Goal: Task Accomplishment & Management: Use online tool/utility

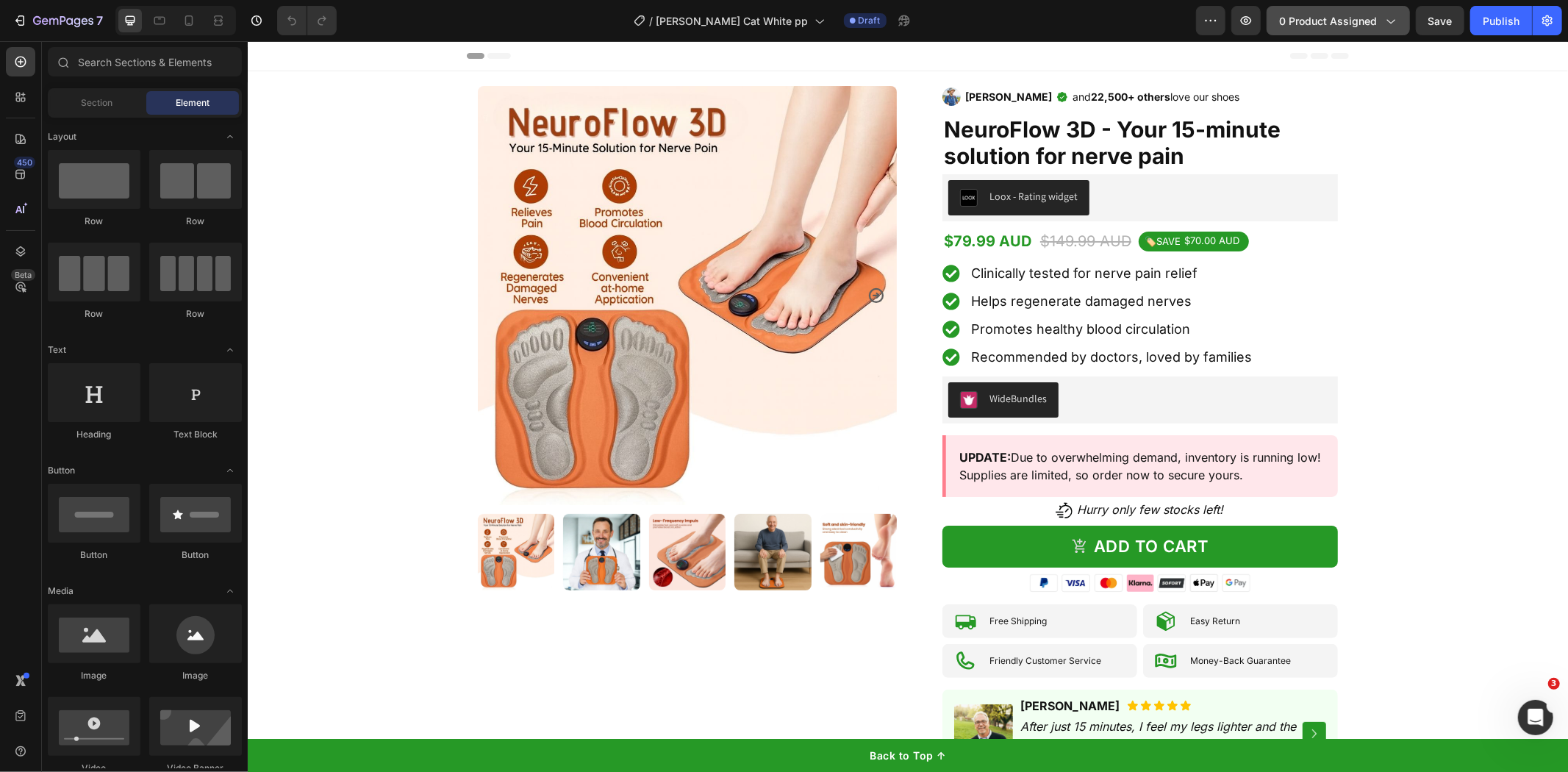
click at [1332, 29] on button "0 product assigned" at bounding box center [1339, 20] width 143 height 29
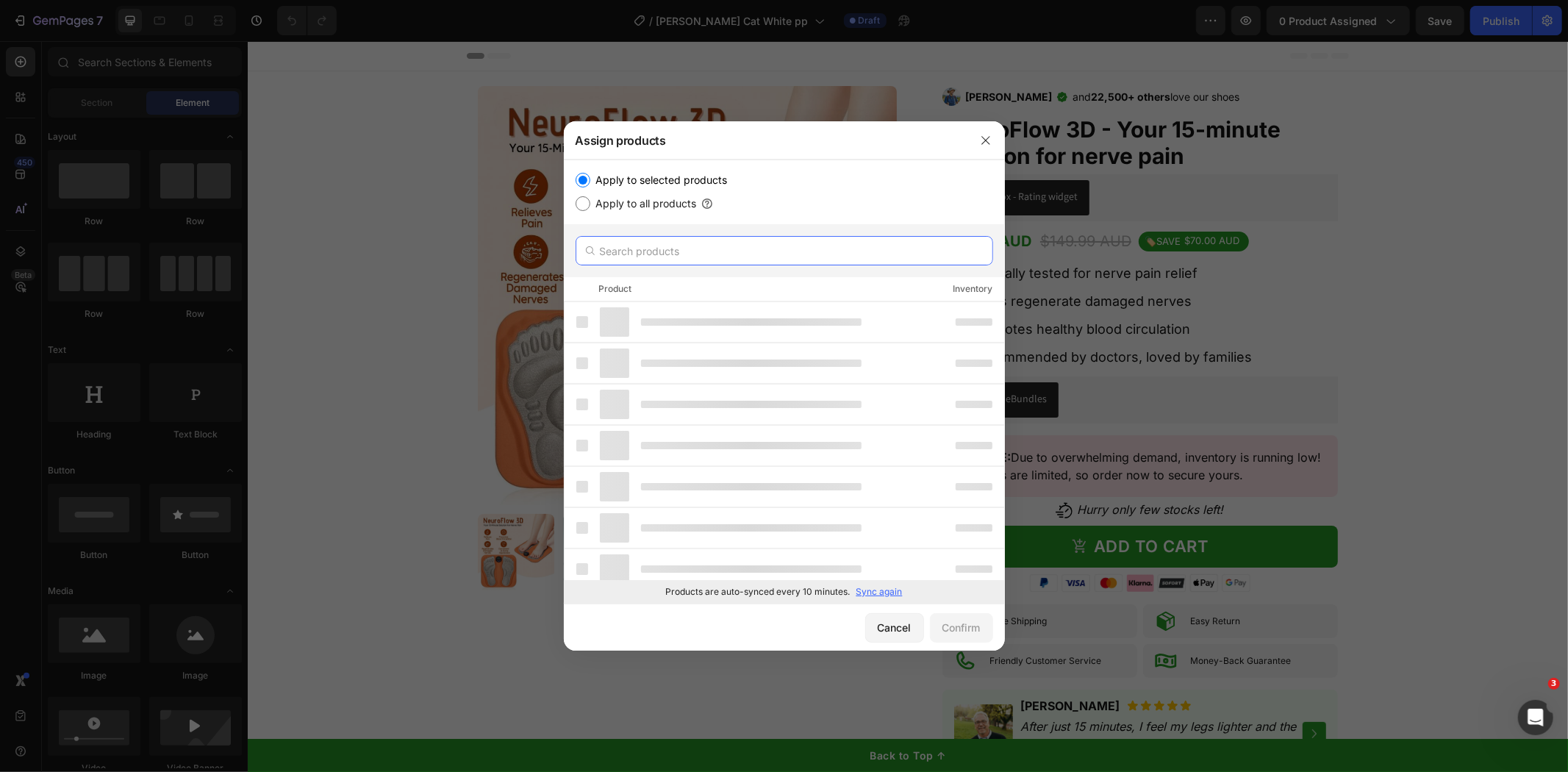
click at [619, 259] on input "text" at bounding box center [784, 250] width 418 height 29
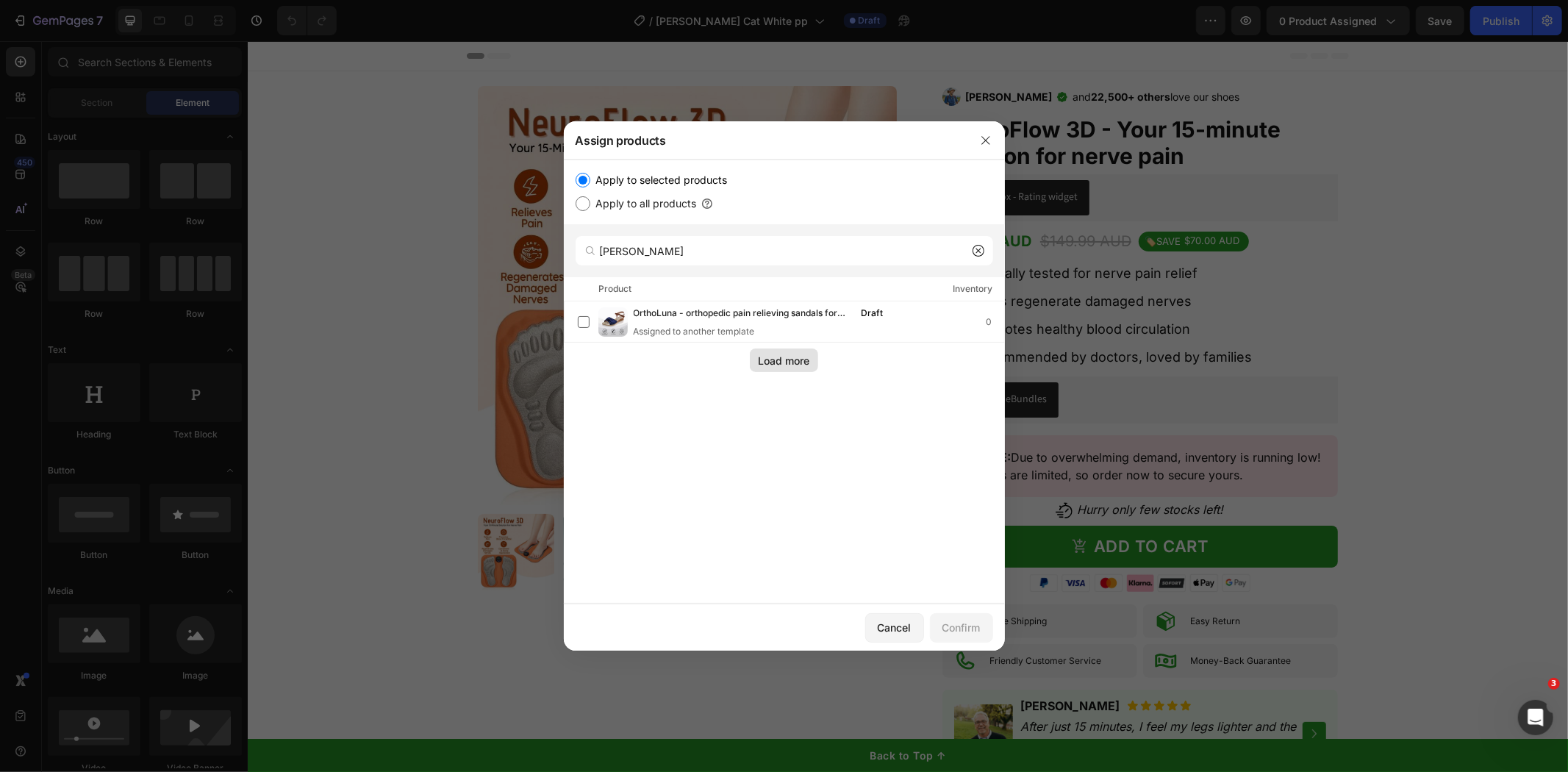
click at [763, 357] on div "Load more" at bounding box center [784, 360] width 52 height 15
drag, startPoint x: 640, startPoint y: 250, endPoint x: 639, endPoint y: 262, distance: 12.0
click at [639, 262] on input "[PERSON_NAME]" at bounding box center [784, 250] width 418 height 29
type input "[PERSON_NAME] luminous"
click at [578, 327] on label at bounding box center [583, 322] width 12 height 12
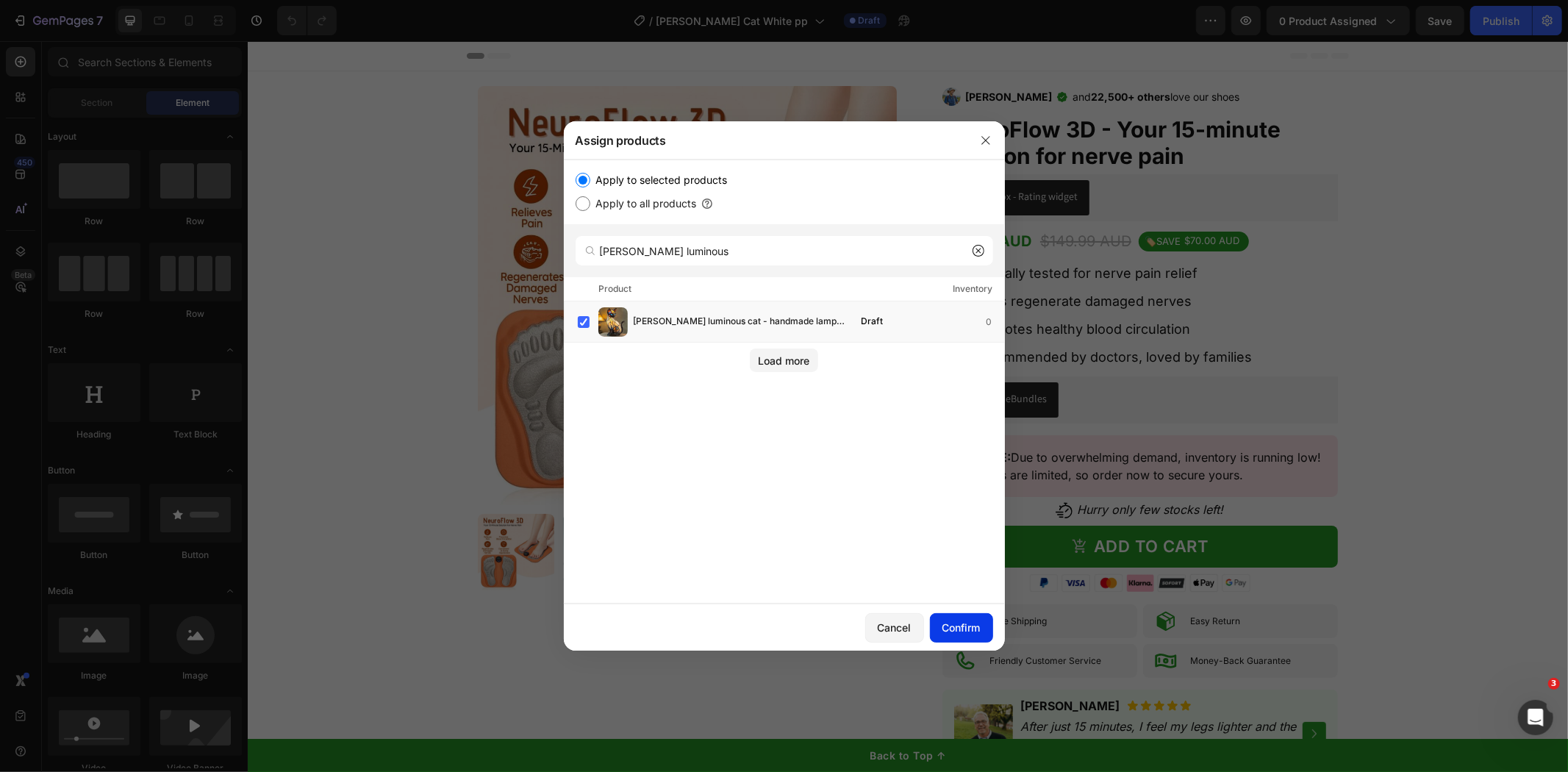
click at [956, 627] on div "Confirm" at bounding box center [961, 627] width 38 height 15
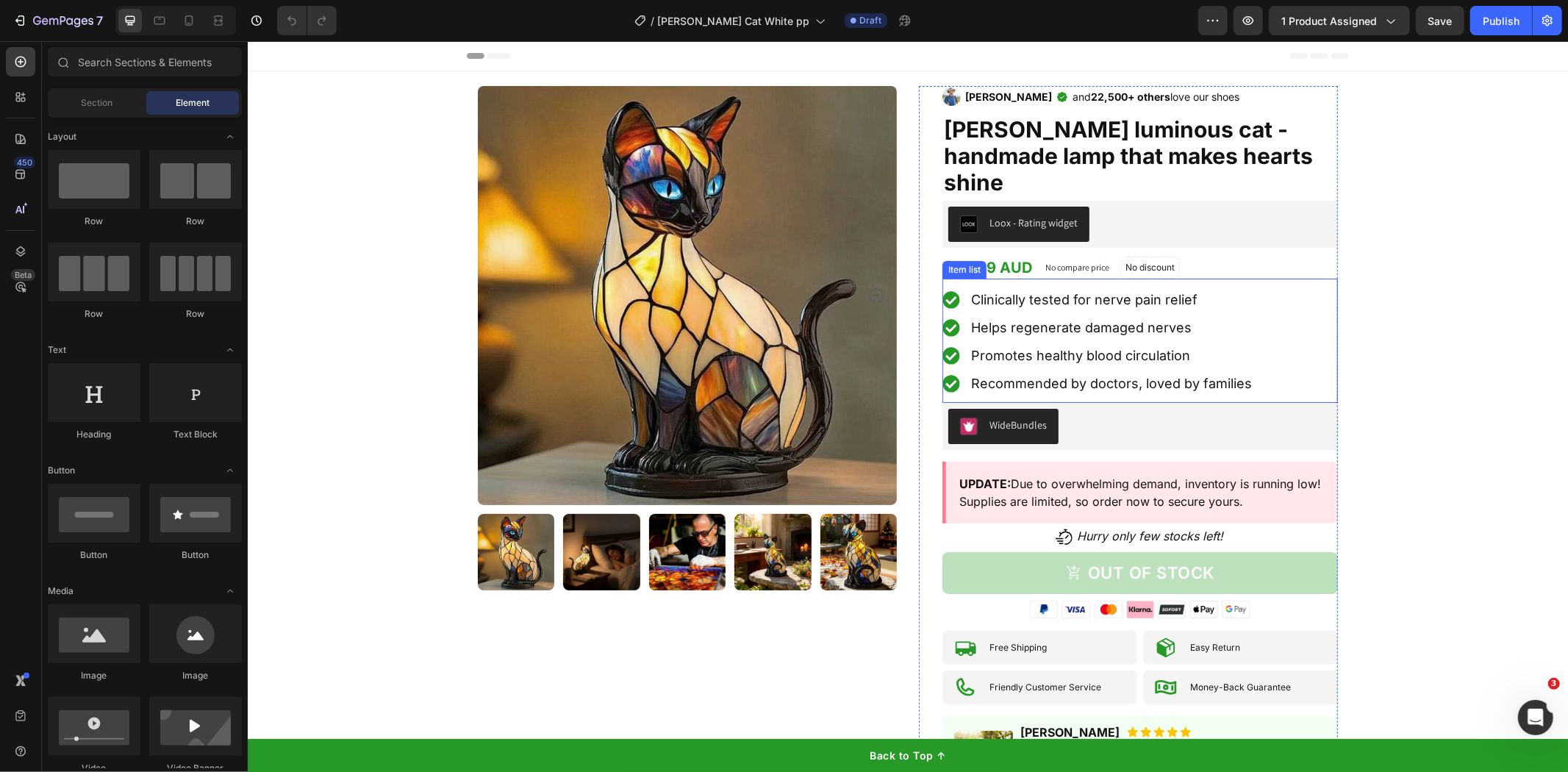
click at [1011, 291] on span "Clinically tested for nerve pain relief" at bounding box center [1084, 298] width 227 height 15
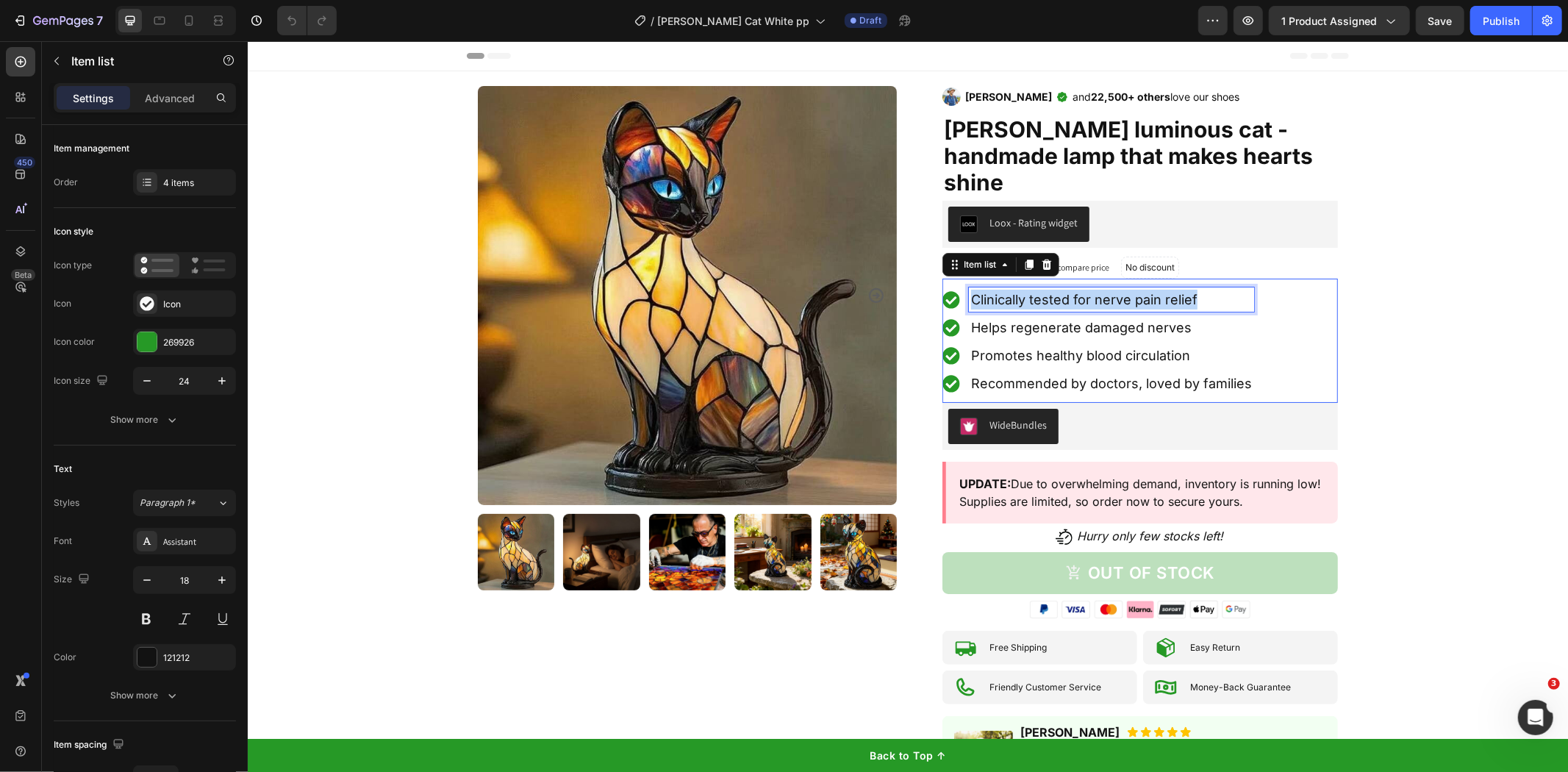
click at [1011, 291] on span "Clinically tested for nerve pain relief" at bounding box center [1084, 298] width 227 height 15
click at [1046, 319] on span "Helps regenerate damaged nerves" at bounding box center [1080, 327] width 220 height 15
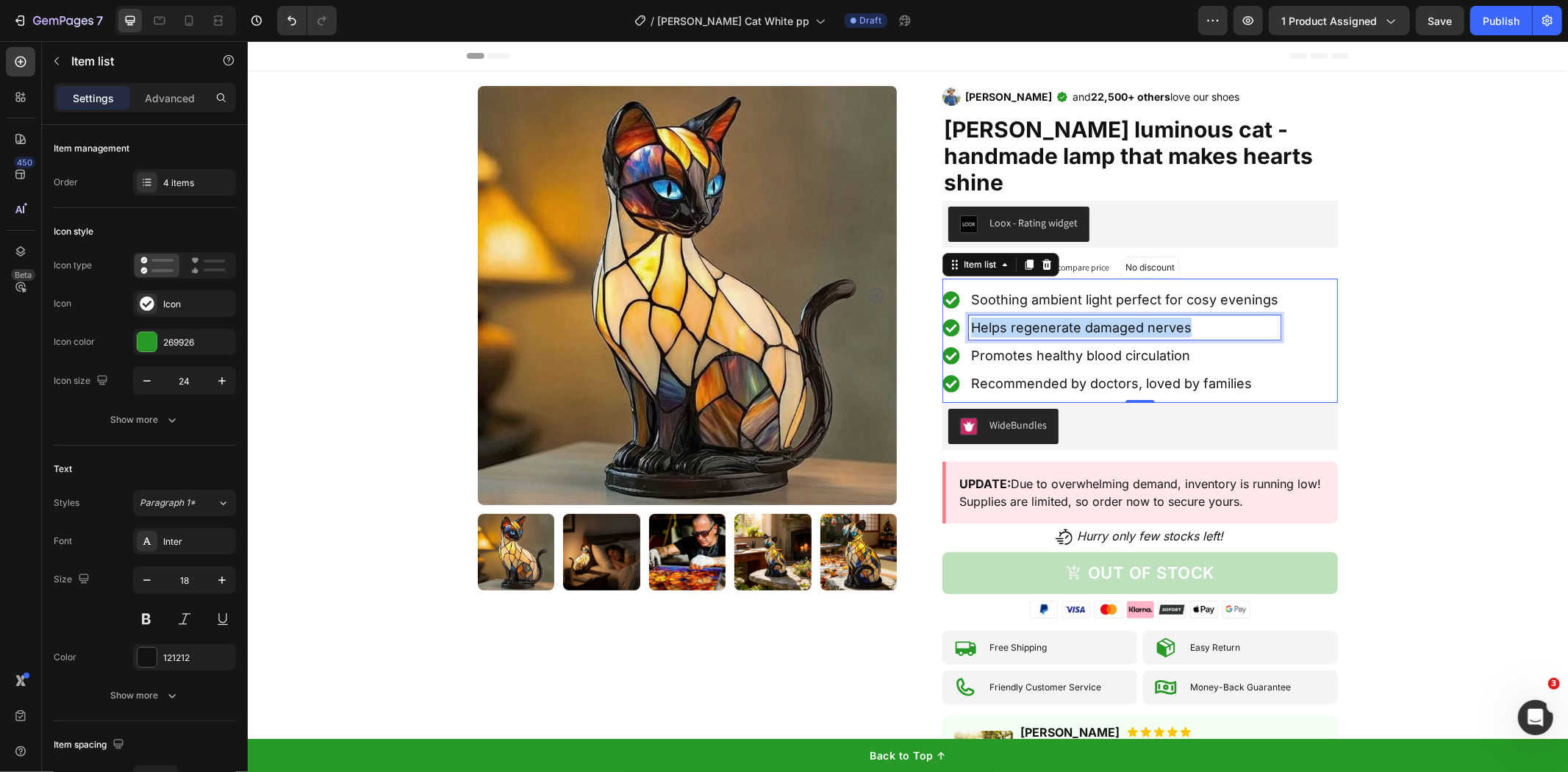
click at [1046, 319] on span "Helps regenerate damaged nerves" at bounding box center [1080, 327] width 220 height 15
click at [1086, 347] on span "Promotes healthy blood circulation" at bounding box center [1080, 355] width 219 height 15
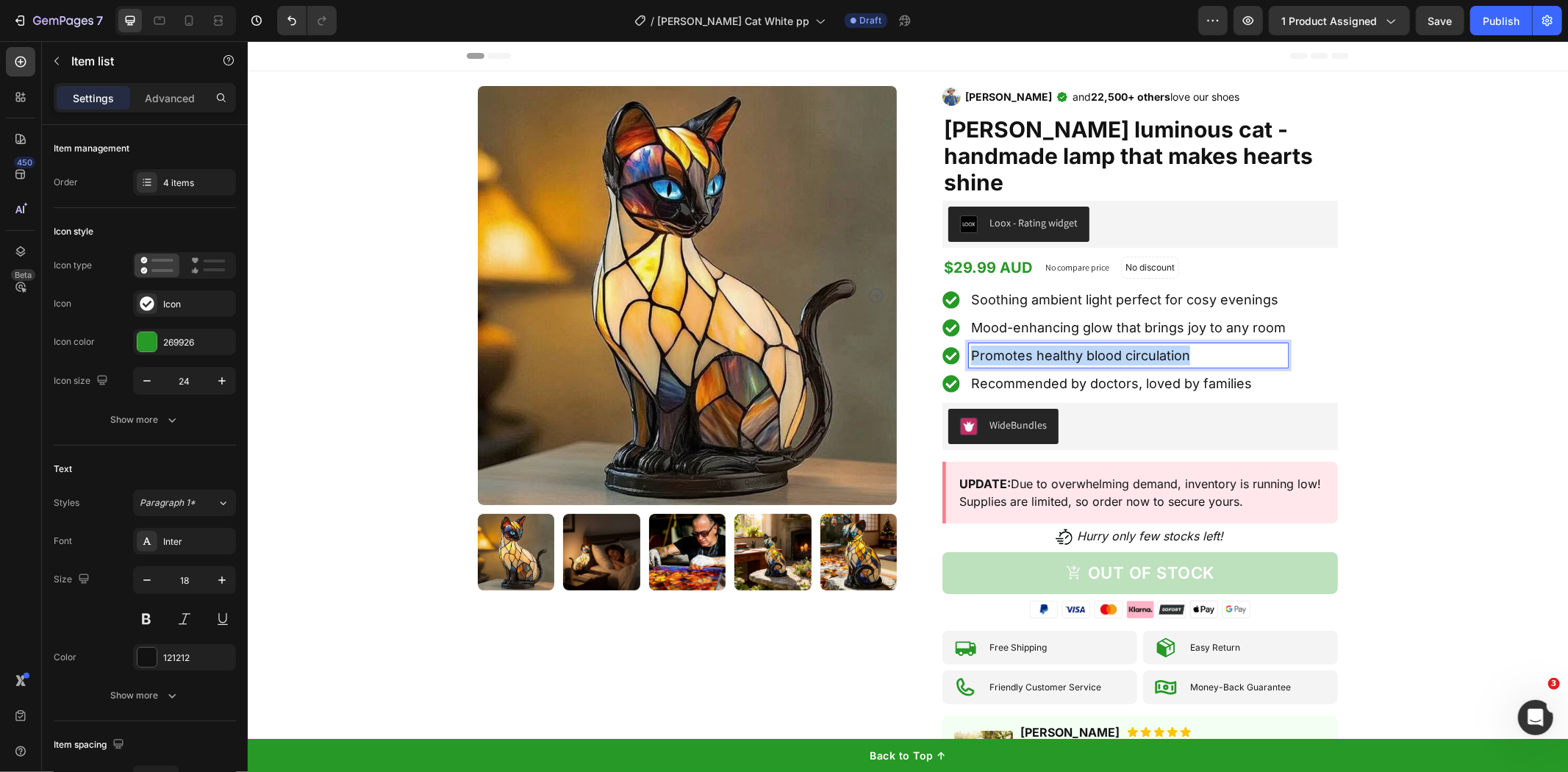
click at [1086, 347] on span "Promotes healthy blood circulation" at bounding box center [1080, 355] width 219 height 15
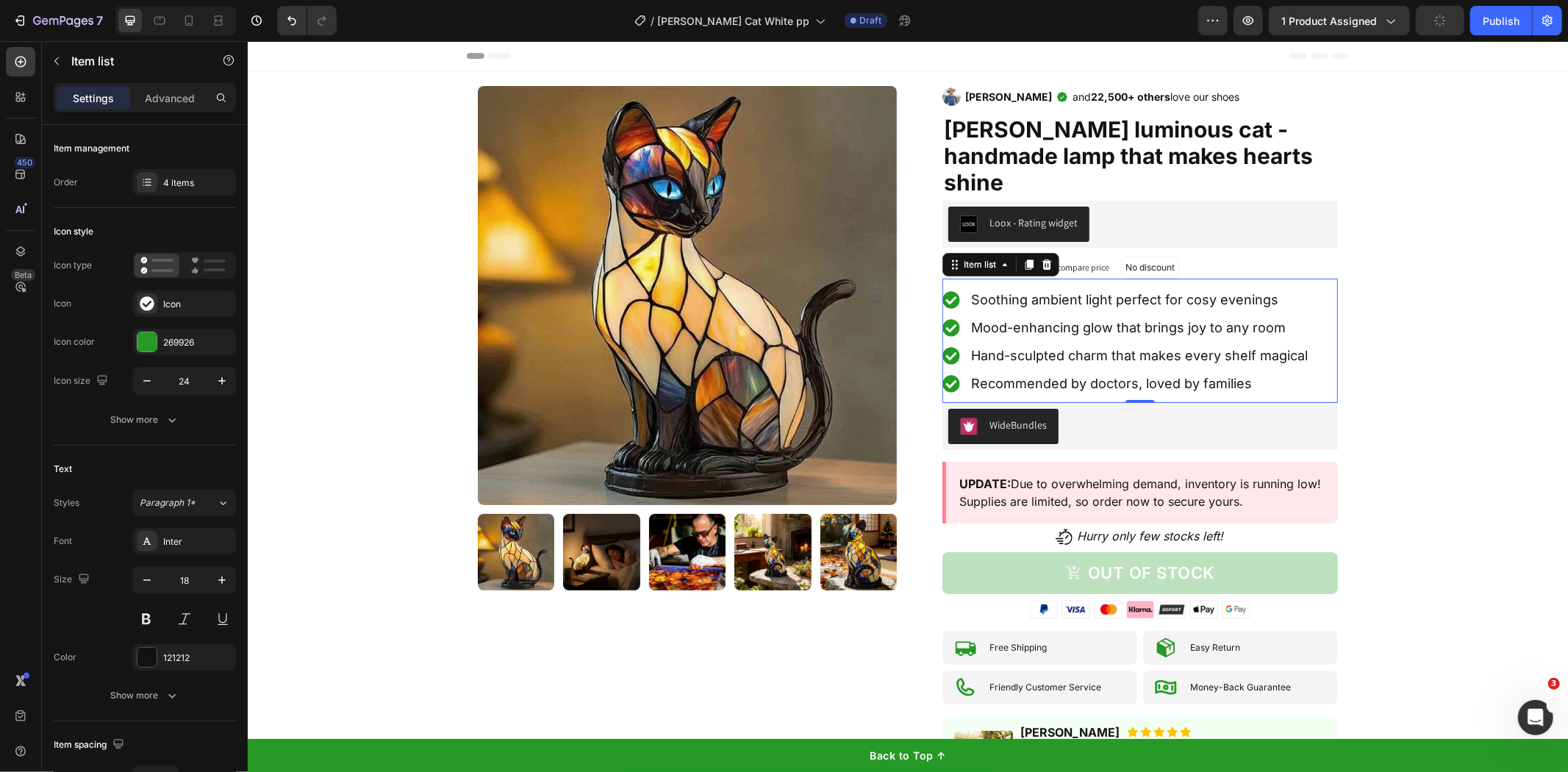
click at [1069, 375] on span "Recommended by doctors, loved by families" at bounding box center [1111, 382] width 281 height 15
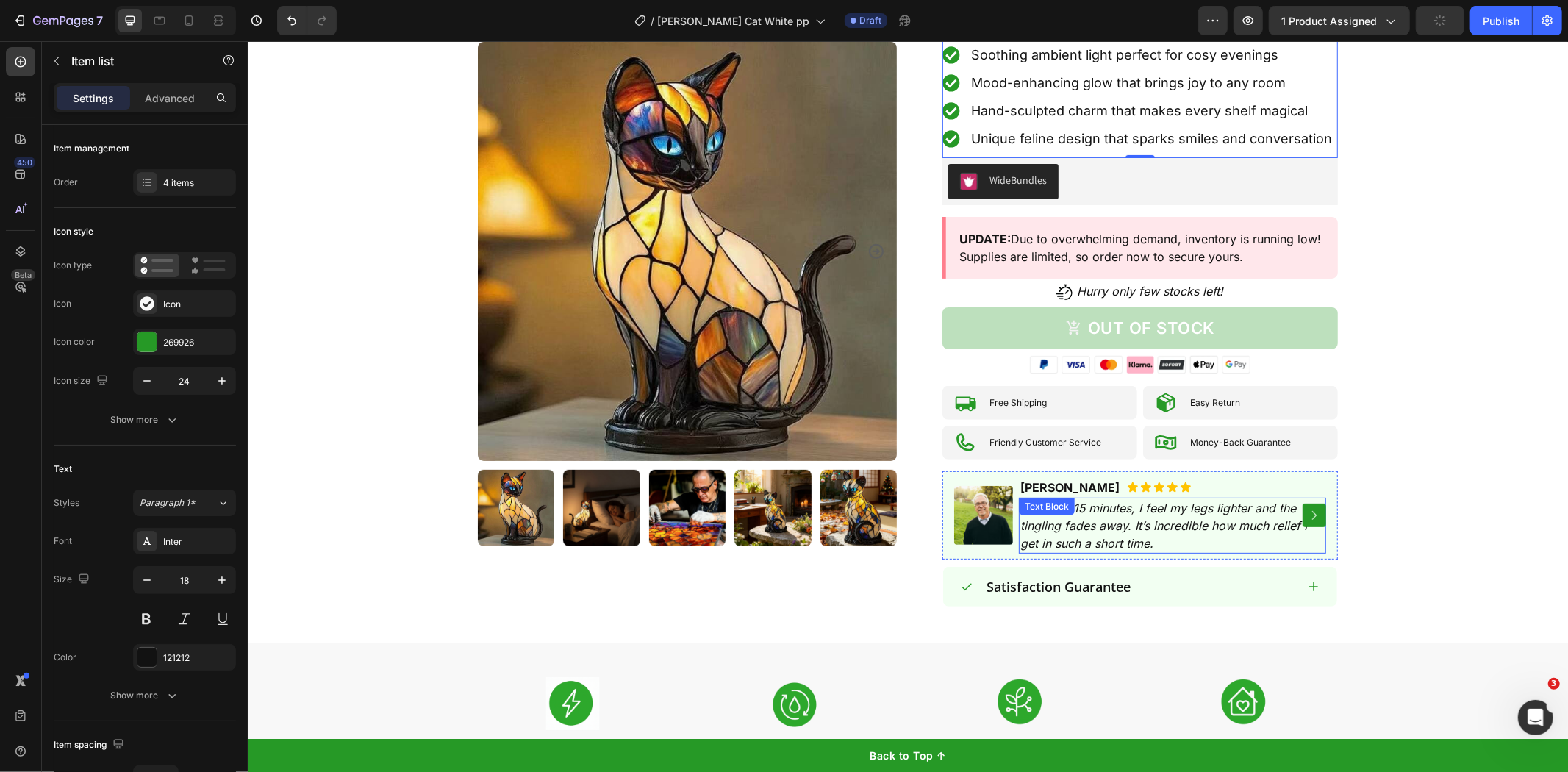
click at [1076, 497] on div "After just 15 minutes, I feel my legs lighter and the tingling fades away. It’s…" at bounding box center [1172, 525] width 307 height 56
click at [1075, 497] on div "Text Block" at bounding box center [1047, 505] width 56 height 17
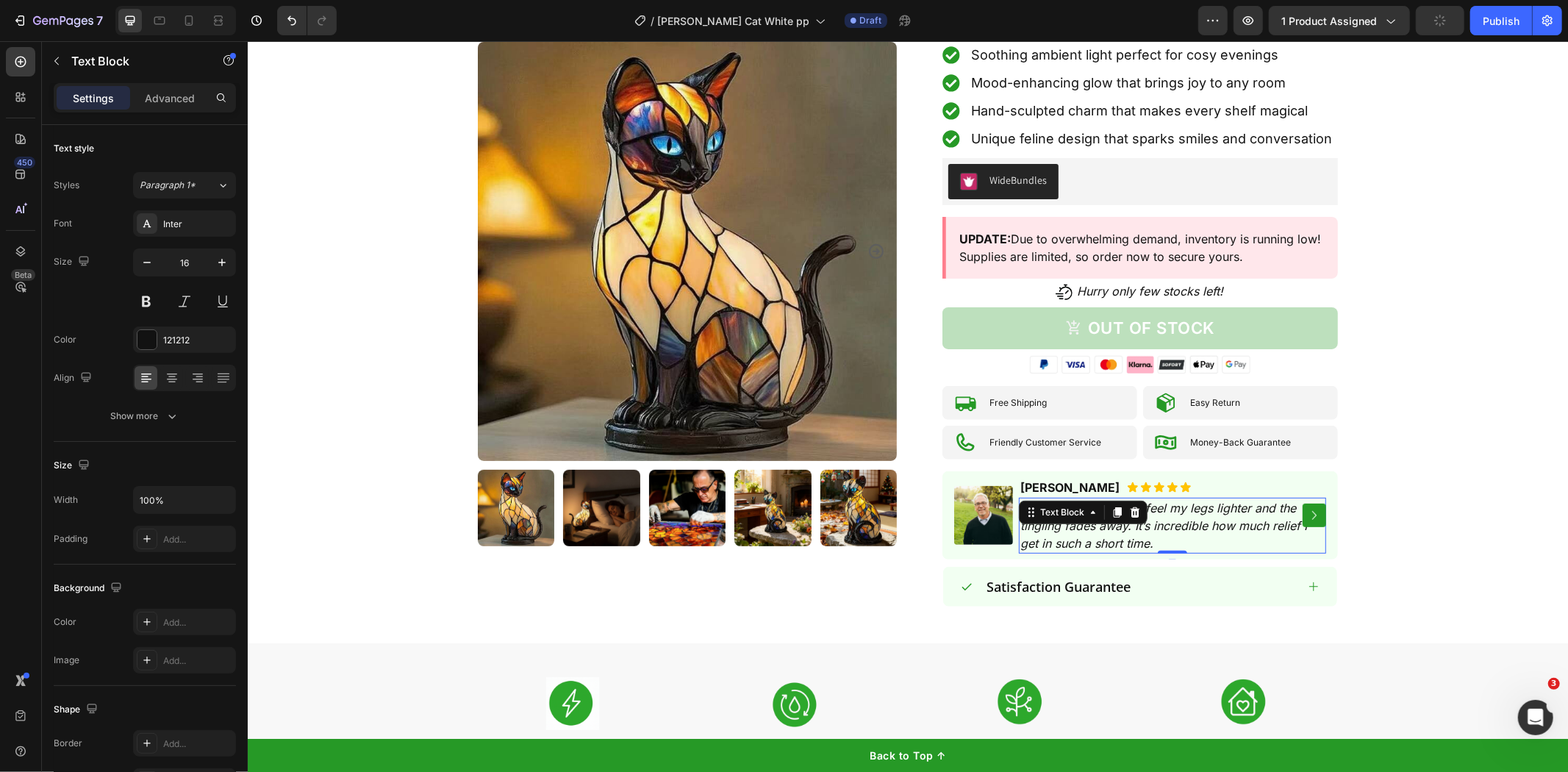
click at [1076, 500] on div "Text Block" at bounding box center [1083, 512] width 129 height 24
click at [1077, 503] on icon "After just 15 minutes, I feel my legs lighter and the tingling fades away. It’s…" at bounding box center [1164, 524] width 287 height 50
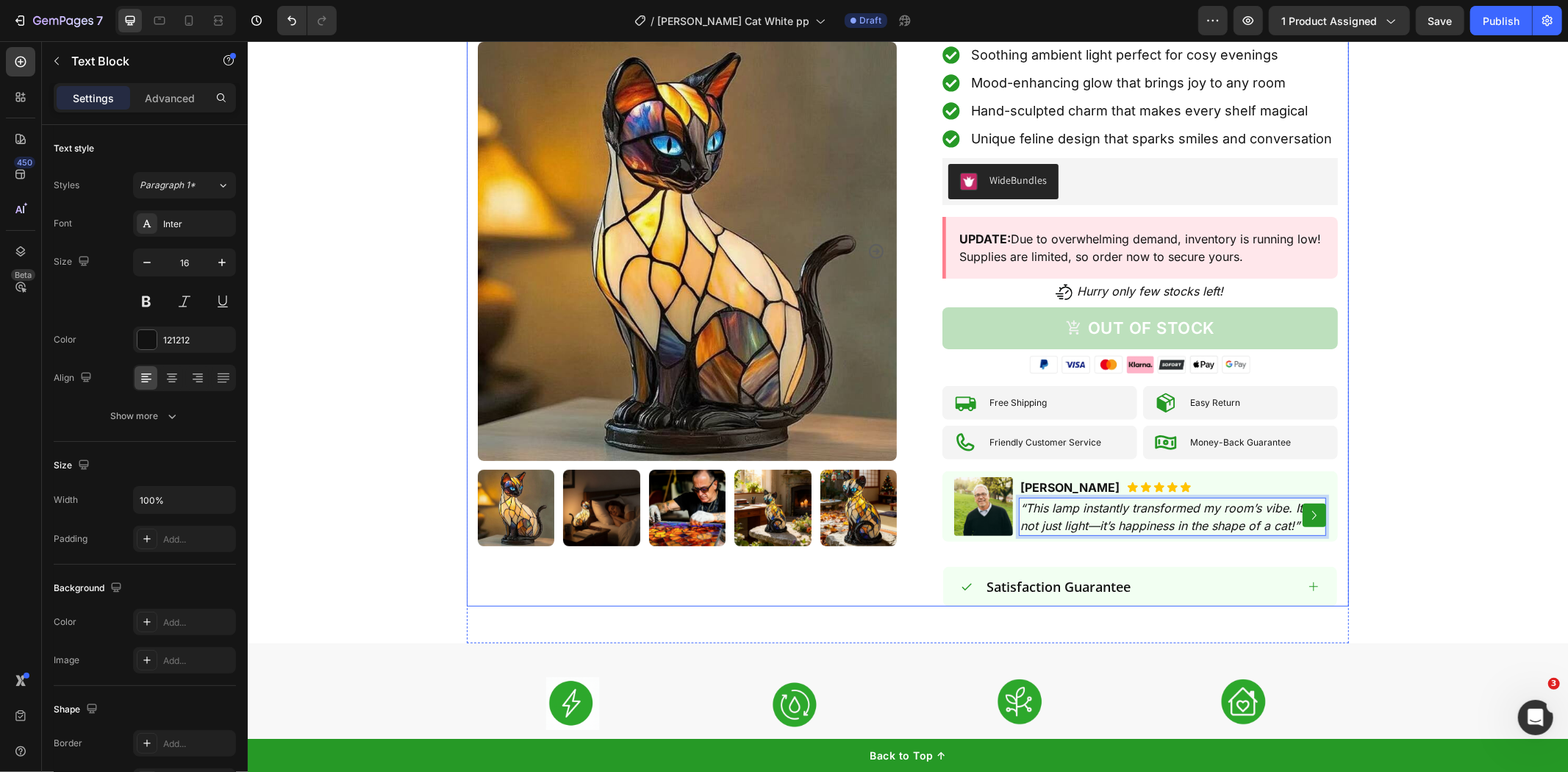
click at [1305, 506] on icon "Carousel Next Arrow" at bounding box center [1313, 514] width 17 height 17
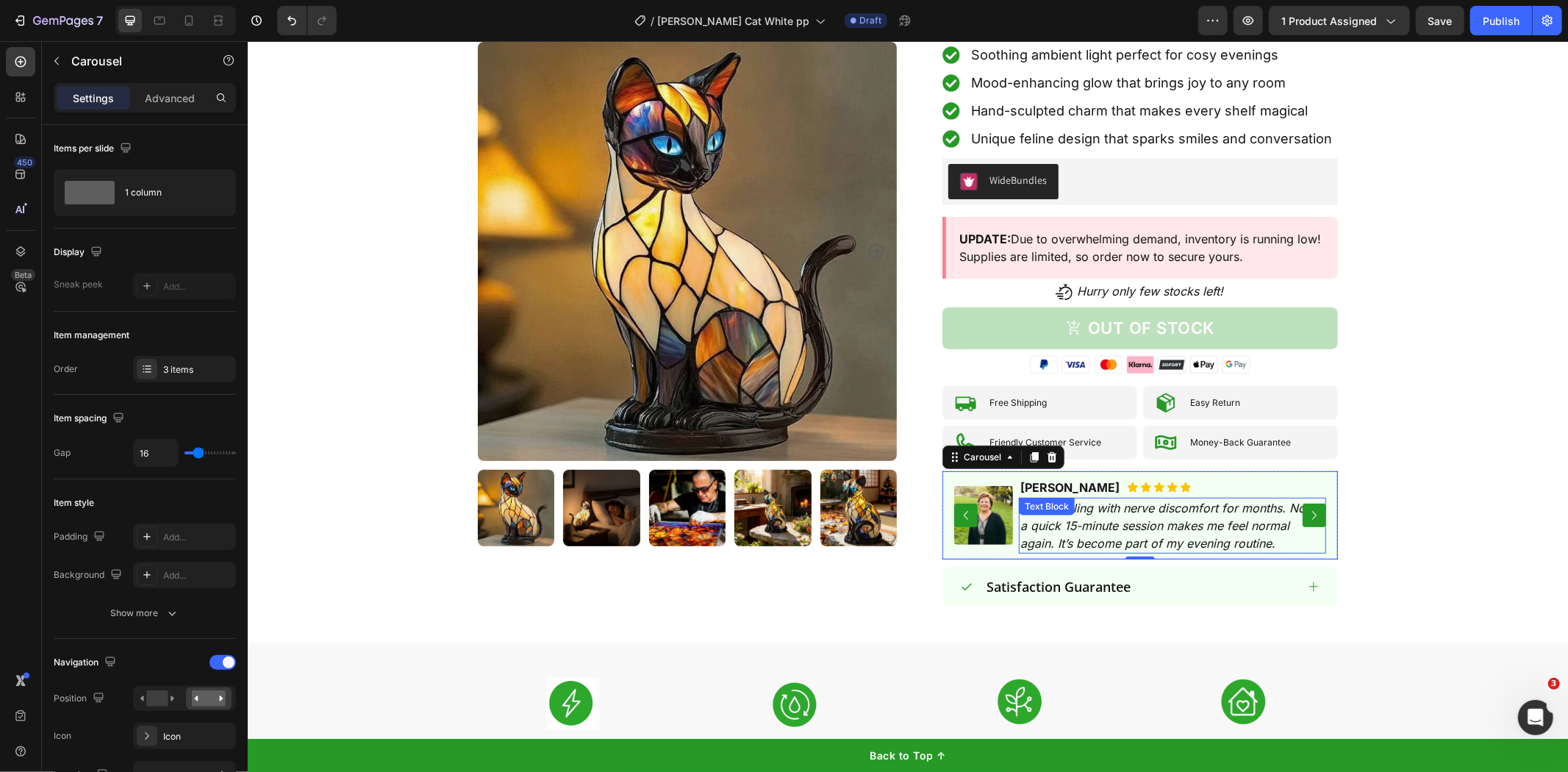
click at [1093, 507] on p "I was dealing with nerve discomfort for months. Now, a quick 15-minute session …" at bounding box center [1173, 525] width 305 height 53
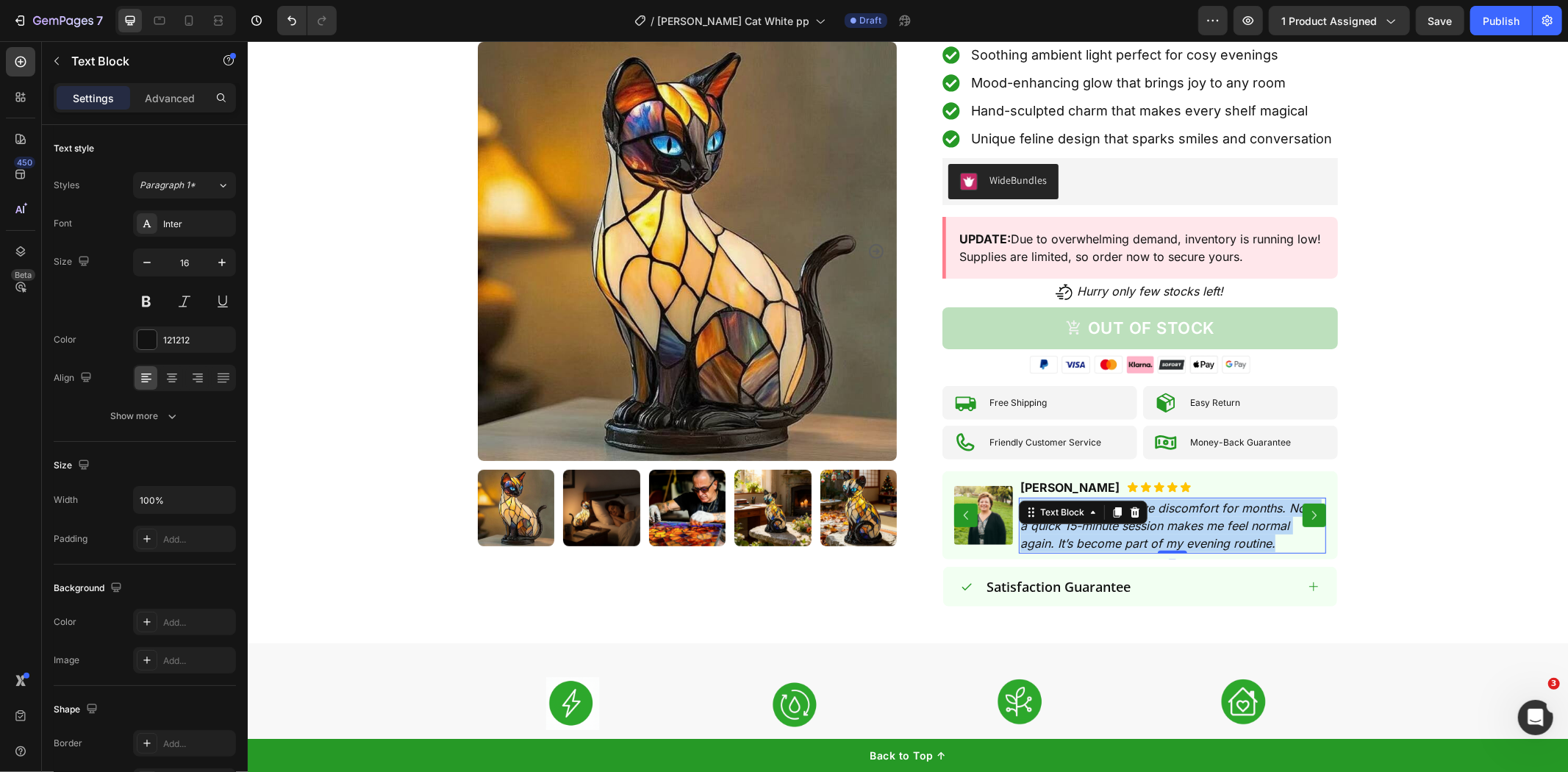
click at [1093, 507] on p "I was dealing with nerve discomfort for months. Now, a quick 15-minute session …" at bounding box center [1173, 525] width 305 height 53
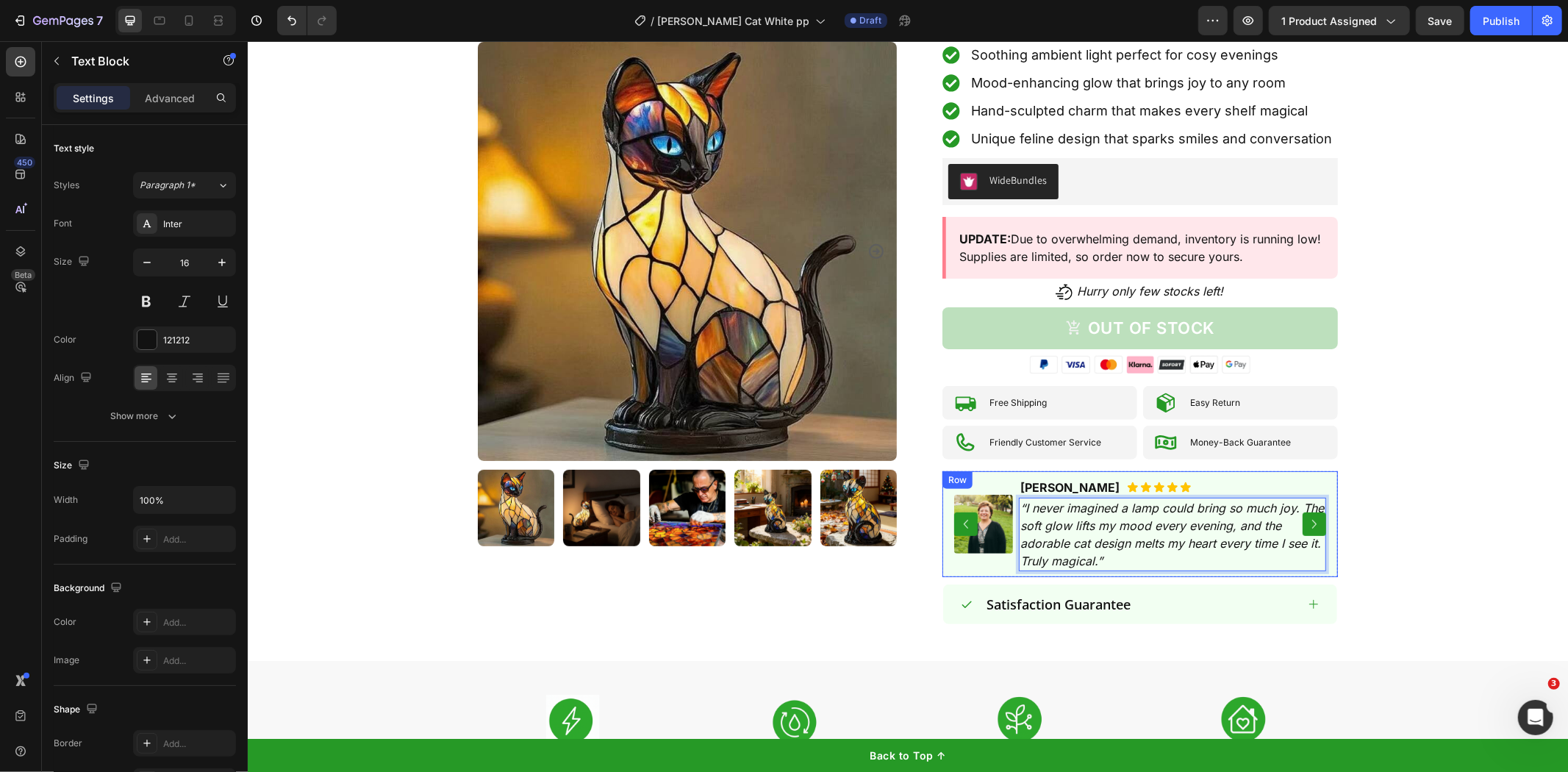
click at [1311, 519] on icon "Carousel Next Arrow" at bounding box center [1313, 523] width 5 height 9
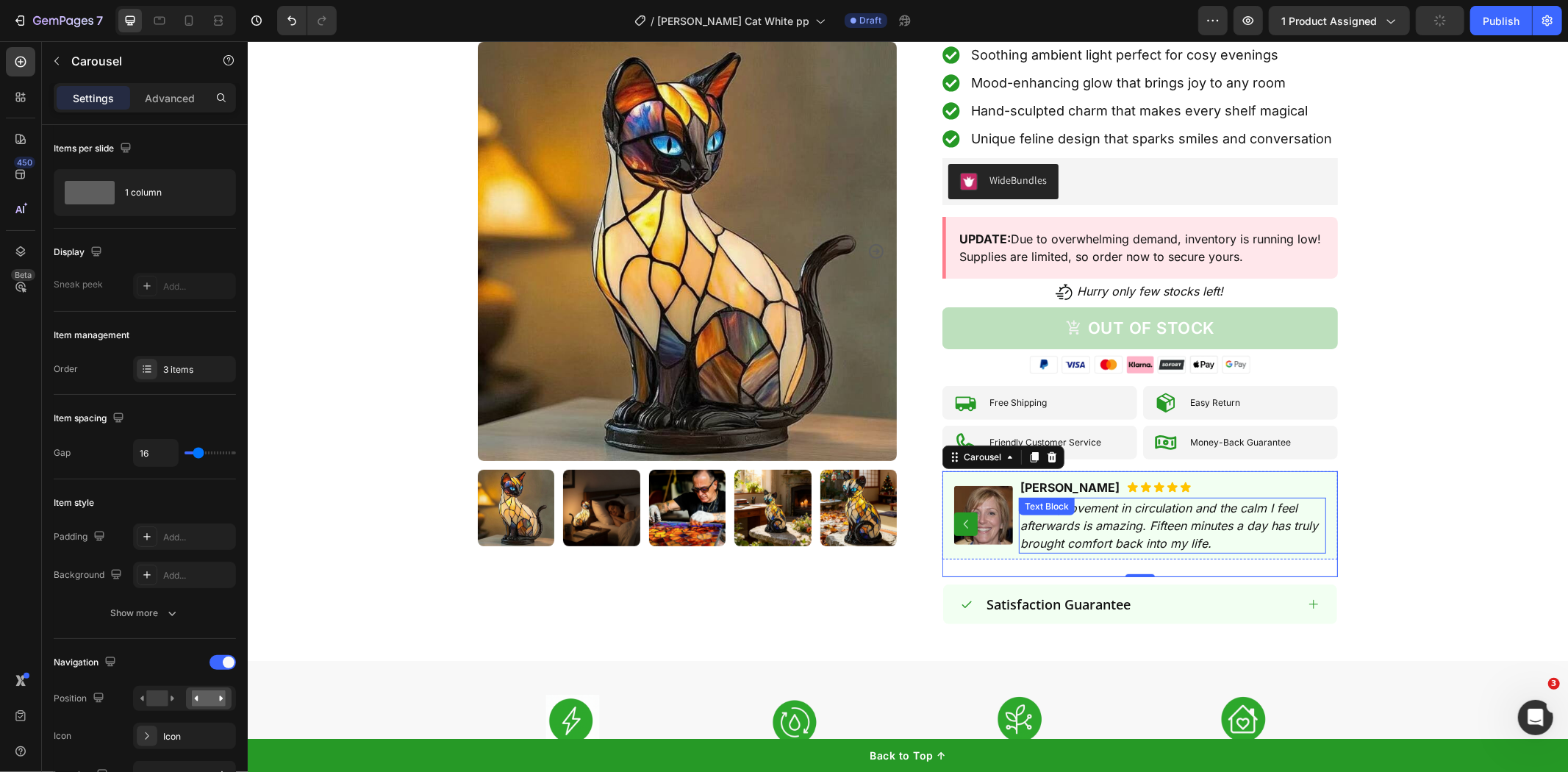
click at [1060, 497] on div "The improvement in circulation and the calm I feel afterwards is amazing. Fifte…" at bounding box center [1172, 525] width 307 height 56
click at [1060, 500] on div "Text Block" at bounding box center [1046, 506] width 50 height 14
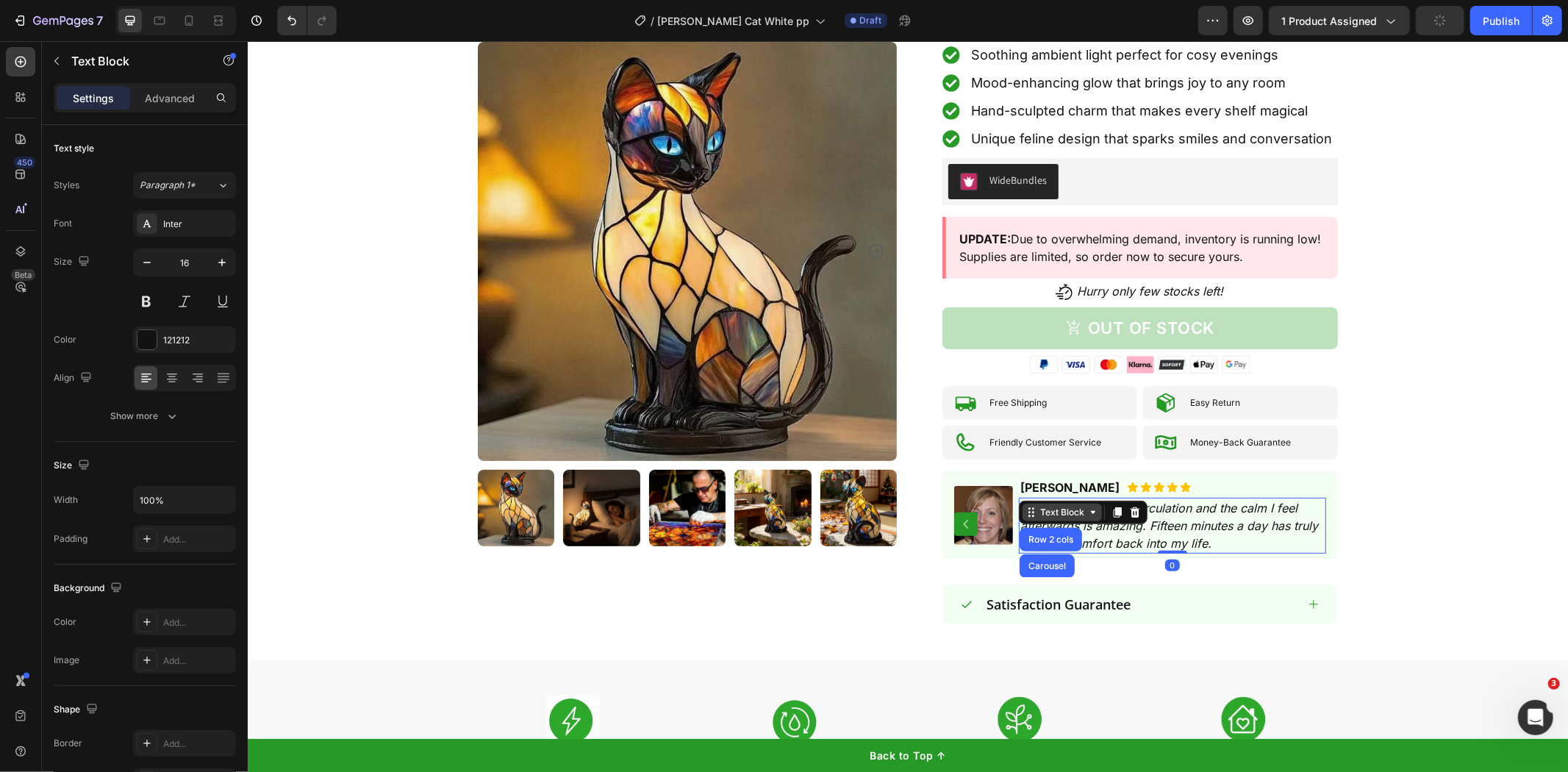
click at [1060, 505] on div "Text Block" at bounding box center [1061, 512] width 50 height 14
click at [1075, 515] on icon "The improvement in circulation and the calm I feel afterwards is amazing. Fifte…" at bounding box center [1169, 524] width 297 height 50
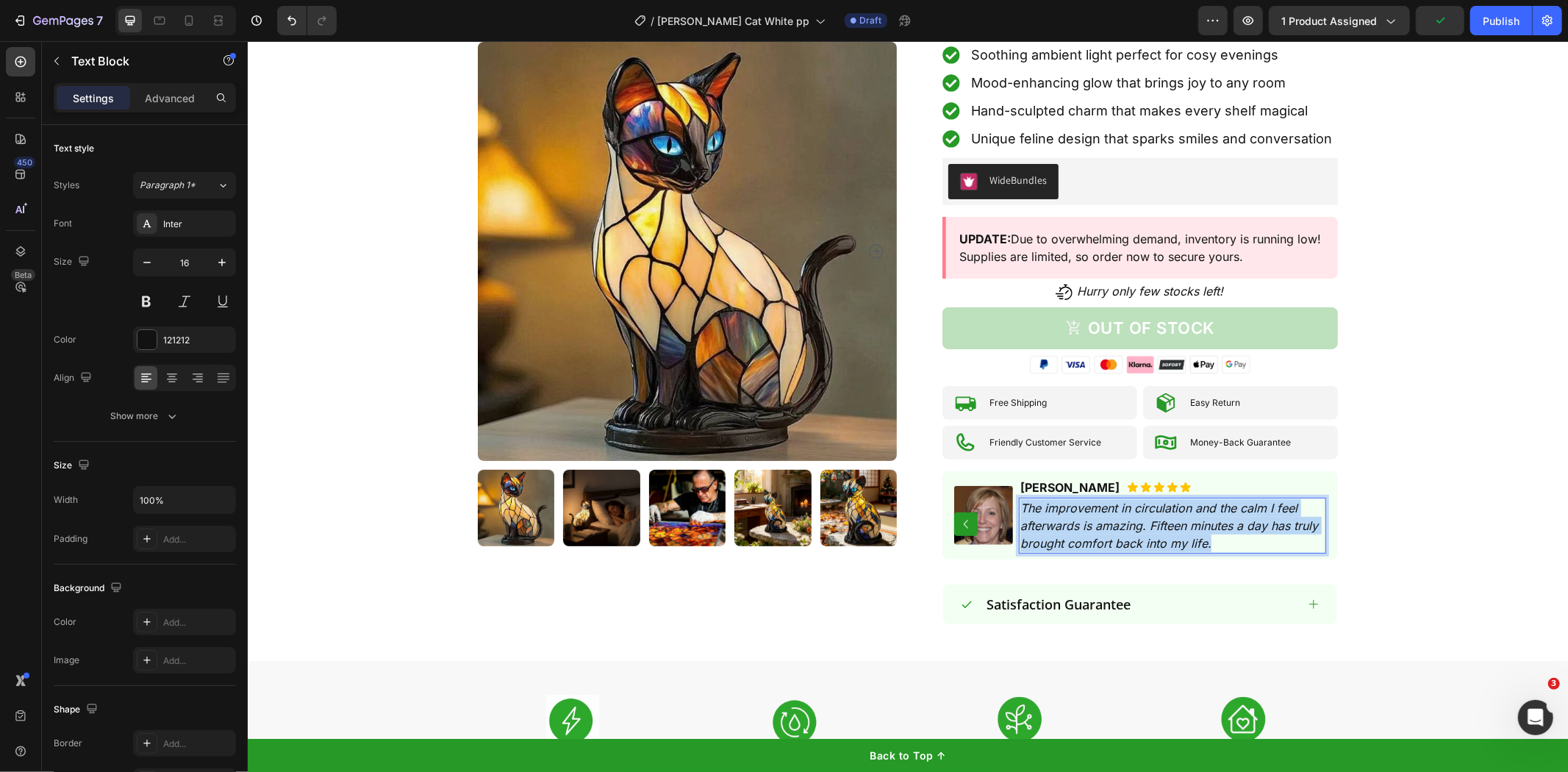
click at [1075, 515] on icon "The improvement in circulation and the calm I feel afterwards is amazing. Fifte…" at bounding box center [1169, 524] width 297 height 50
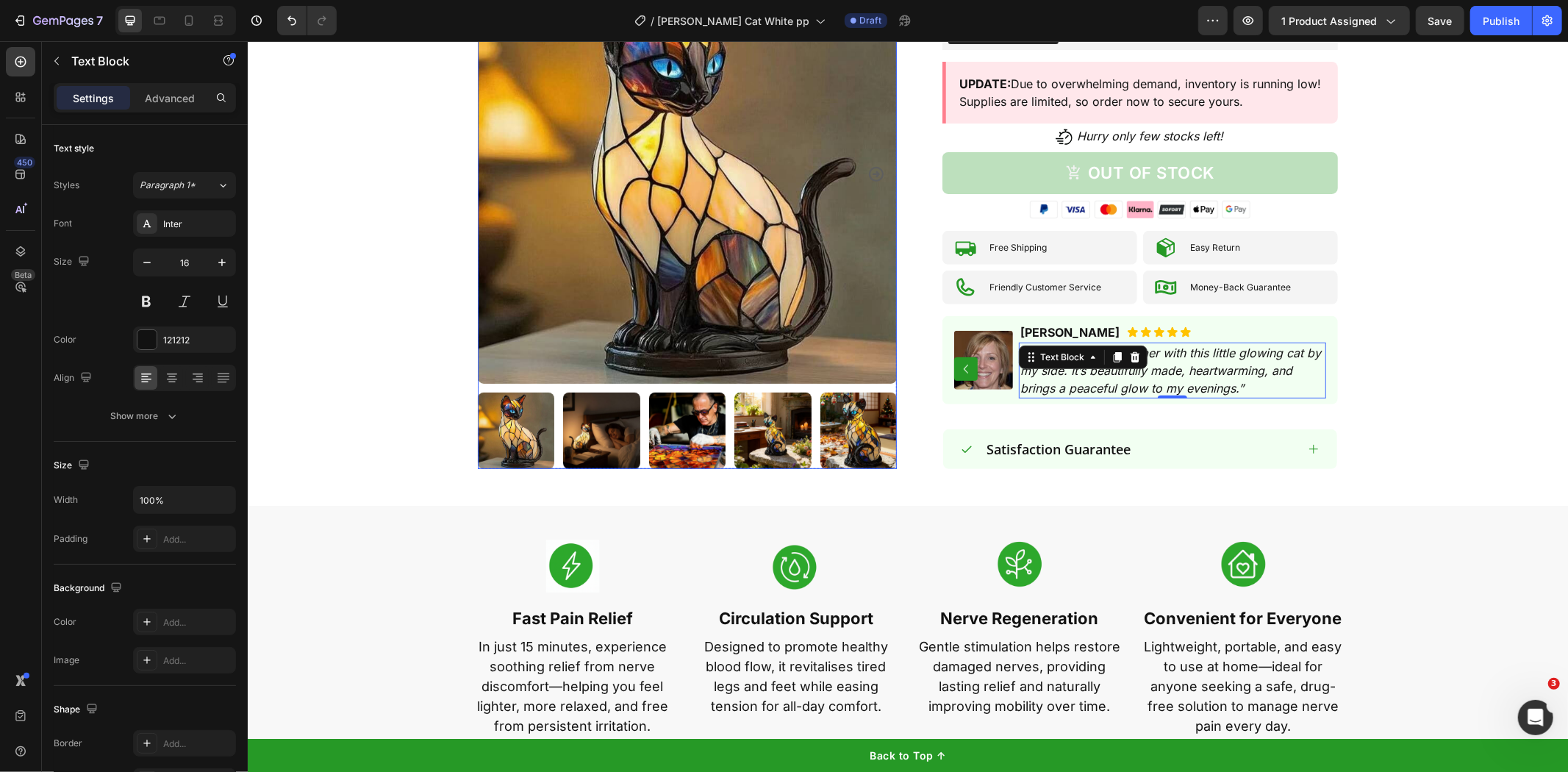
scroll to position [490, 0]
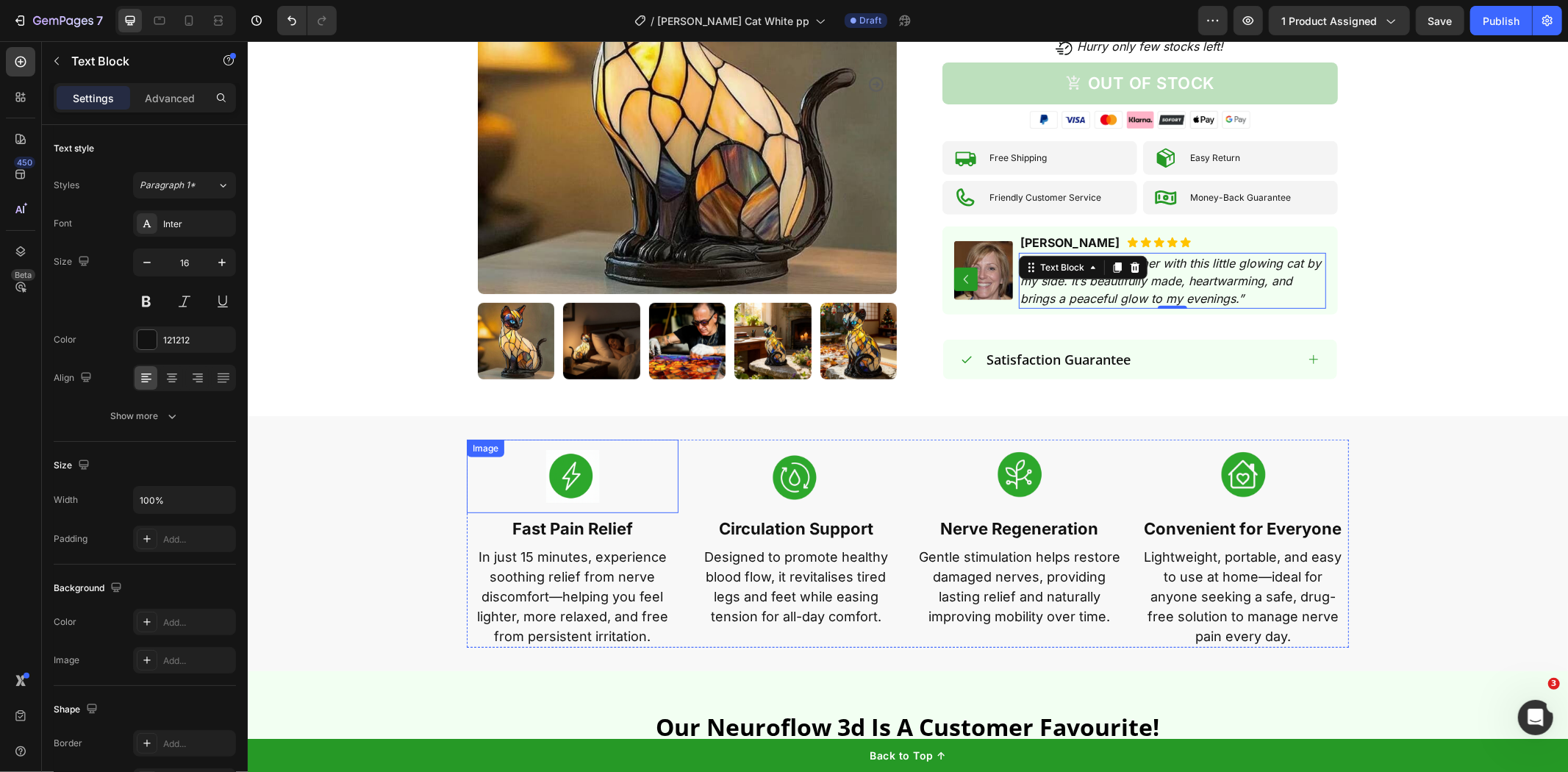
click at [579, 445] on img at bounding box center [571, 475] width 73 height 73
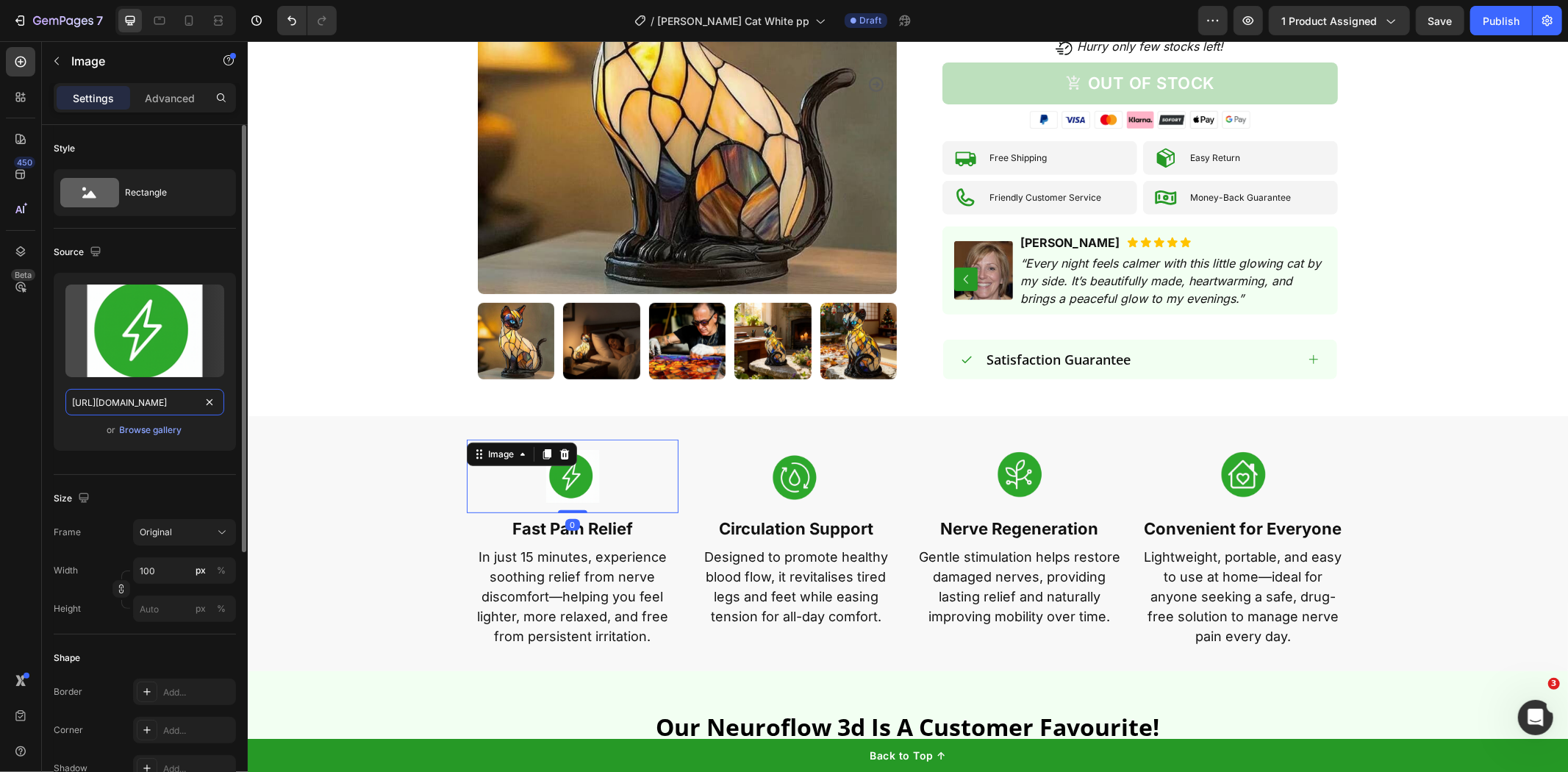
click at [155, 410] on input "[URL][DOMAIN_NAME]" at bounding box center [144, 402] width 159 height 26
paste input "[DOMAIN_NAME][URL]"
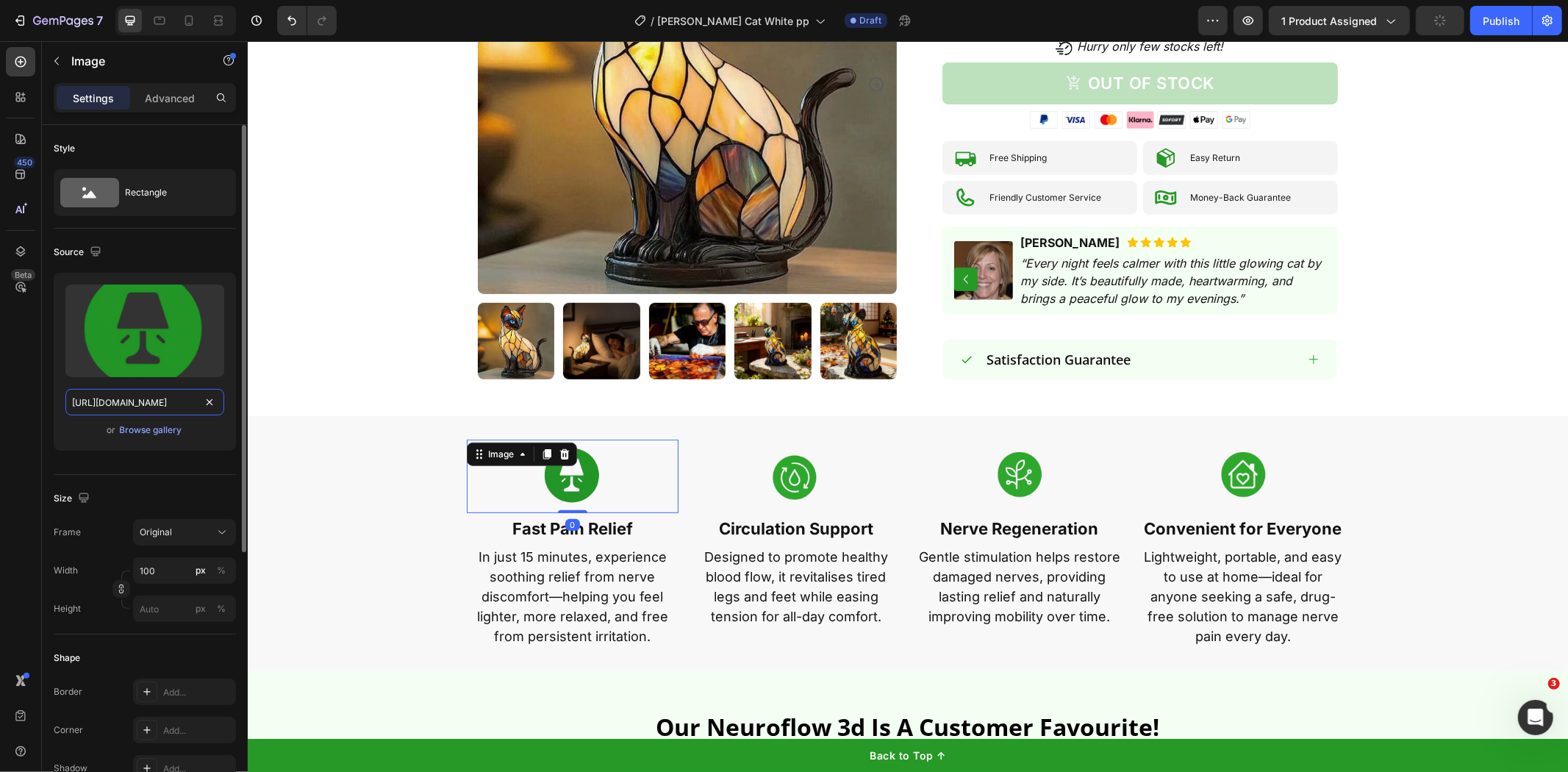
scroll to position [0, 664]
type input "[URL][DOMAIN_NAME]"
click at [414, 474] on div "Image 0 Fast Pain Relief Text Block In just 15 minutes, experience soothing rel…" at bounding box center [907, 542] width 1320 height 208
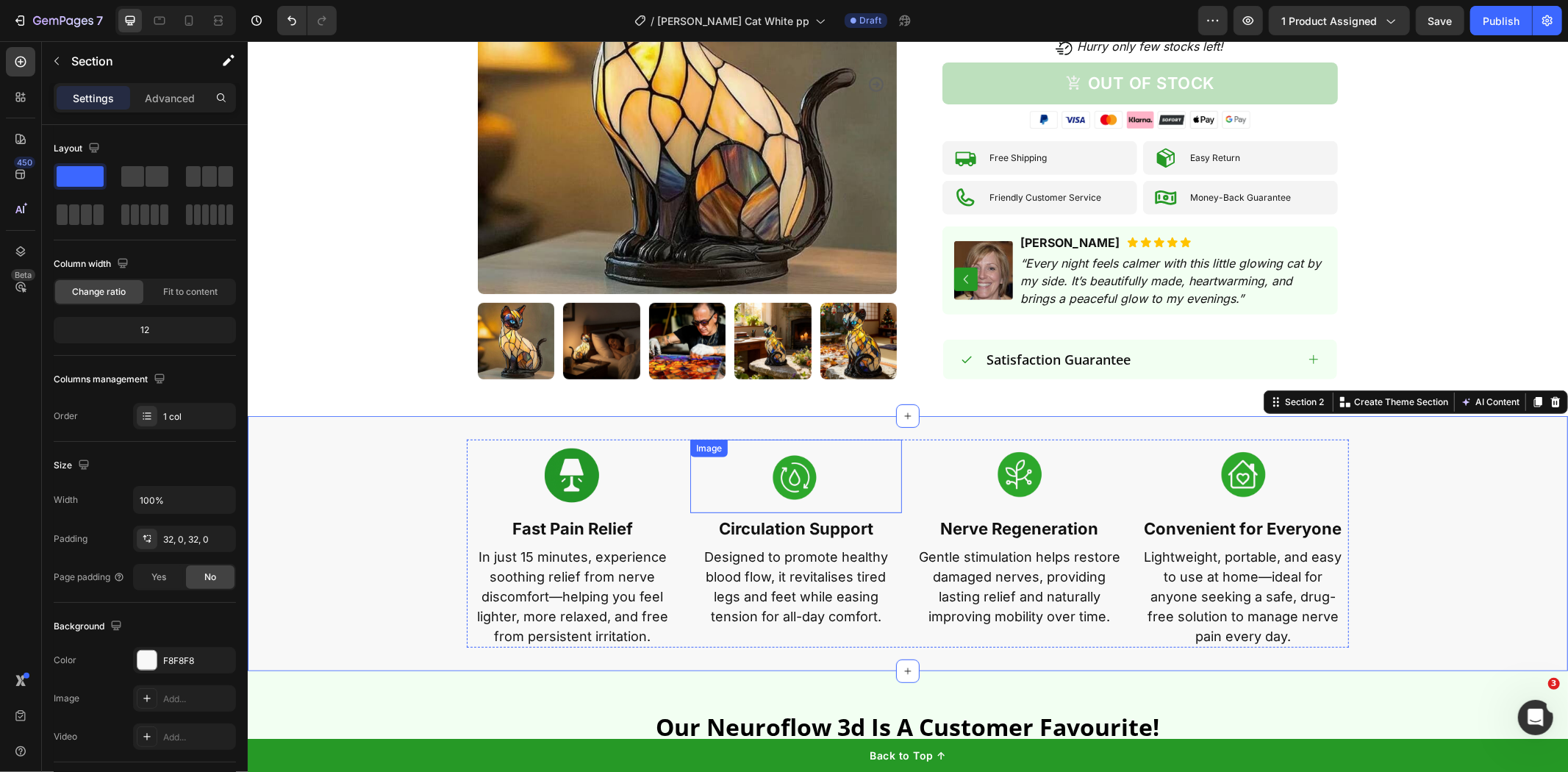
click at [747, 454] on div at bounding box center [794, 475] width 211 height 73
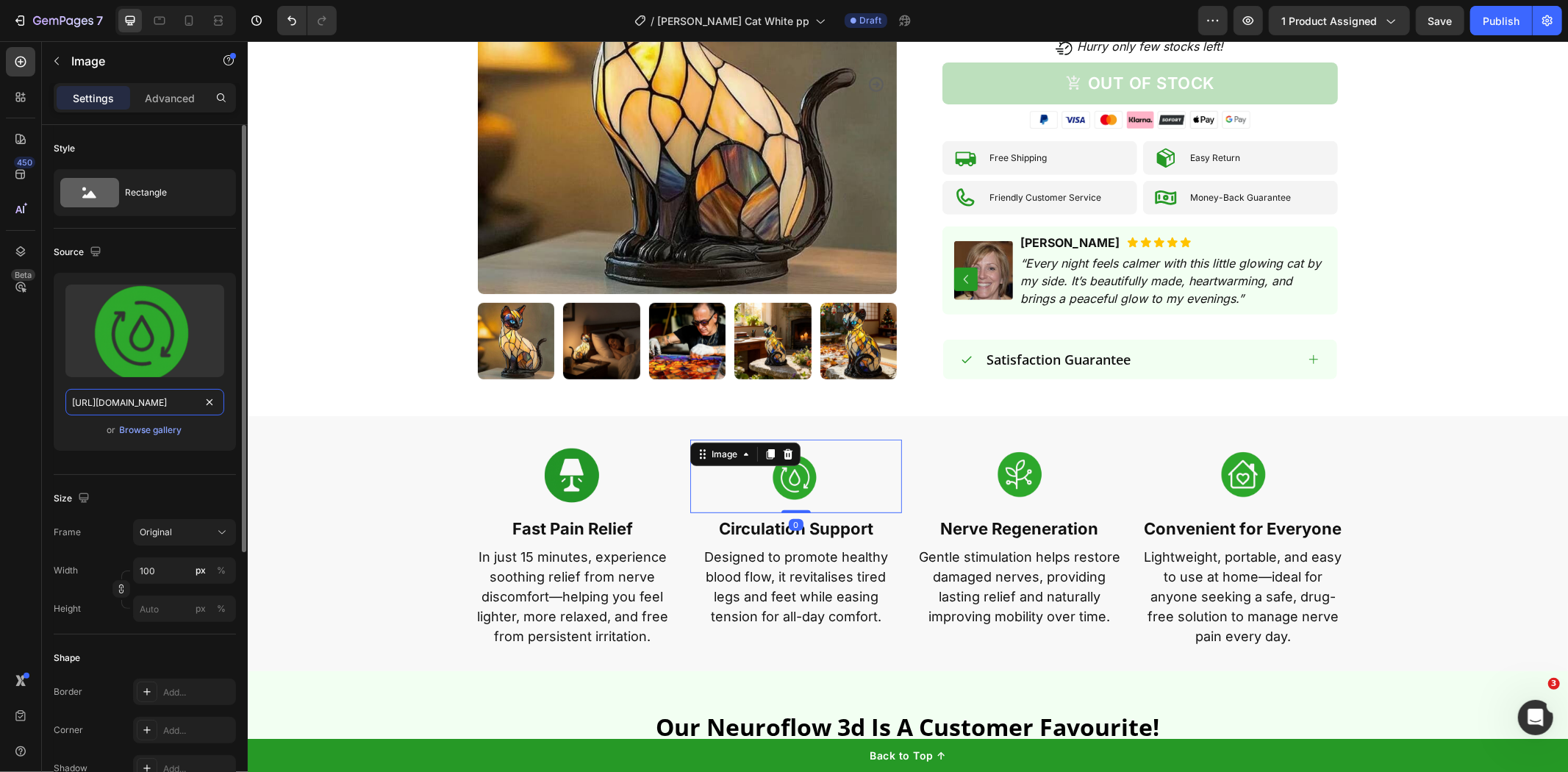
click at [89, 406] on input "[URL][DOMAIN_NAME]" at bounding box center [144, 402] width 159 height 26
paste input "[DOMAIN_NAME][URL]"
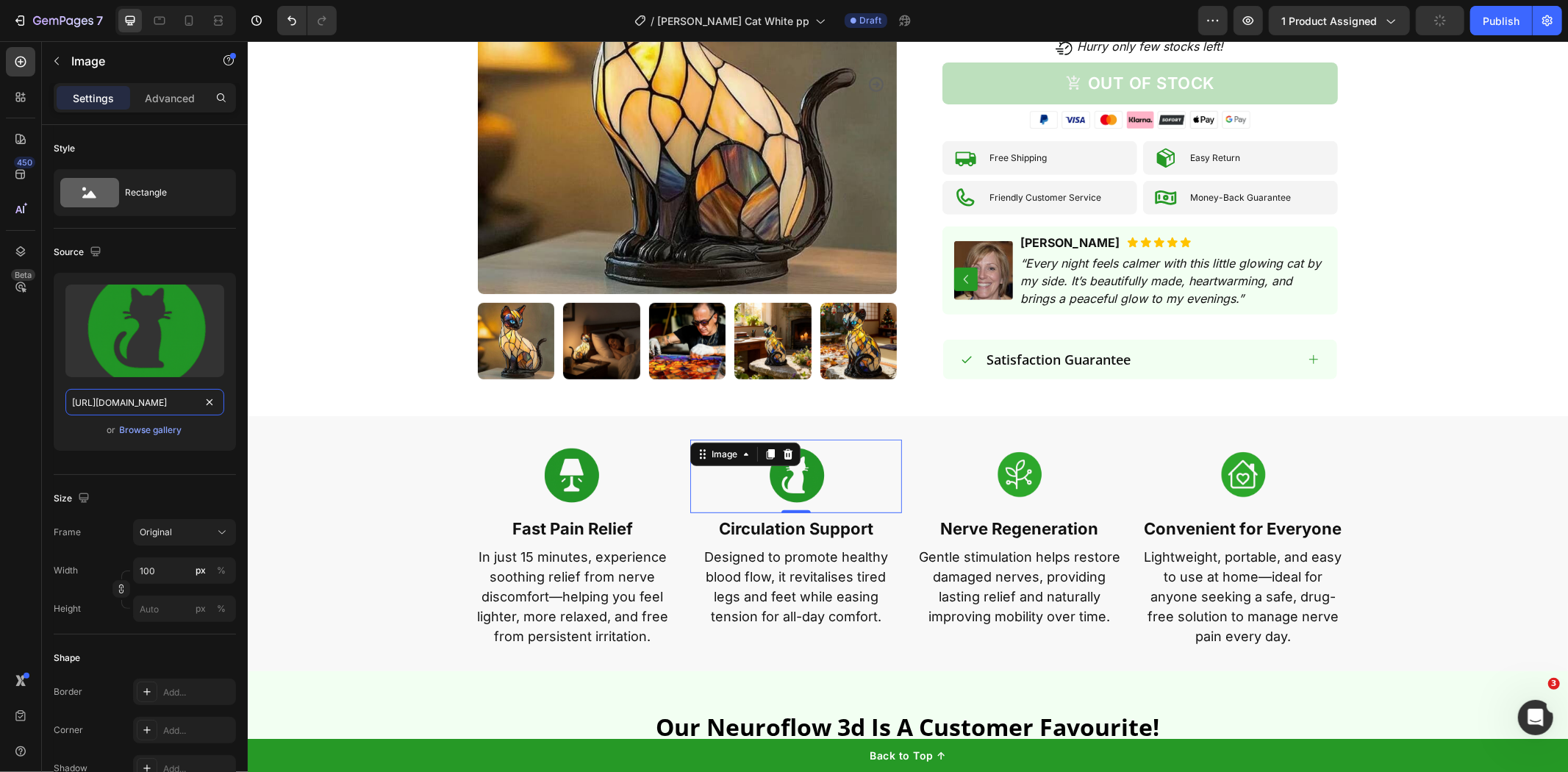
type input "[URL][DOMAIN_NAME]"
drag, startPoint x: 998, startPoint y: 463, endPoint x: 297, endPoint y: 411, distance: 702.9
click at [997, 463] on img at bounding box center [1018, 475] width 73 height 73
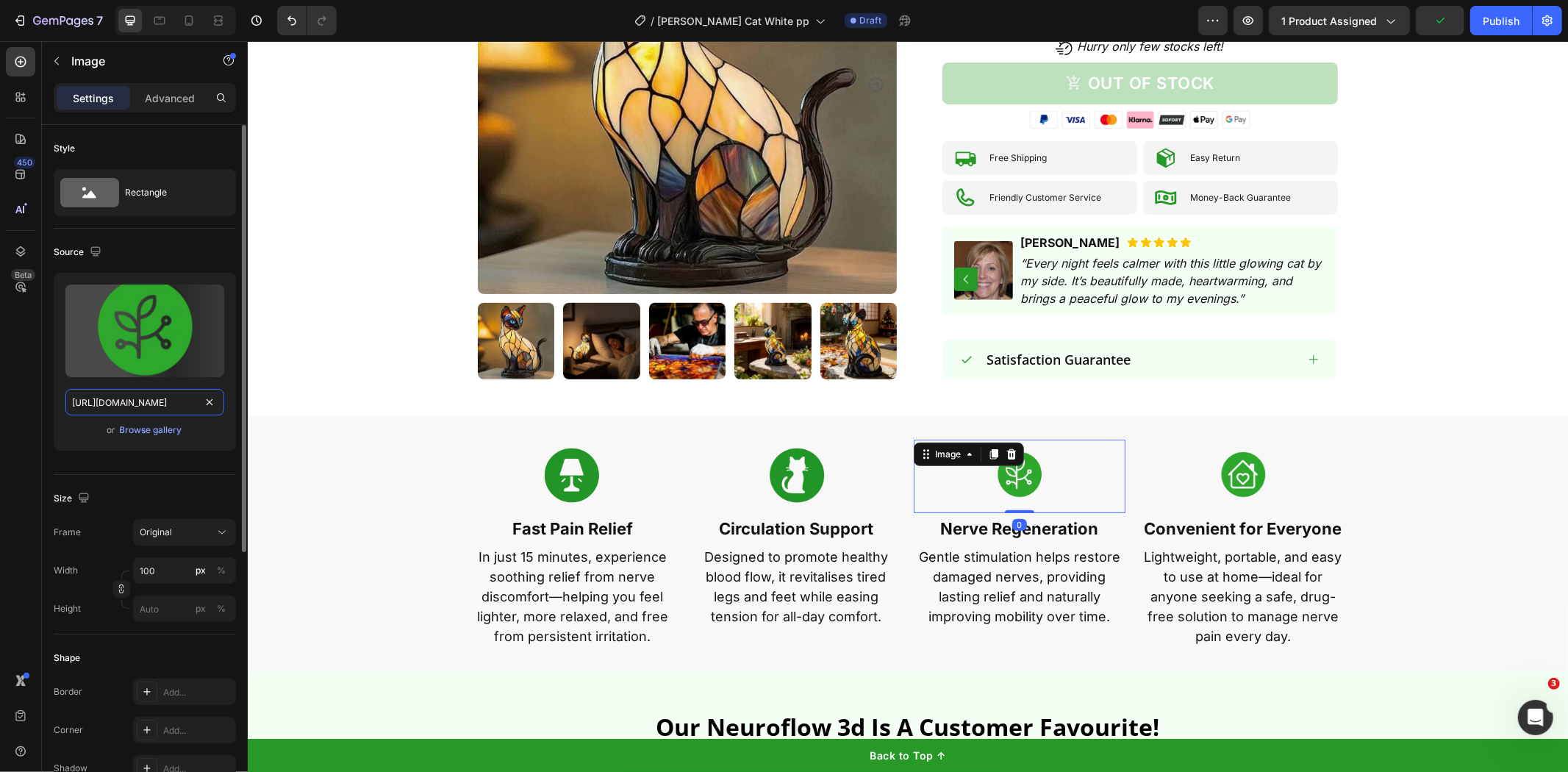
click at [91, 412] on input "[URL][DOMAIN_NAME]" at bounding box center [144, 402] width 159 height 26
paste input "[DOMAIN_NAME][URL]"
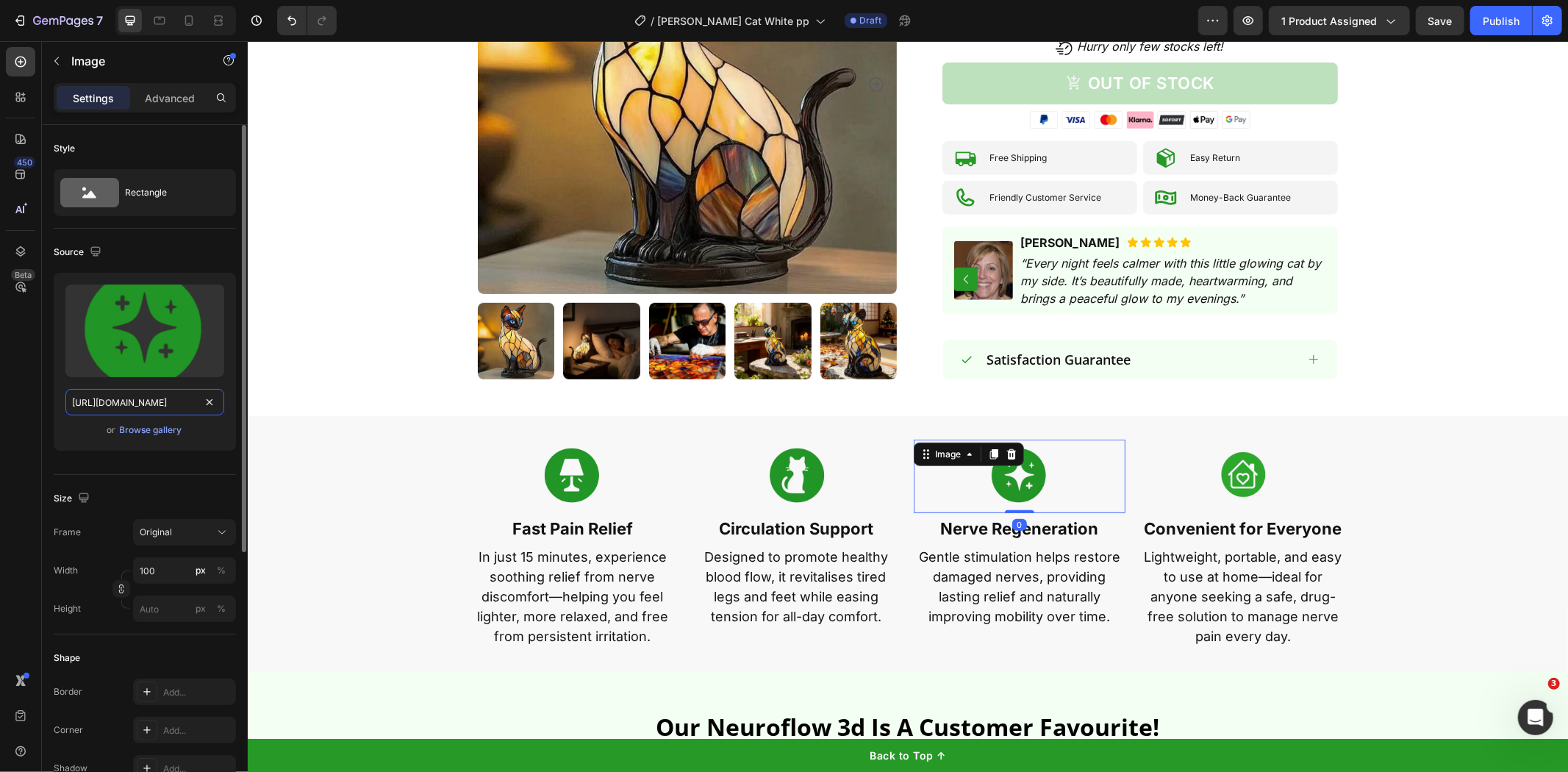
scroll to position [0, 667]
type input "[URL][DOMAIN_NAME]"
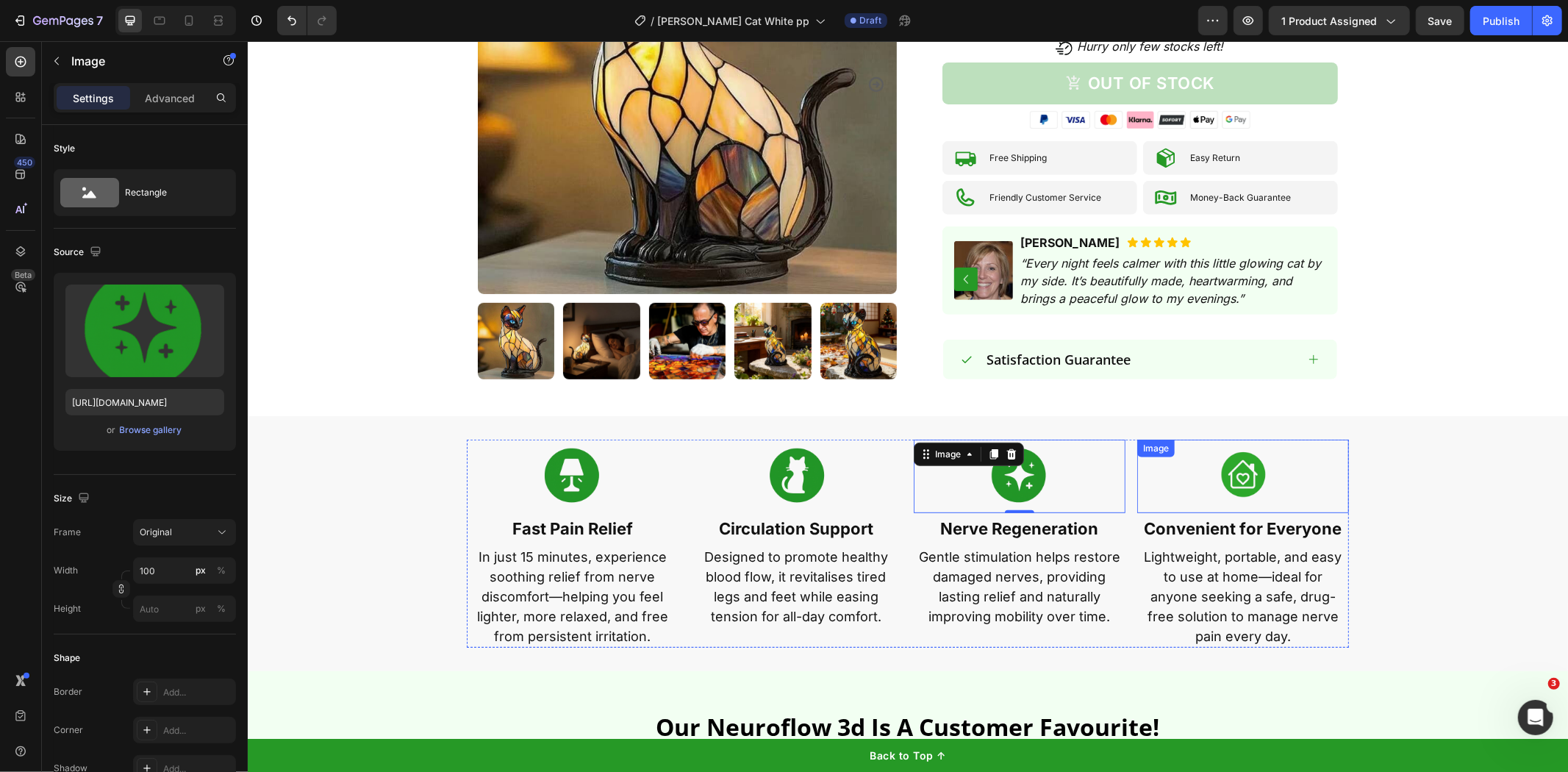
click at [1257, 446] on img at bounding box center [1242, 475] width 73 height 73
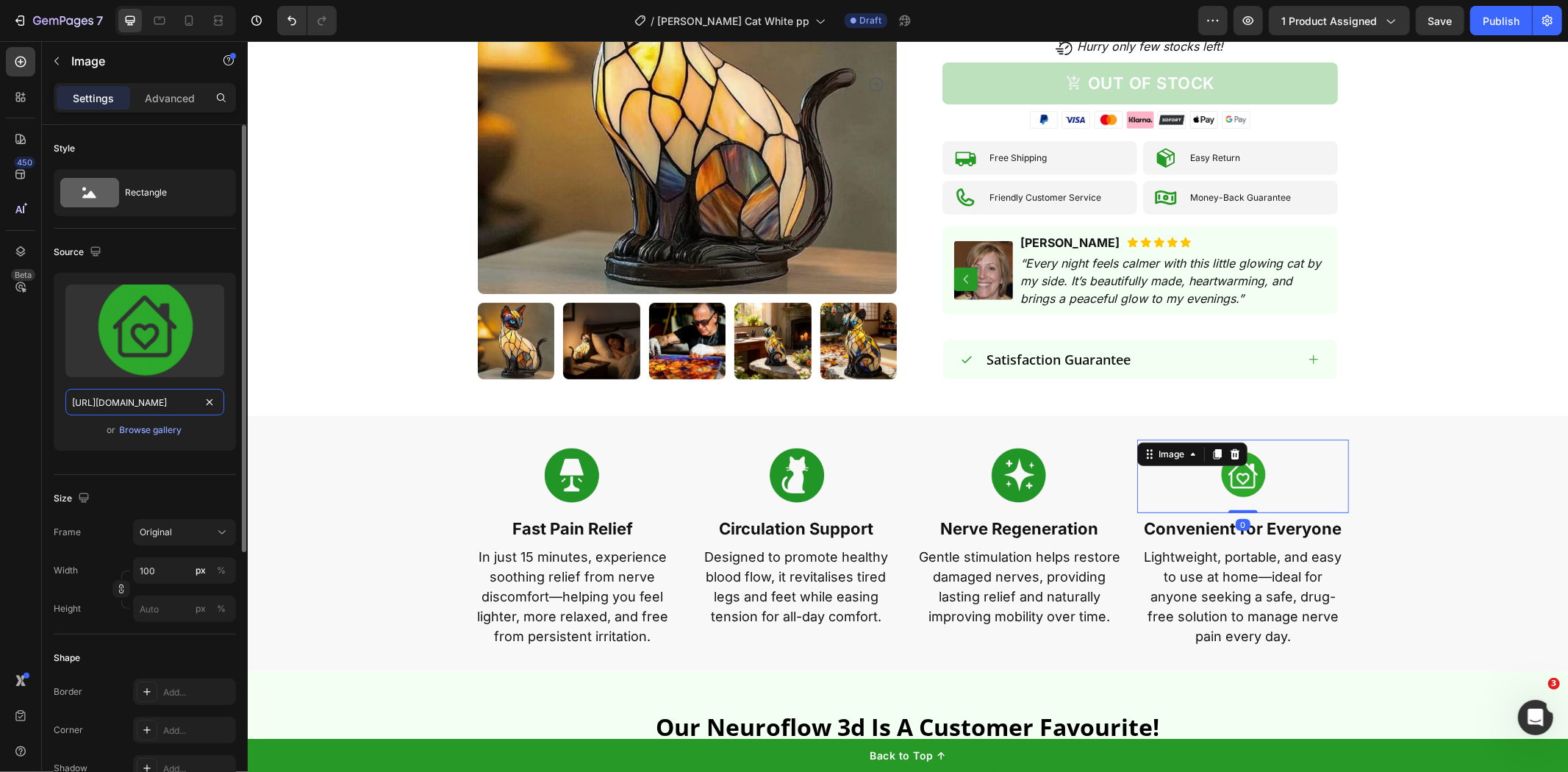
click at [159, 398] on input "[URL][DOMAIN_NAME]" at bounding box center [144, 402] width 159 height 26
paste input "[DOMAIN_NAME][URL]"
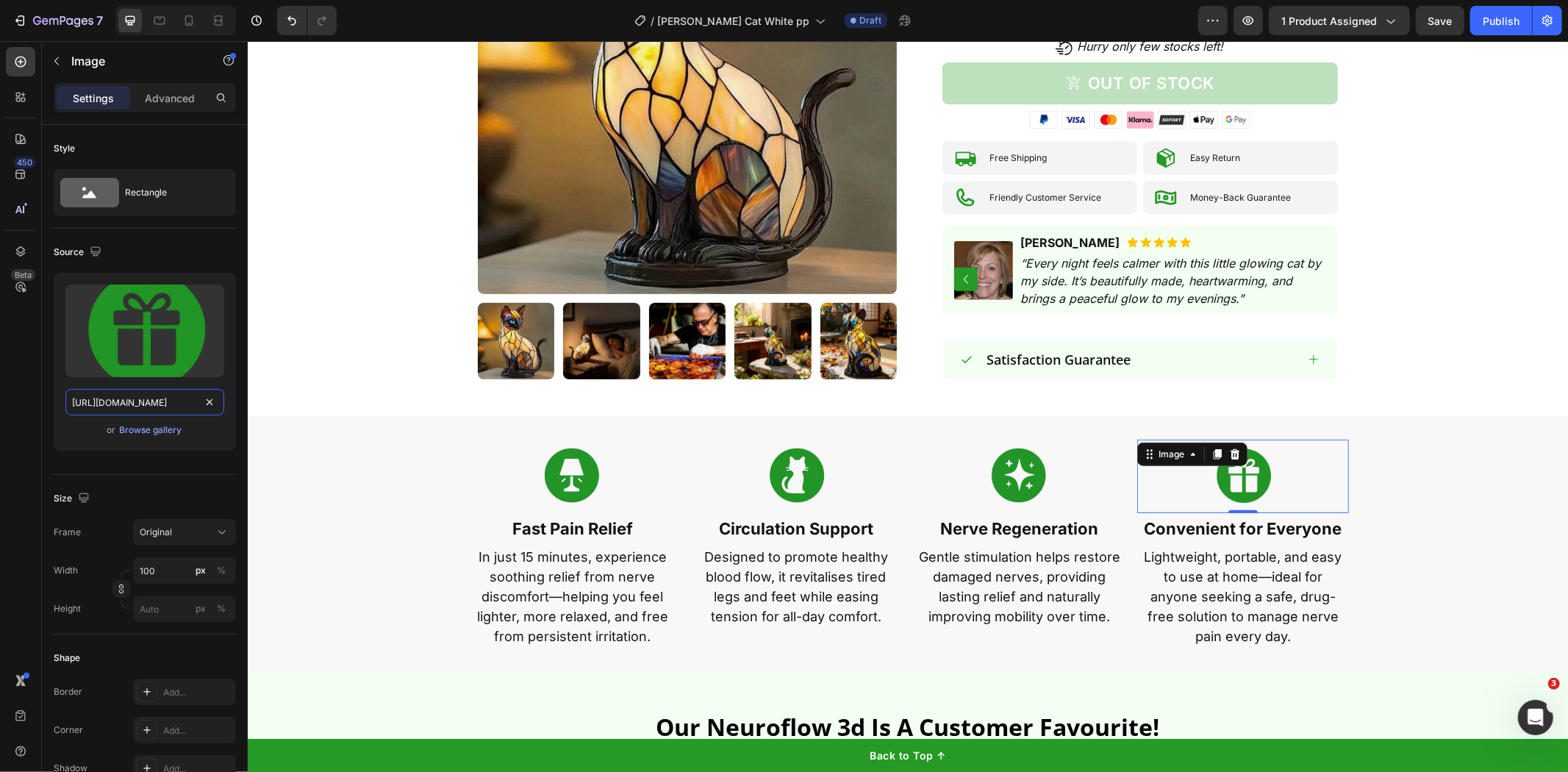
type input "[URL][DOMAIN_NAME]"
click at [550, 519] on strong "Fast Pain Relief" at bounding box center [571, 528] width 121 height 19
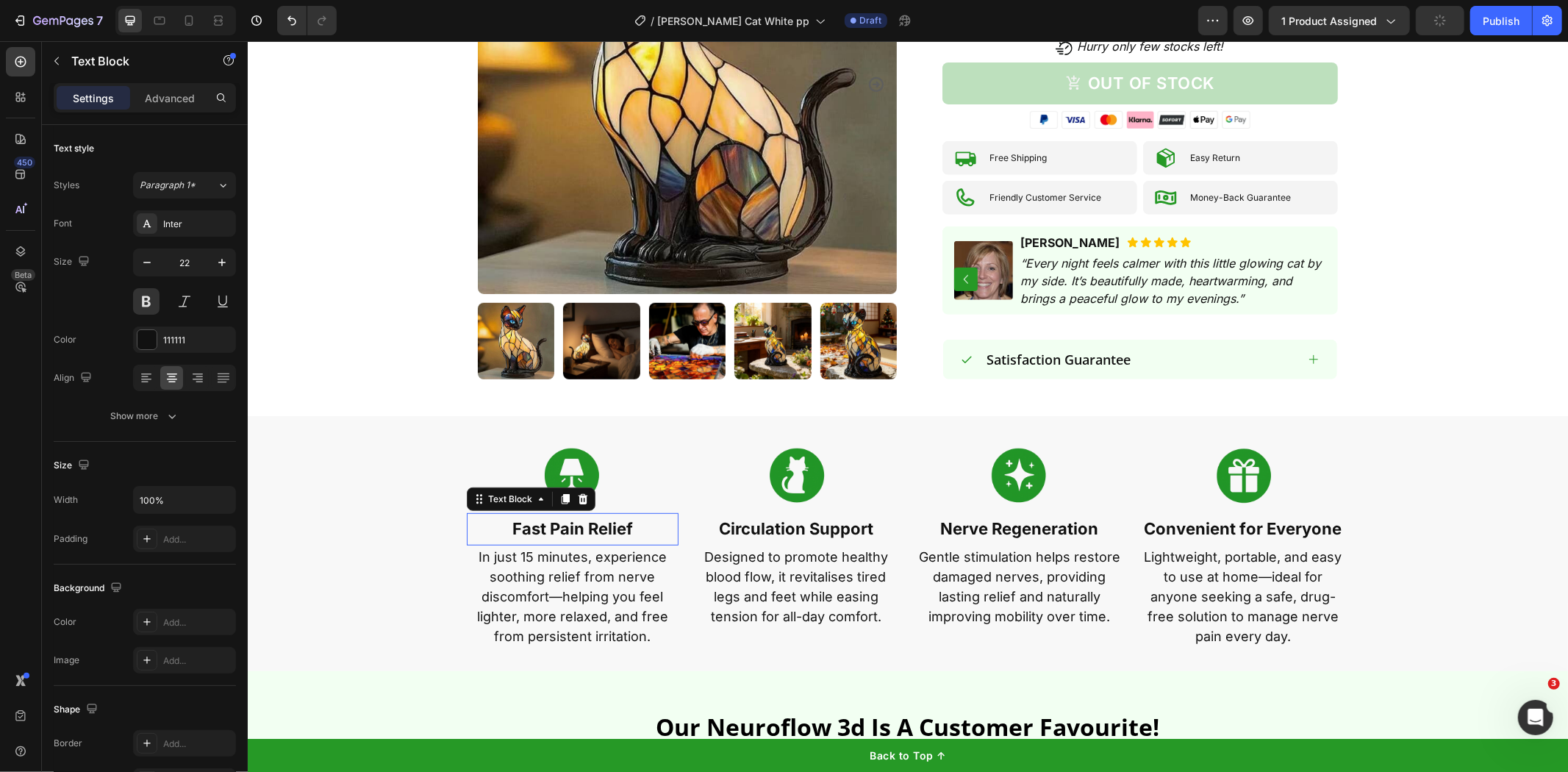
click at [550, 519] on strong "Fast Pain Relief" at bounding box center [571, 528] width 121 height 19
click at [504, 583] on p "In just 15 minutes, experience soothing relief from nerve discomfort—helping yo…" at bounding box center [572, 595] width 209 height 99
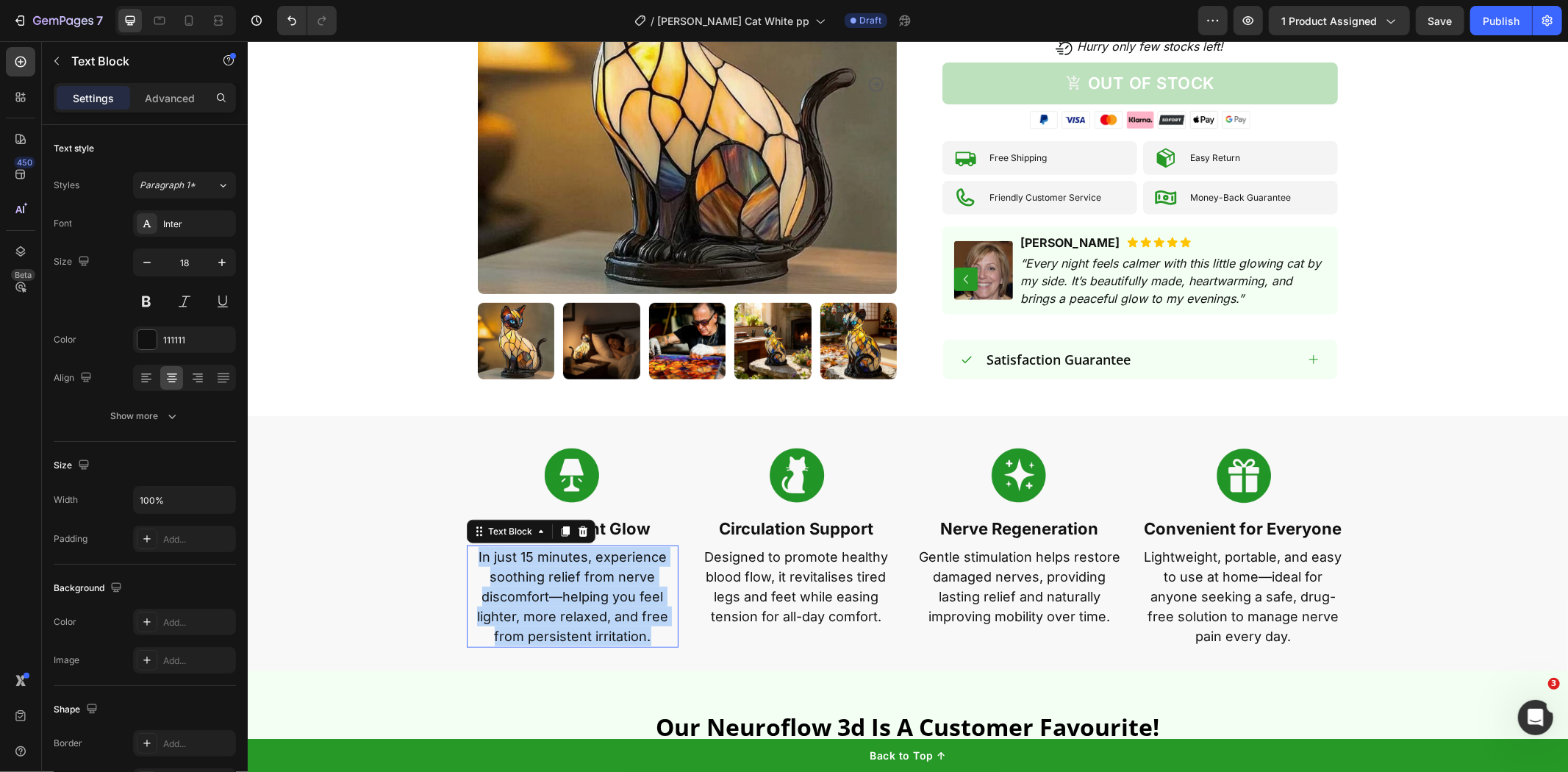
click at [504, 583] on p "In just 15 minutes, experience soothing relief from nerve discomfort—helping yo…" at bounding box center [572, 595] width 209 height 99
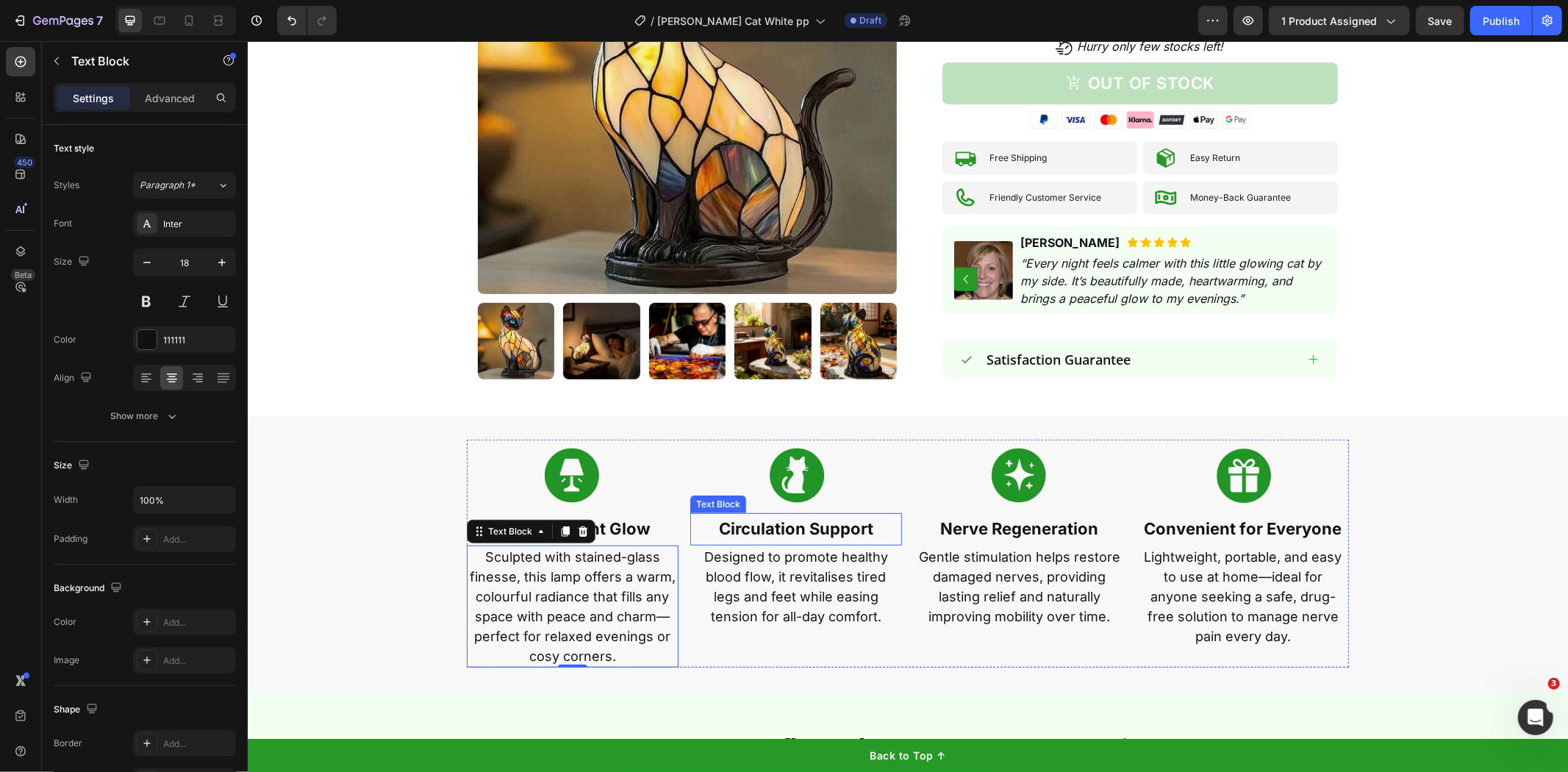
click at [752, 514] on p "Circulation Support" at bounding box center [795, 529] width 209 height 29
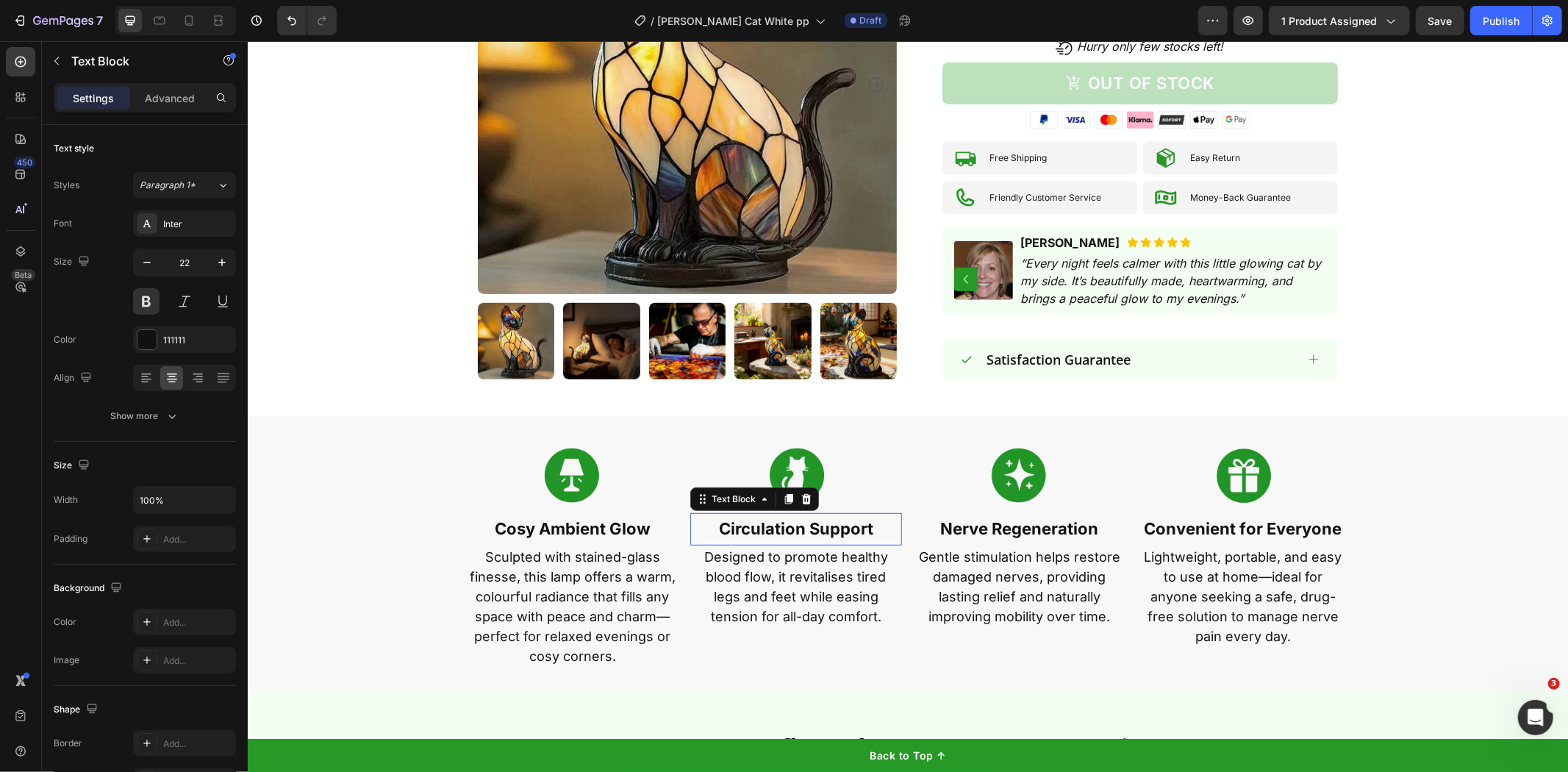
click at [752, 514] on p "Circulation Support" at bounding box center [795, 529] width 209 height 29
click at [697, 546] on p "Designed to promote healthy blood flow, it revitalises tired legs and feet whil…" at bounding box center [795, 586] width 209 height 80
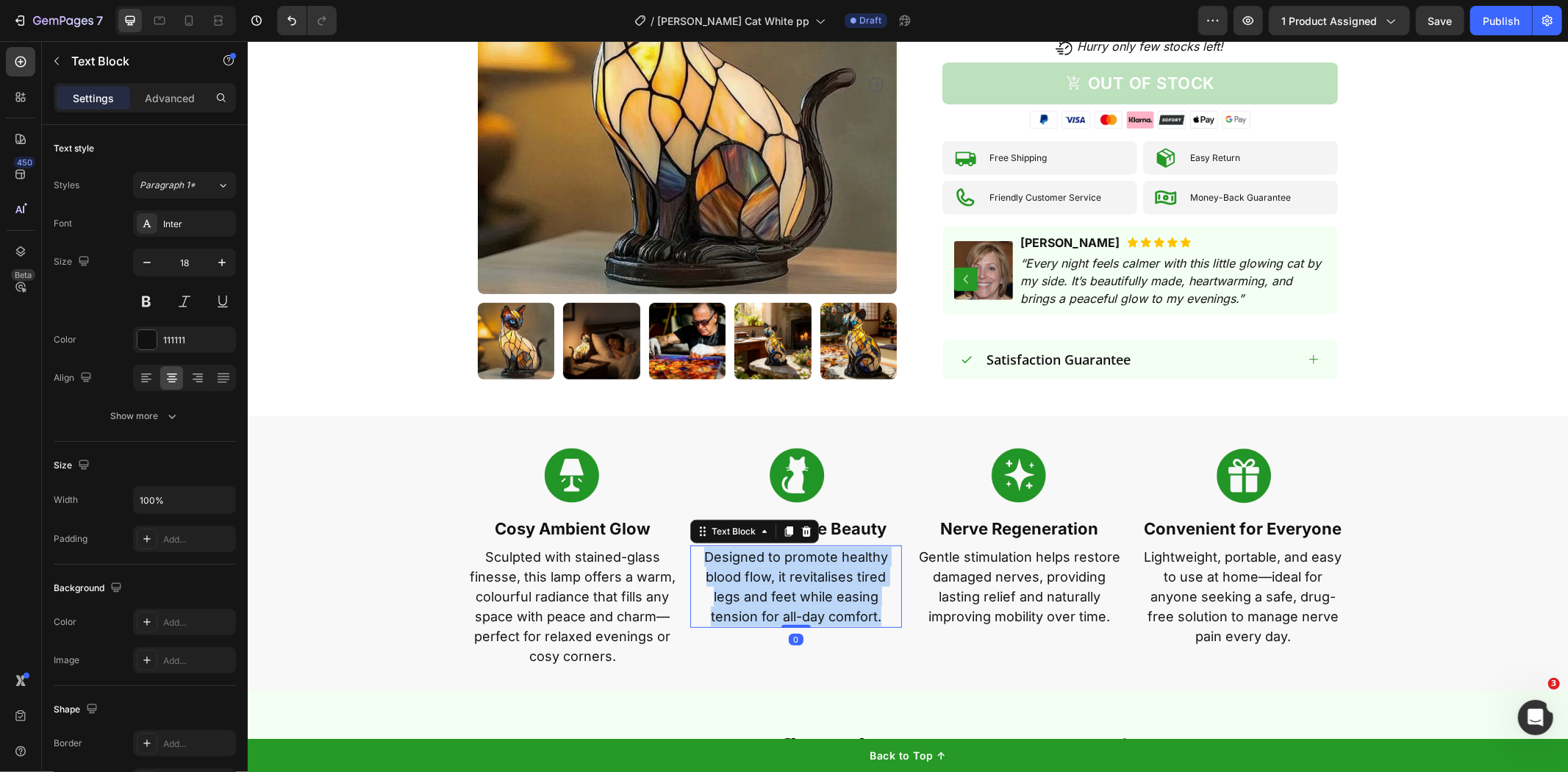
click at [697, 546] on p "Designed to promote healthy blood flow, it revitalises tired legs and feet whil…" at bounding box center [795, 586] width 209 height 80
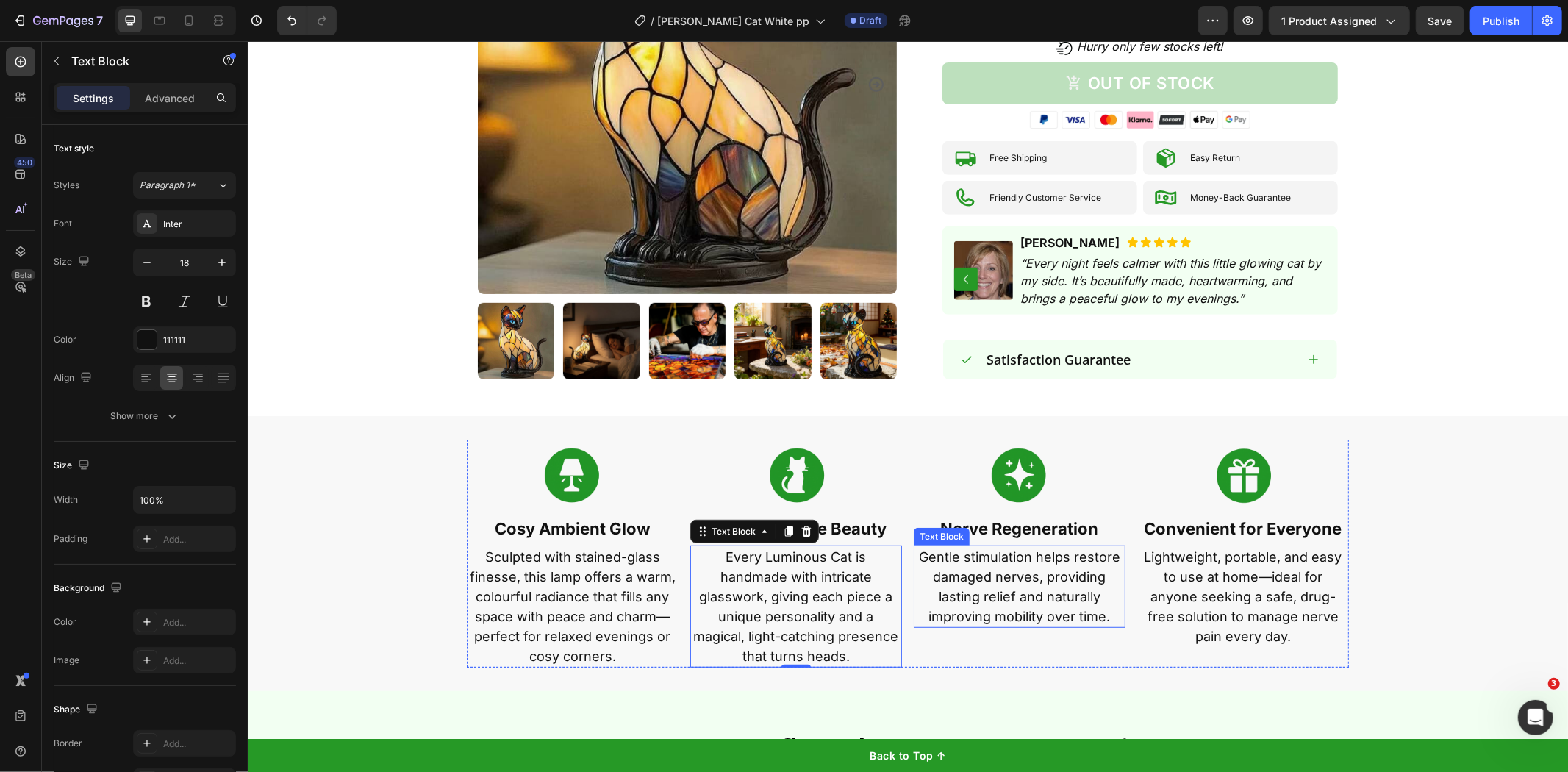
click at [1031, 514] on p "Nerve Regeneration" at bounding box center [1019, 529] width 209 height 29
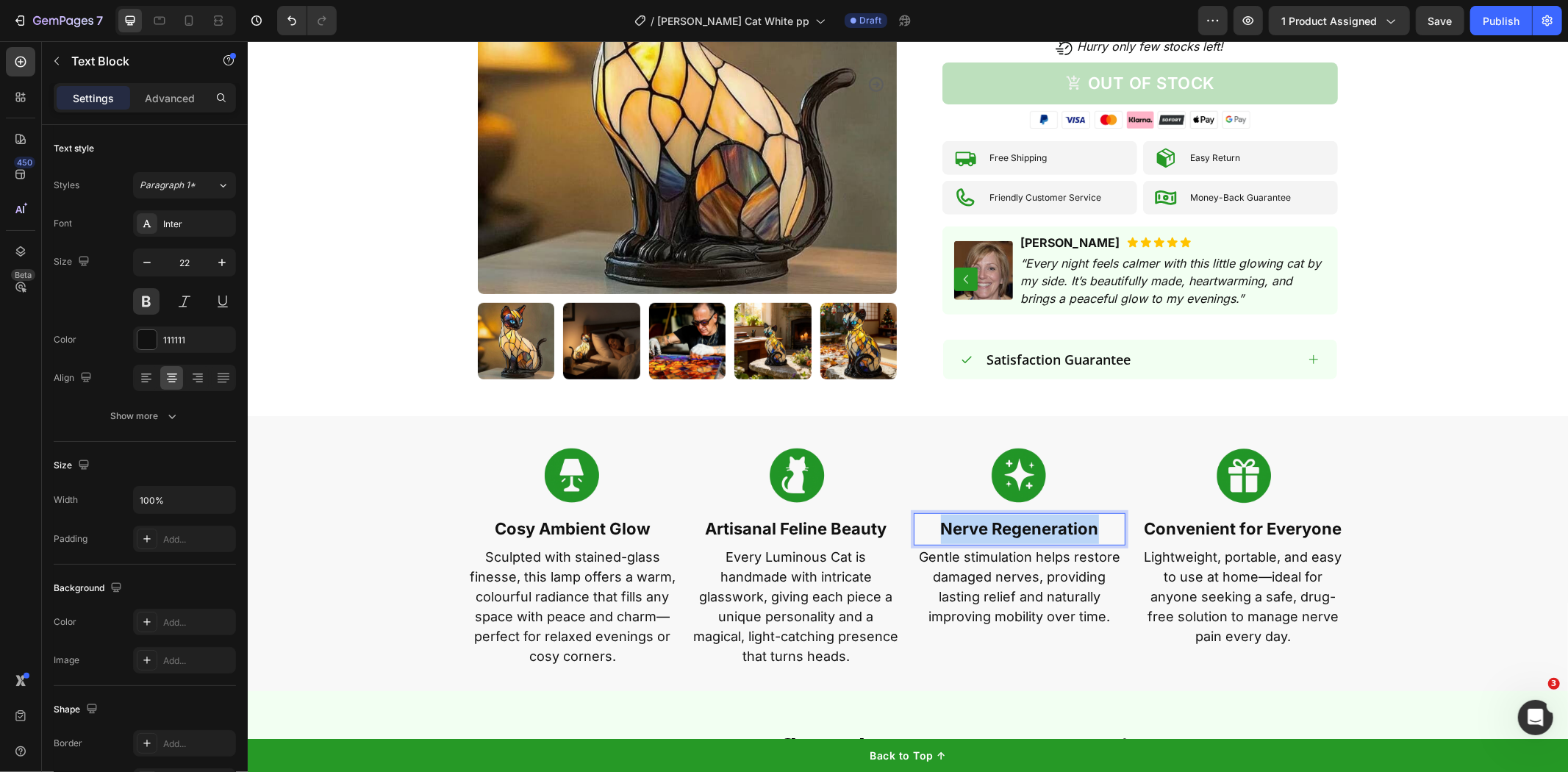
click at [1031, 514] on p "Nerve Regeneration" at bounding box center [1019, 529] width 209 height 29
click at [1027, 590] on p "Gentle stimulation helps restore damaged nerves, providing lasting relief and n…" at bounding box center [1019, 586] width 209 height 80
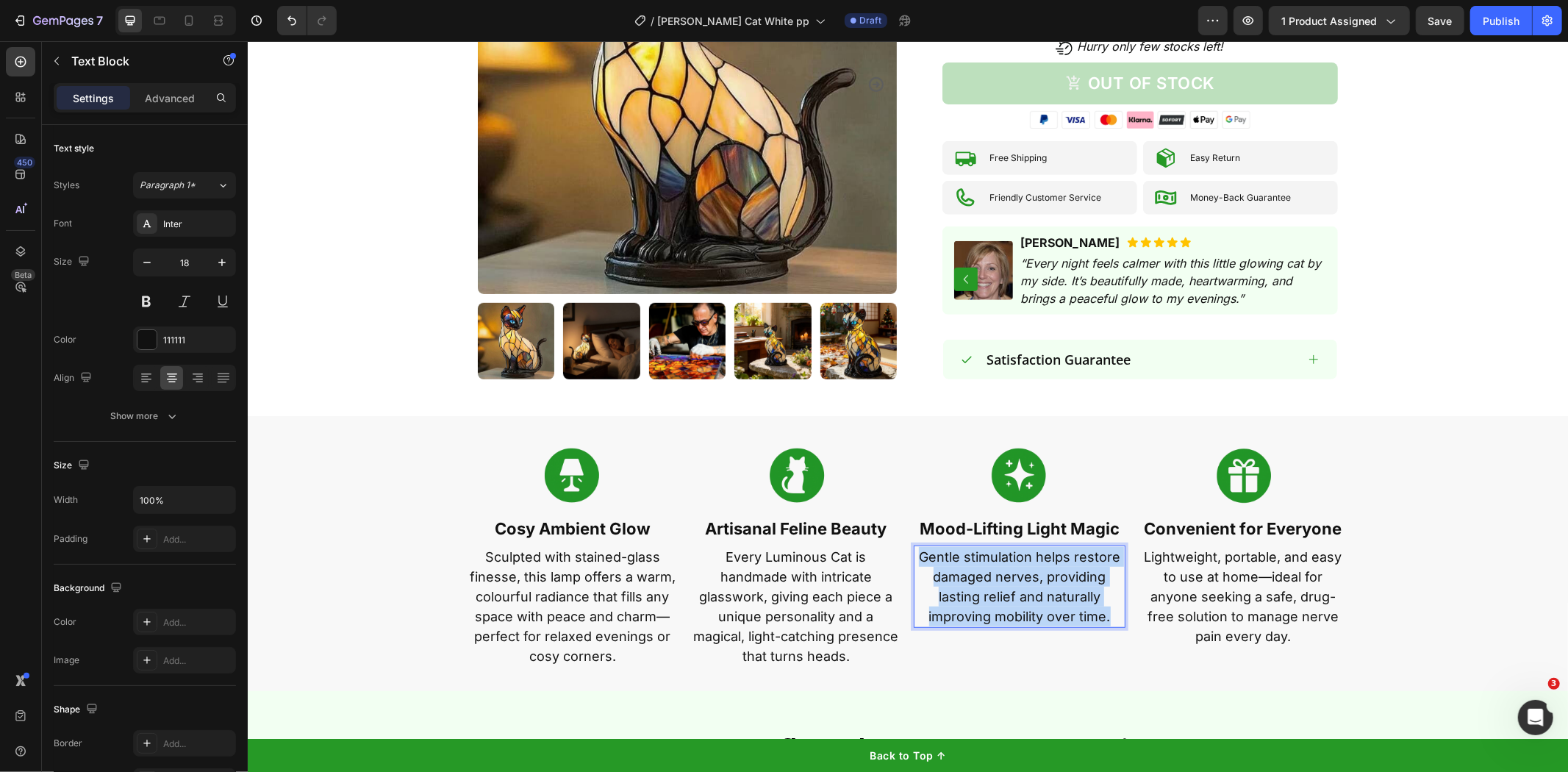
click at [1027, 590] on p "Gentle stimulation helps restore damaged nerves, providing lasting relief and n…" at bounding box center [1019, 586] width 209 height 80
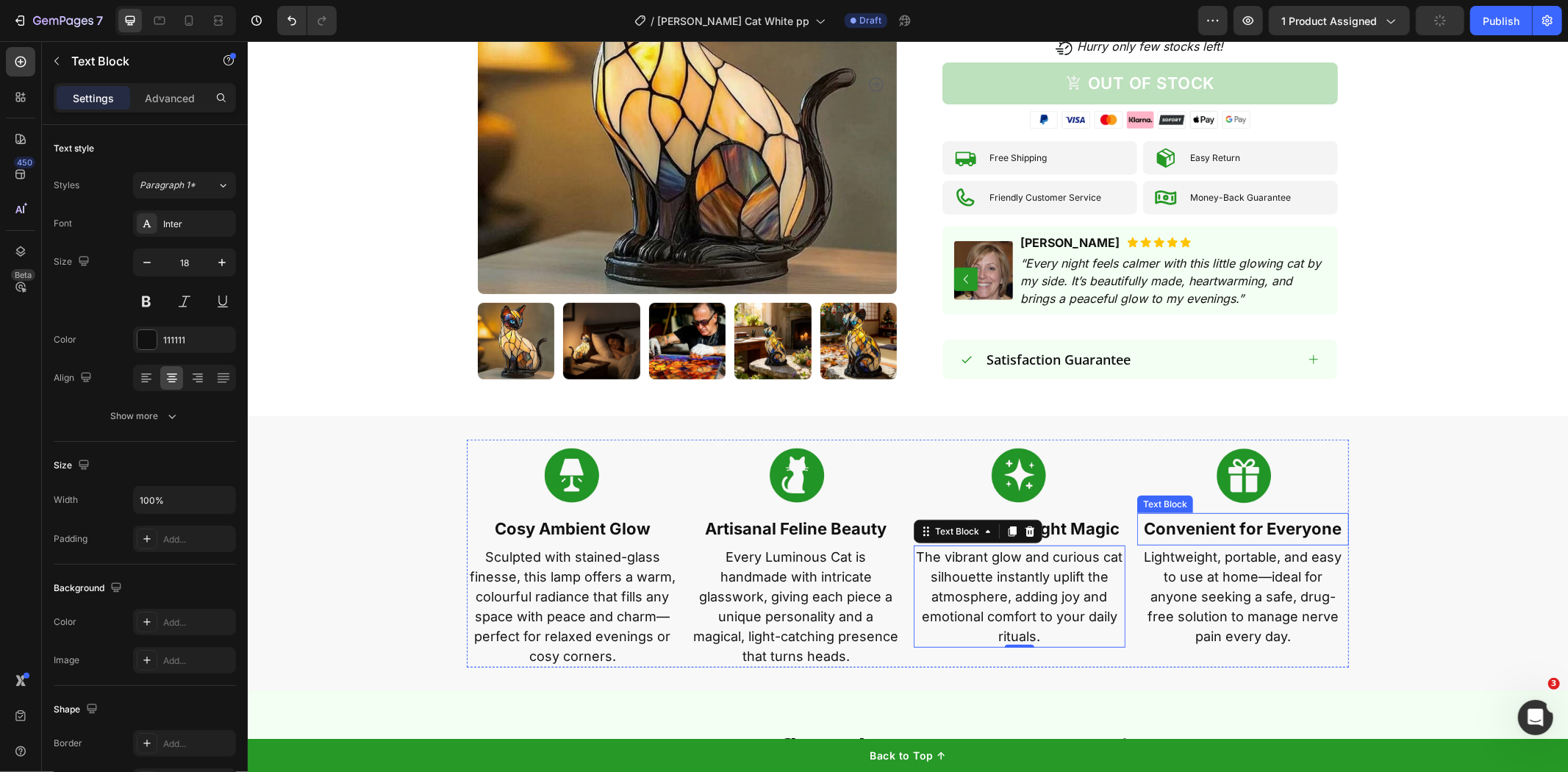
click at [1204, 515] on p "Convenient for Everyone" at bounding box center [1242, 529] width 209 height 29
click at [1196, 519] on strong "Convenient for Everyone" at bounding box center [1243, 528] width 198 height 19
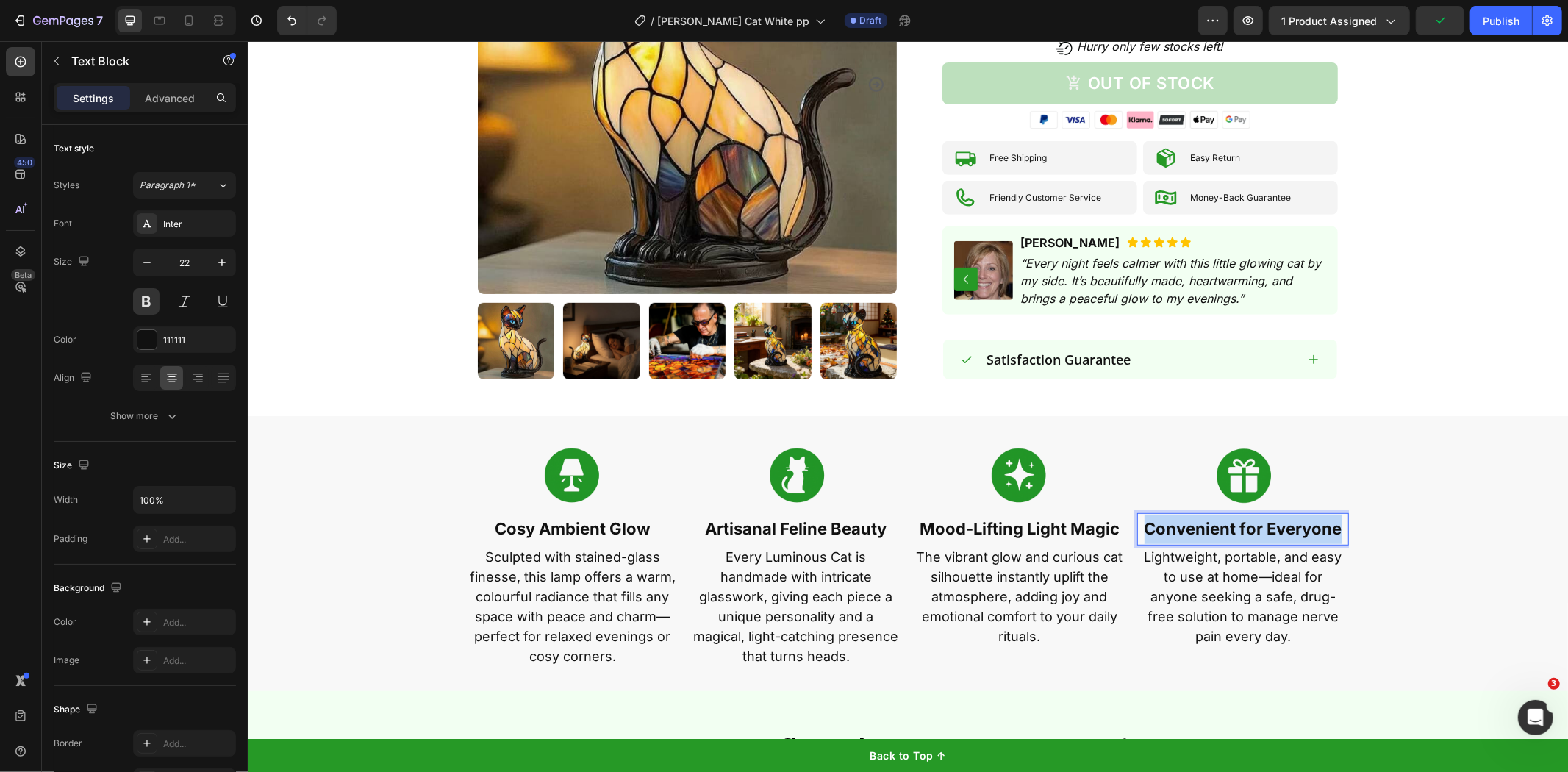
click at [1196, 519] on strong "Convenient for Everyone" at bounding box center [1243, 528] width 198 height 19
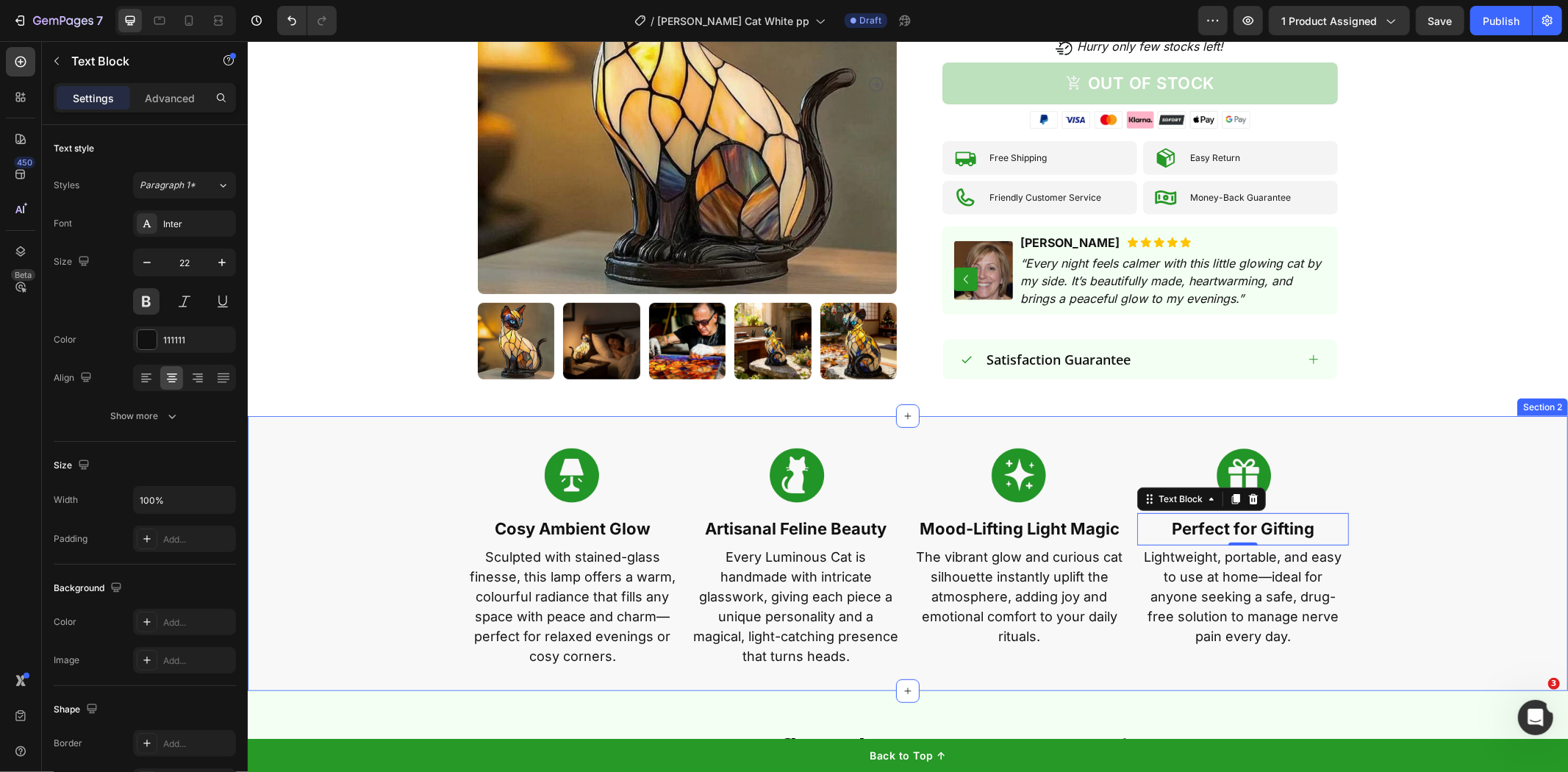
click at [1378, 548] on div "Image Cosy Ambient Glow Text Block Sculpted with stained-glass finesse, this la…" at bounding box center [907, 552] width 1320 height 228
click at [1269, 566] on p "Lightweight, portable, and easy to use at home—ideal for anyone seeking a safe,…" at bounding box center [1242, 595] width 209 height 99
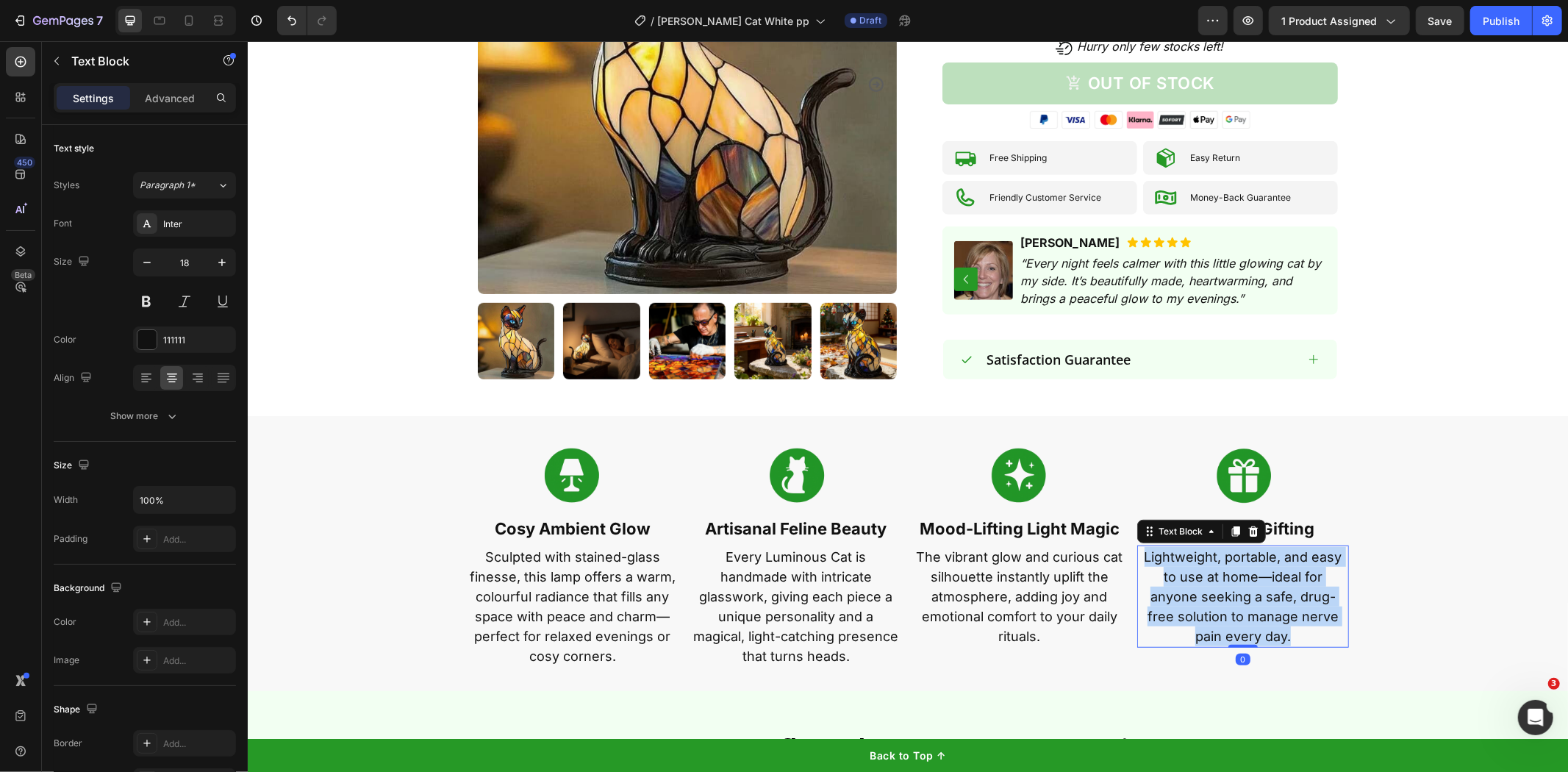
click at [1269, 566] on p "Lightweight, portable, and easy to use at home—ideal for anyone seeking a safe,…" at bounding box center [1242, 595] width 209 height 99
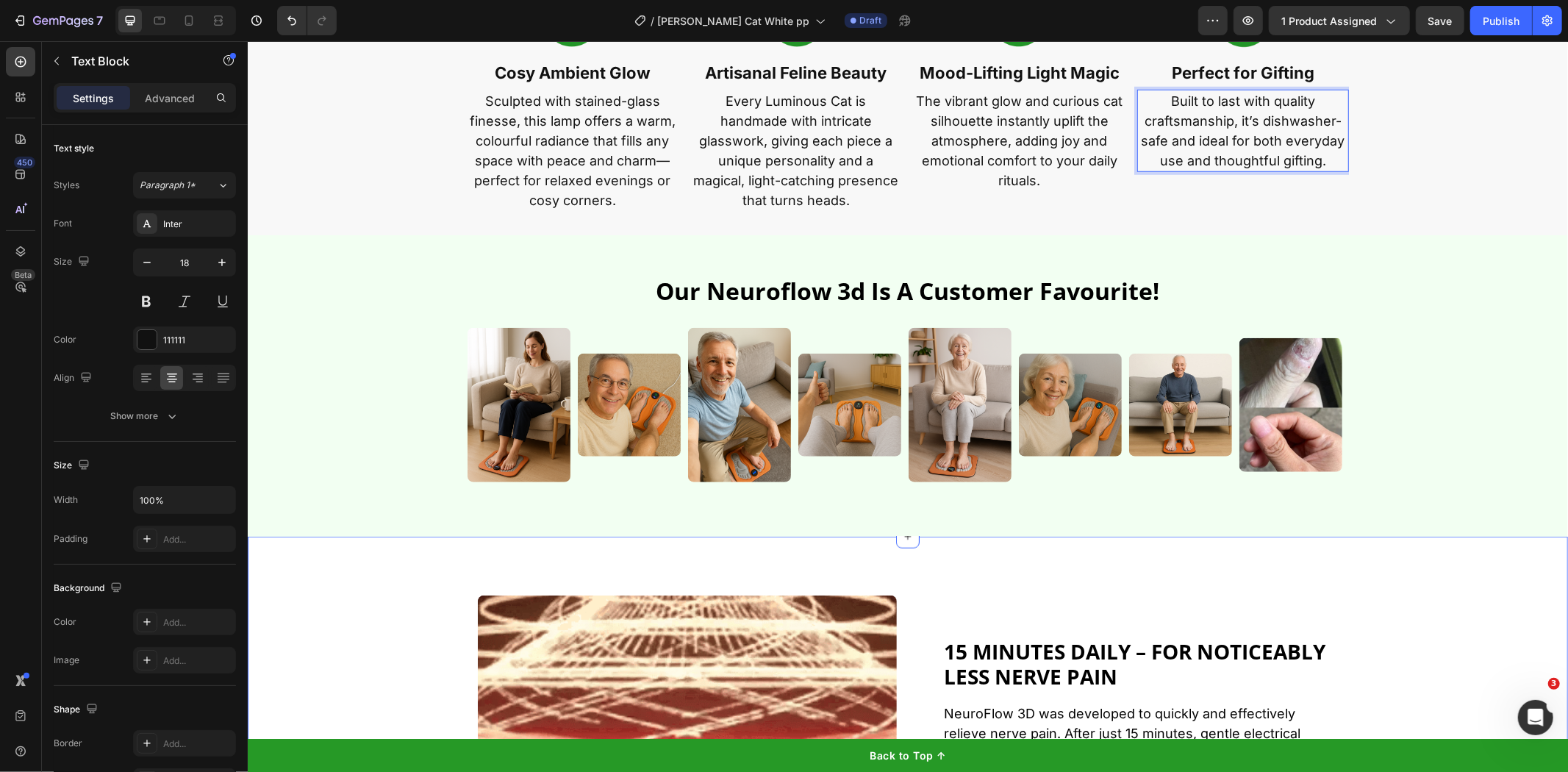
scroll to position [899, 0]
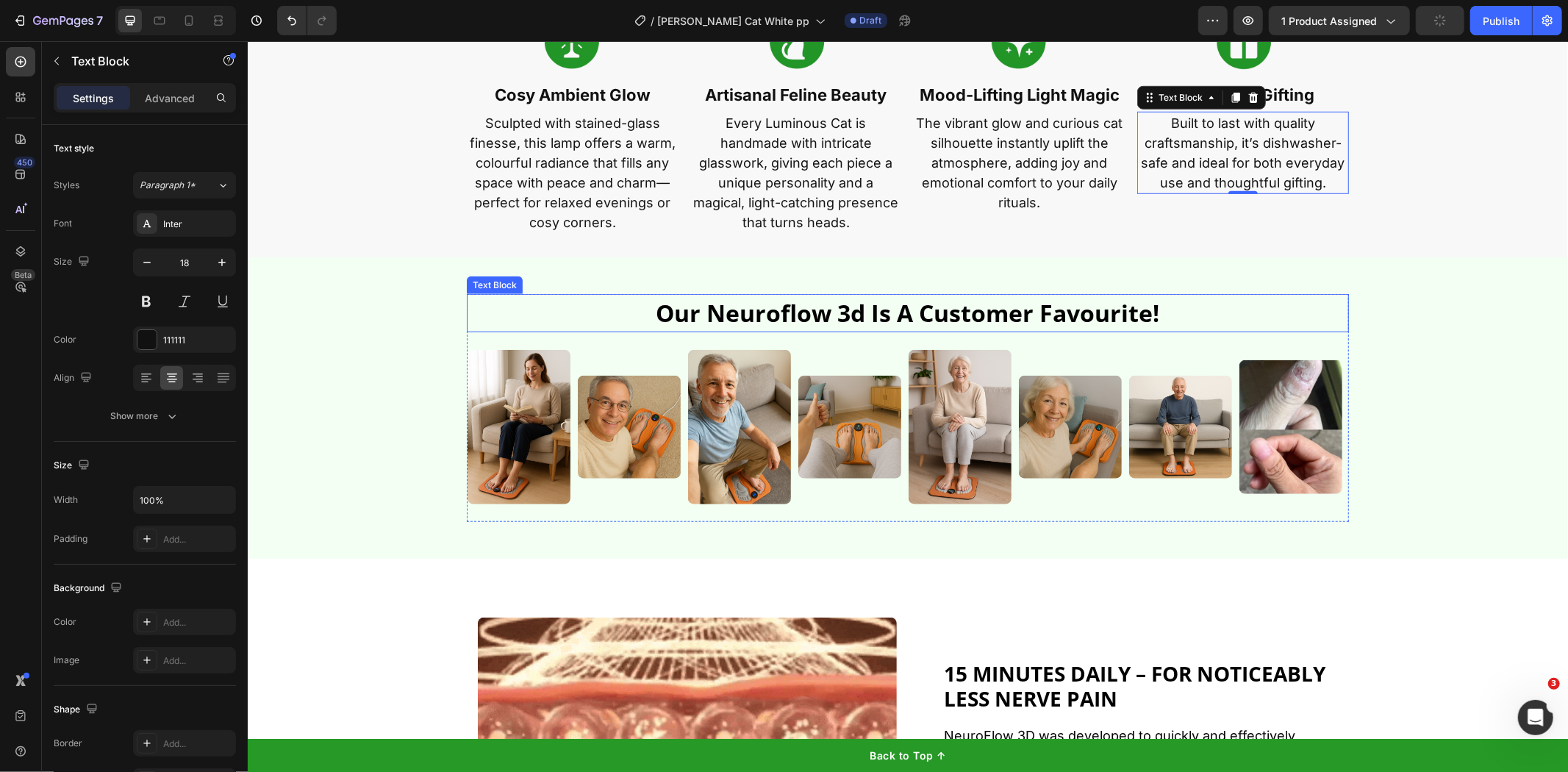
click at [830, 299] on p "our neuroflow 3d is a customer favourite!" at bounding box center [908, 312] width 880 height 35
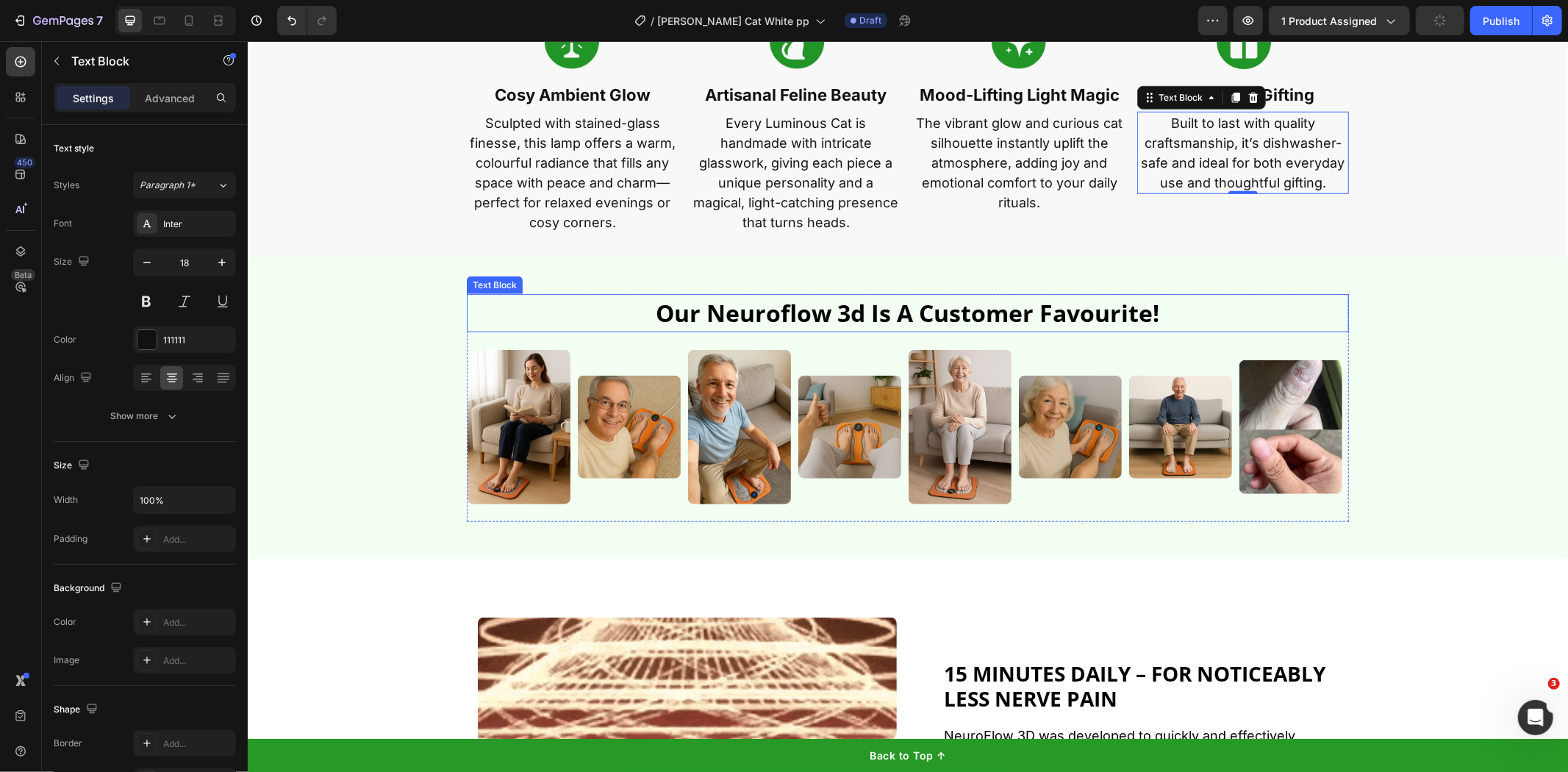
click at [830, 299] on p "our neuroflow 3d is a customer favourite!" at bounding box center [908, 312] width 880 height 35
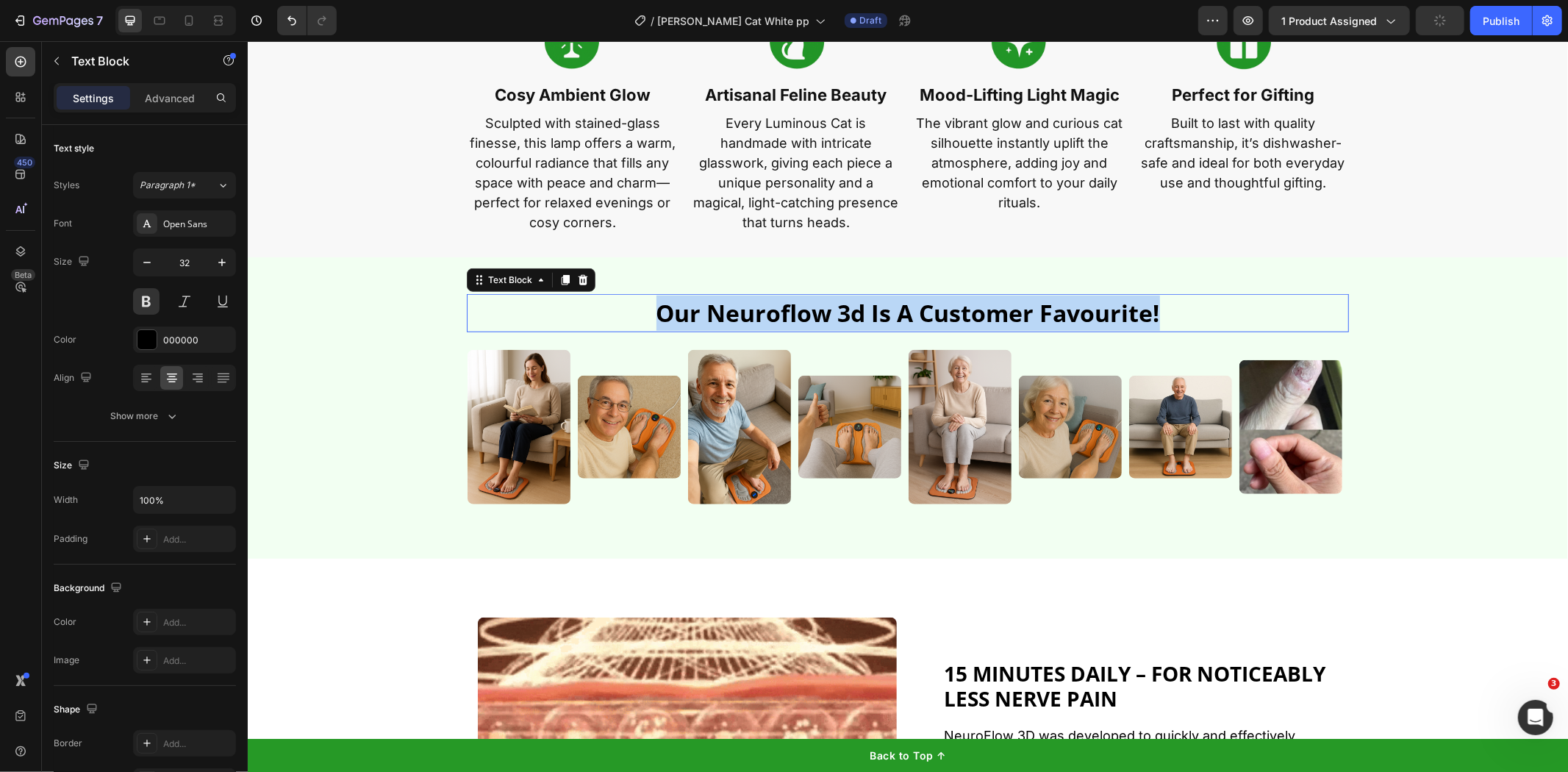
click at [830, 299] on p "our neuroflow 3d is a customer favourite!" at bounding box center [908, 312] width 880 height 35
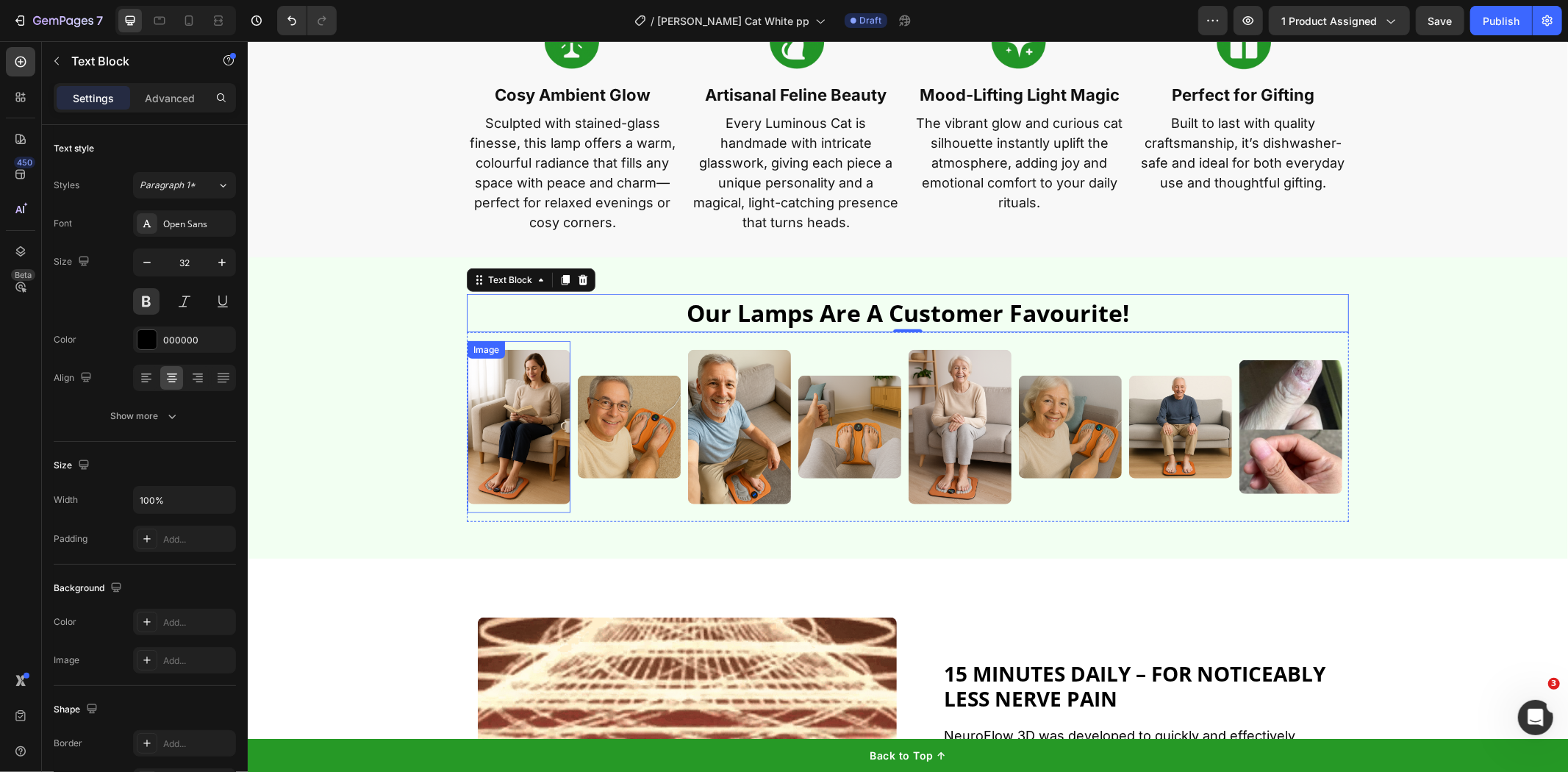
click at [549, 418] on img at bounding box center [519, 426] width 103 height 154
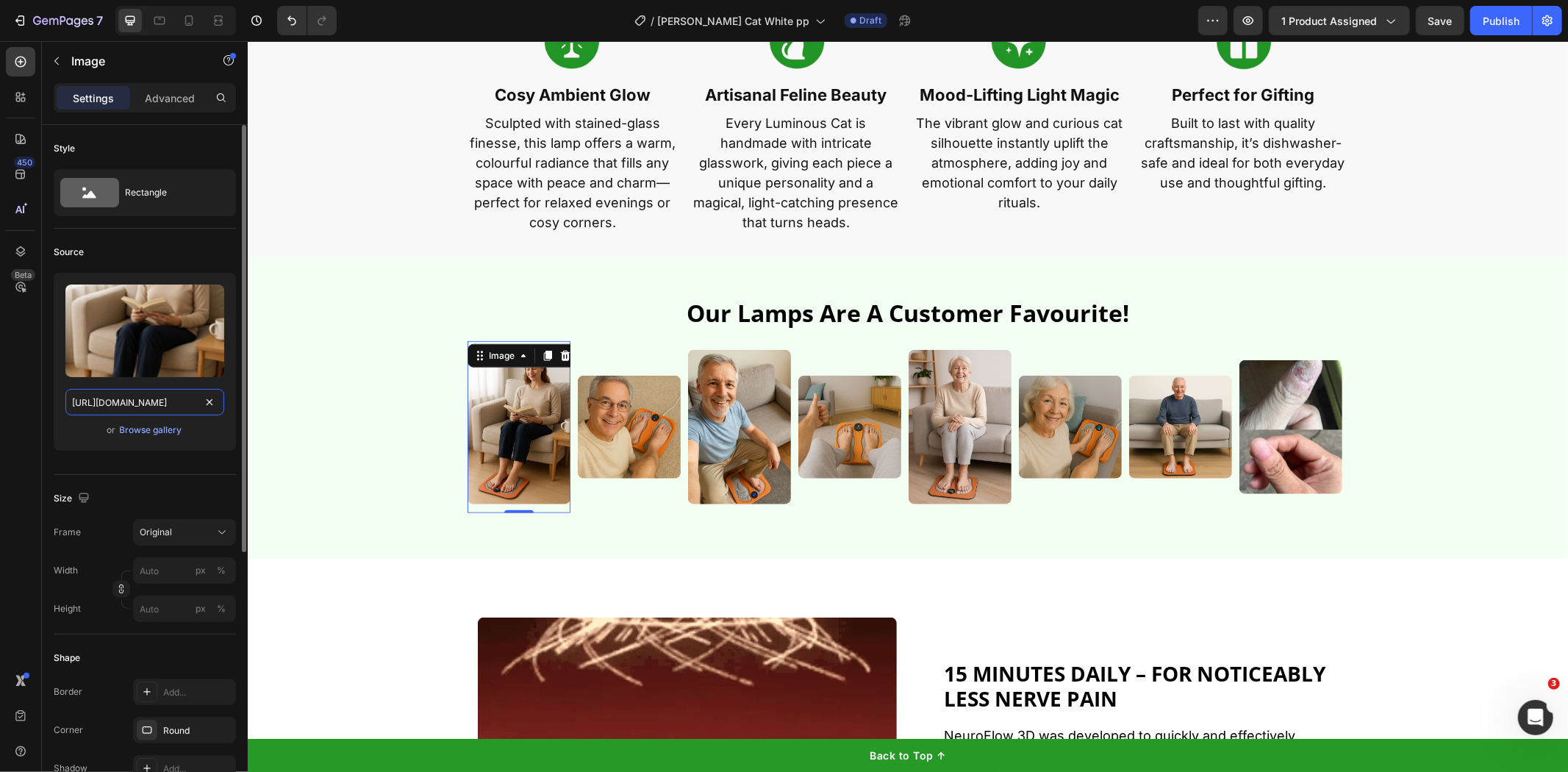
click at [134, 400] on input "[URL][DOMAIN_NAME]" at bounding box center [144, 402] width 159 height 26
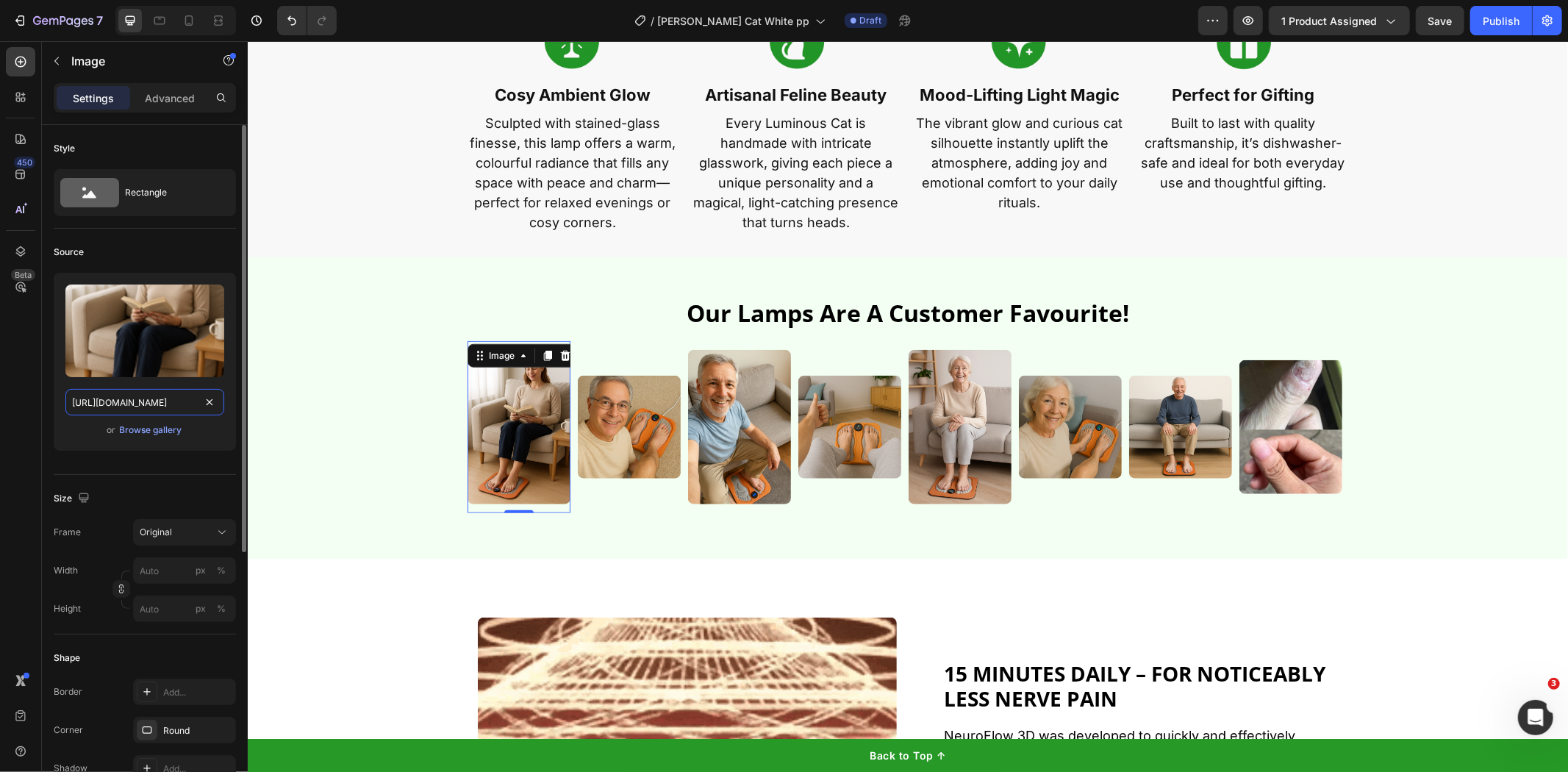
paste input "[DOMAIN_NAME][URL]"
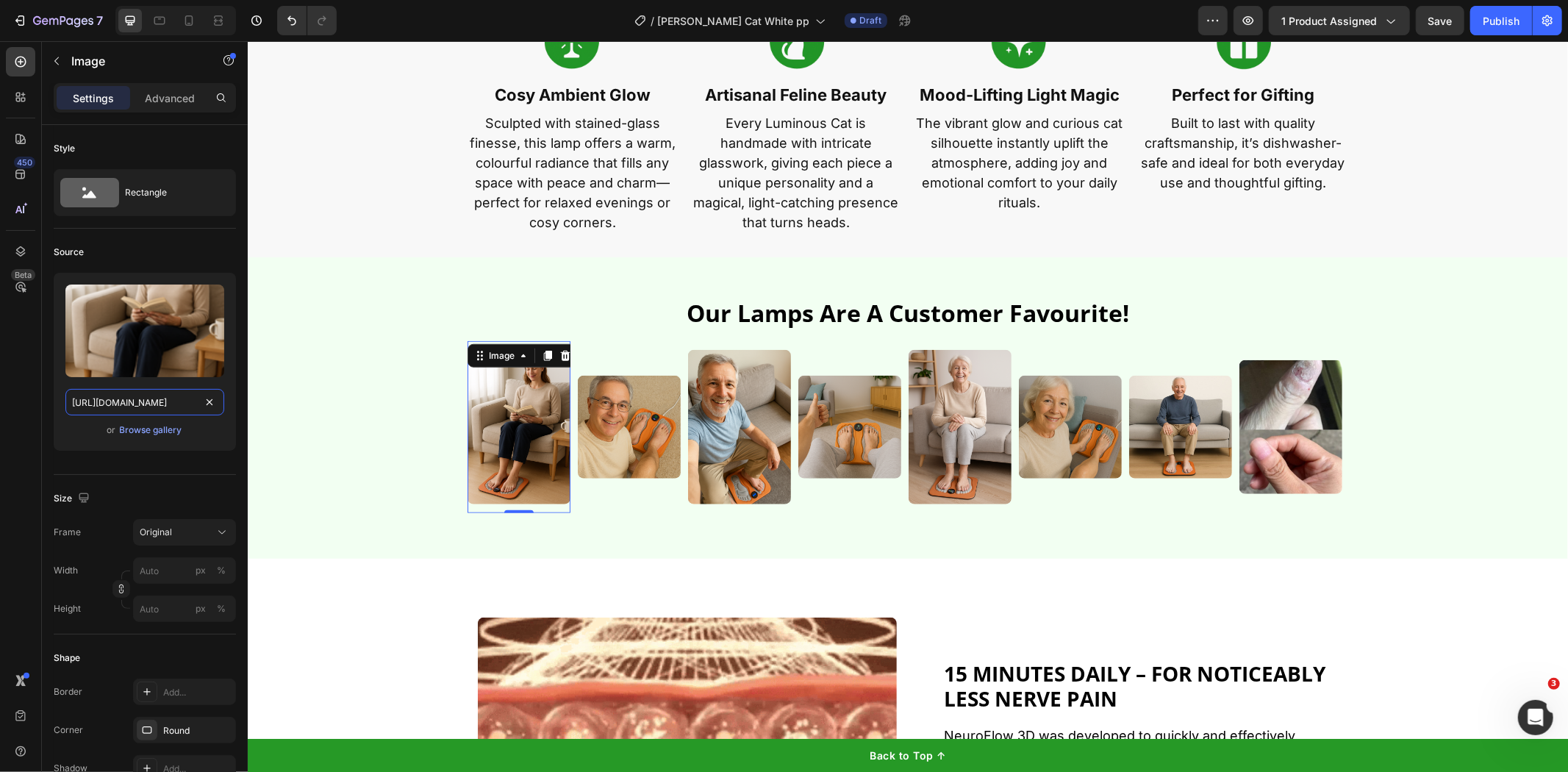
scroll to position [0, 664]
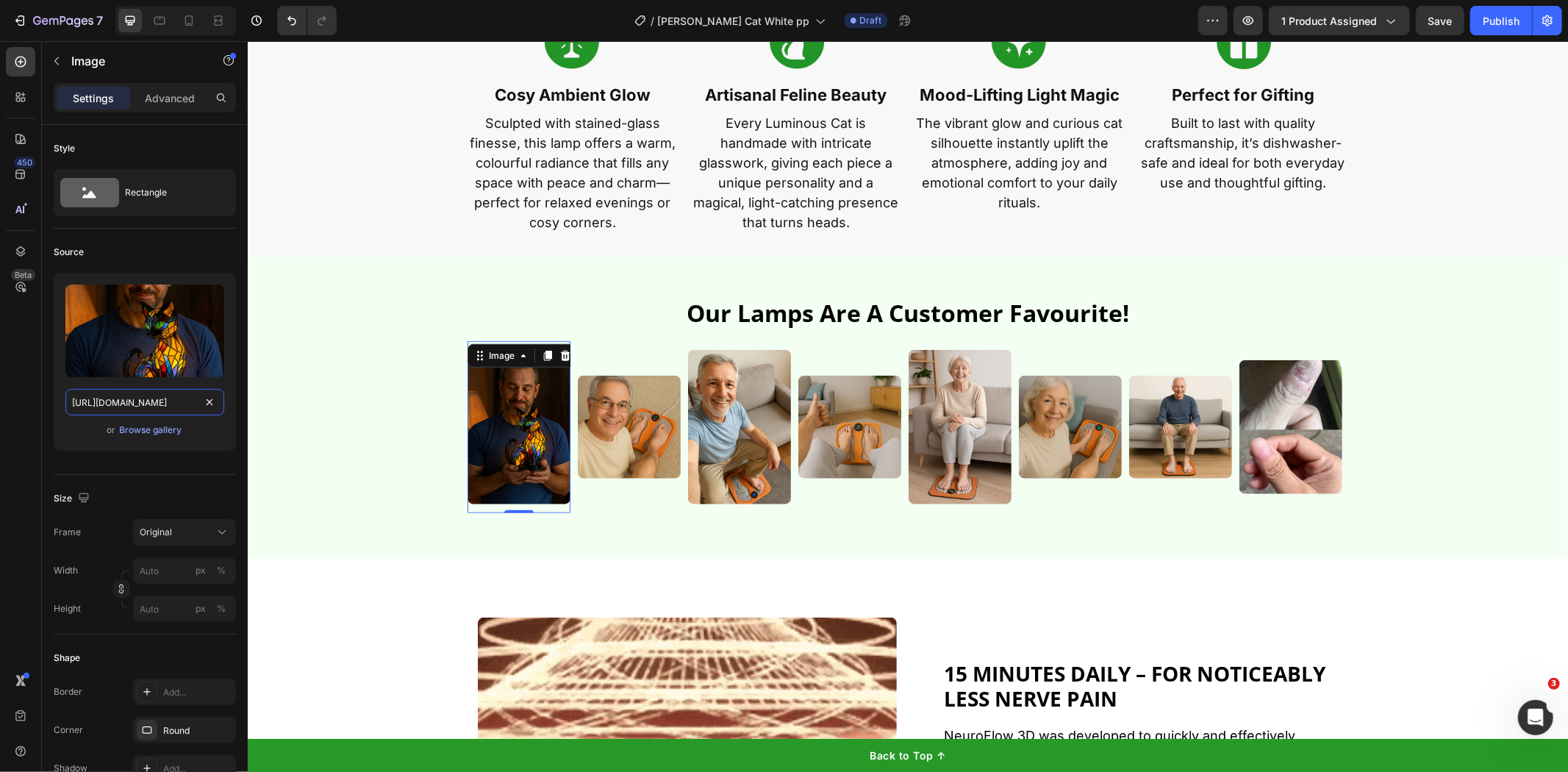
type input "[URL][DOMAIN_NAME]"
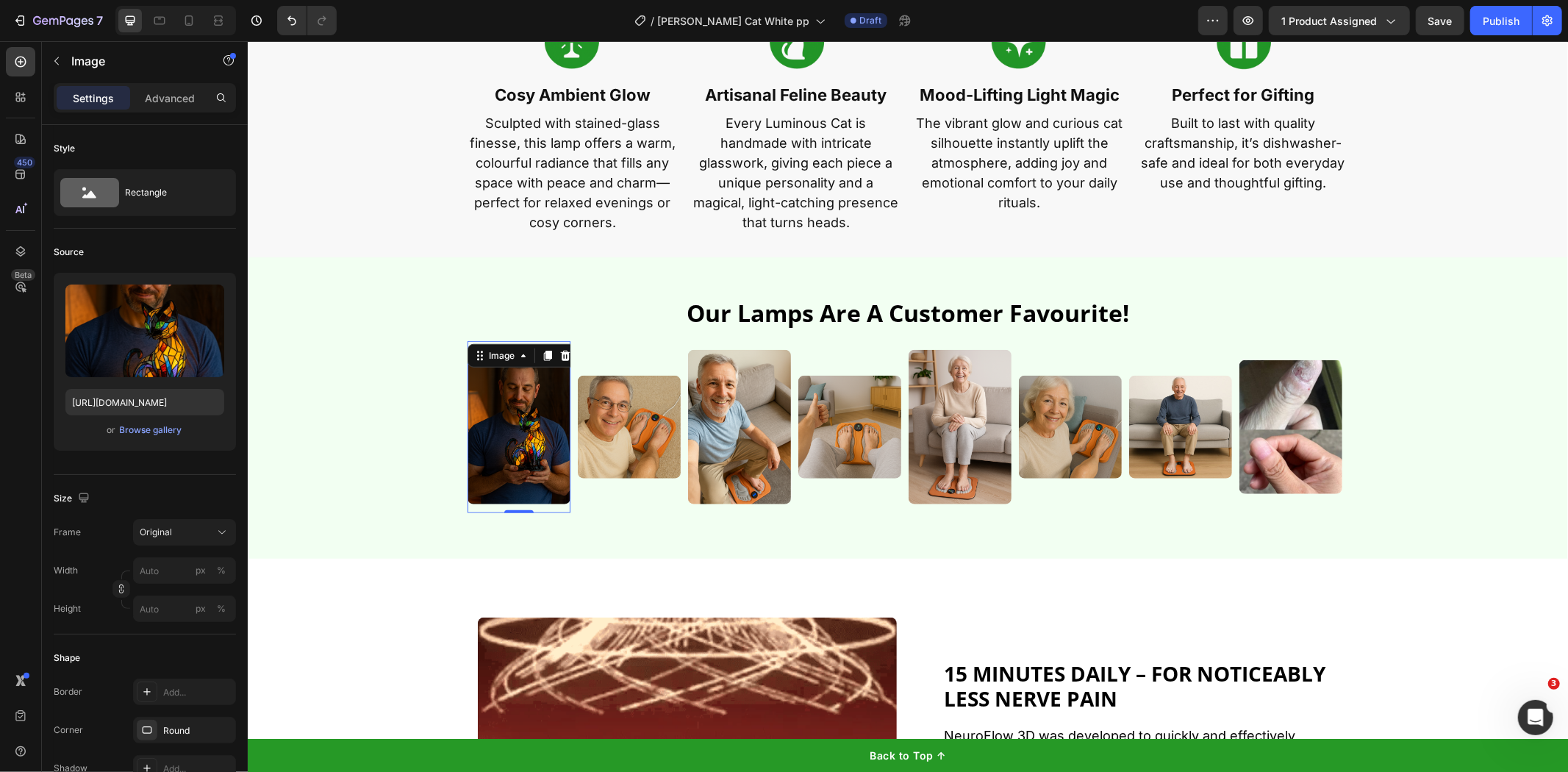
drag, startPoint x: 521, startPoint y: 425, endPoint x: 555, endPoint y: 422, distance: 34.1
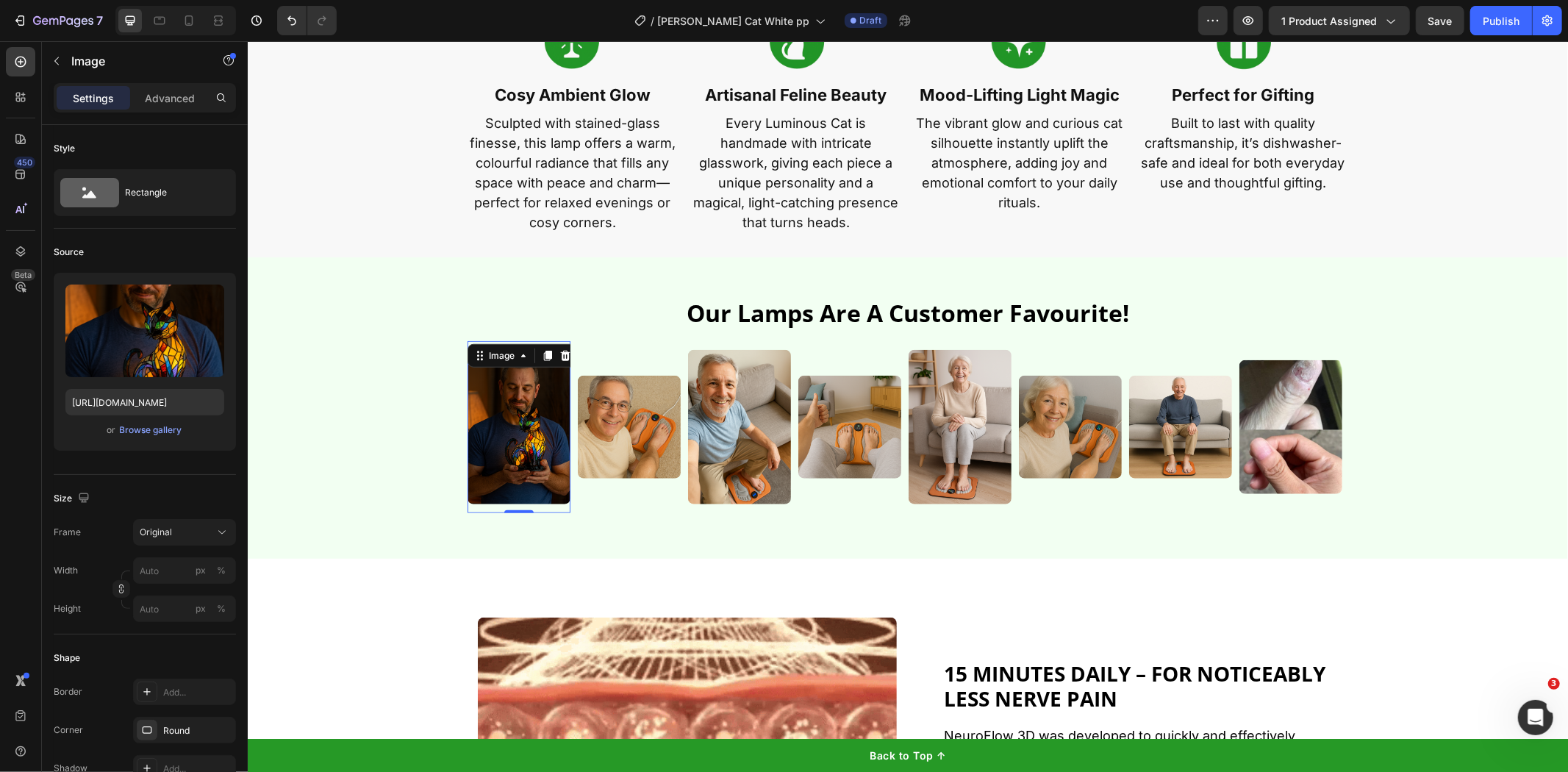
click at [521, 425] on img at bounding box center [519, 426] width 103 height 154
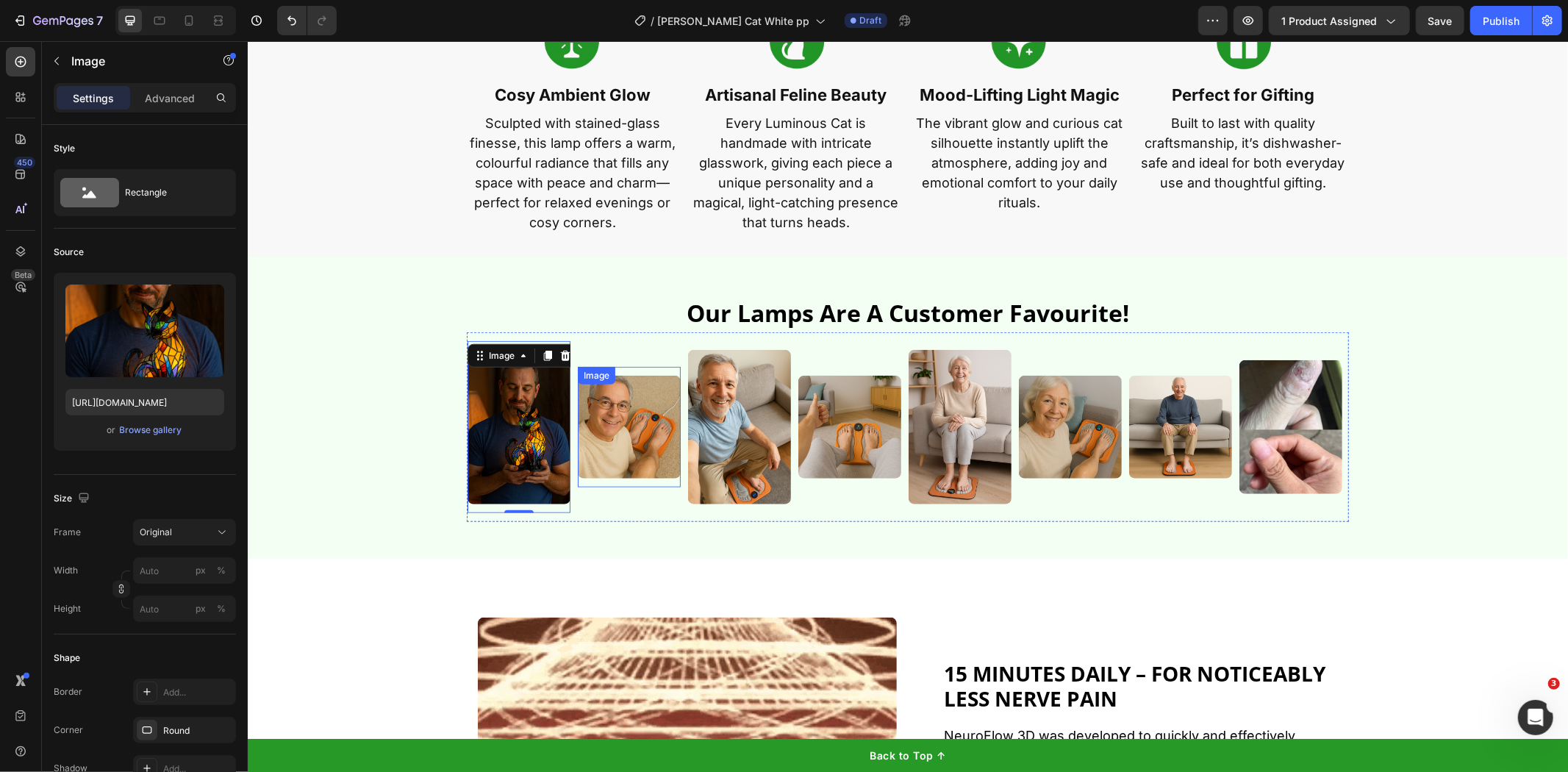
click at [592, 422] on img at bounding box center [628, 426] width 103 height 103
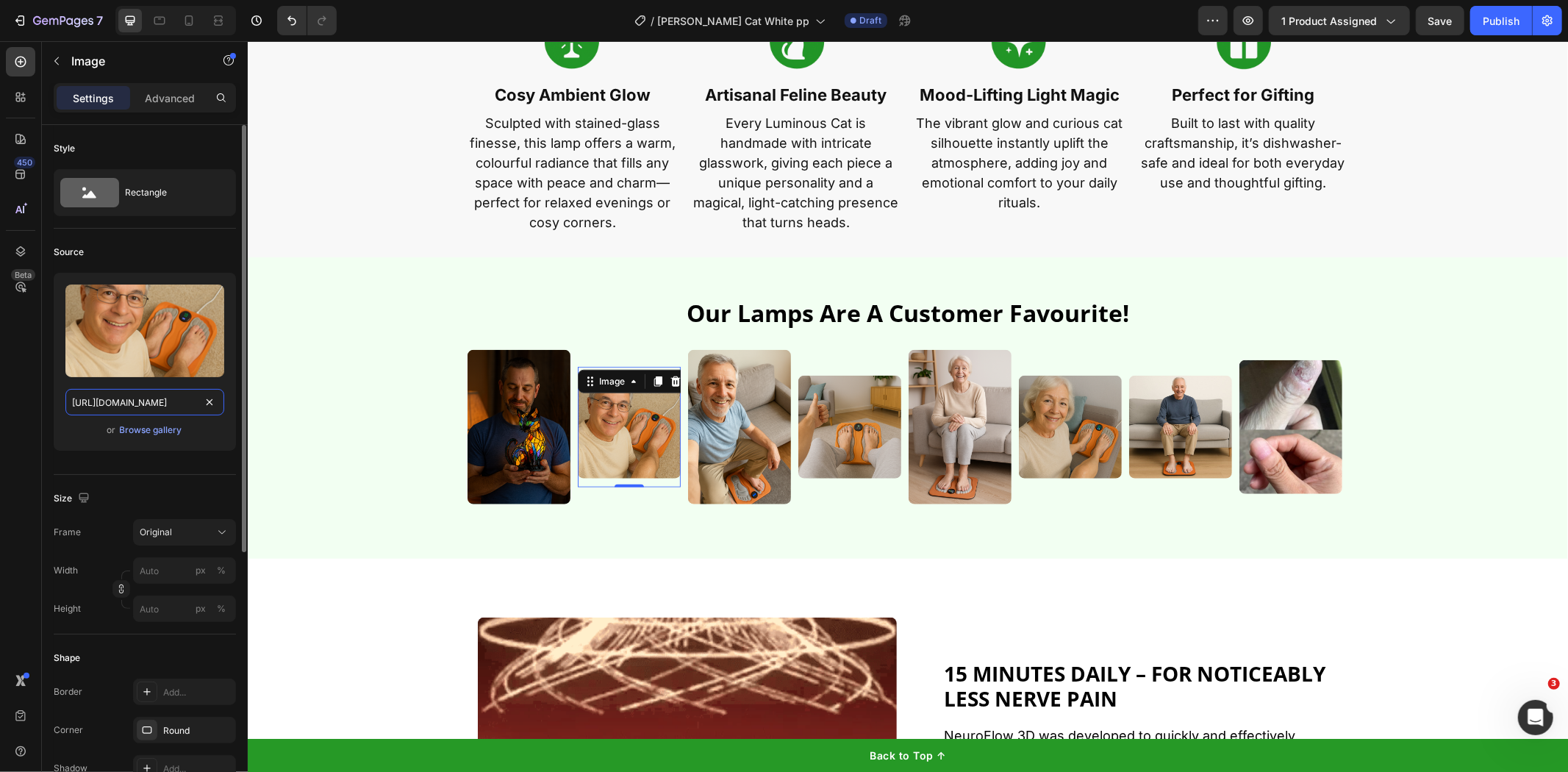
click at [168, 399] on input "[URL][DOMAIN_NAME]" at bounding box center [144, 402] width 159 height 26
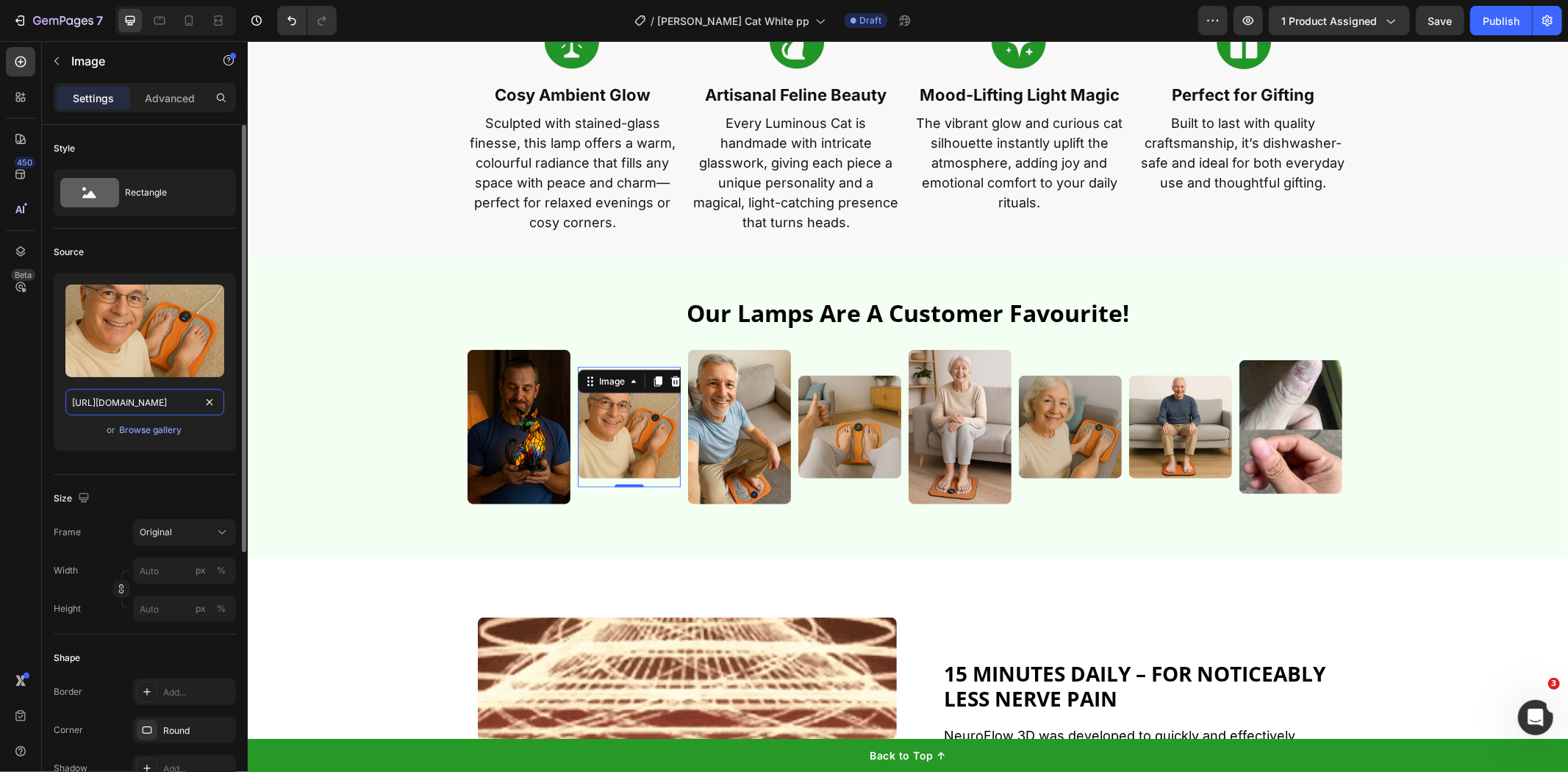
paste input "[DOMAIN_NAME][URL]"
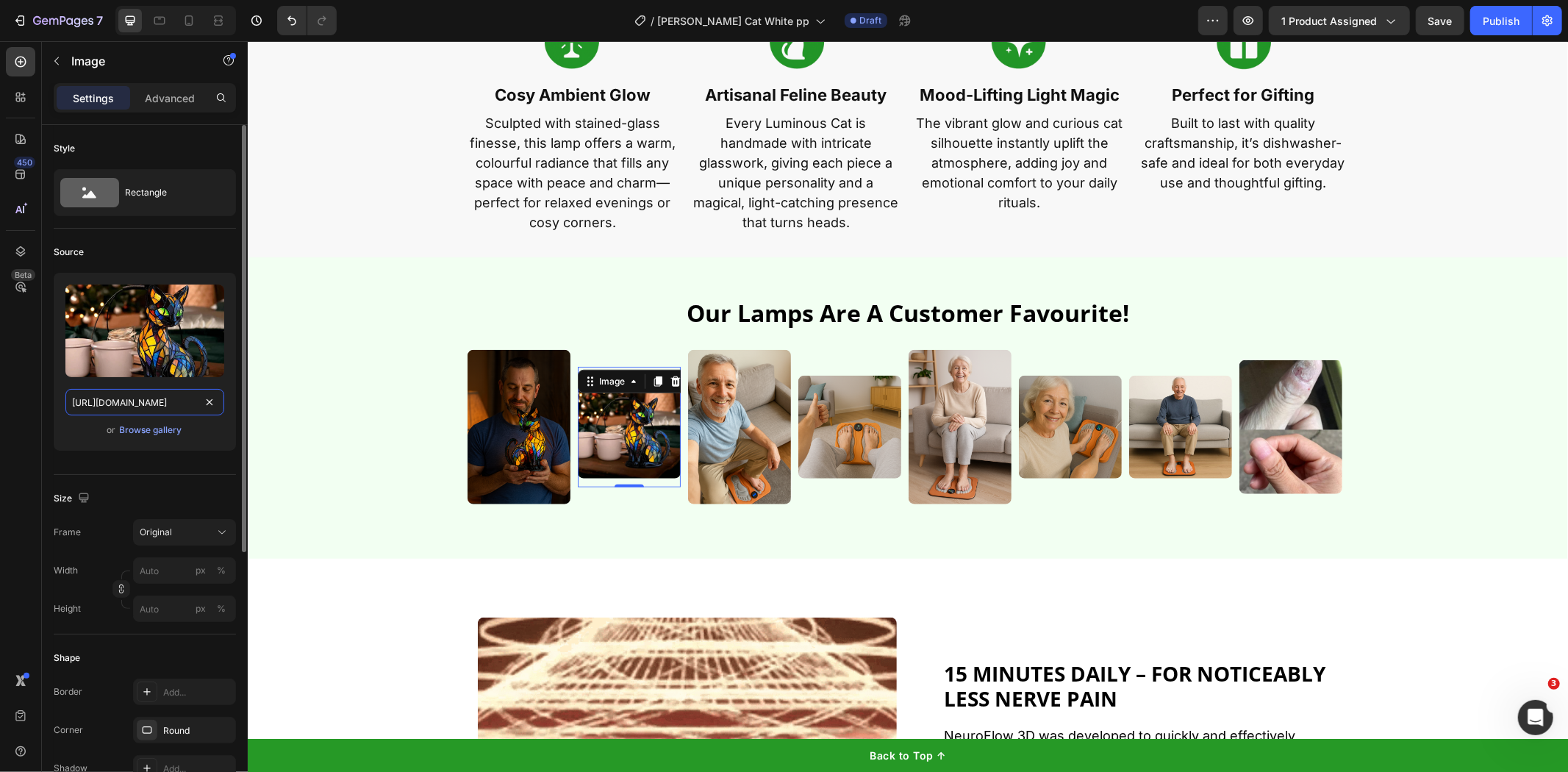
scroll to position [0, 667]
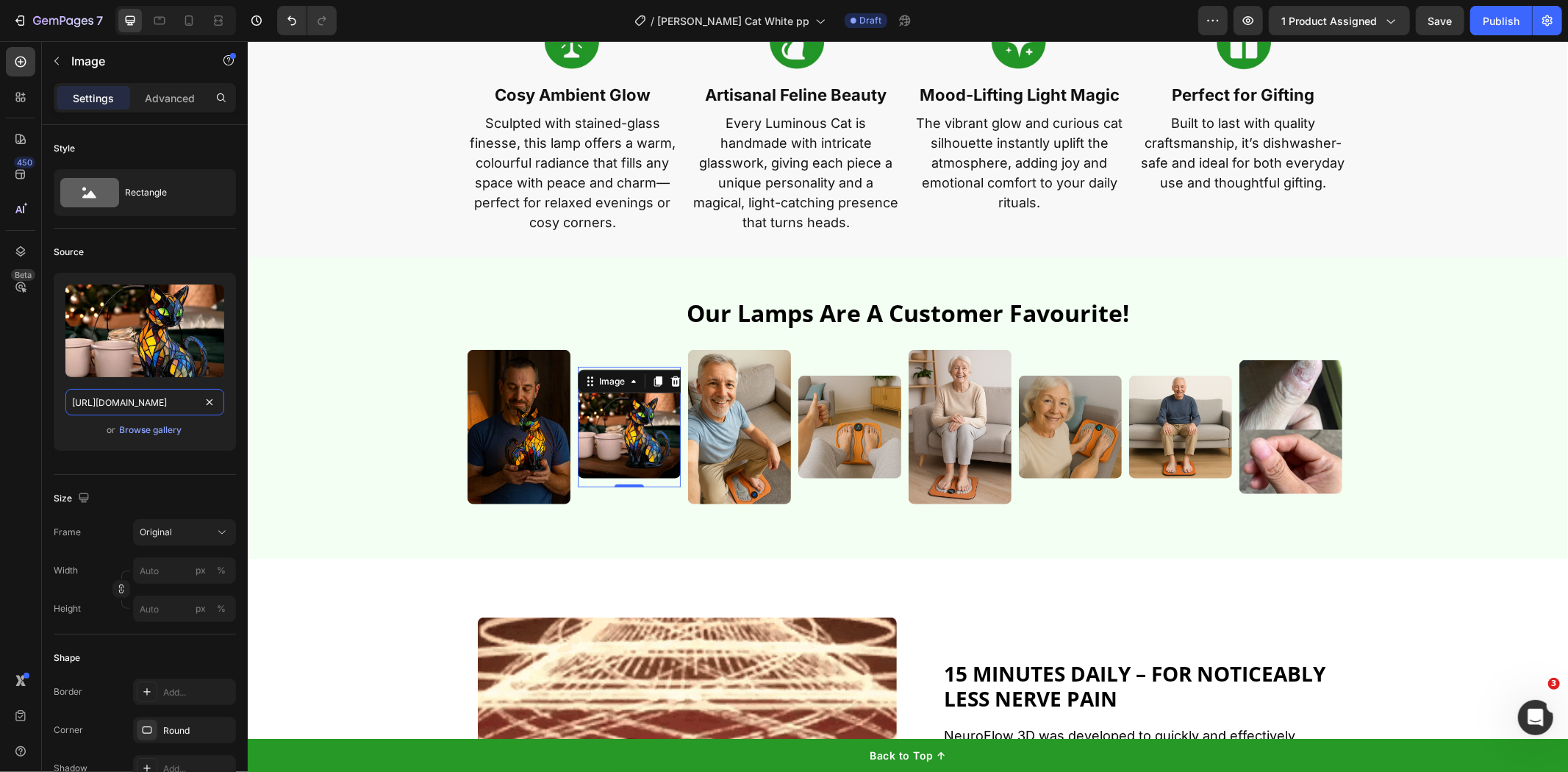
type input "[URL][DOMAIN_NAME]"
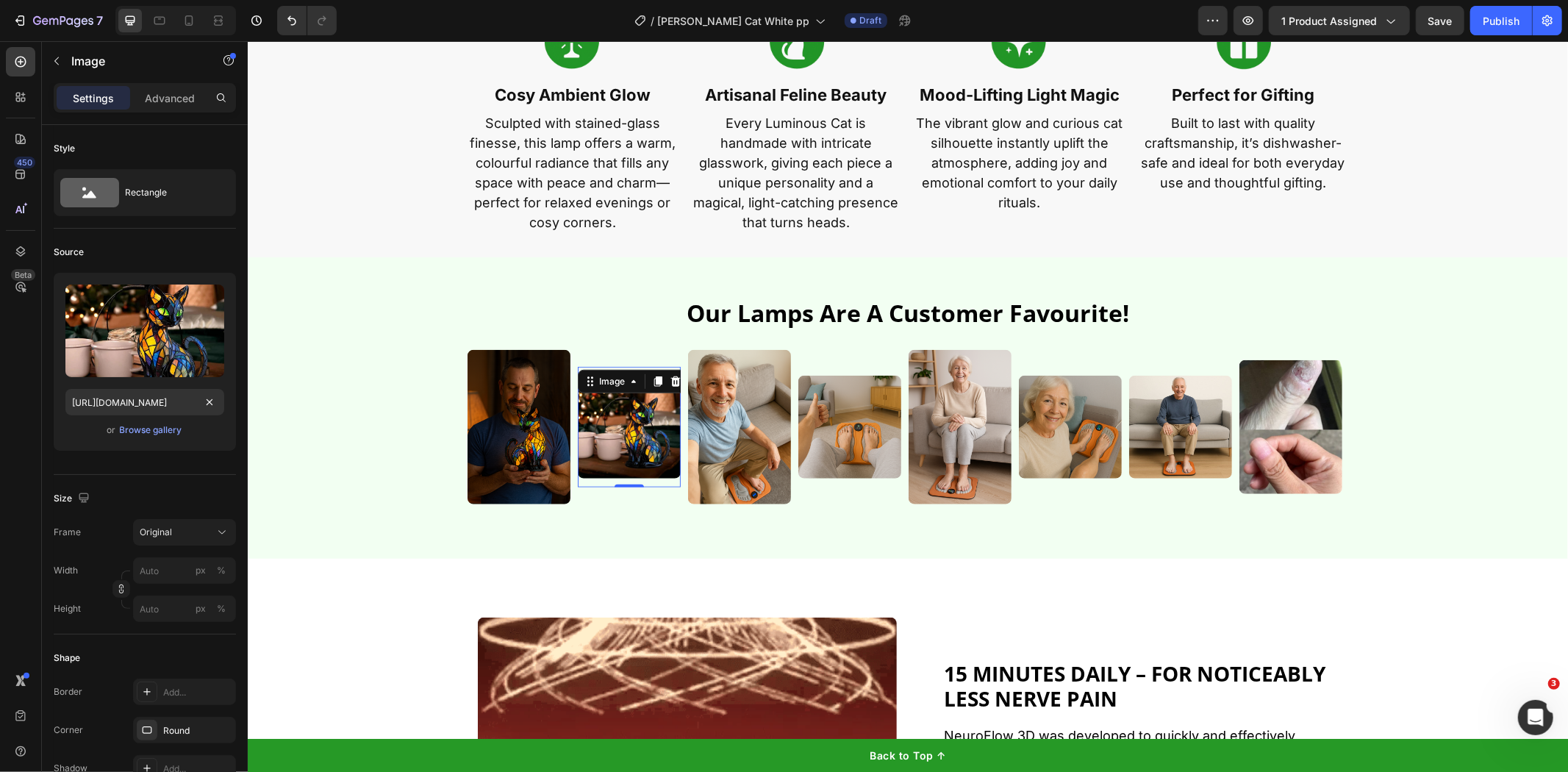
scroll to position [0, 0]
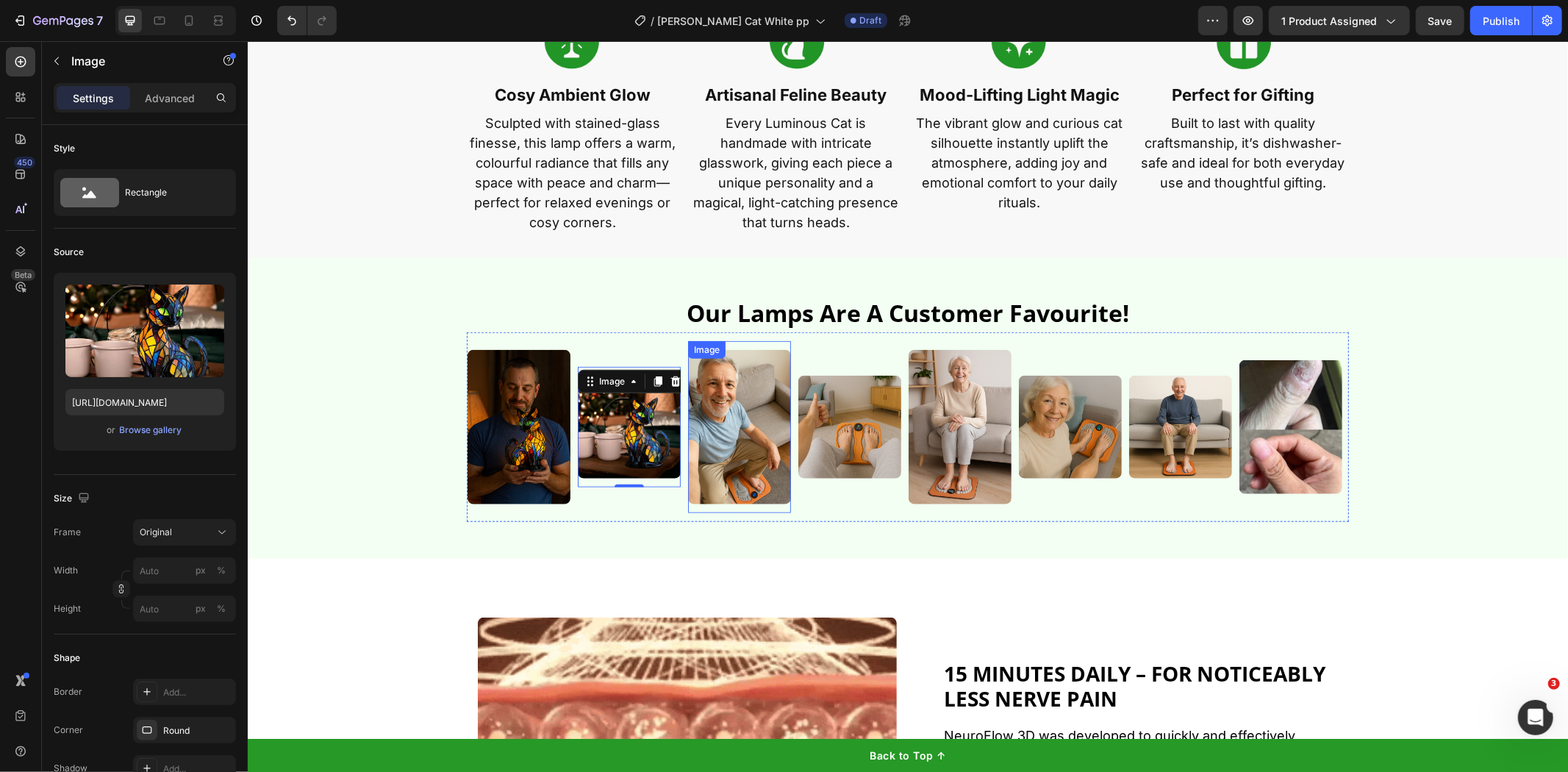
click at [755, 413] on img at bounding box center [739, 426] width 103 height 154
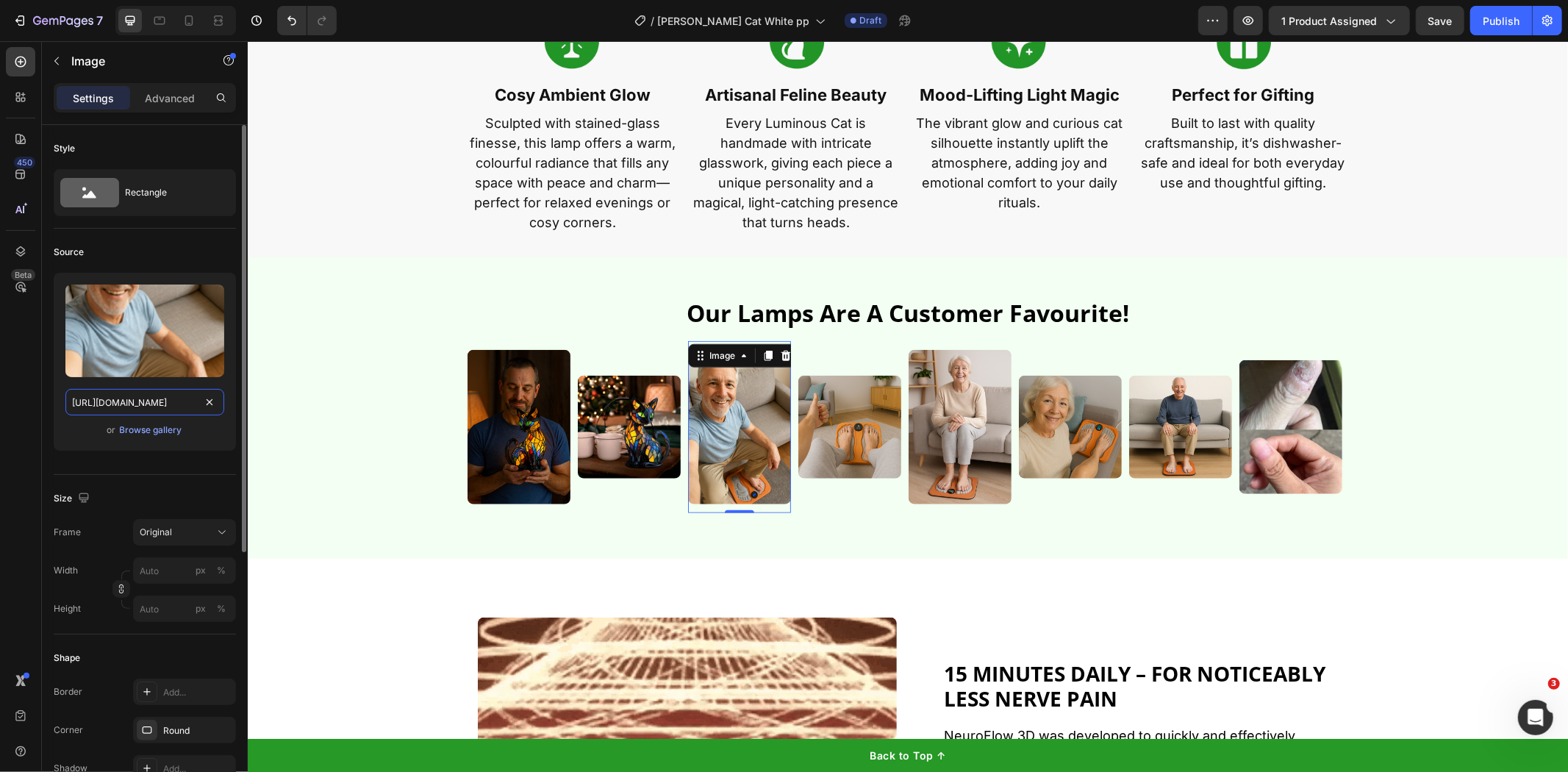
click at [92, 413] on input "[URL][DOMAIN_NAME]" at bounding box center [144, 402] width 159 height 26
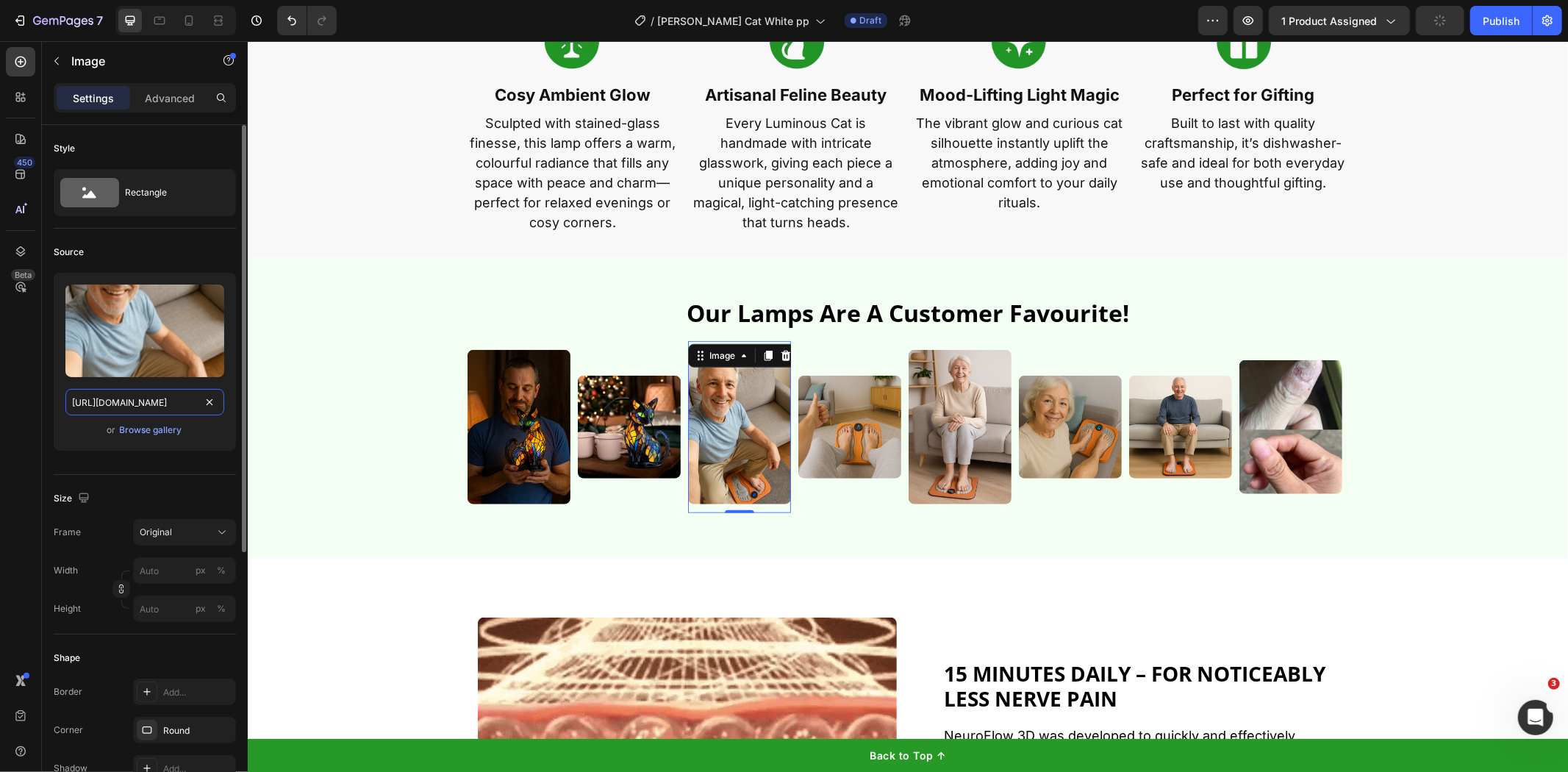
paste input "[DOMAIN_NAME][URL]"
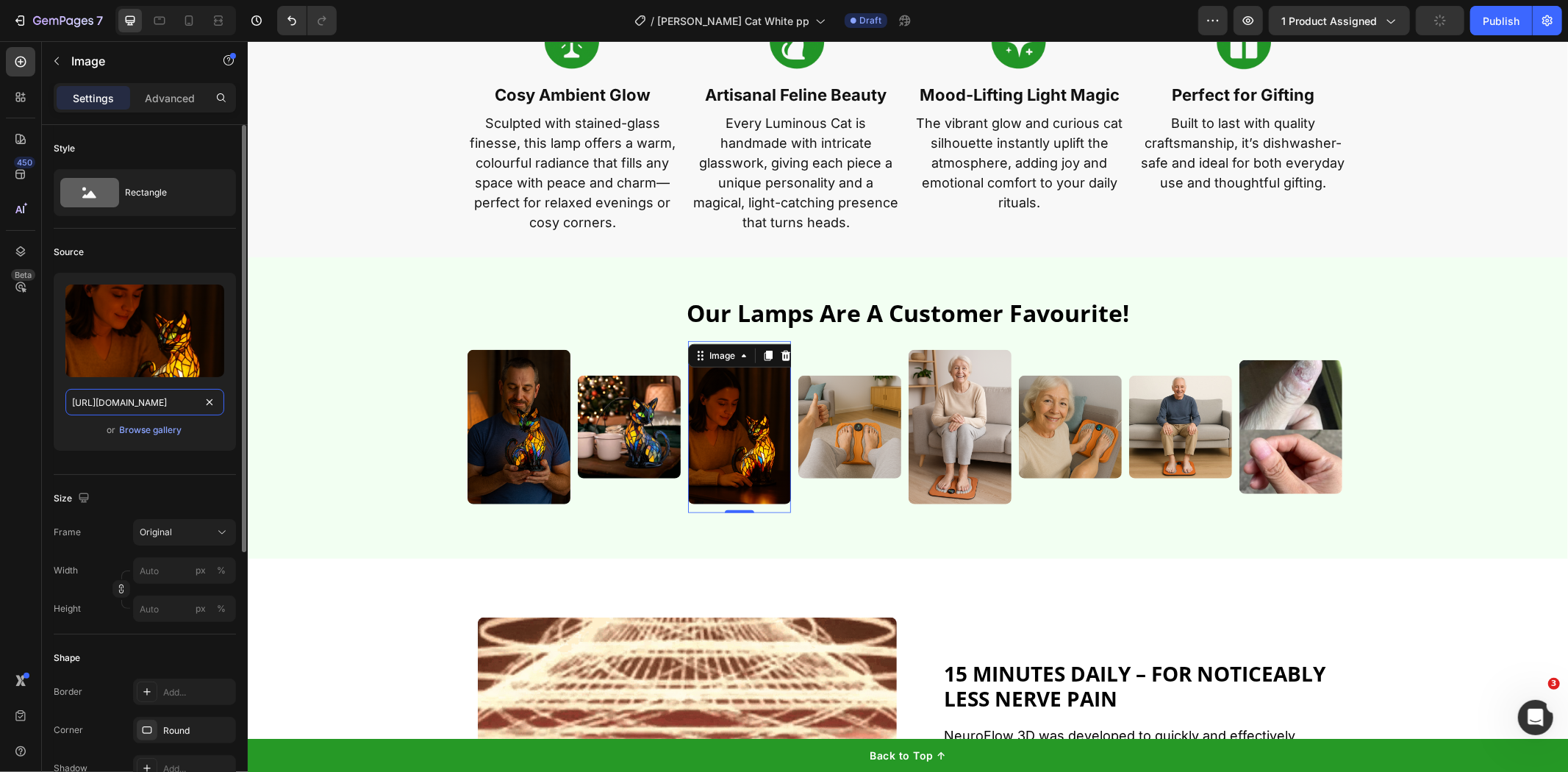
scroll to position [0, 657]
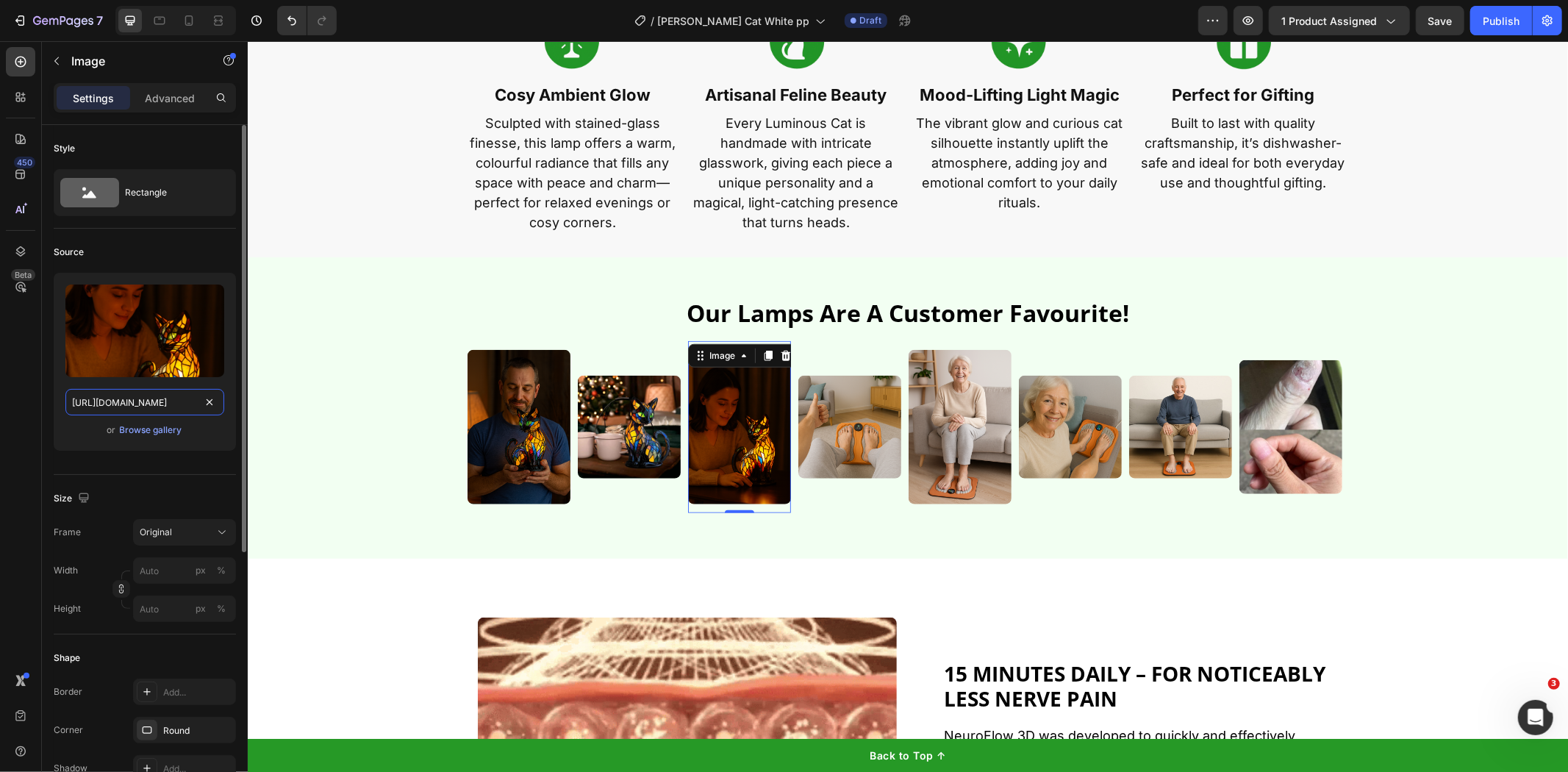
type input "[URL][DOMAIN_NAME]"
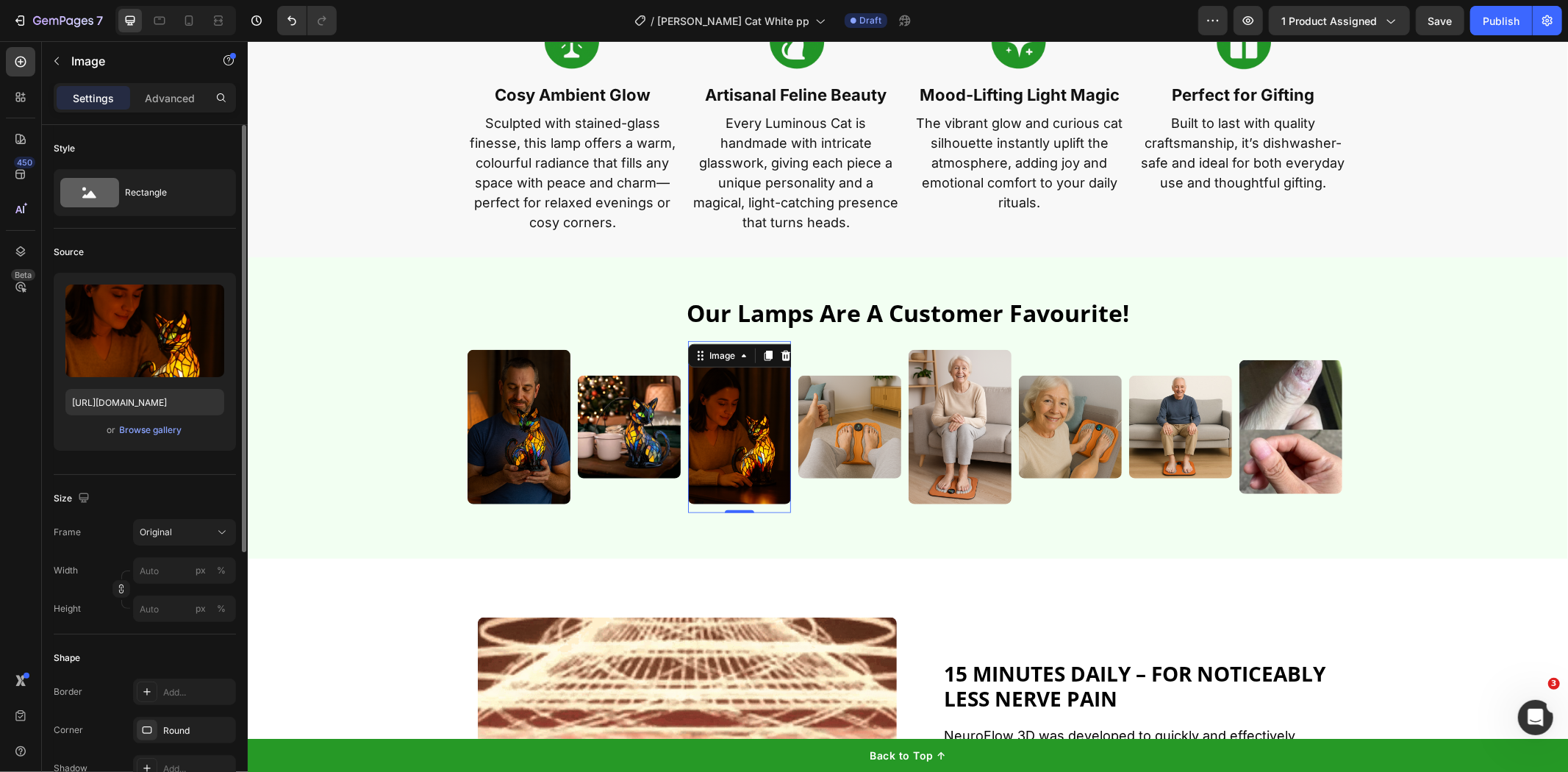
scroll to position [0, 0]
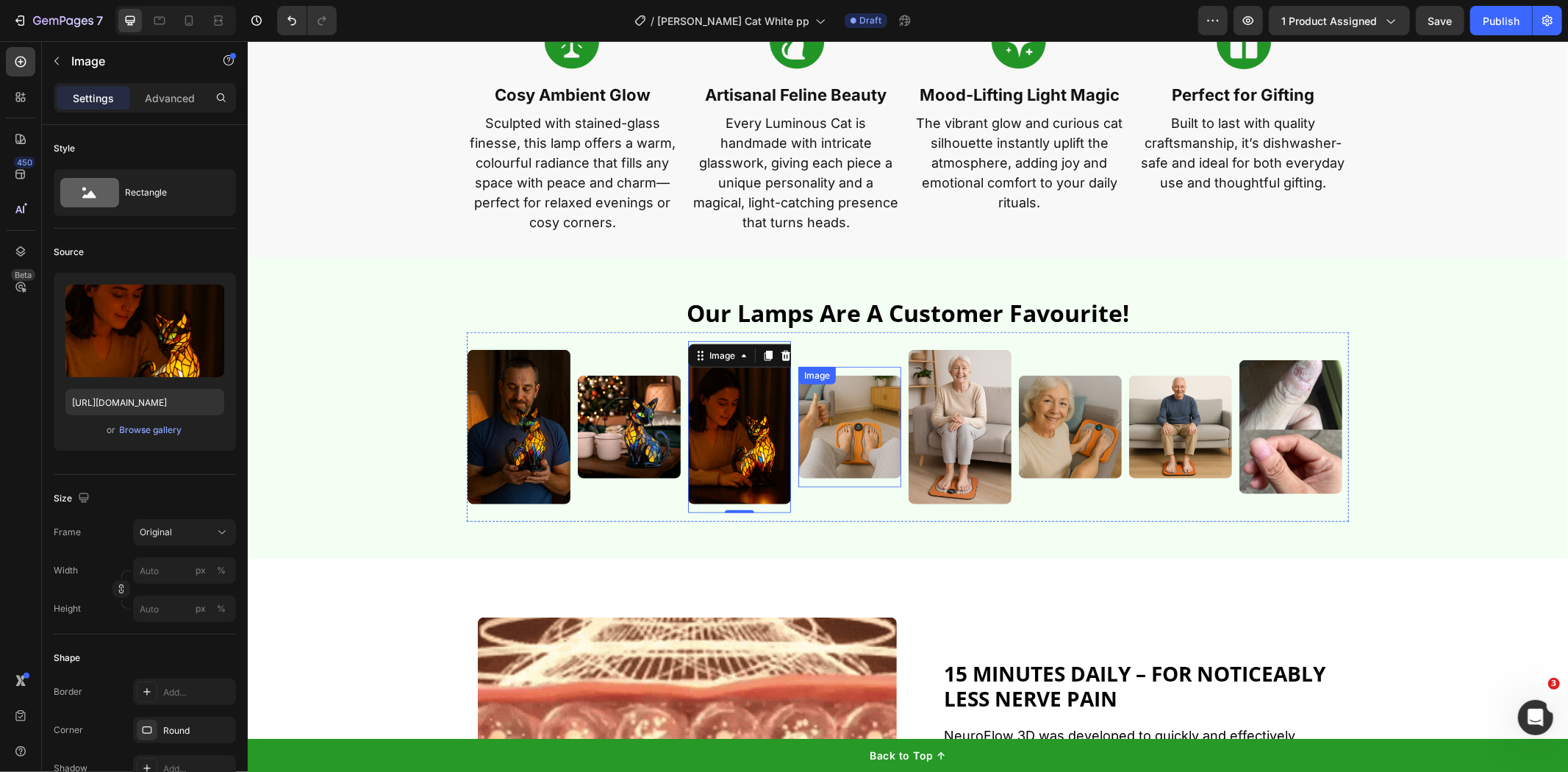
click at [870, 449] on img at bounding box center [850, 426] width 103 height 103
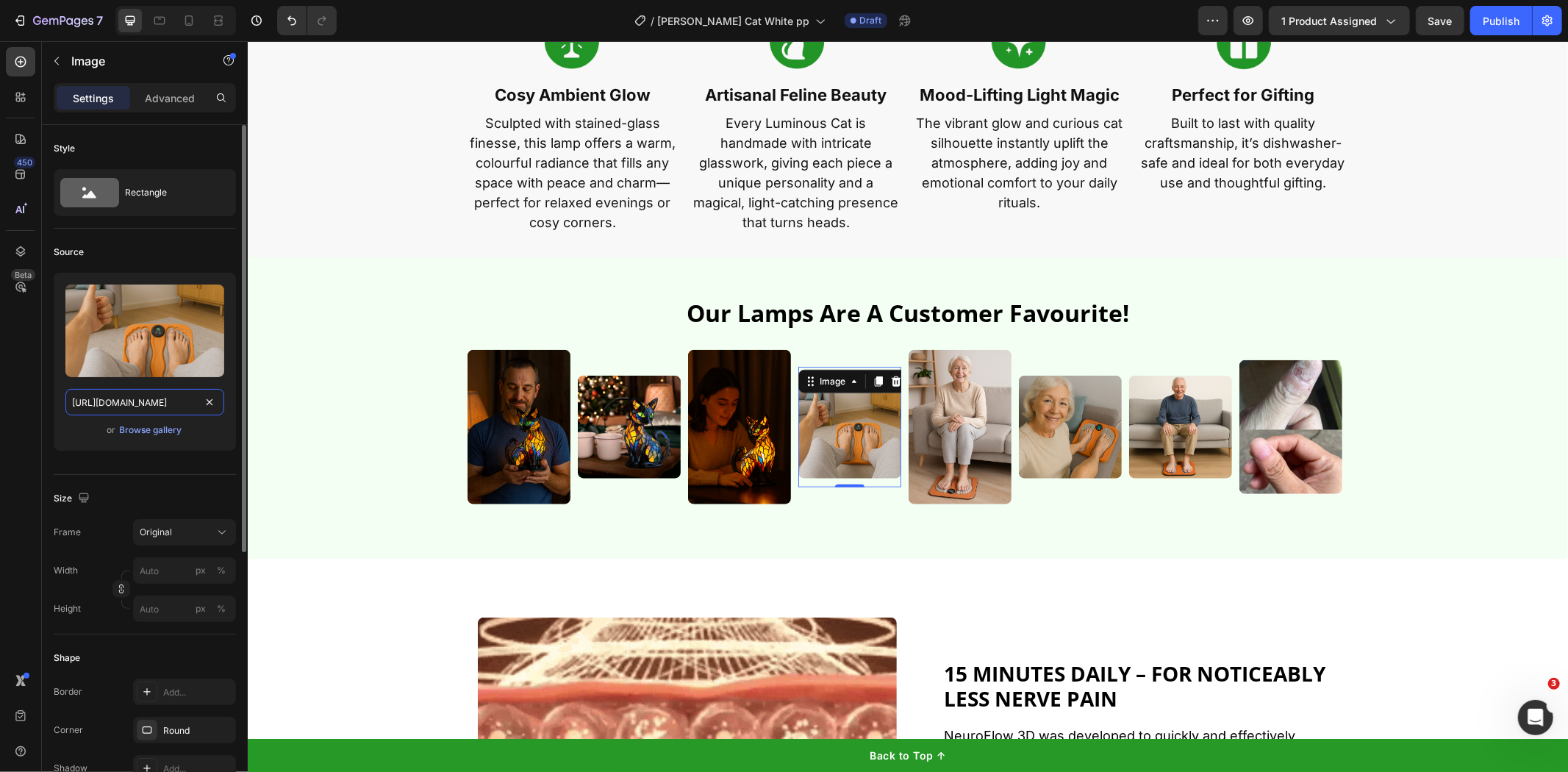
click at [181, 400] on input "[URL][DOMAIN_NAME]" at bounding box center [144, 402] width 159 height 26
paste input "[DOMAIN_NAME][URL]"
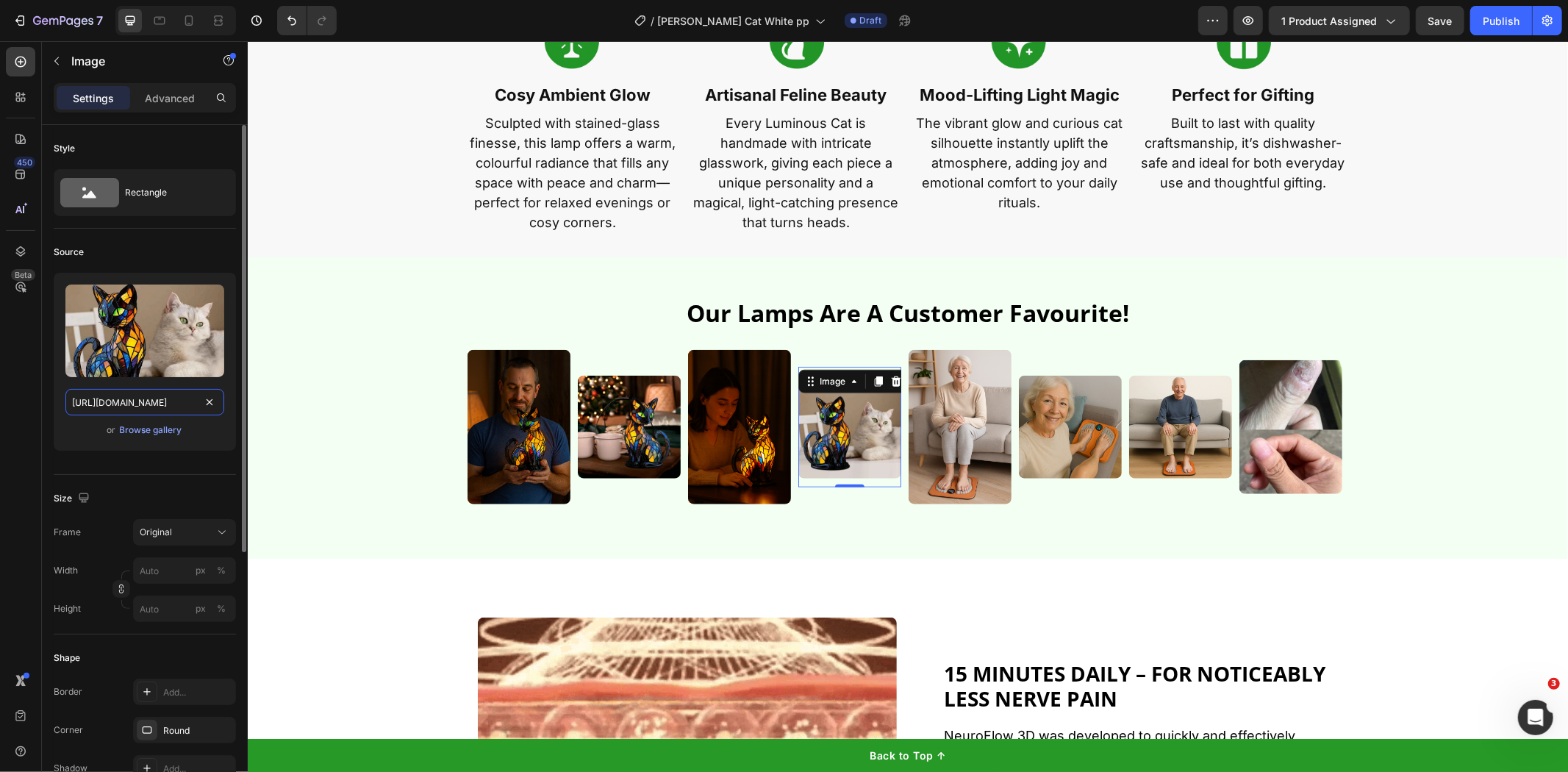
scroll to position [0, 665]
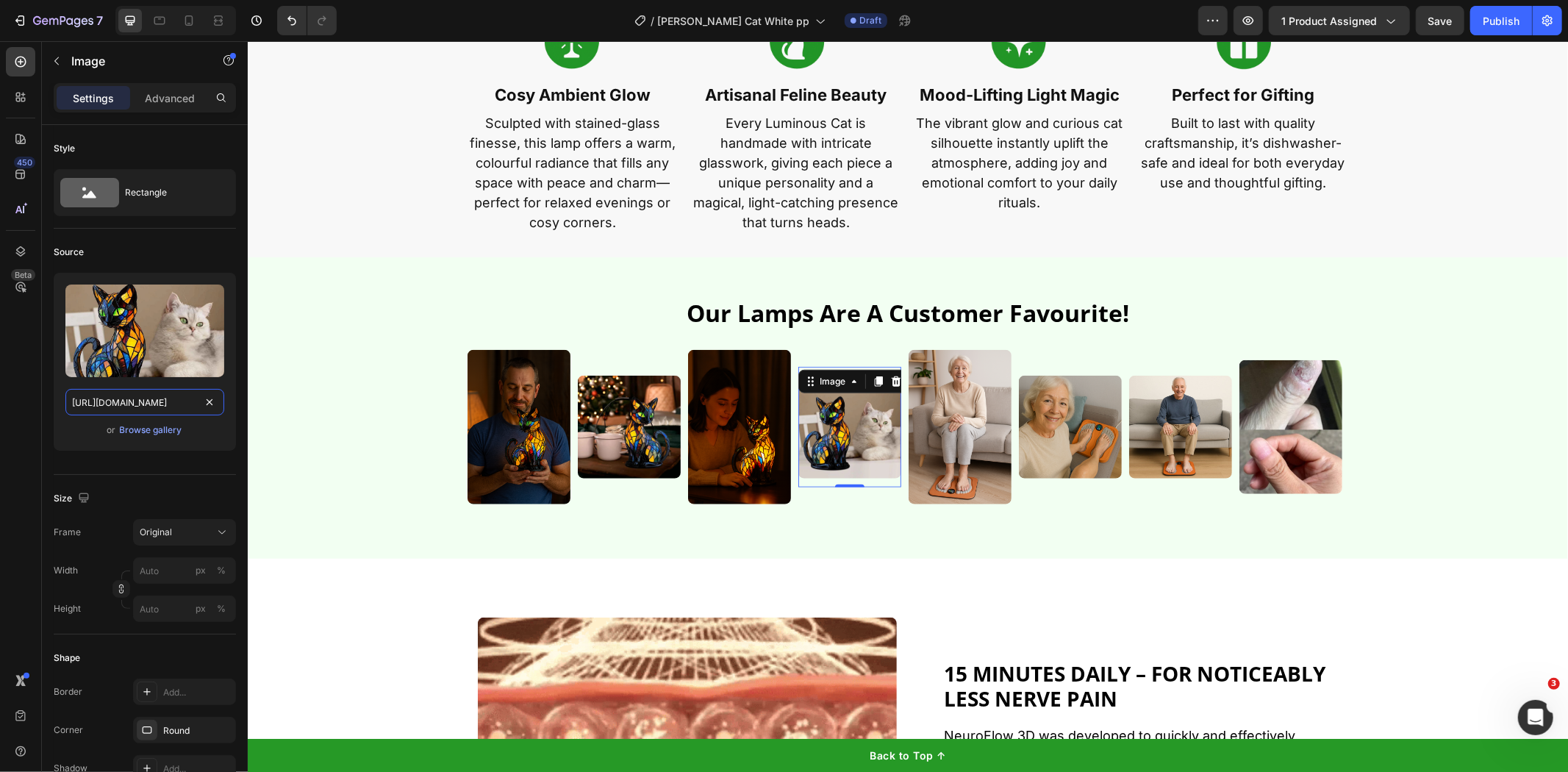
type input "[URL][DOMAIN_NAME]"
click at [959, 448] on img at bounding box center [959, 426] width 103 height 154
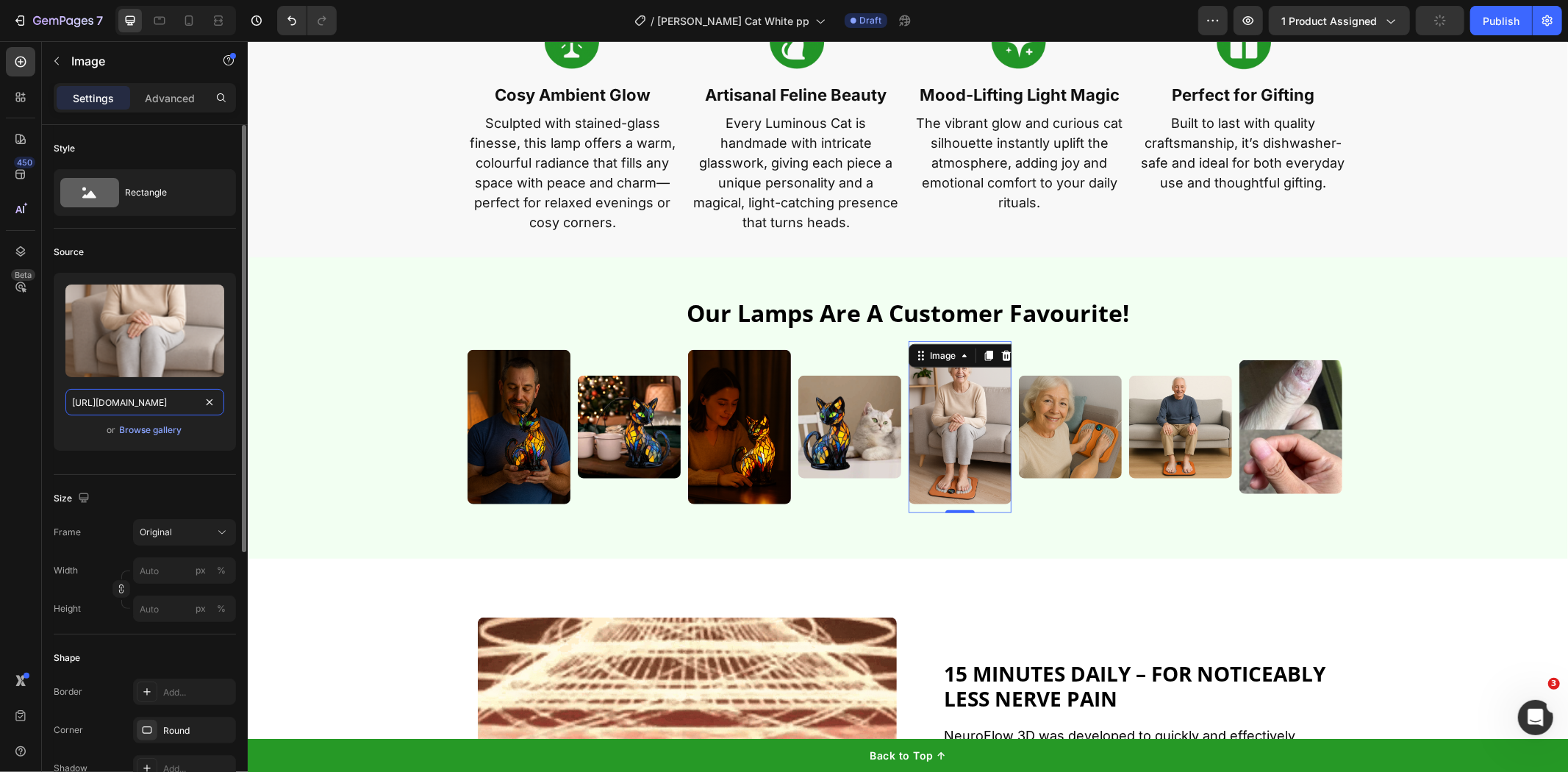
click at [118, 402] on input "[URL][DOMAIN_NAME]" at bounding box center [144, 402] width 159 height 26
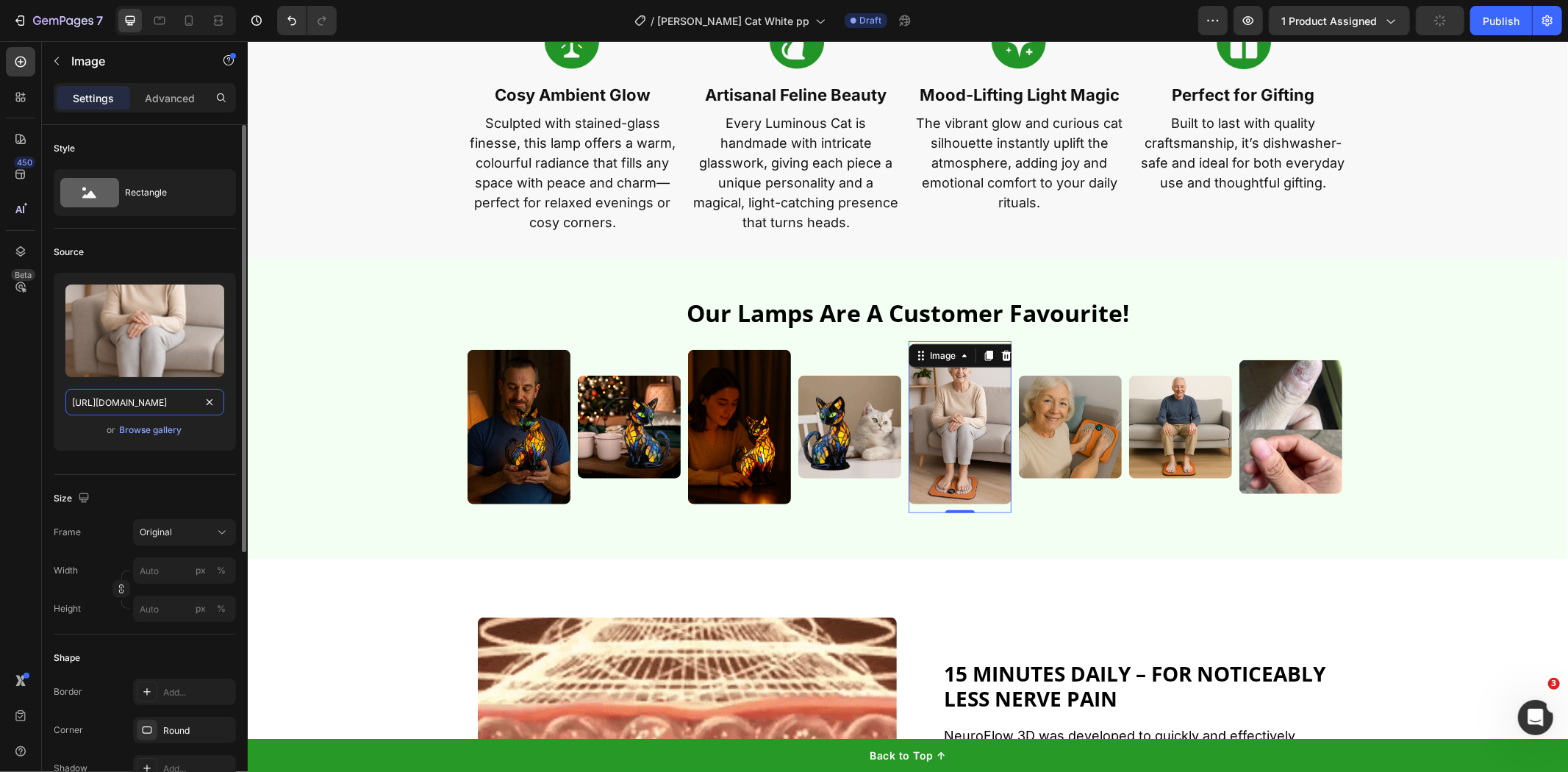
paste input "[DOMAIN_NAME][URL]"
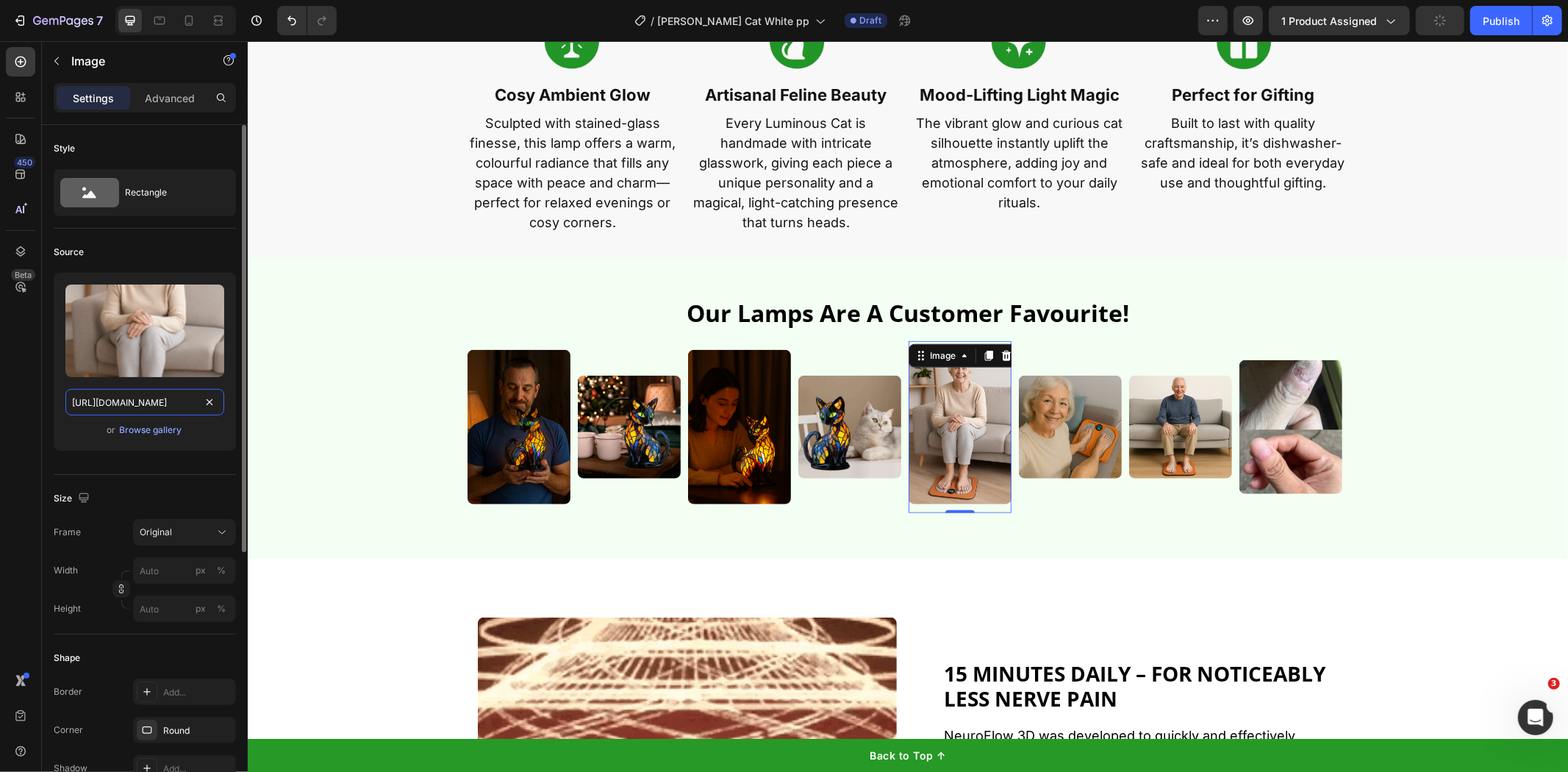
scroll to position [0, 651]
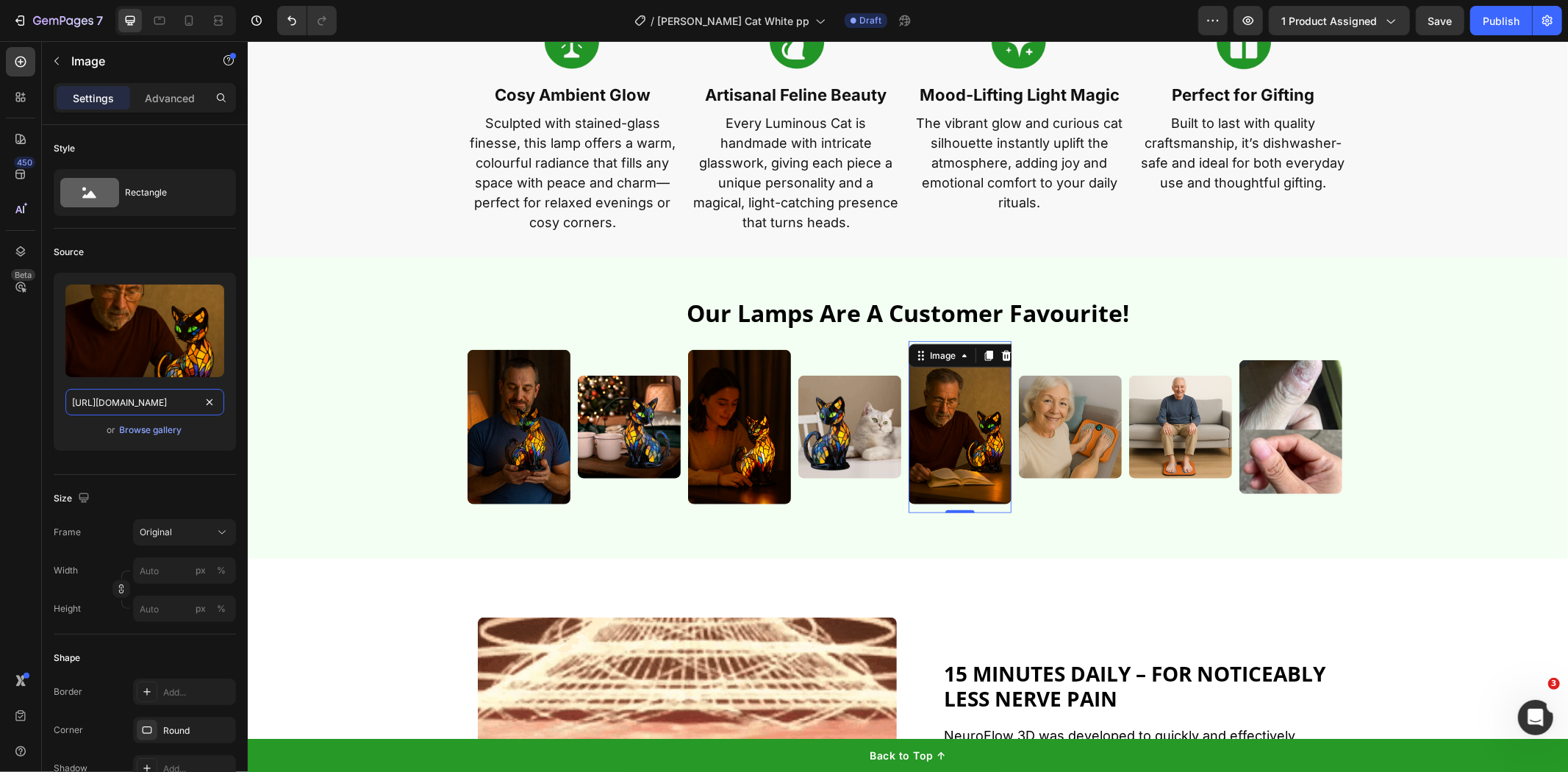
type input "[URL][DOMAIN_NAME]"
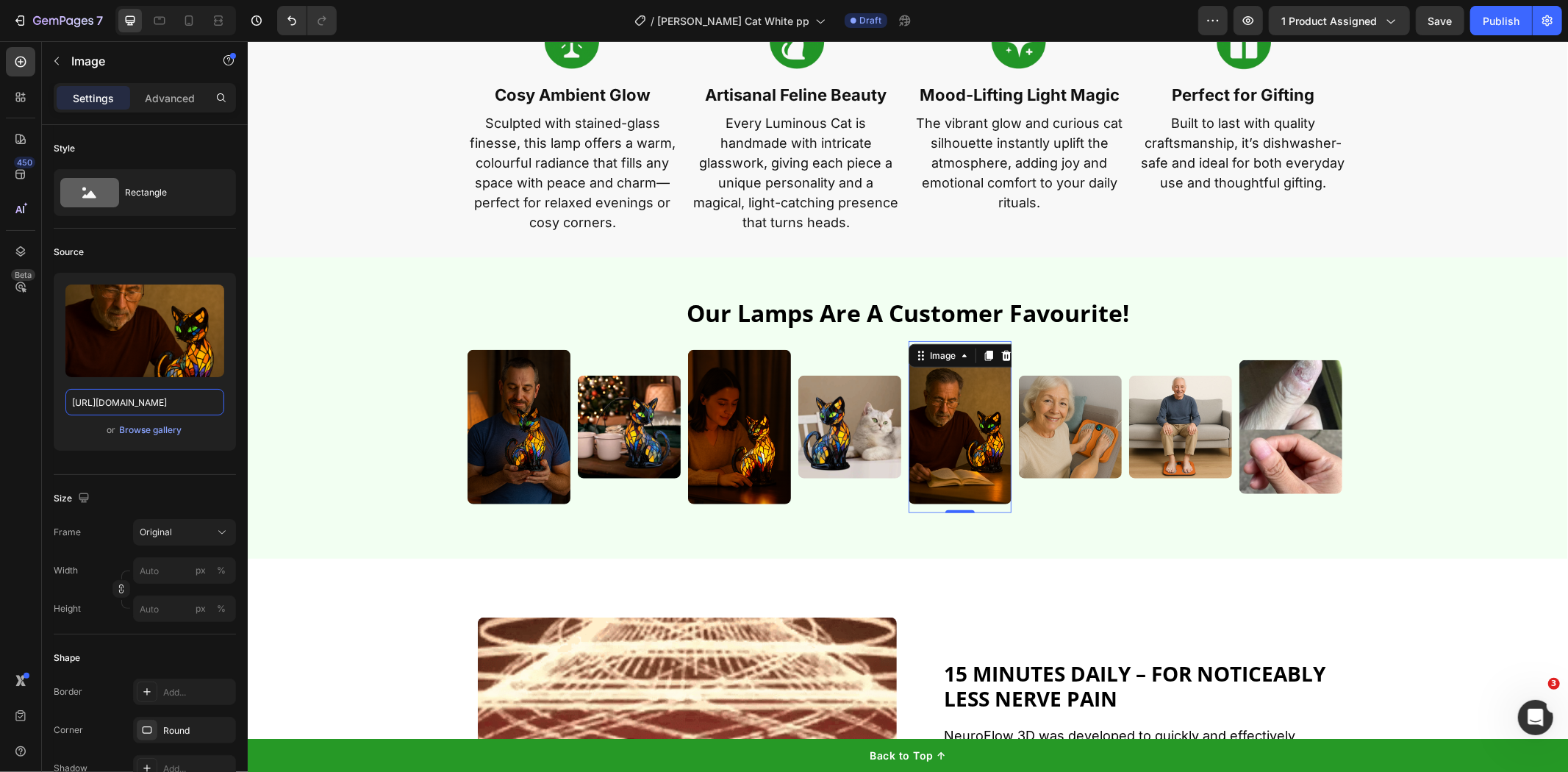
scroll to position [0, 0]
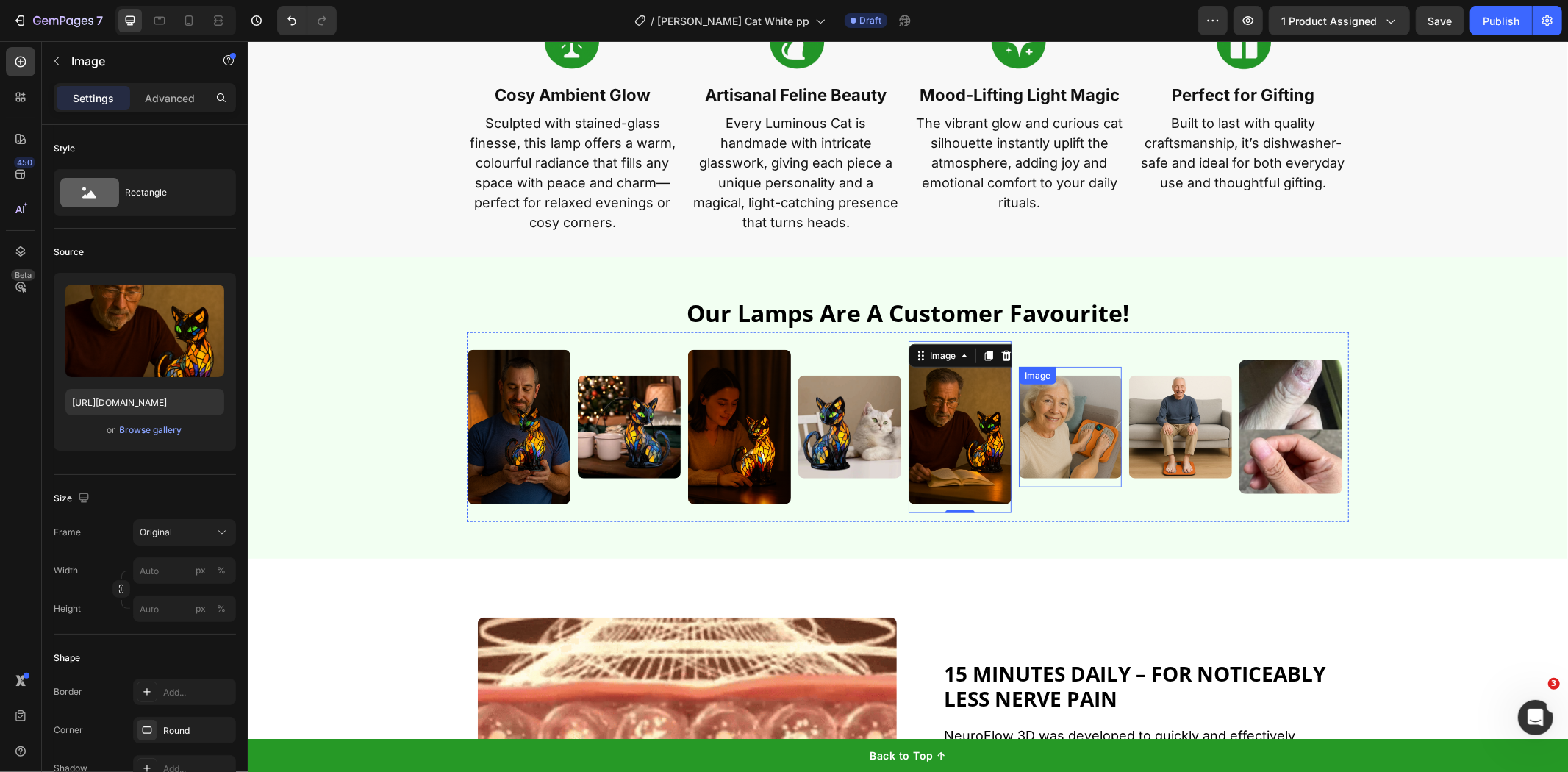
click at [1051, 434] on img at bounding box center [1070, 426] width 103 height 103
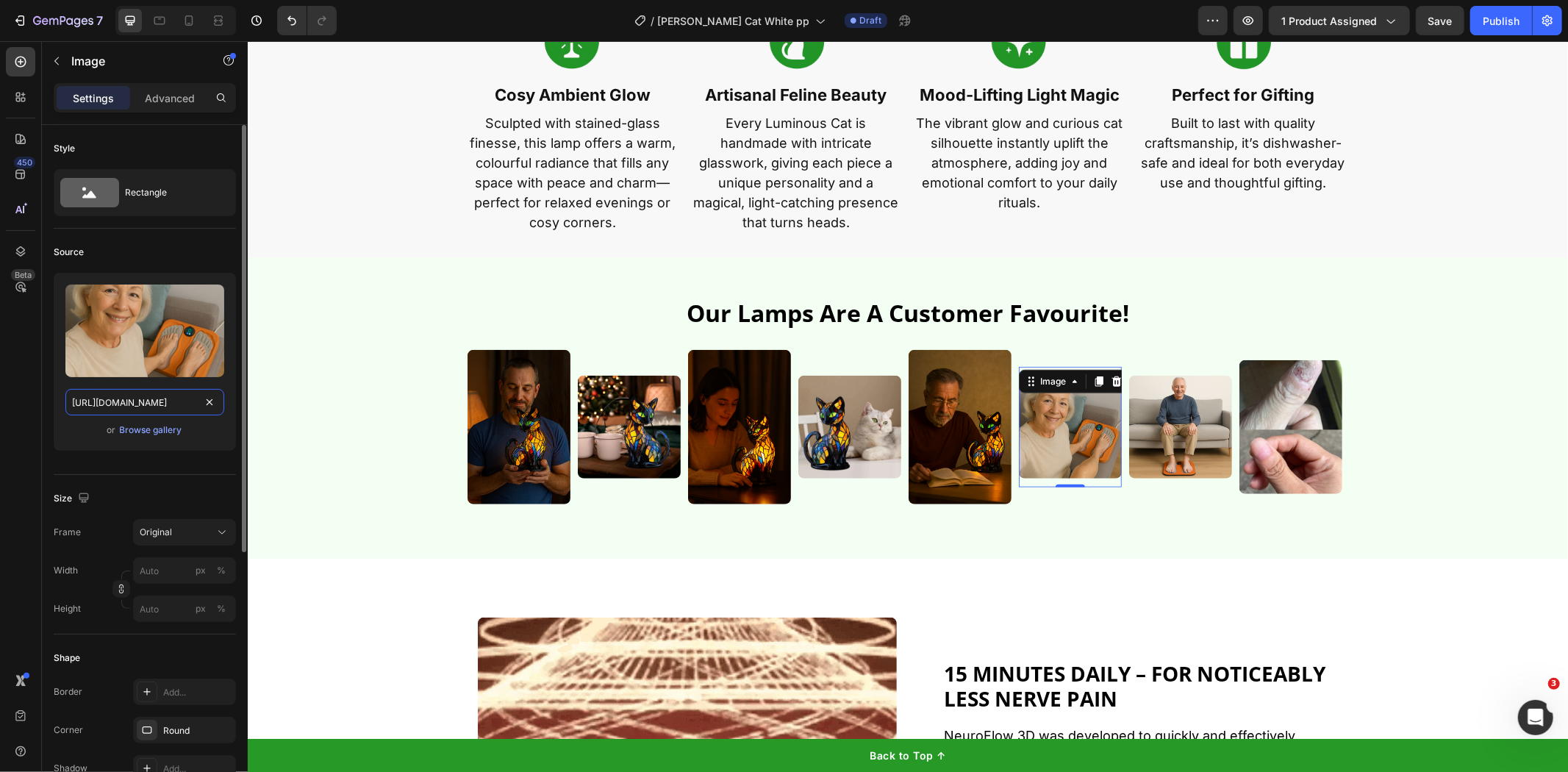
click at [165, 398] on input "[URL][DOMAIN_NAME]" at bounding box center [144, 402] width 159 height 26
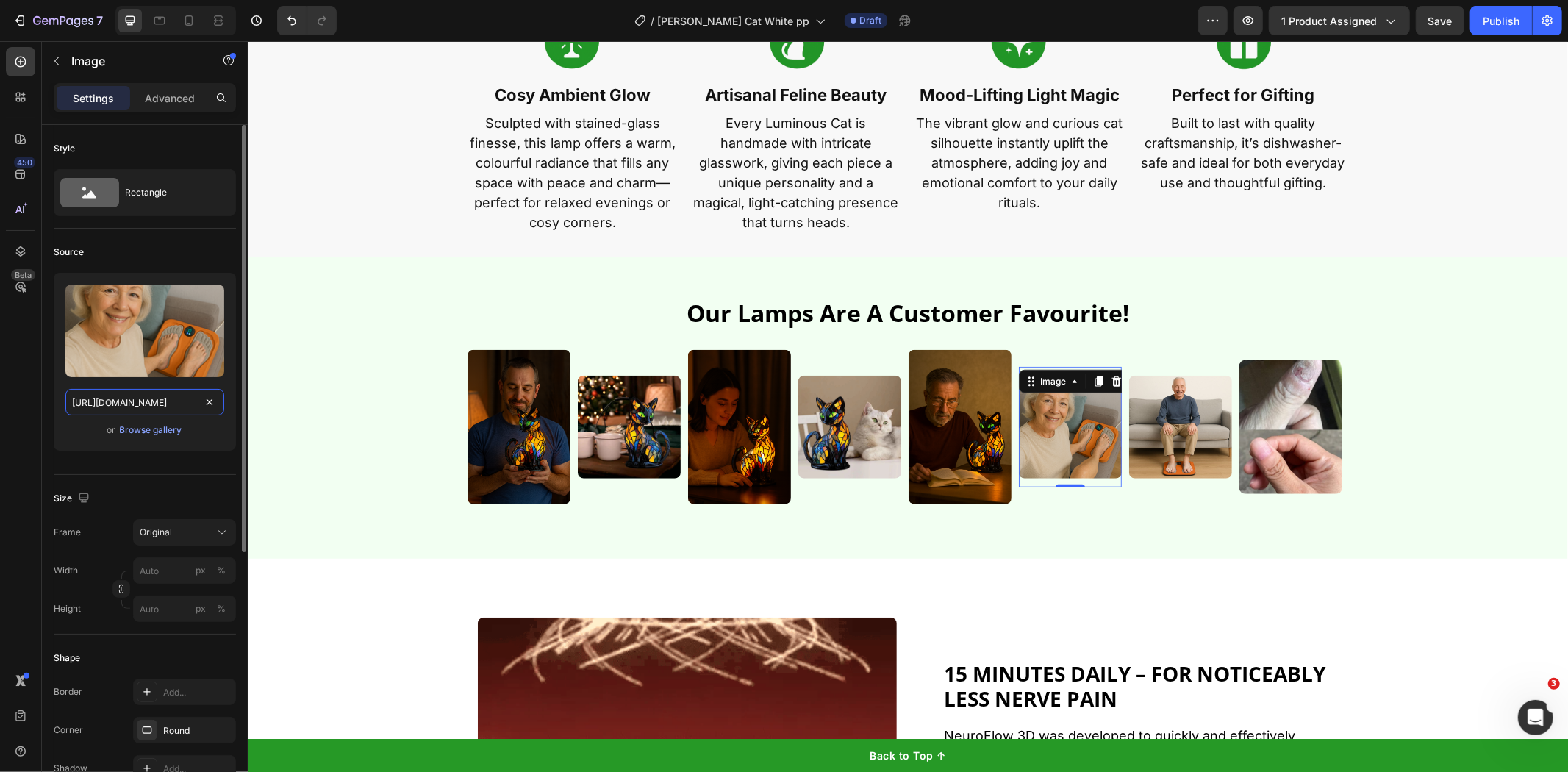
paste input "[DOMAIN_NAME][URL]"
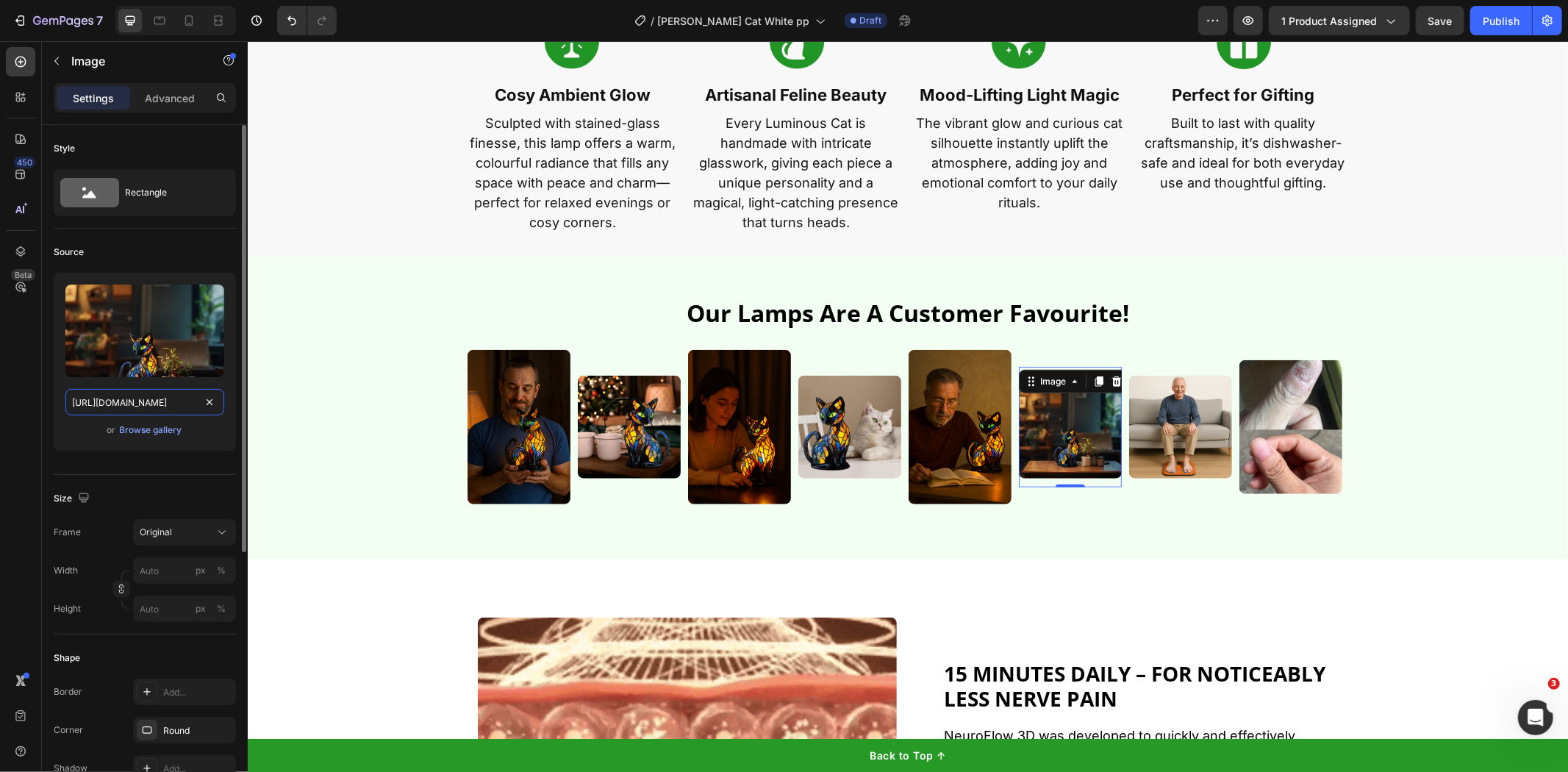
scroll to position [0, 662]
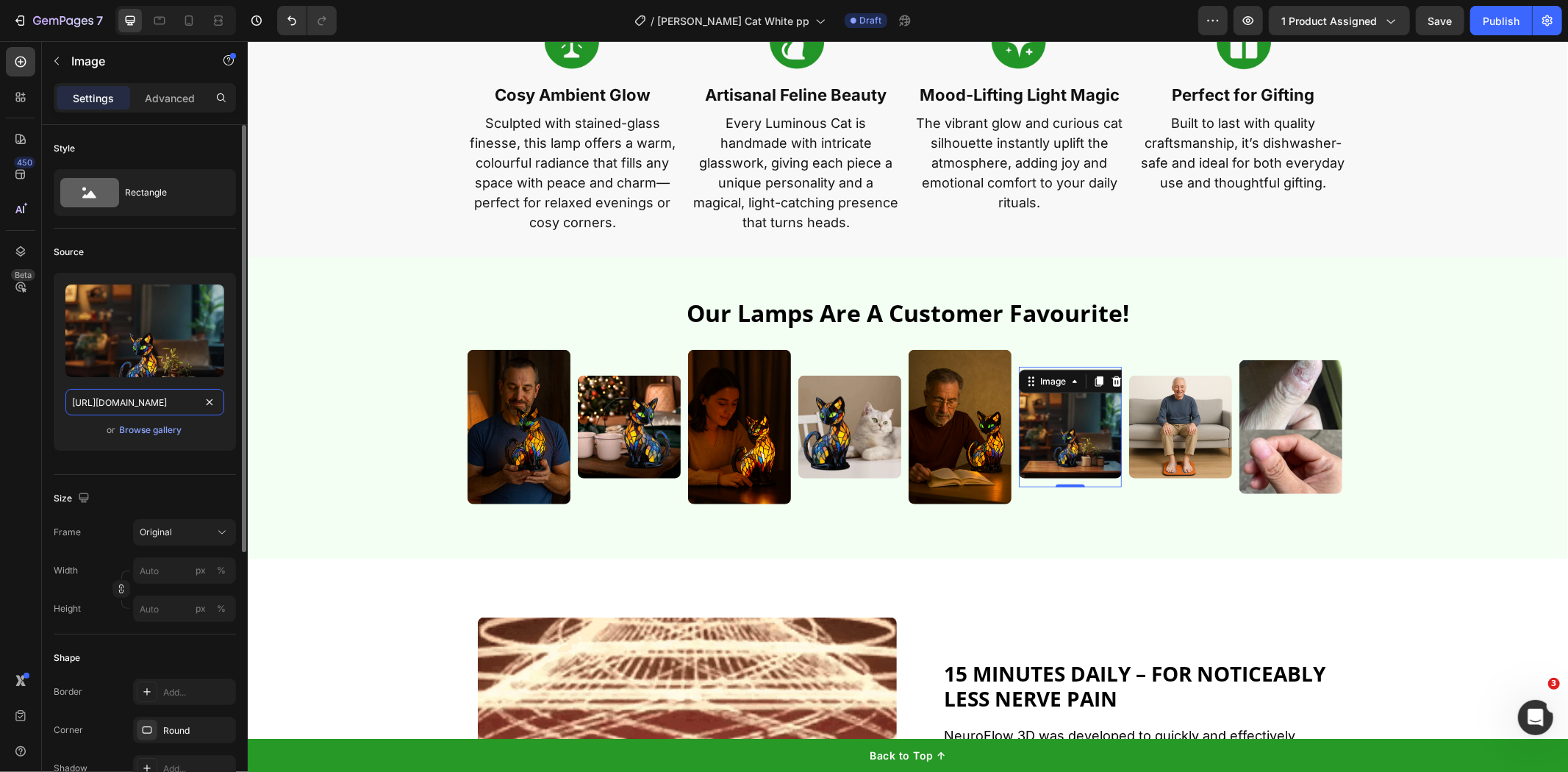
type input "[URL][DOMAIN_NAME]"
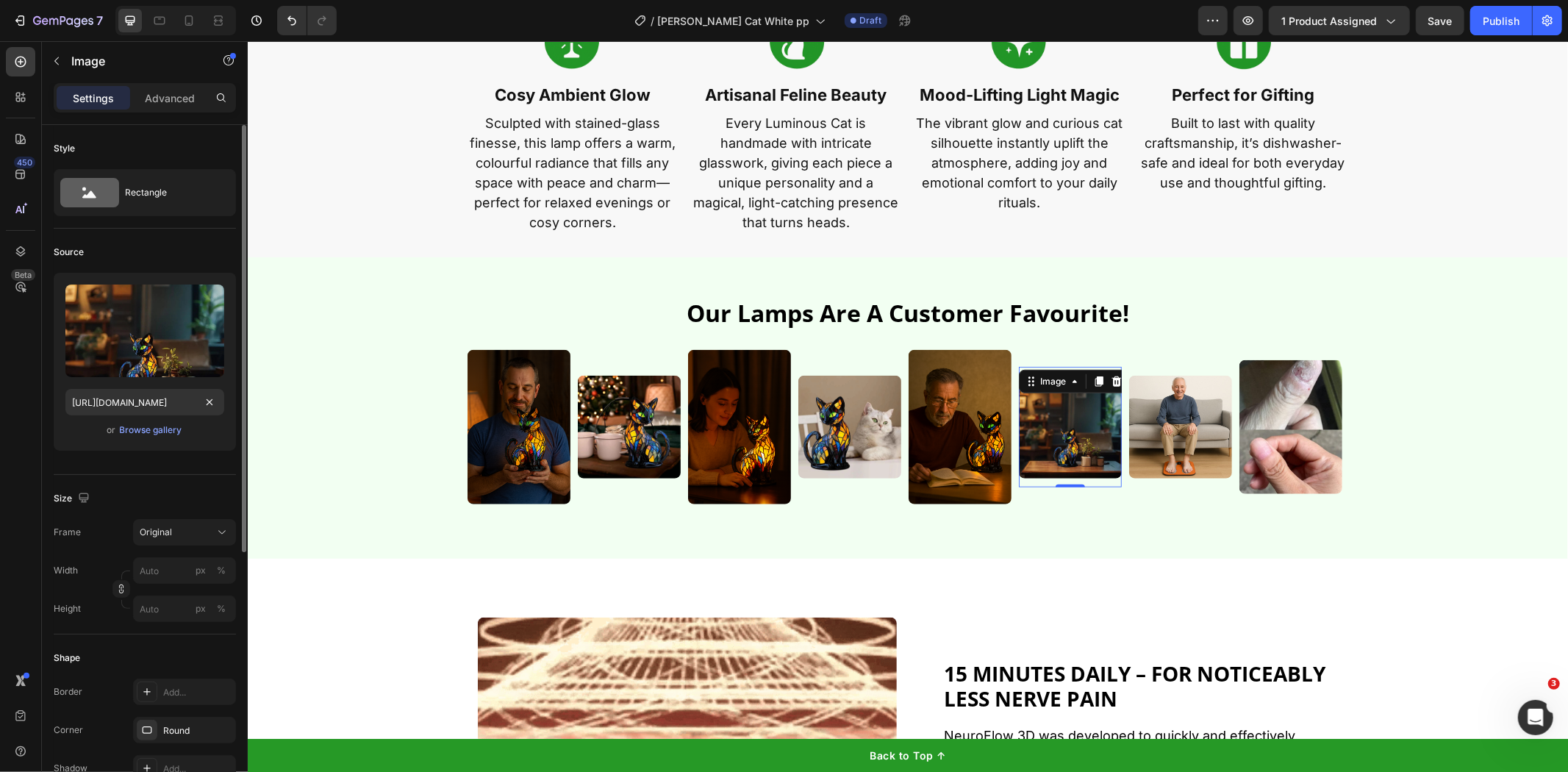
scroll to position [0, 0]
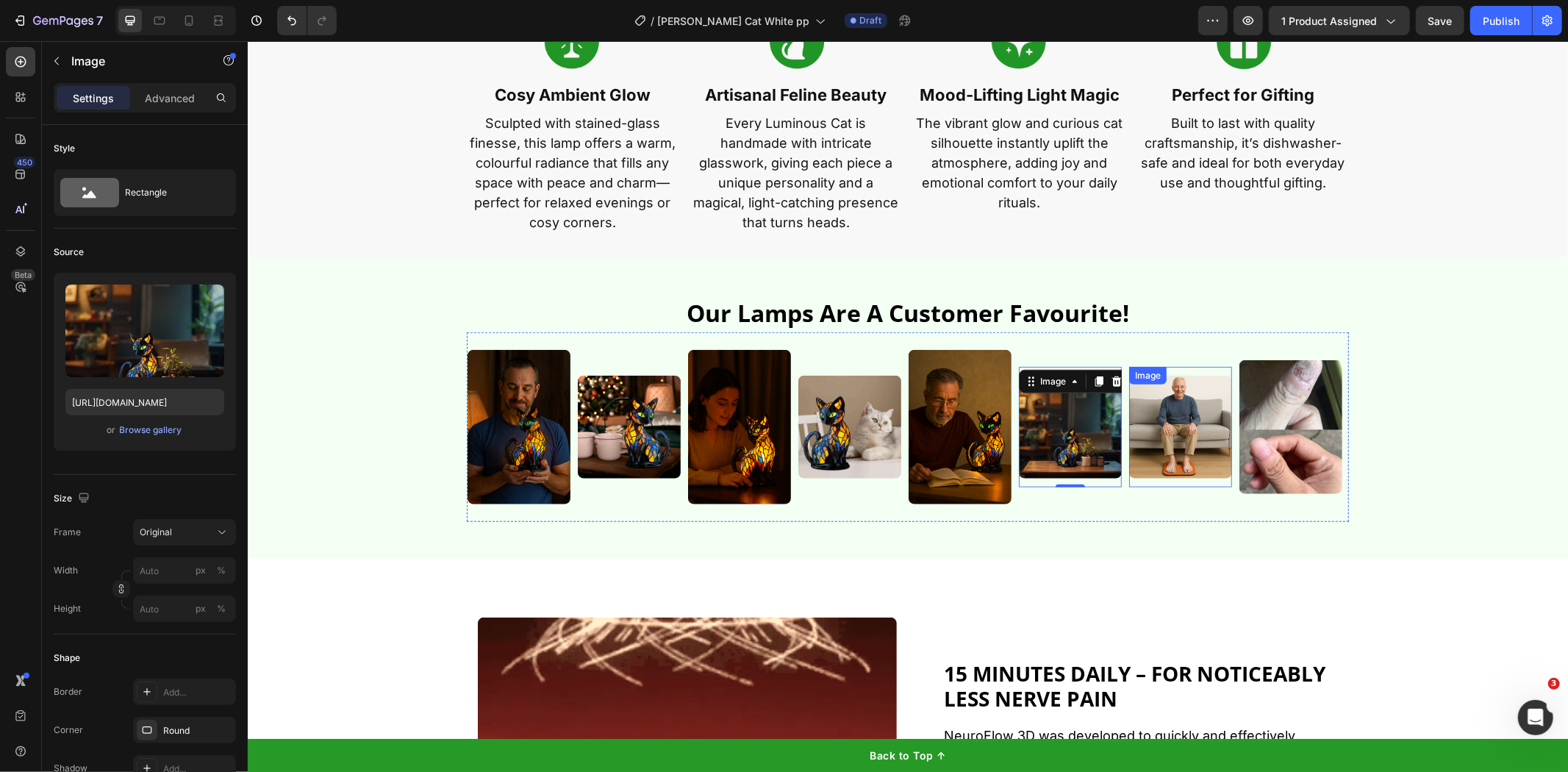
drag, startPoint x: 1167, startPoint y: 425, endPoint x: 503, endPoint y: 402, distance: 664.4
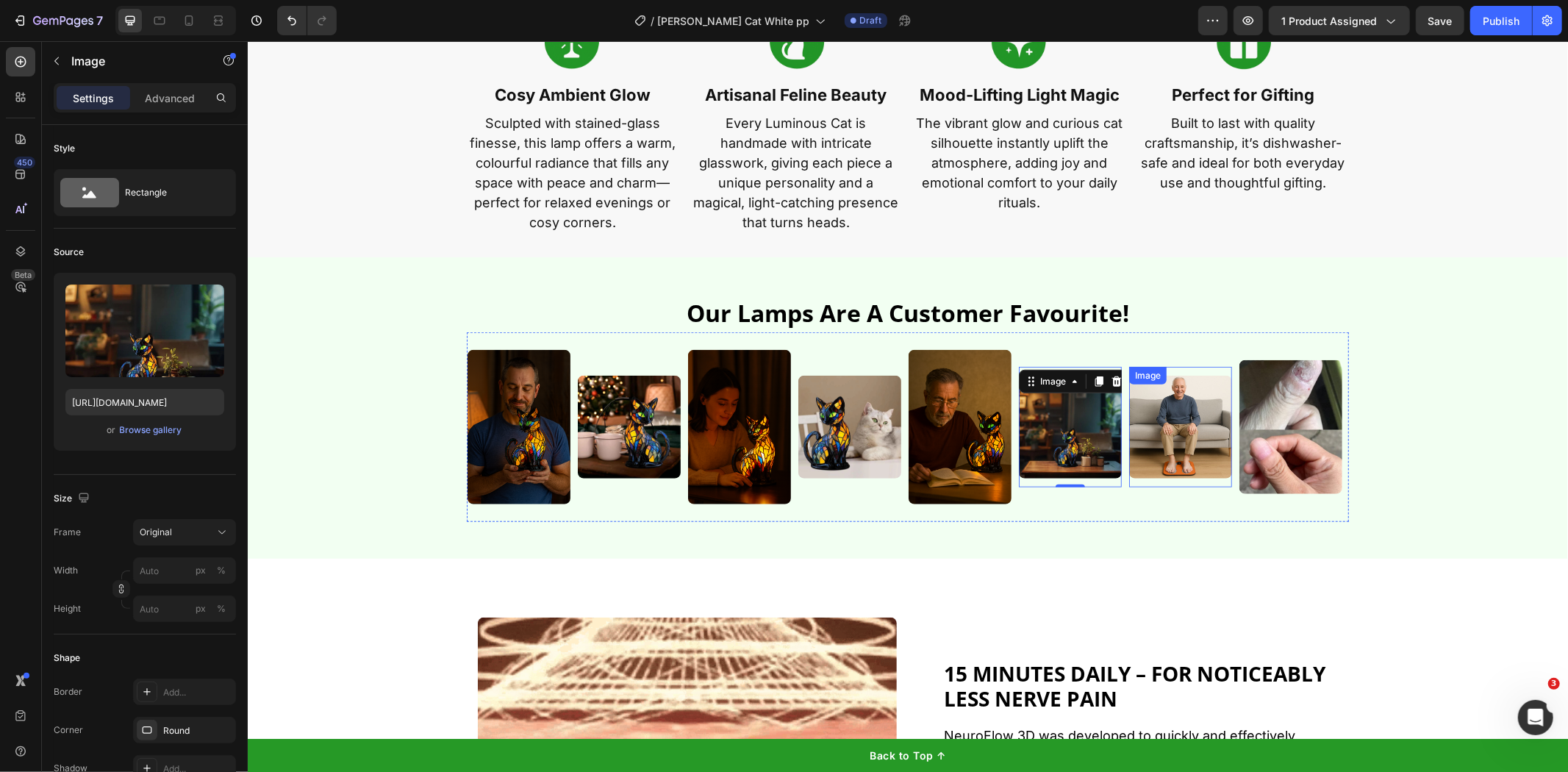
click at [1167, 425] on img at bounding box center [1181, 426] width 103 height 103
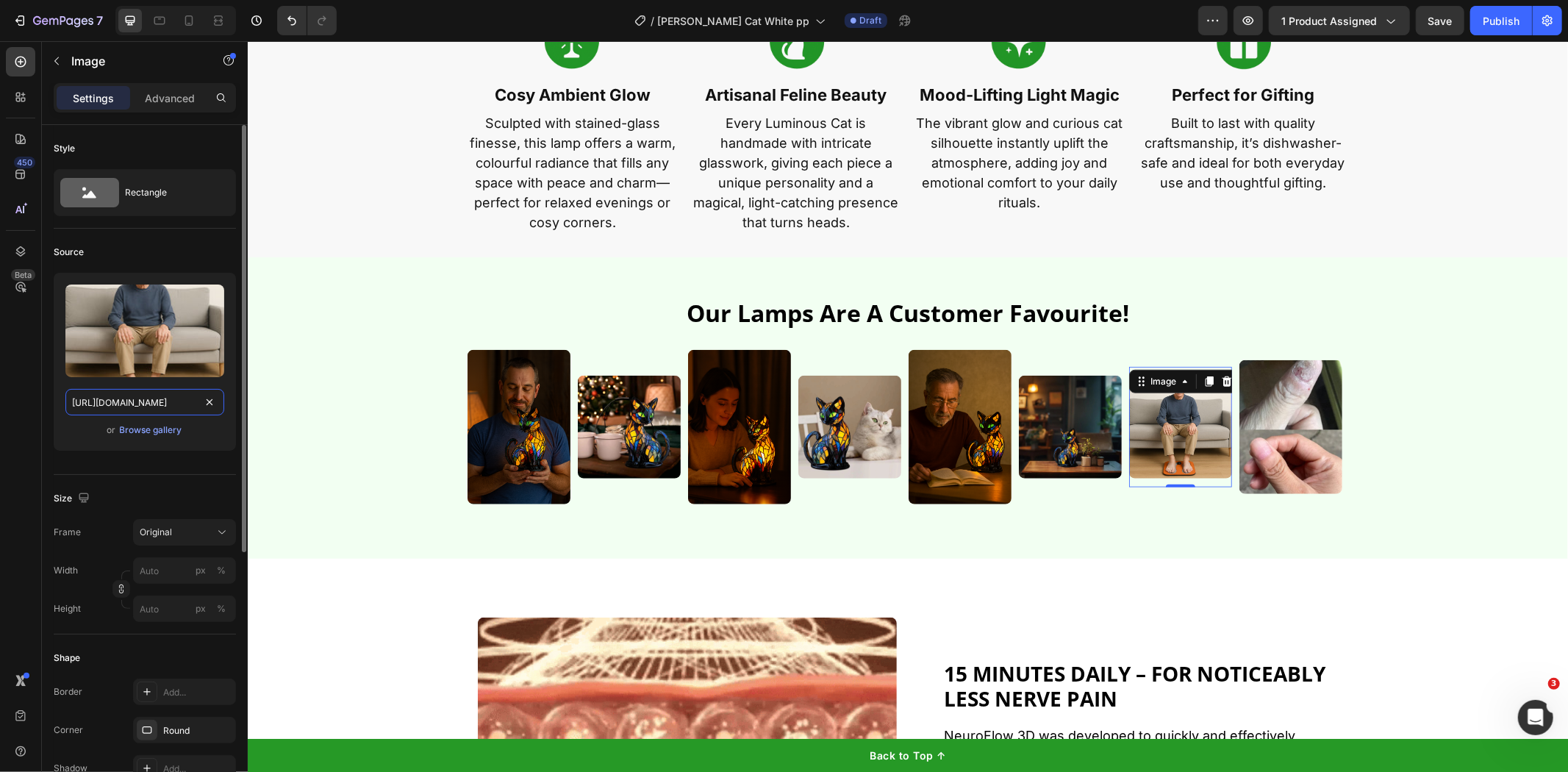
click at [186, 402] on input "[URL][DOMAIN_NAME]" at bounding box center [144, 402] width 159 height 26
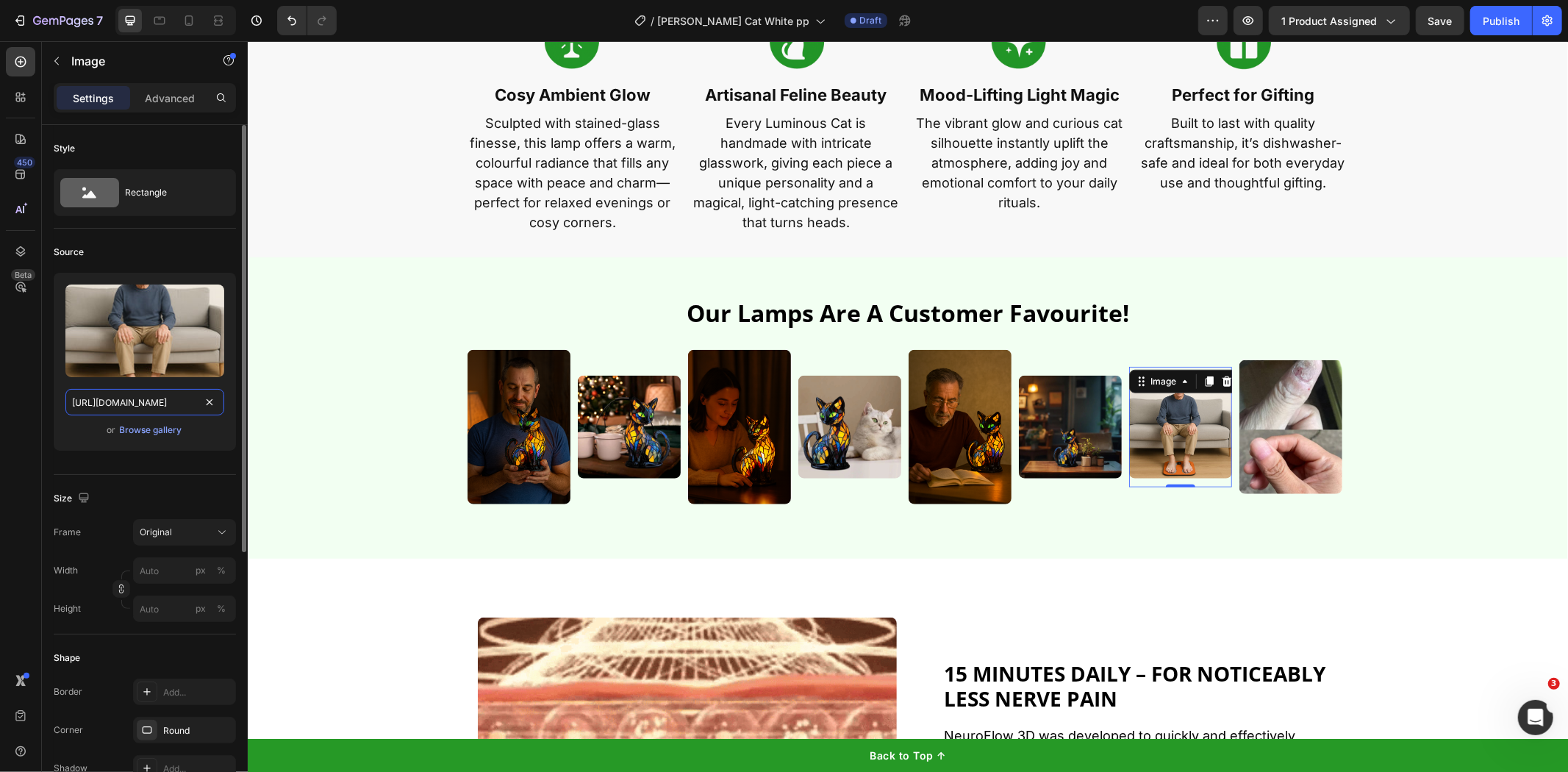
paste input "[DOMAIN_NAME][URL]"
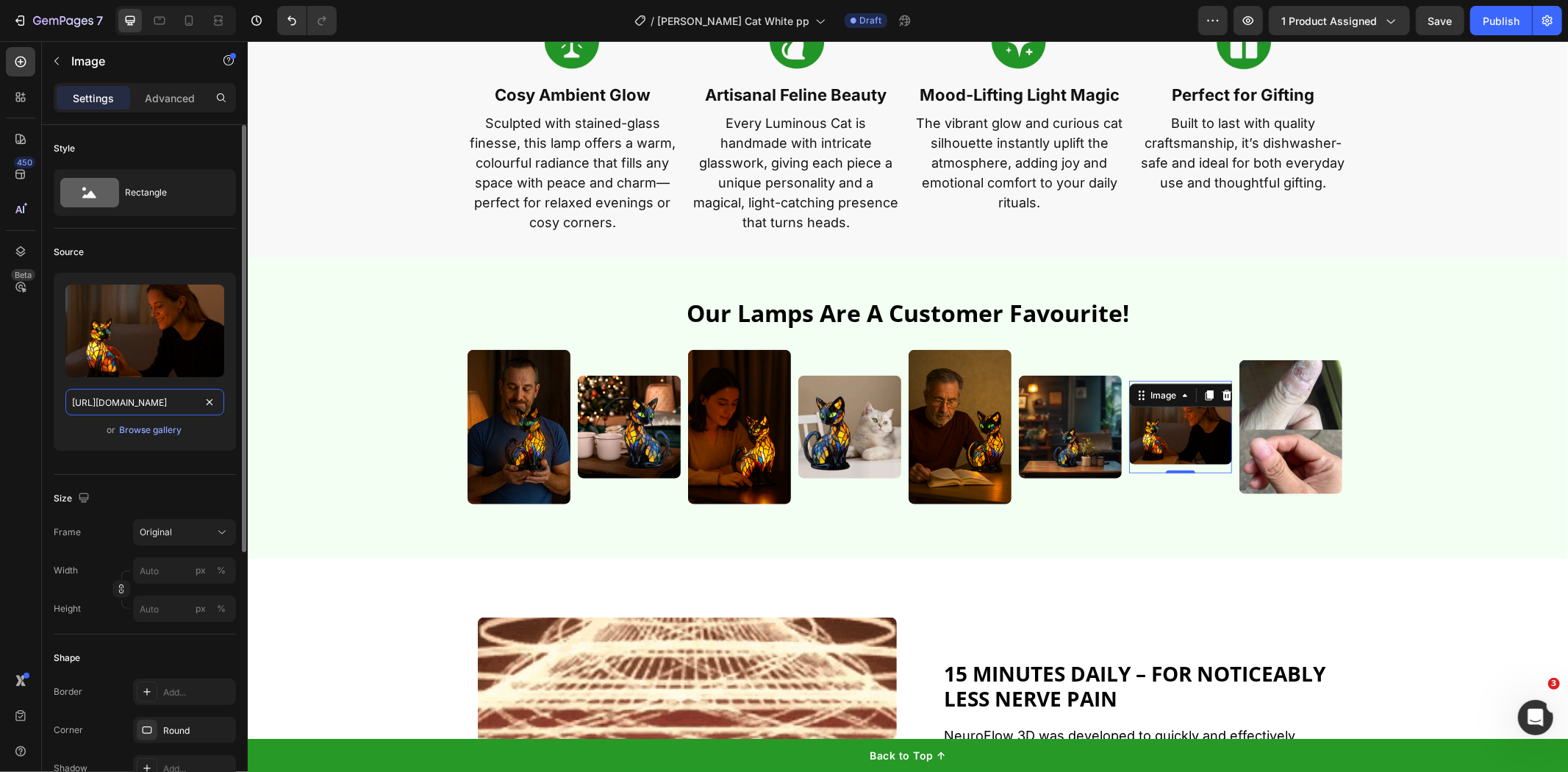
scroll to position [0, 657]
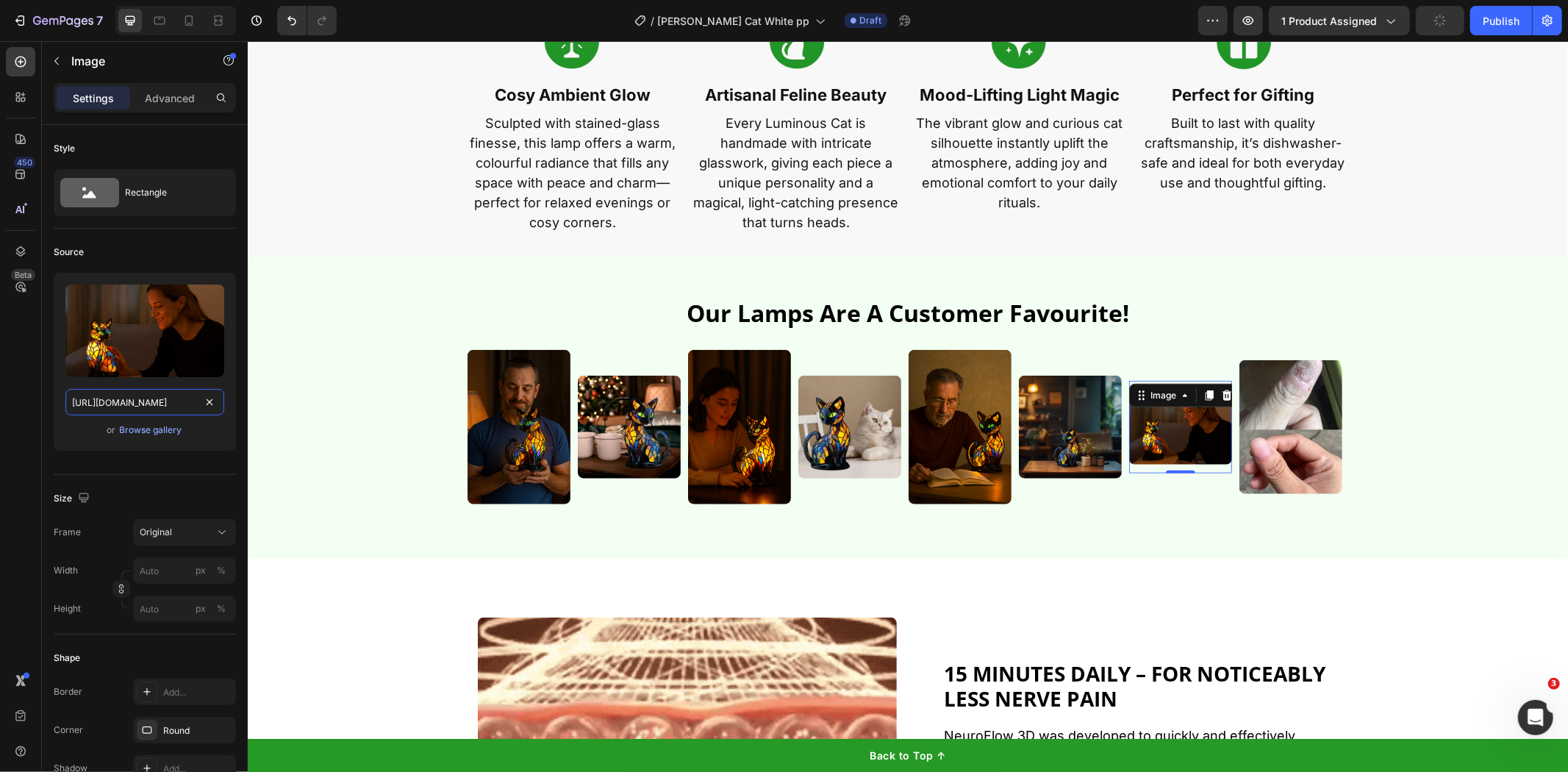
type input "[URL][DOMAIN_NAME]"
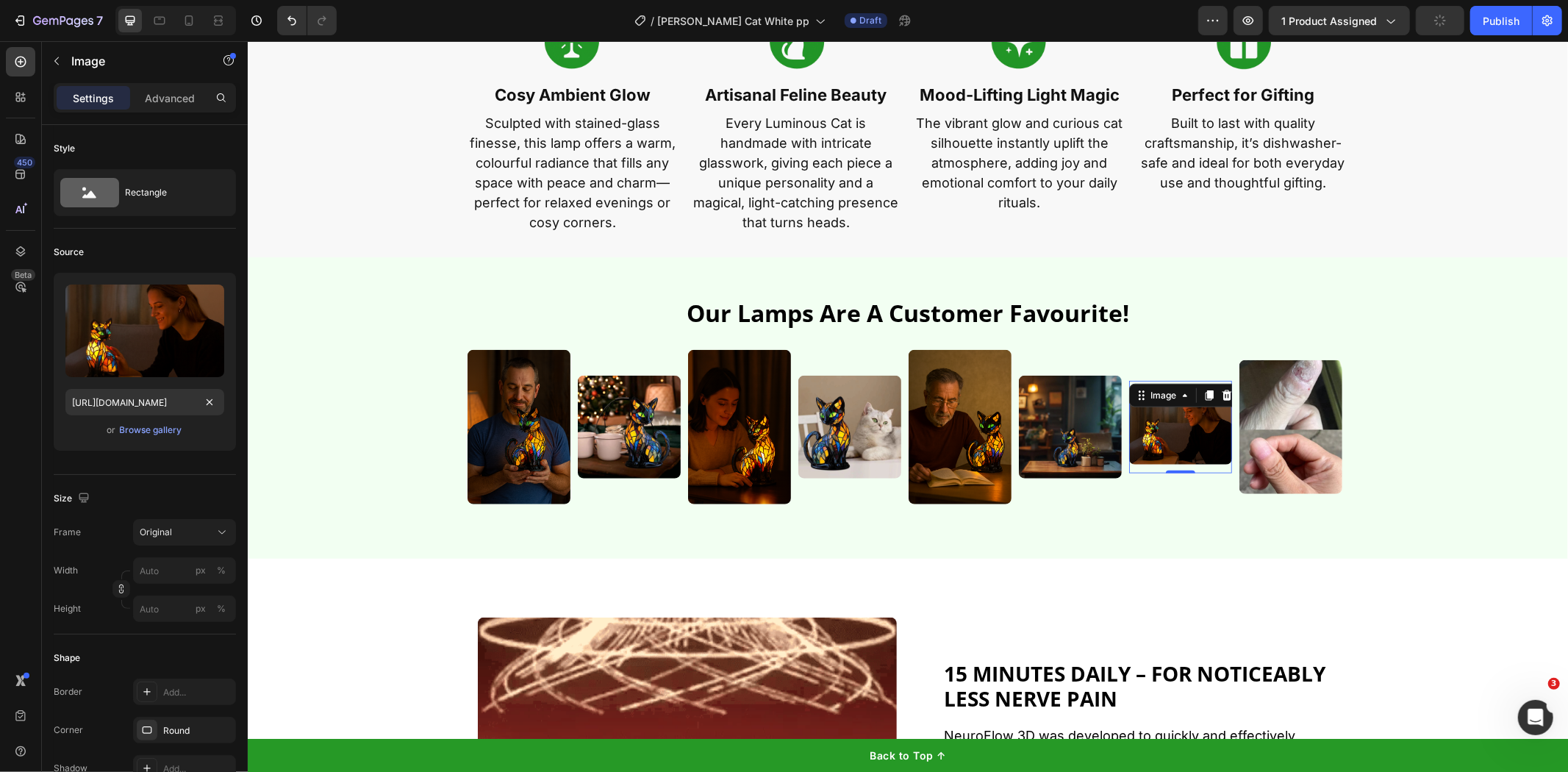
scroll to position [0, 0]
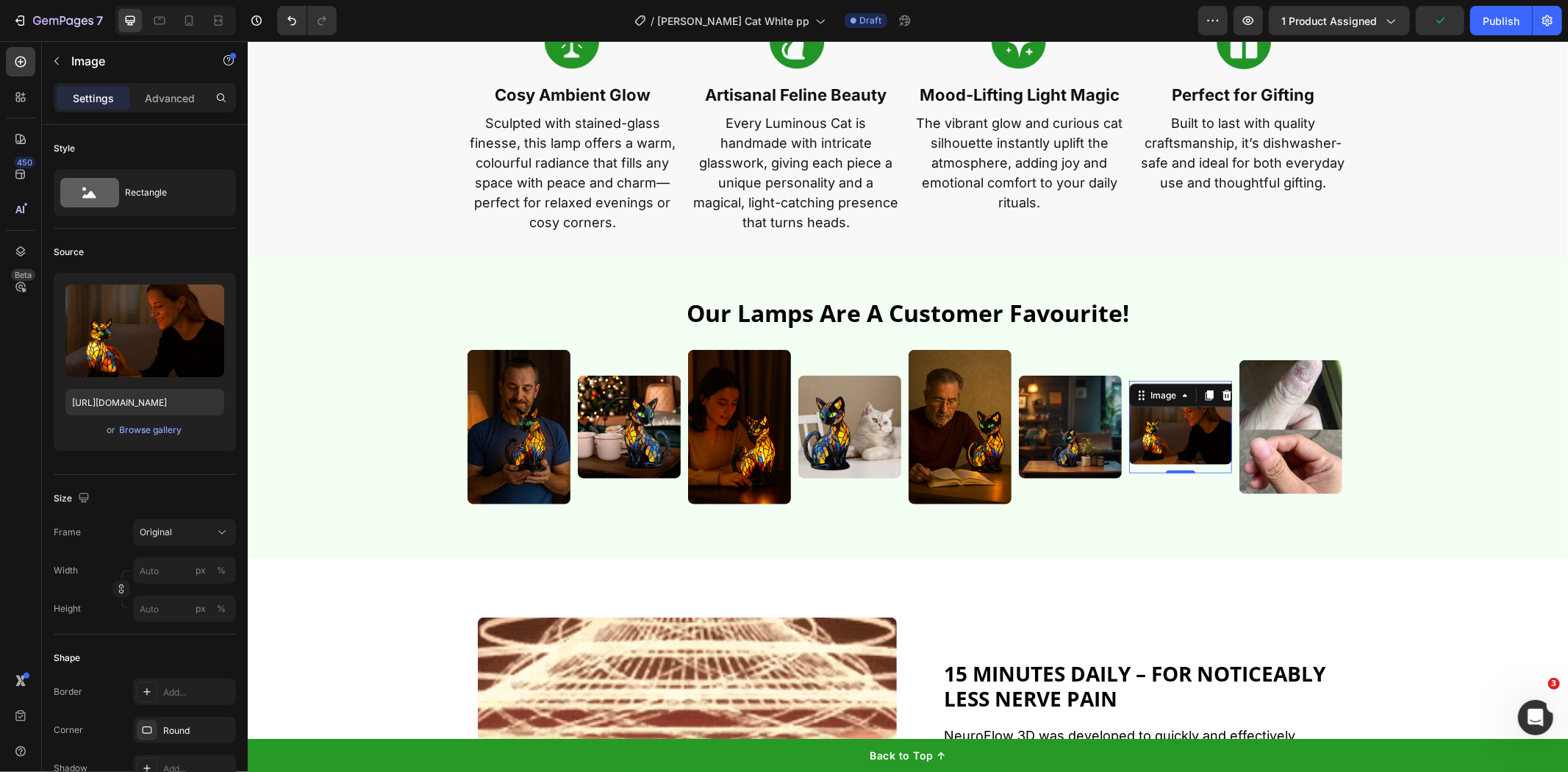
click at [1313, 435] on img at bounding box center [1290, 426] width 103 height 134
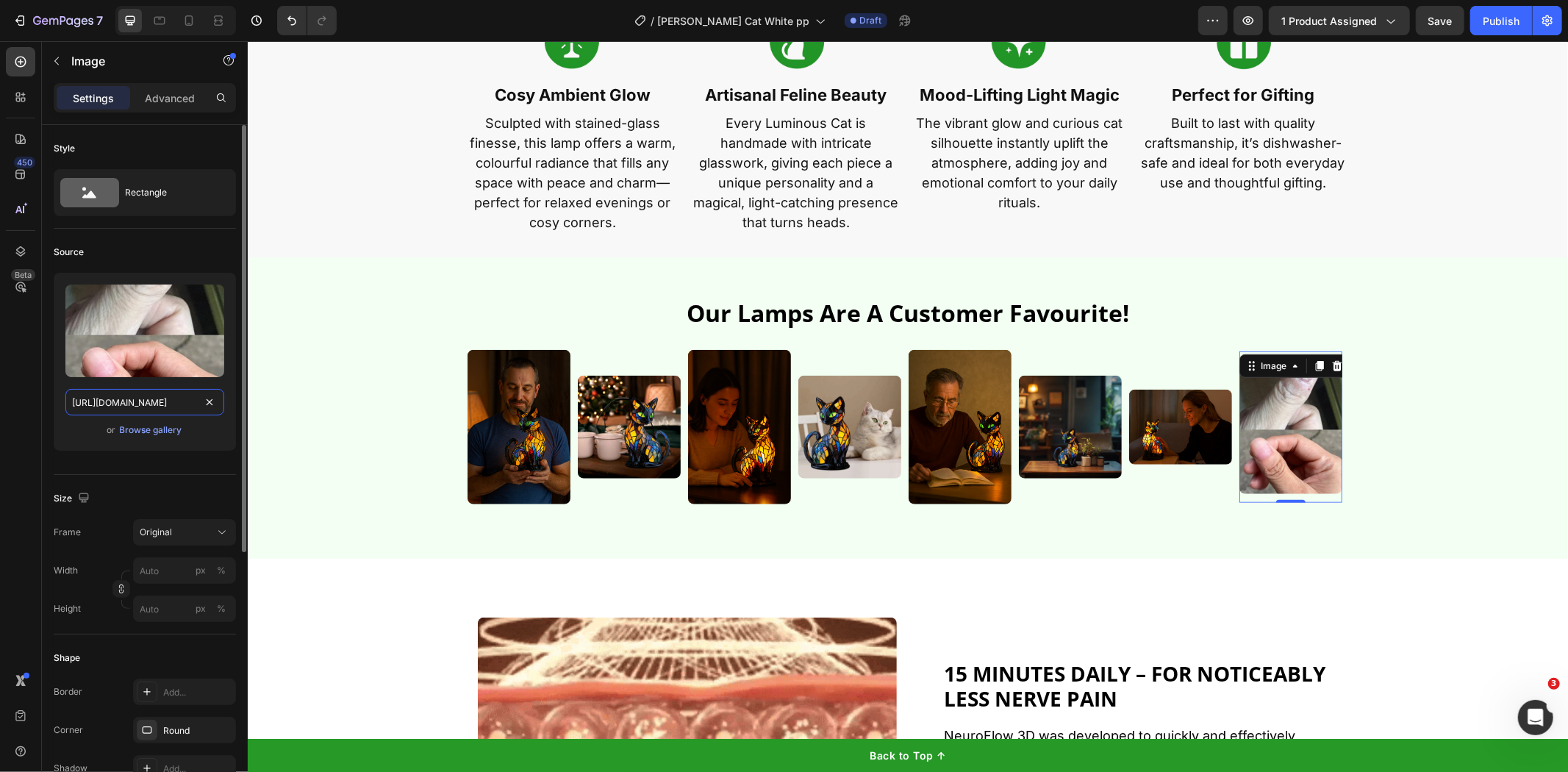
click at [114, 406] on input "[URL][DOMAIN_NAME]" at bounding box center [144, 402] width 159 height 26
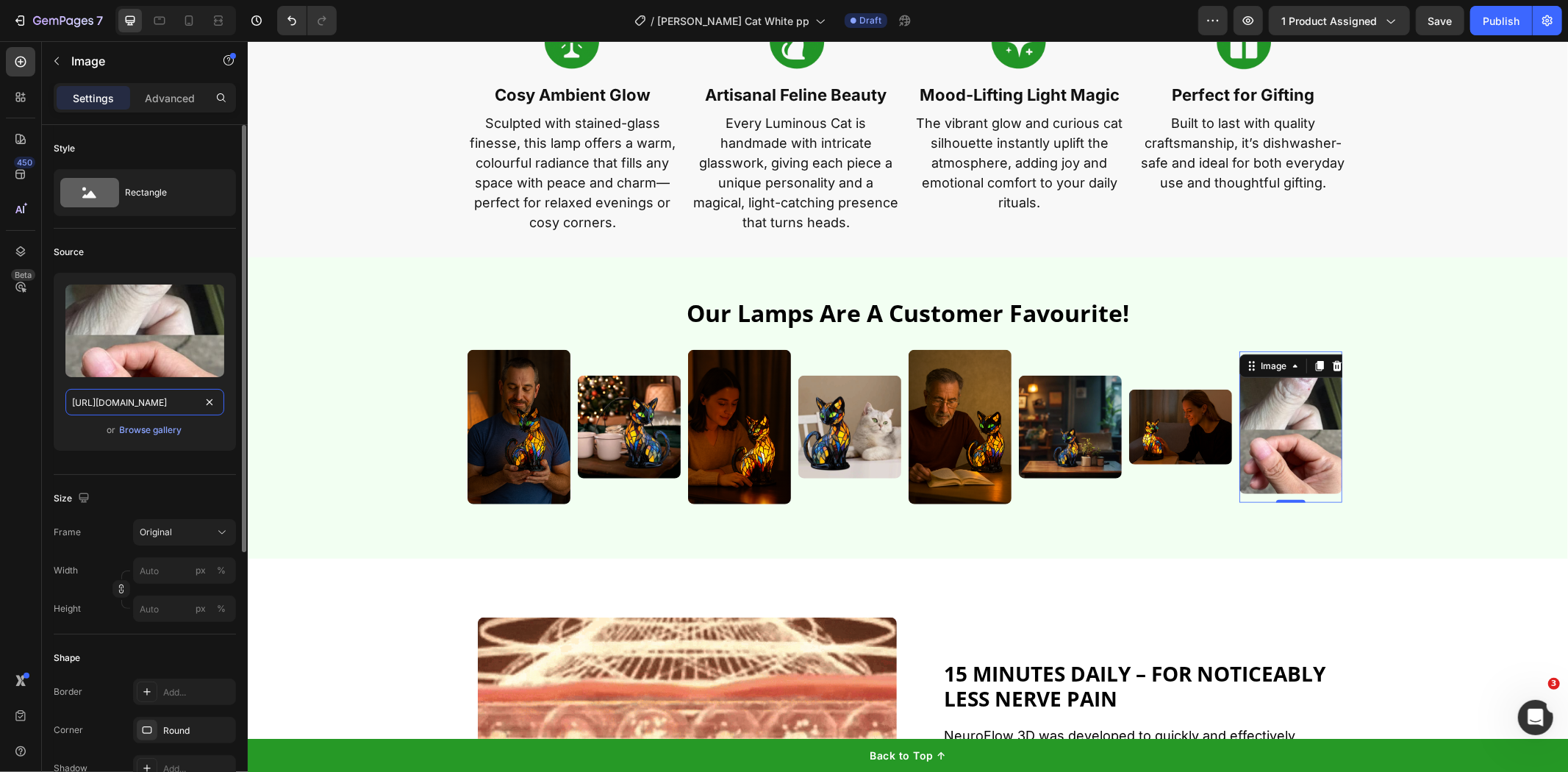
paste input "[DOMAIN_NAME][URL]"
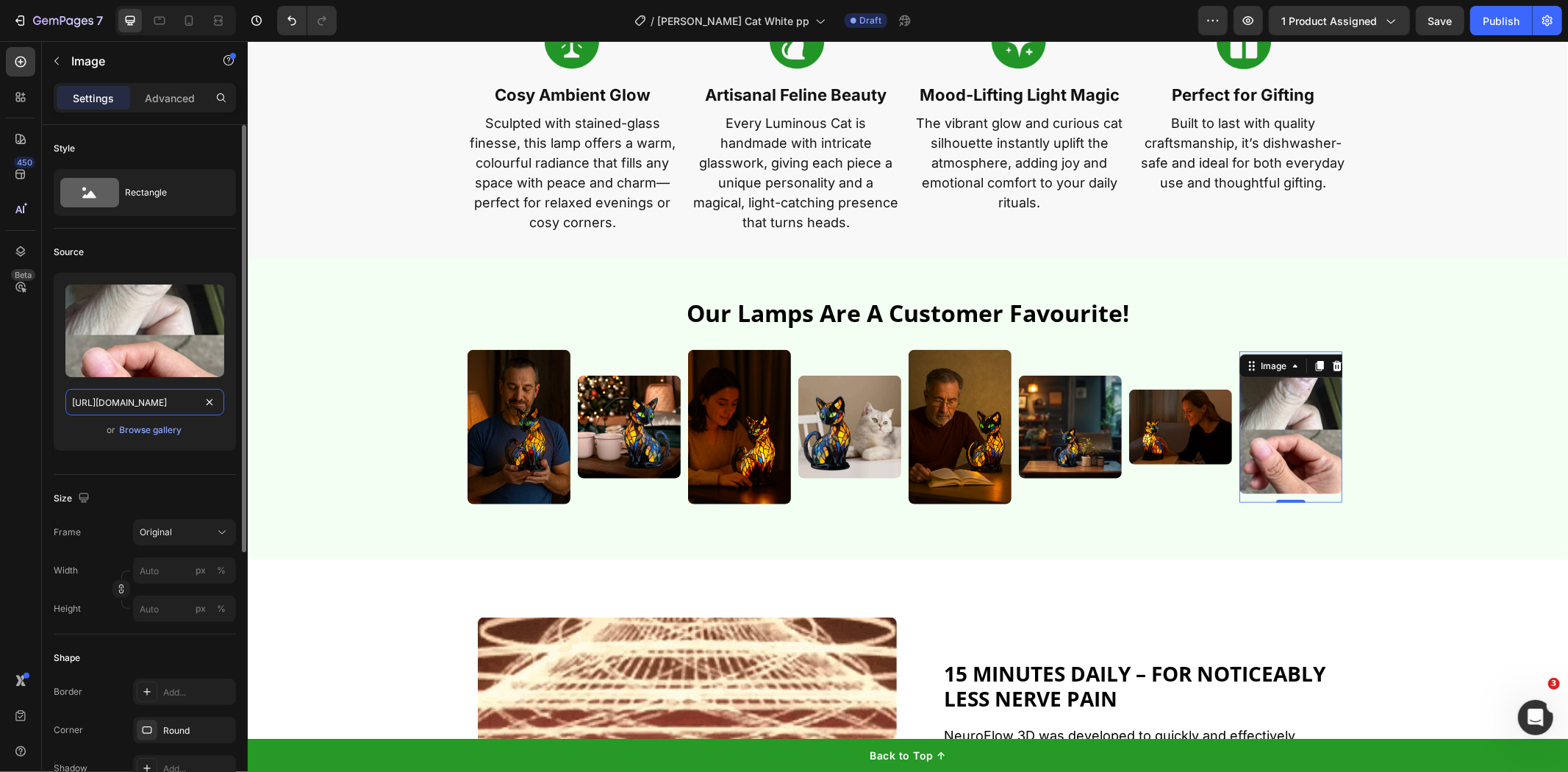
scroll to position [0, 669]
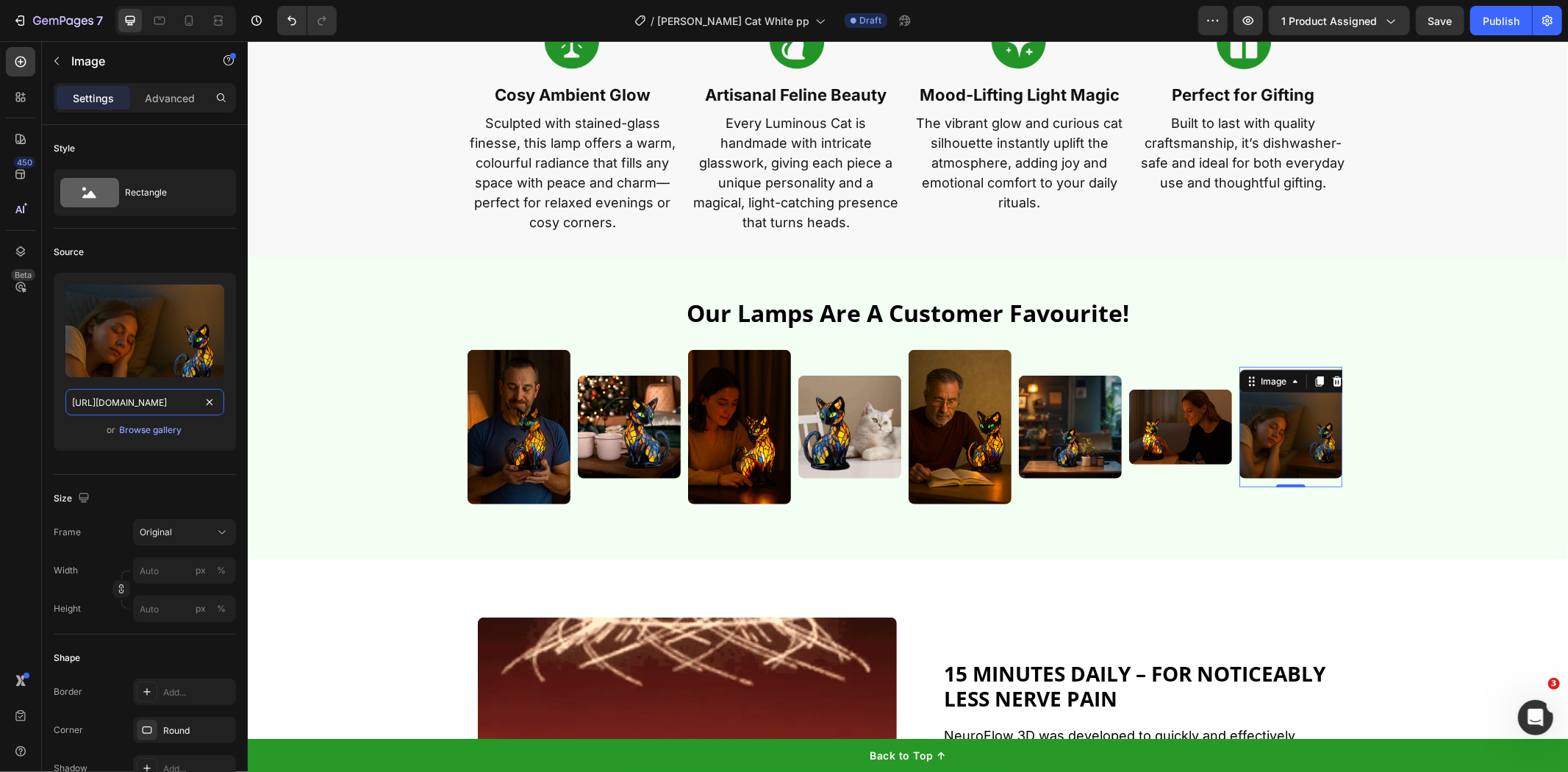
type input "[URL][DOMAIN_NAME]"
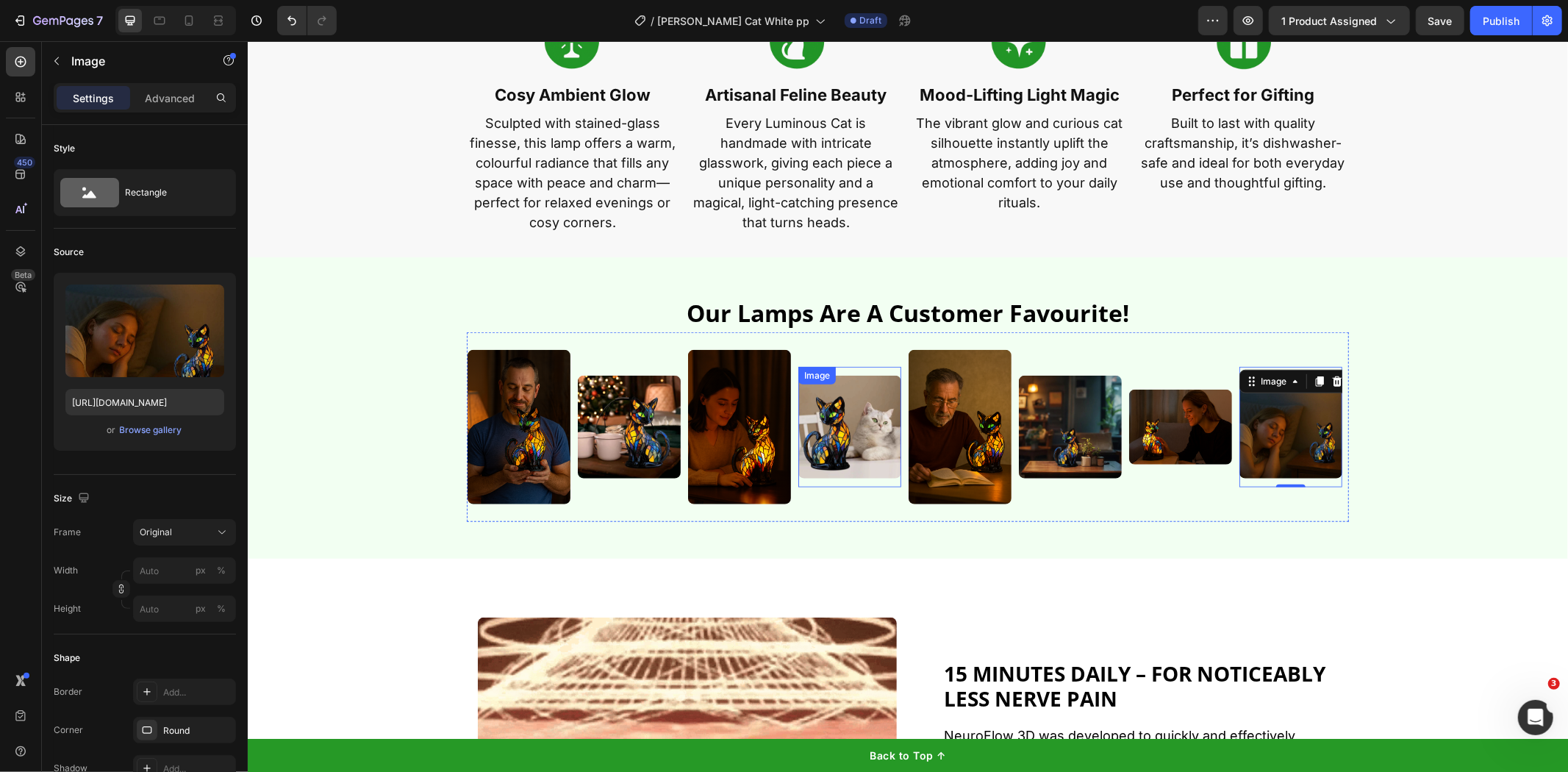
scroll to position [1307, 0]
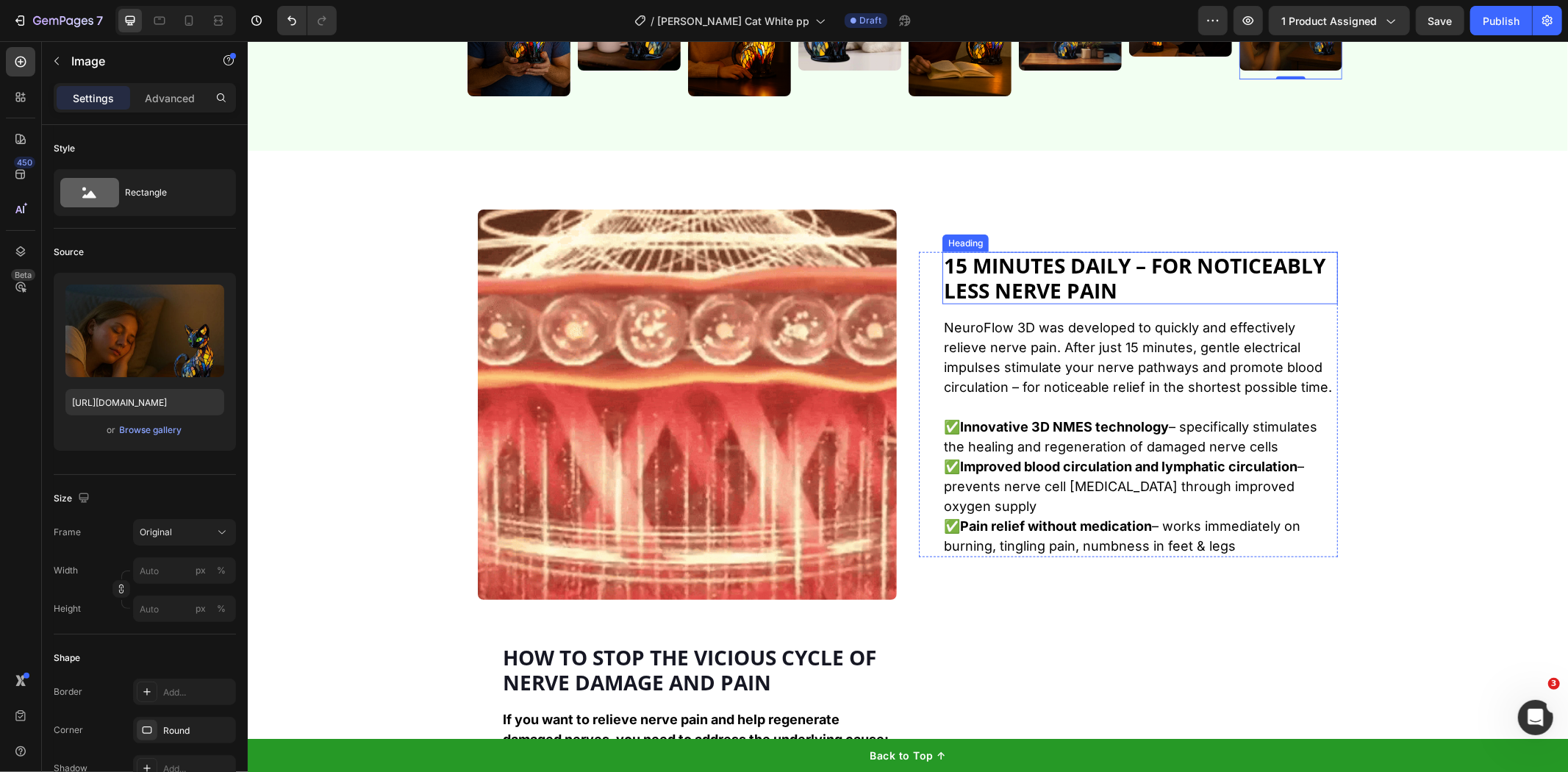
click at [1091, 274] on strong "15 minutes daily – for noticeably less nerve pain" at bounding box center [1134, 277] width 382 height 53
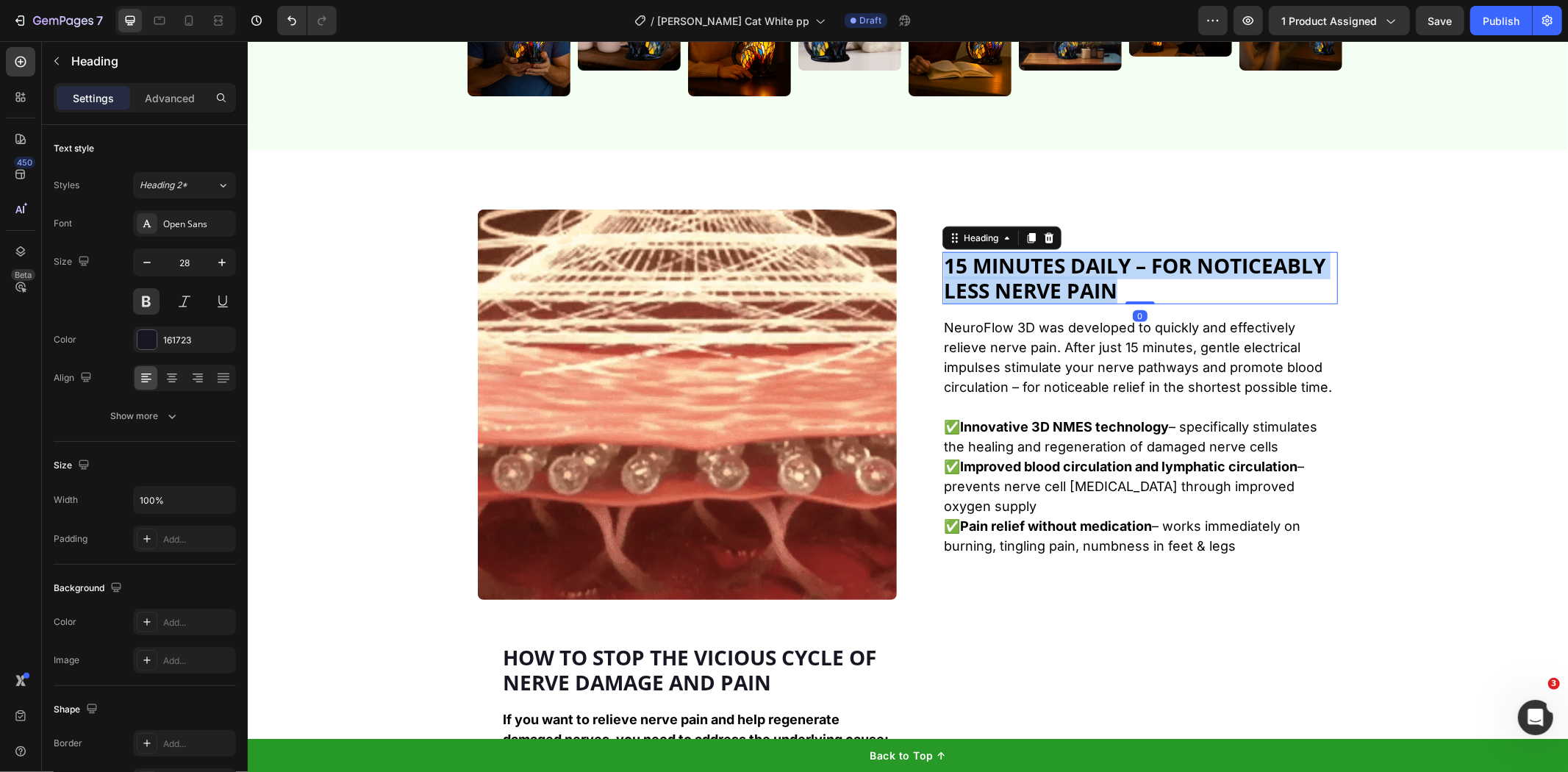
click at [1091, 274] on strong "15 minutes daily – for noticeably less nerve pain" at bounding box center [1134, 277] width 382 height 53
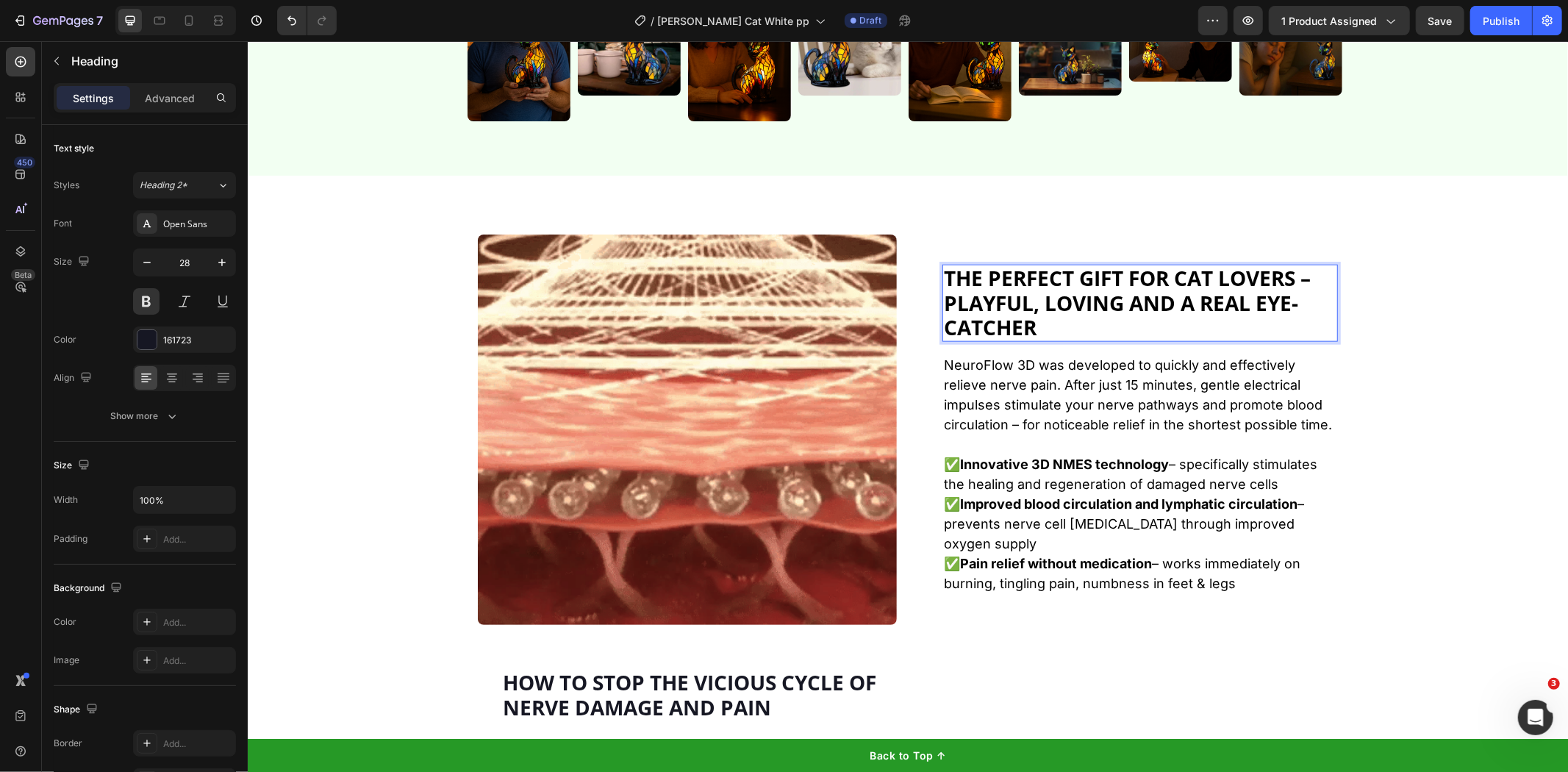
scroll to position [1295, 0]
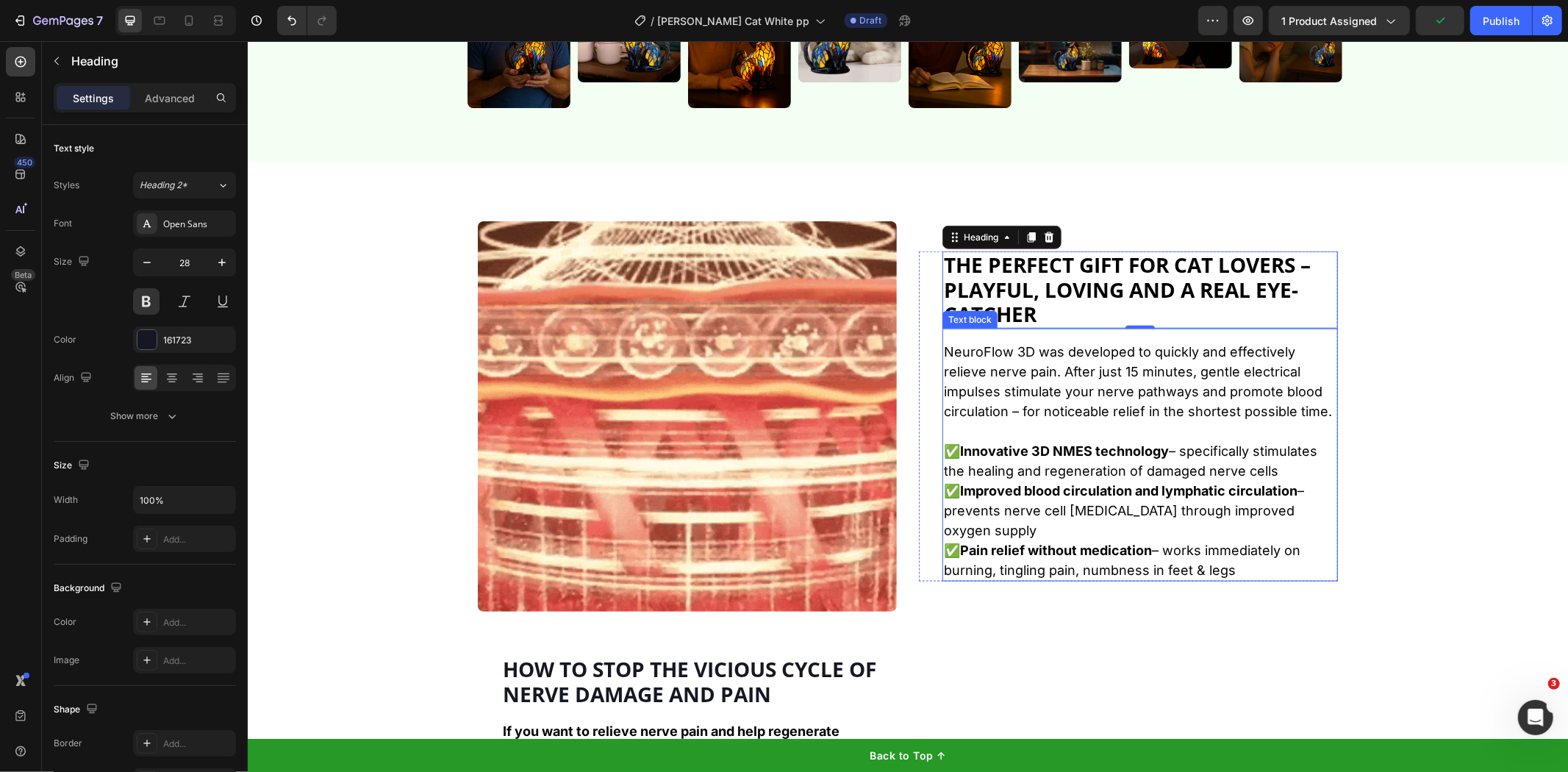
click at [1039, 488] on strong "✅Improved blood circulation and lymphatic circulation" at bounding box center [1120, 490] width 354 height 15
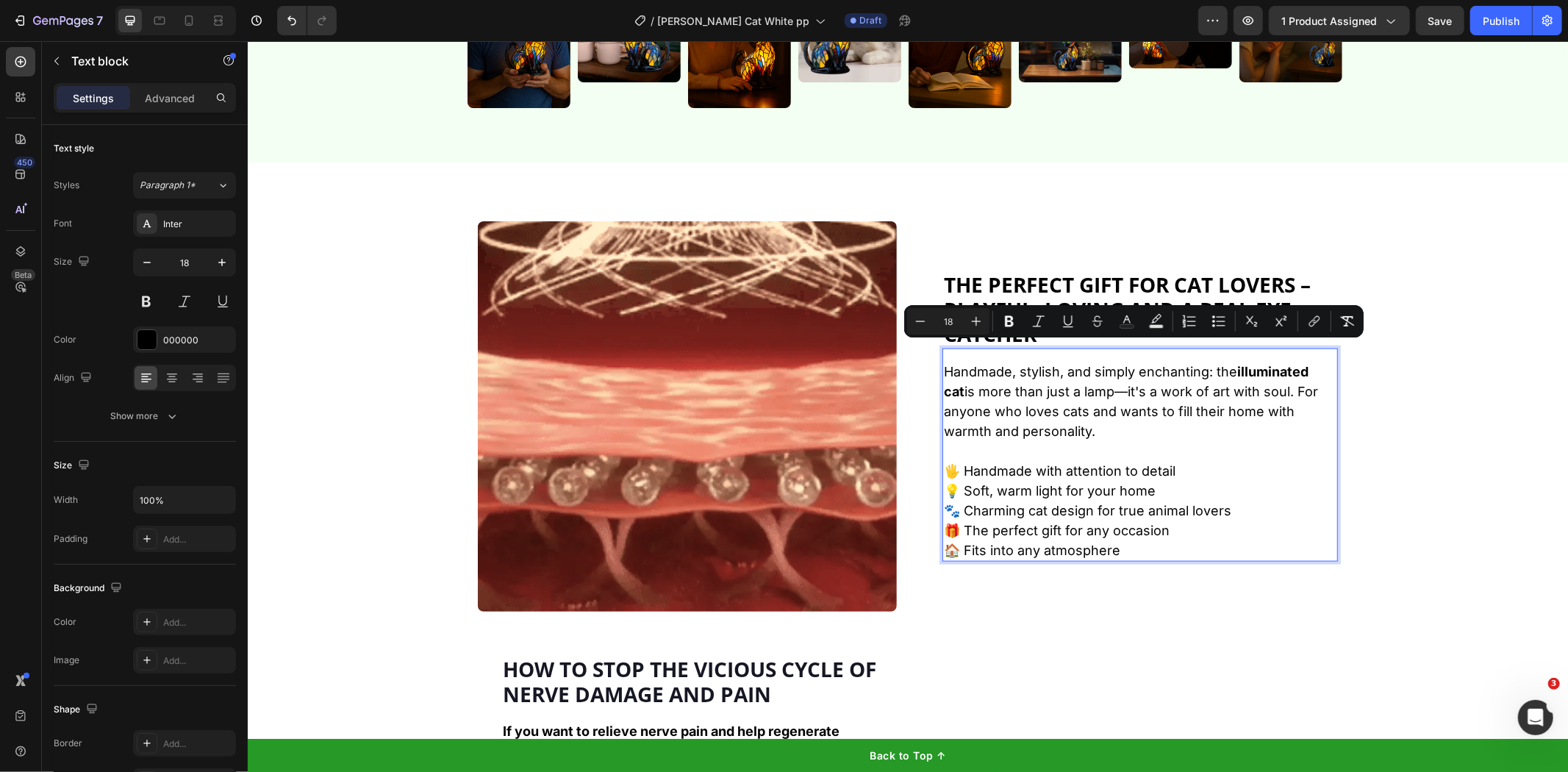
scroll to position [1315, 0]
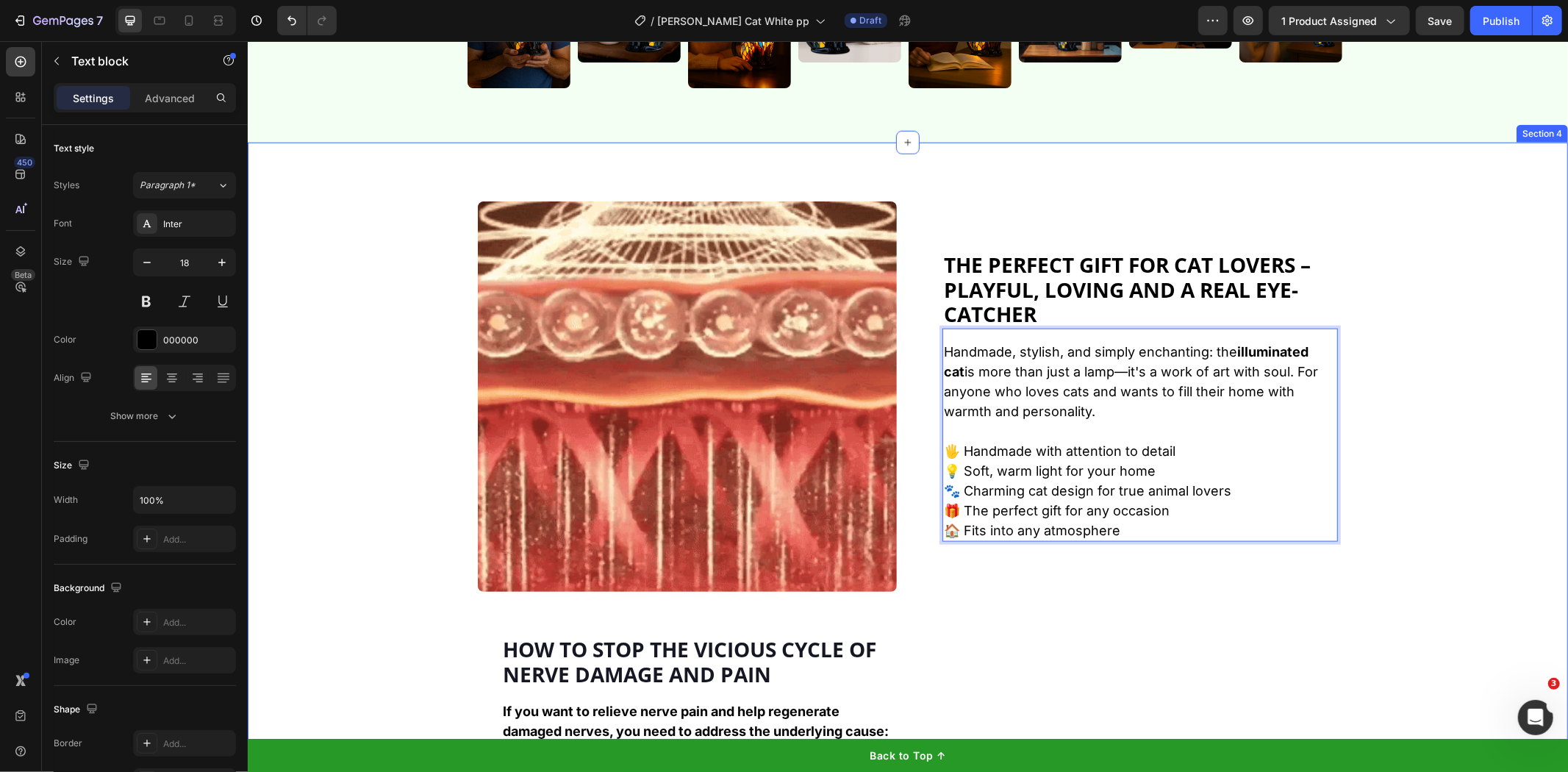
click at [447, 352] on div "Image ⁠⁠⁠⁠⁠⁠⁠ The perfect gift for cat lovers – playful, loving and a real eye-…" at bounding box center [907, 620] width 1320 height 839
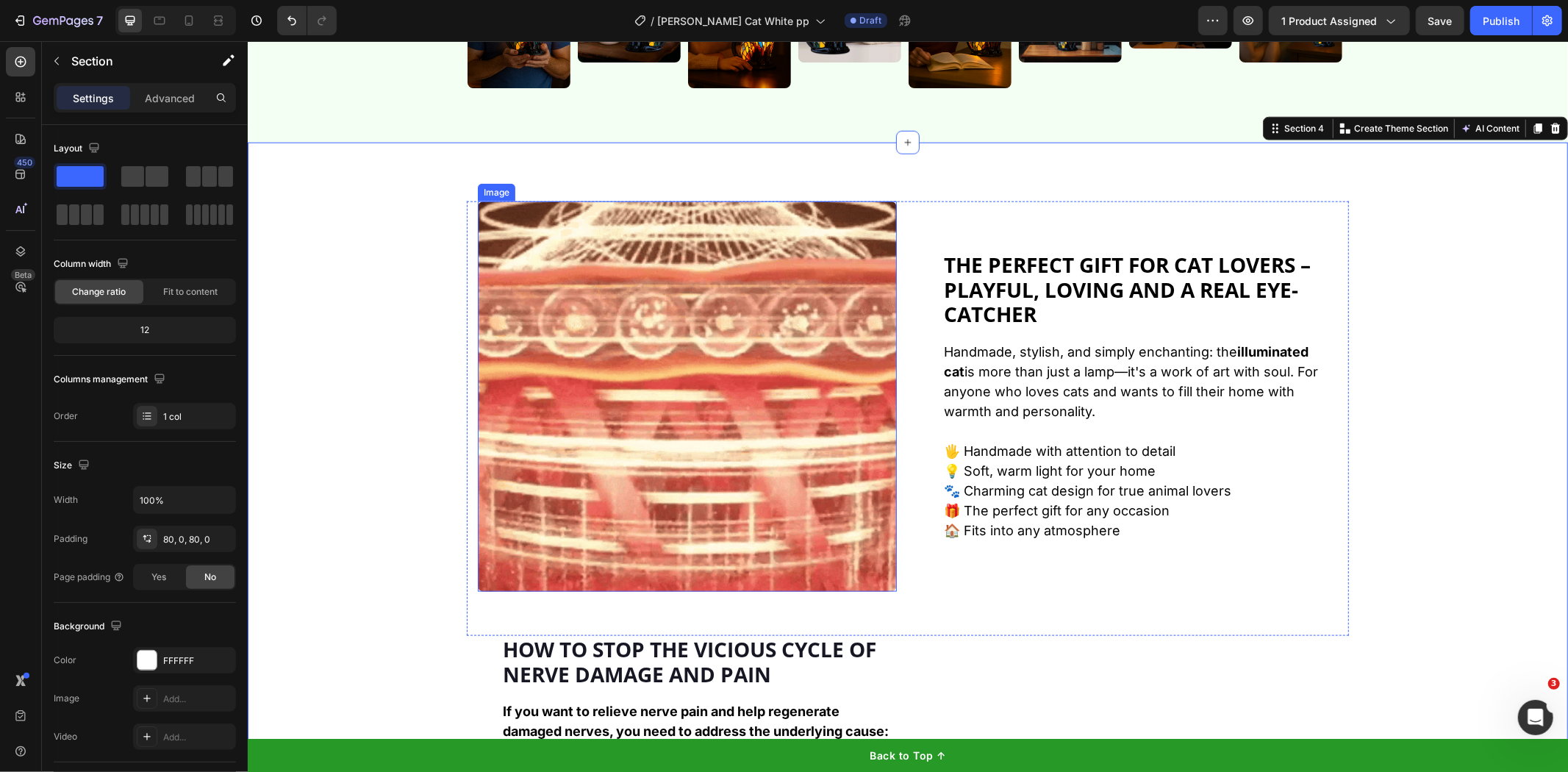
click at [606, 367] on img at bounding box center [687, 396] width 419 height 391
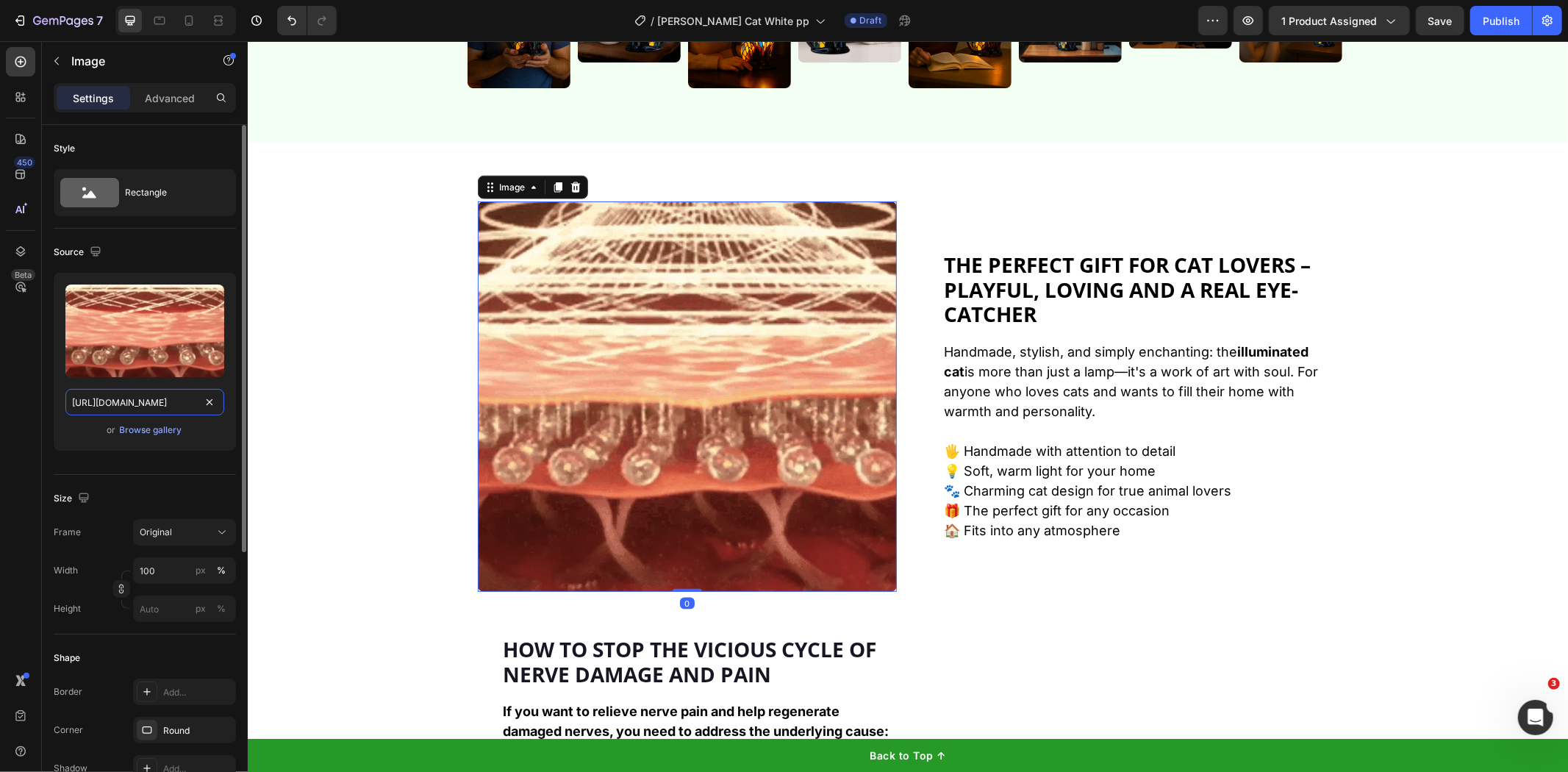
click at [170, 398] on input "[URL][DOMAIN_NAME]" at bounding box center [144, 402] width 159 height 26
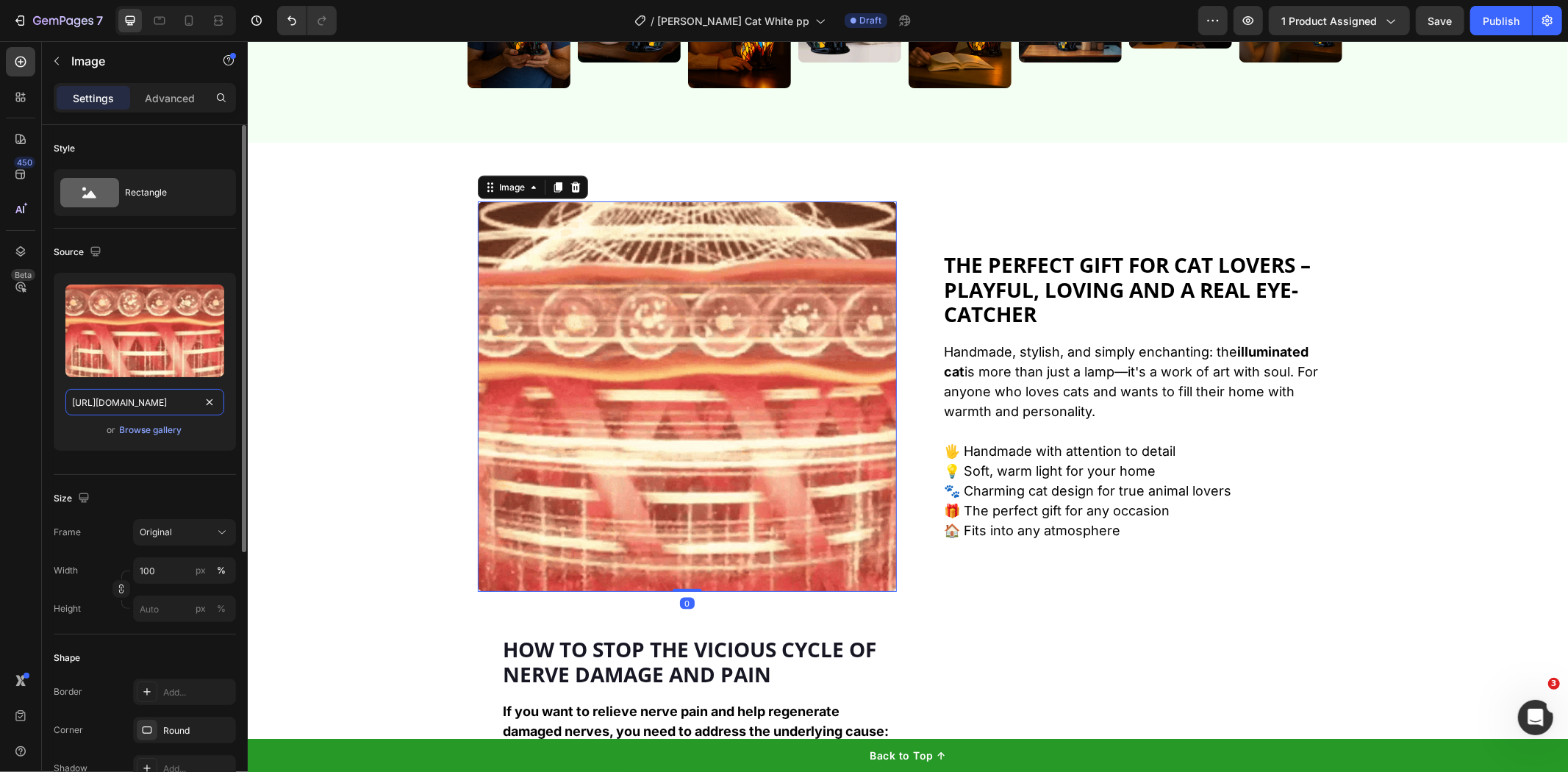
paste input "815/6889/1219/files/3a0bbb69-5200-474e-8b4f-bebb6d1c0708-ezgif.com-gif-to-webp-…"
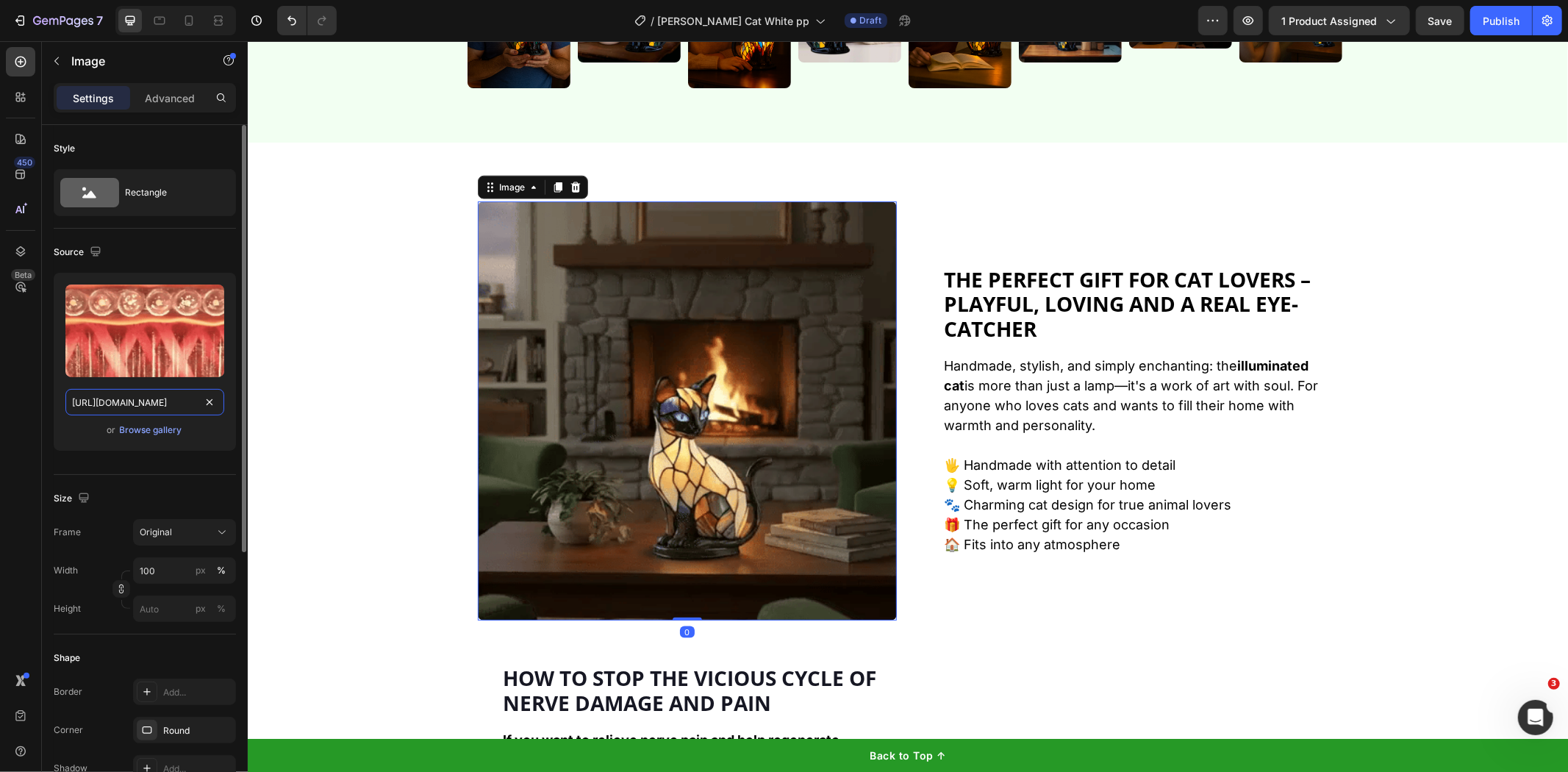
scroll to position [0, 520]
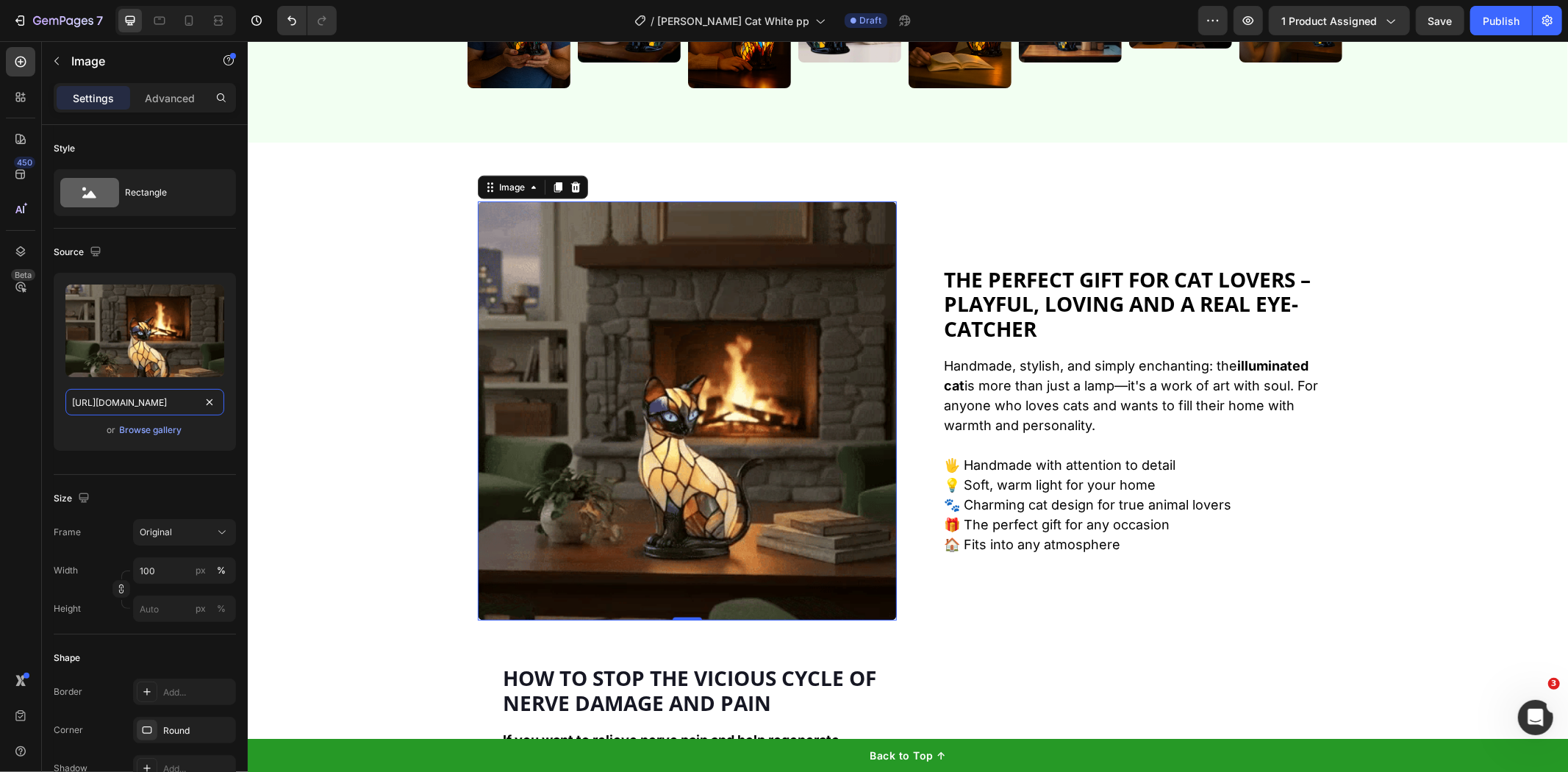
type input "[URL][DOMAIN_NAME]"
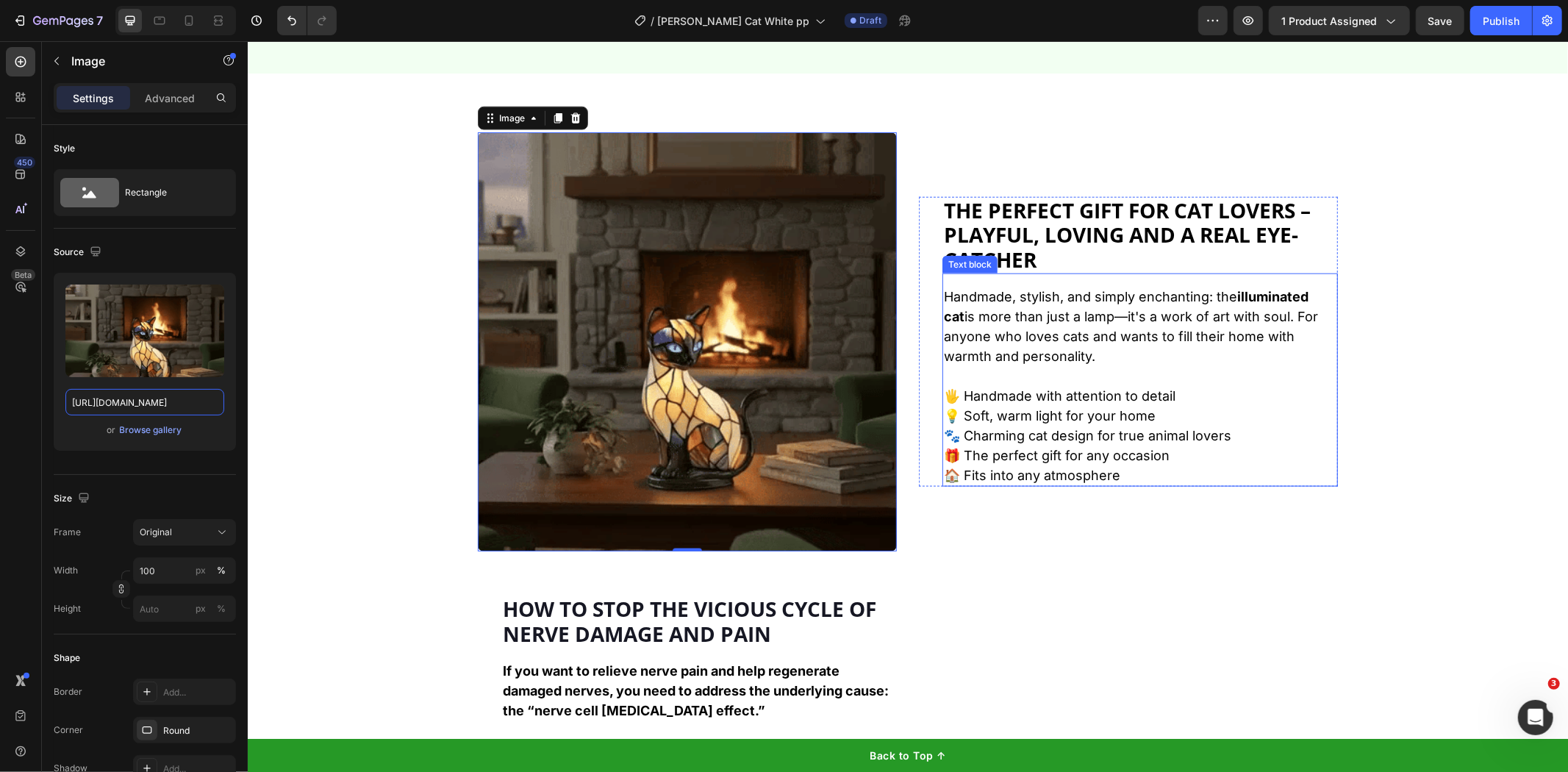
scroll to position [1560, 0]
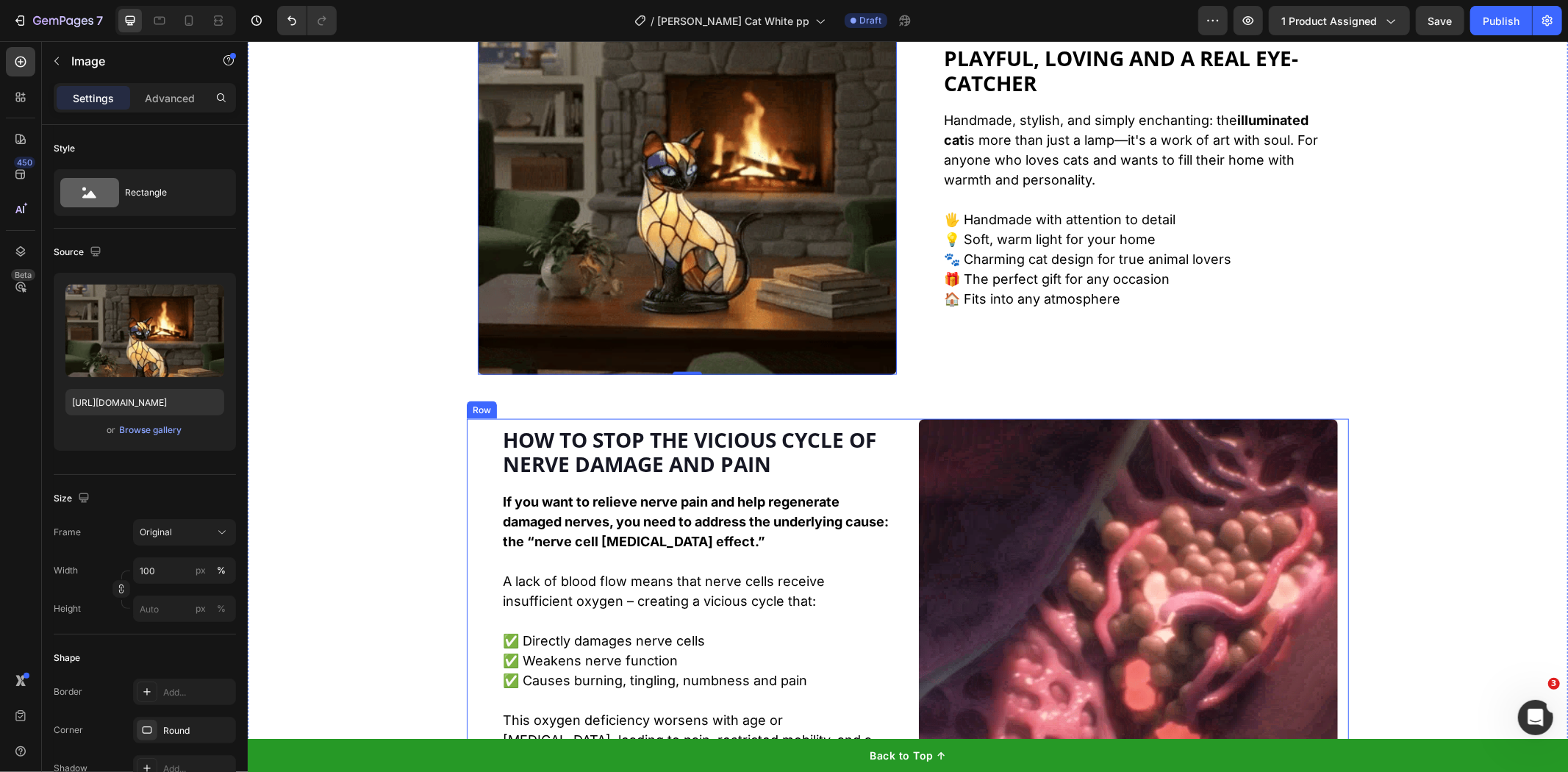
click at [693, 461] on strong "How to stop the vicious cycle of nerve damage and pain" at bounding box center [689, 452] width 374 height 53
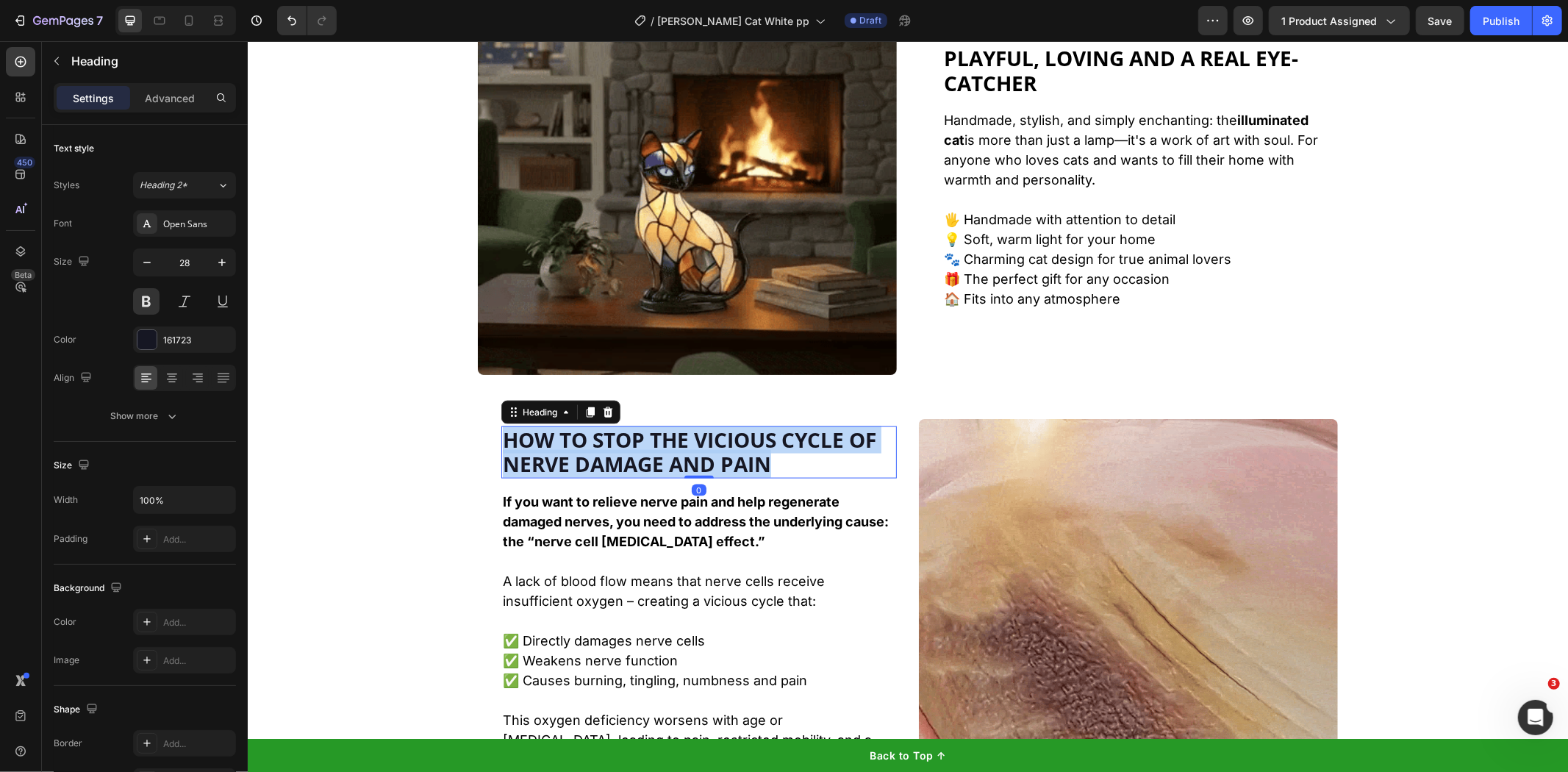
click at [693, 461] on strong "How to stop the vicious cycle of nerve damage and pain" at bounding box center [689, 452] width 374 height 53
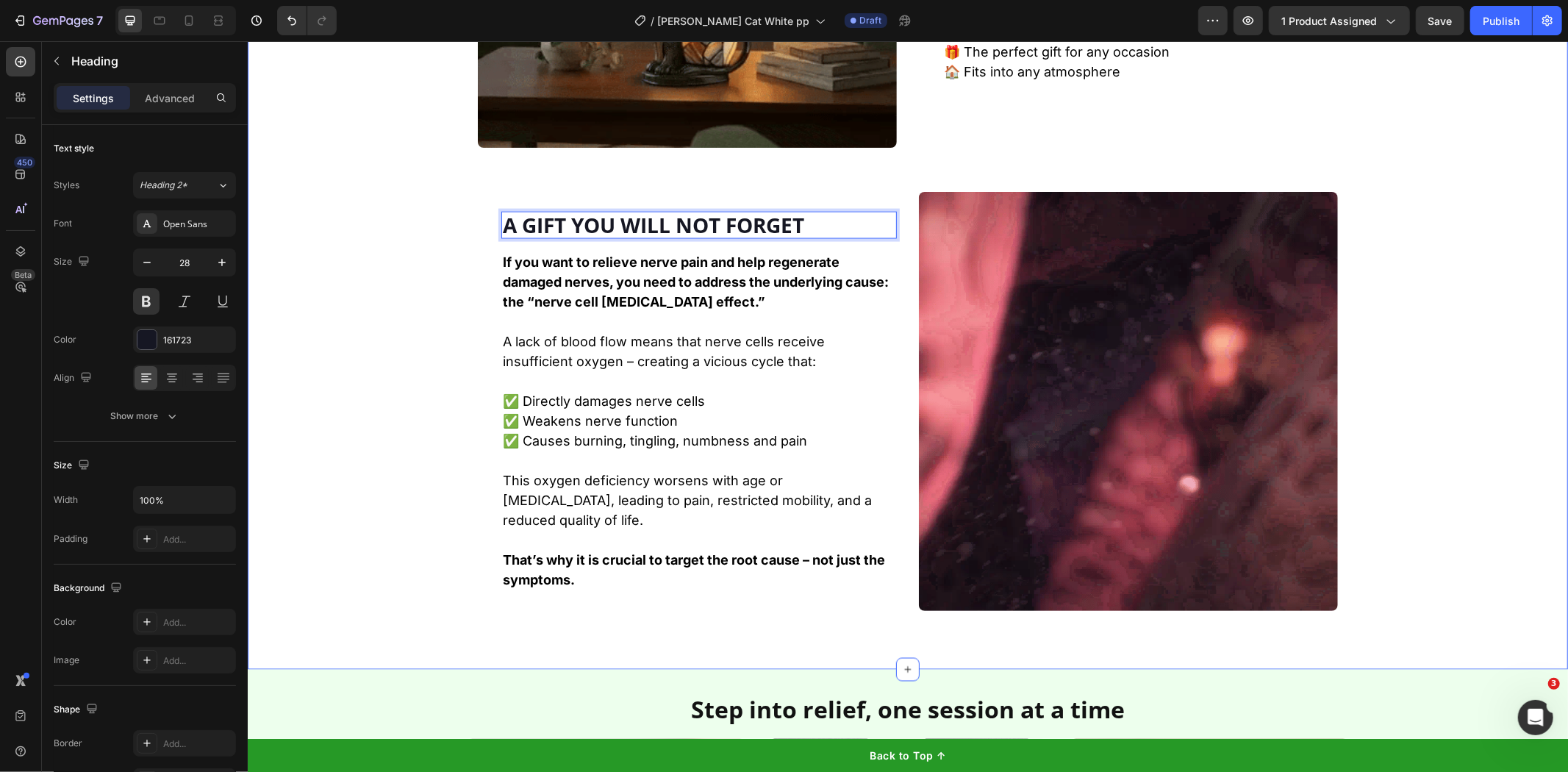
scroll to position [1981, 0]
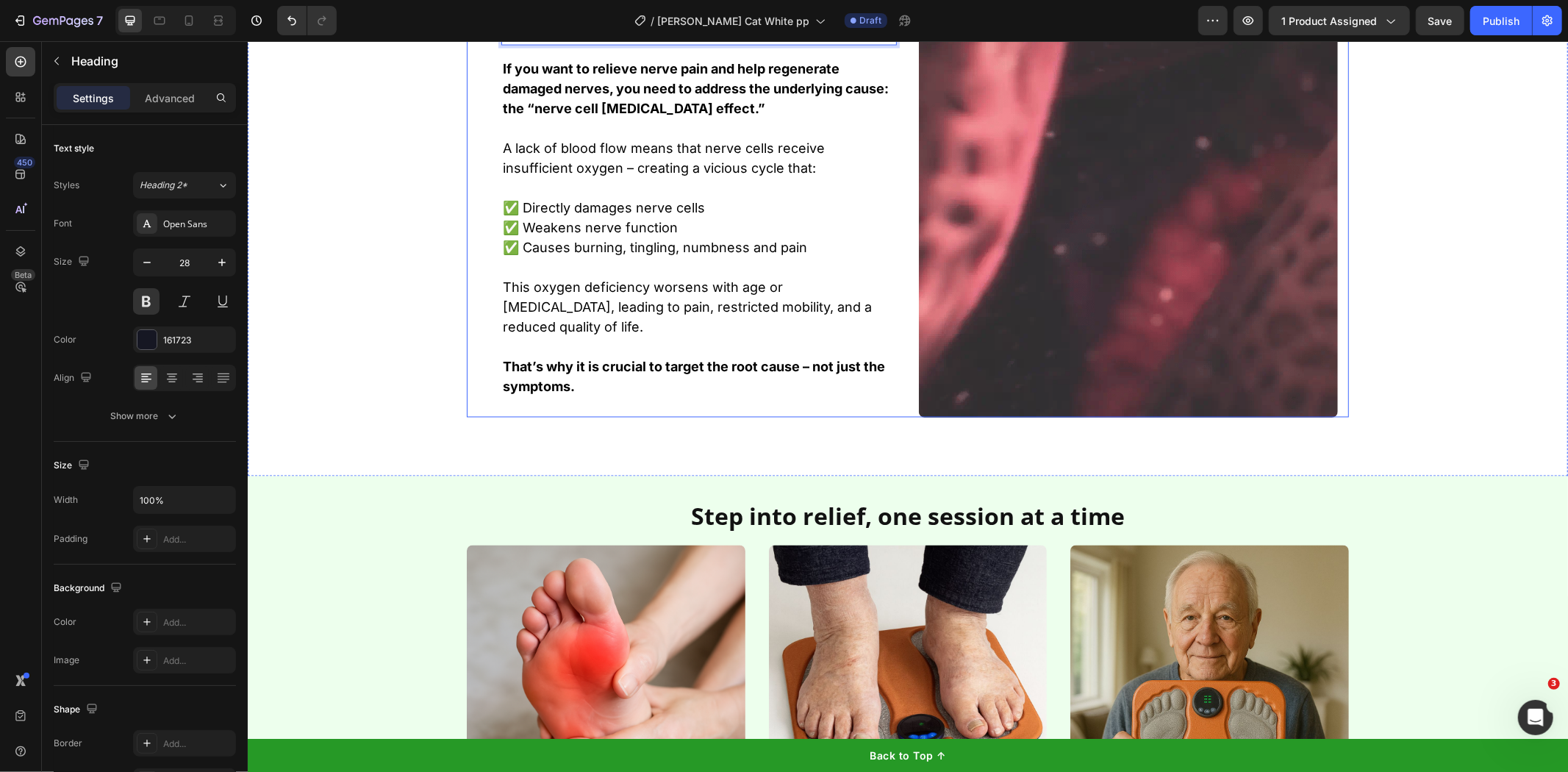
click at [531, 337] on p at bounding box center [698, 347] width 393 height 20
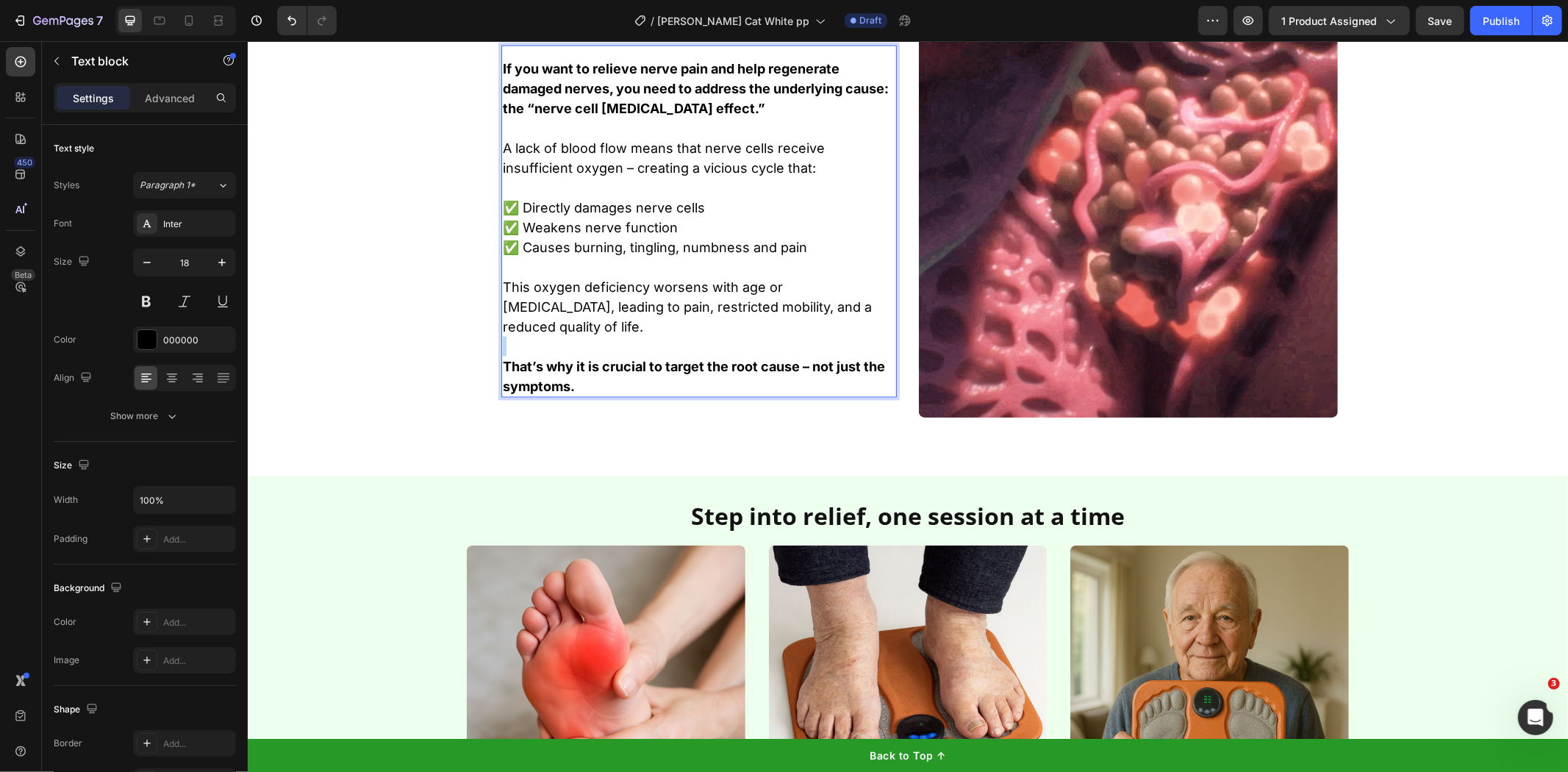
click at [531, 337] on p "Rich Text Editor. Editing area: main" at bounding box center [698, 347] width 393 height 20
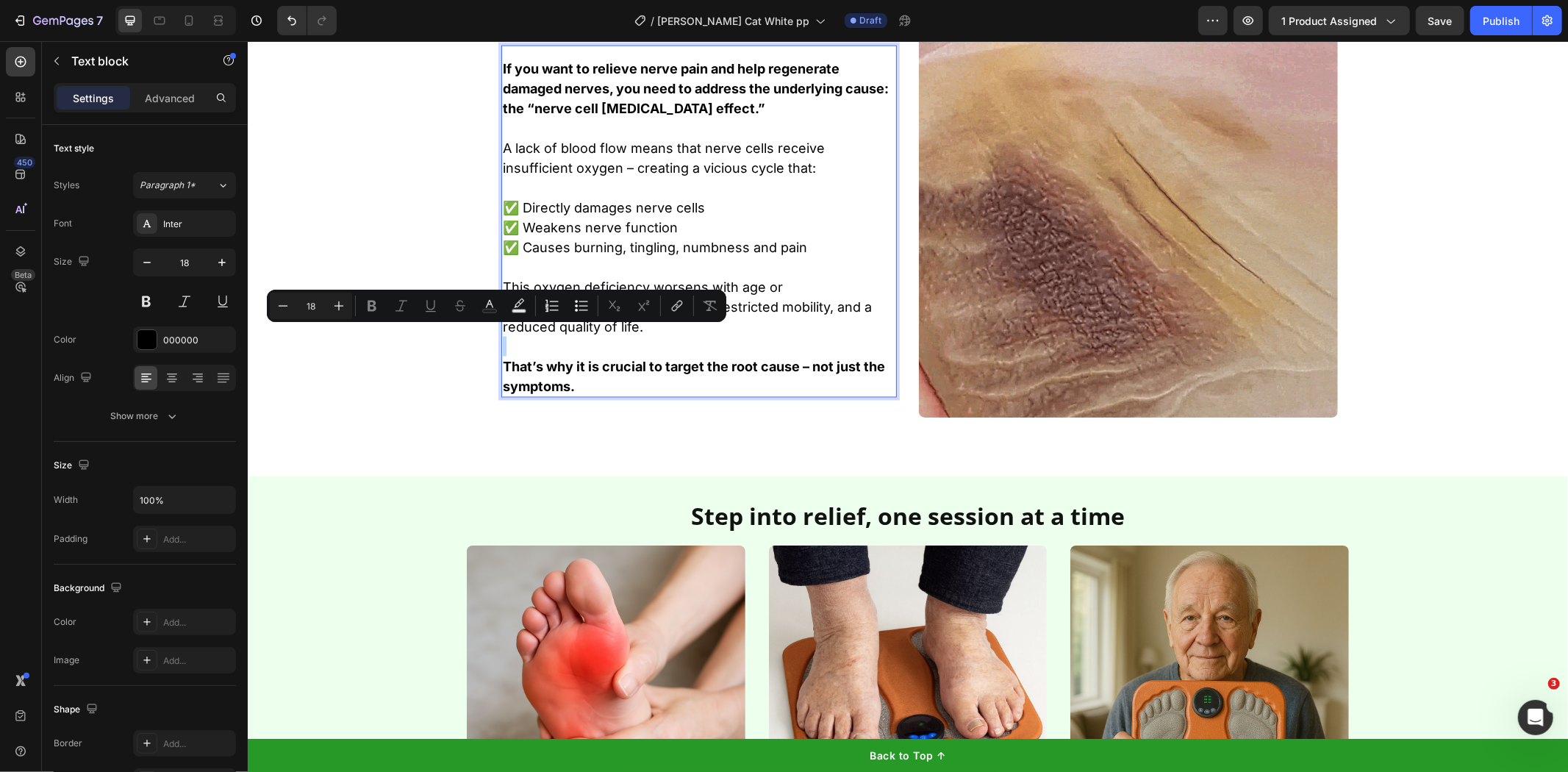
click at [531, 337] on p "Rich Text Editor. Editing area: main" at bounding box center [698, 347] width 393 height 20
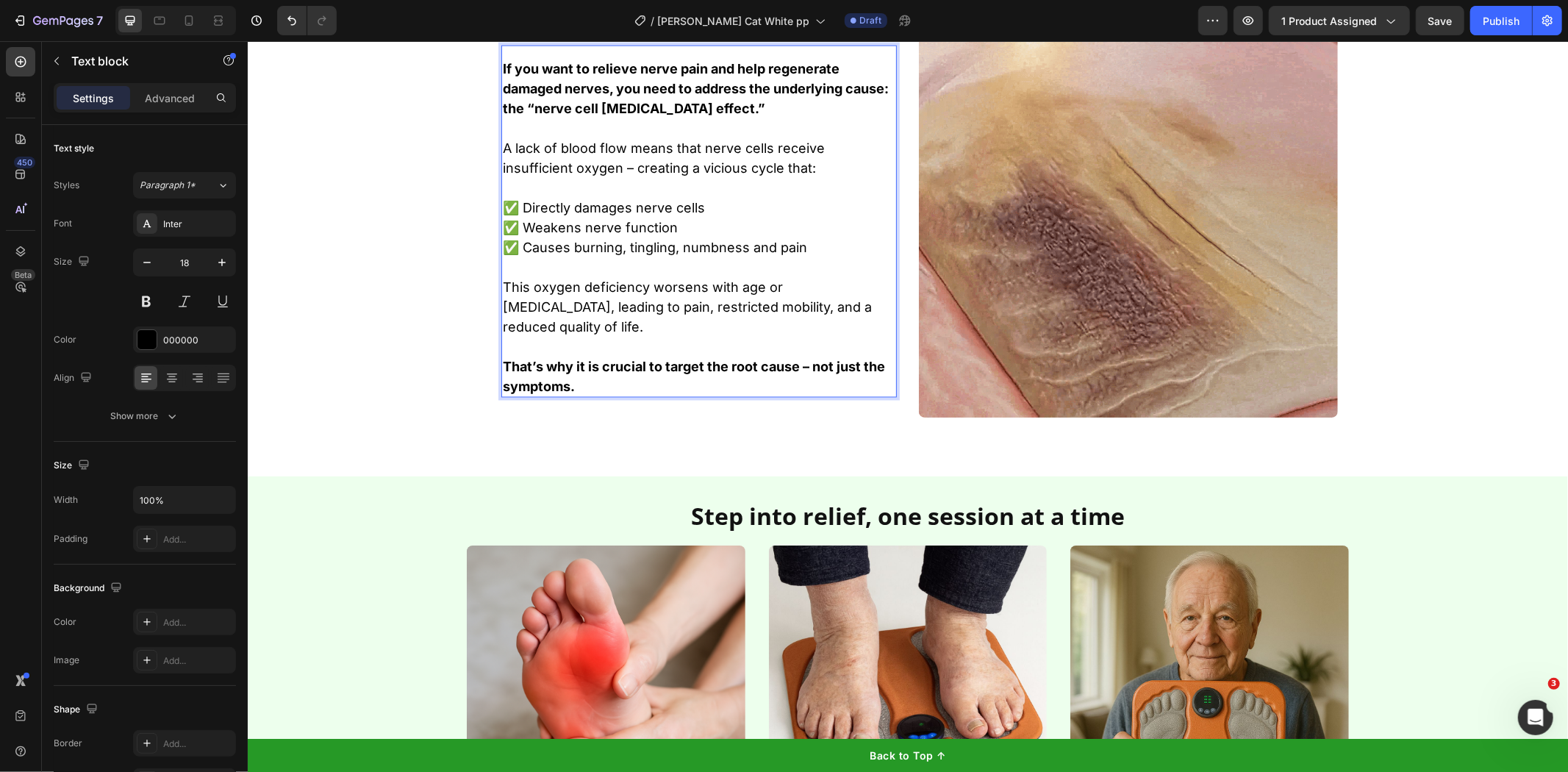
click at [510, 367] on strong "That’s why it is crucial to target the root cause – not just the symptoms." at bounding box center [694, 376] width 383 height 35
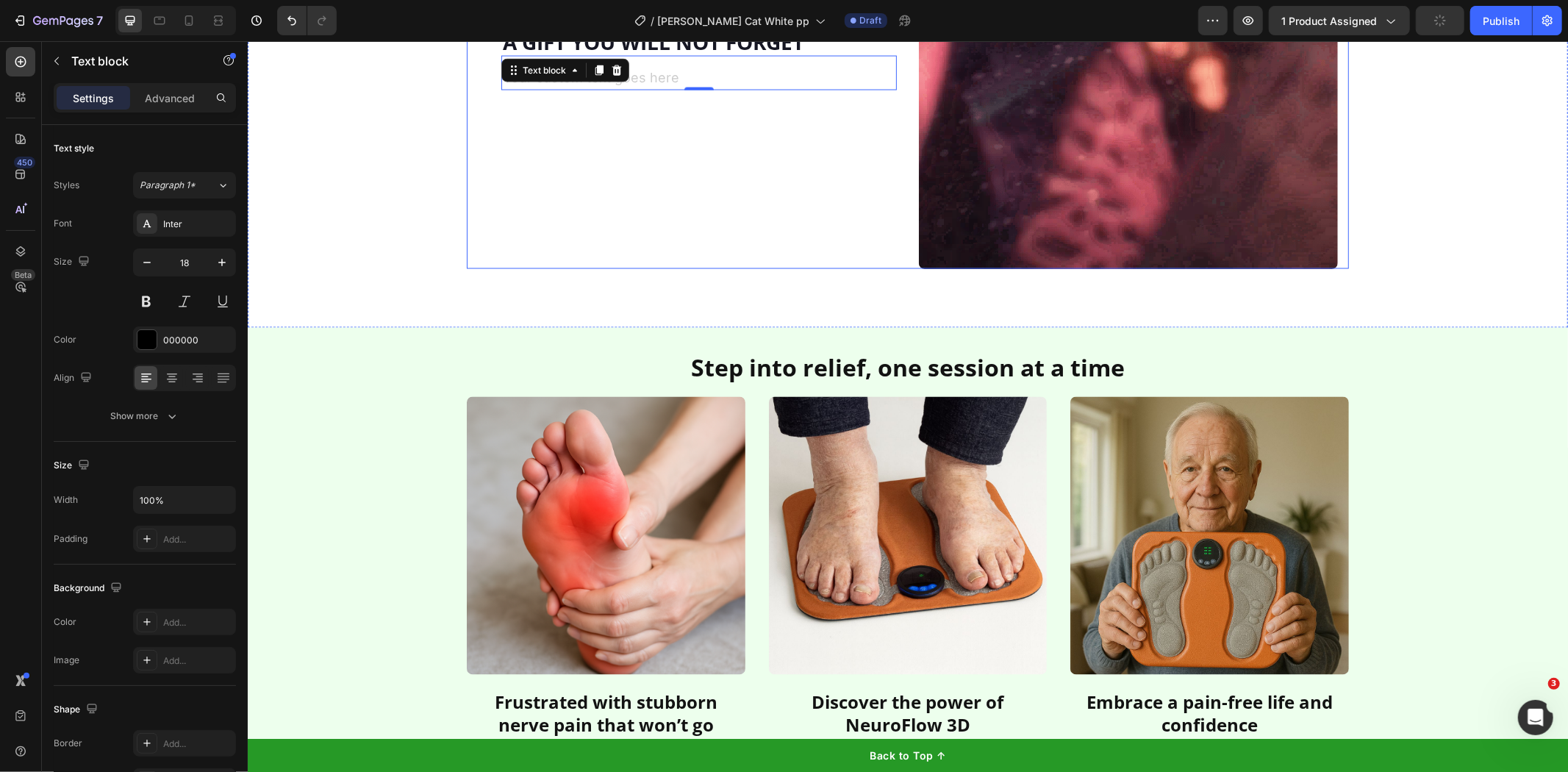
scroll to position [2048, 0]
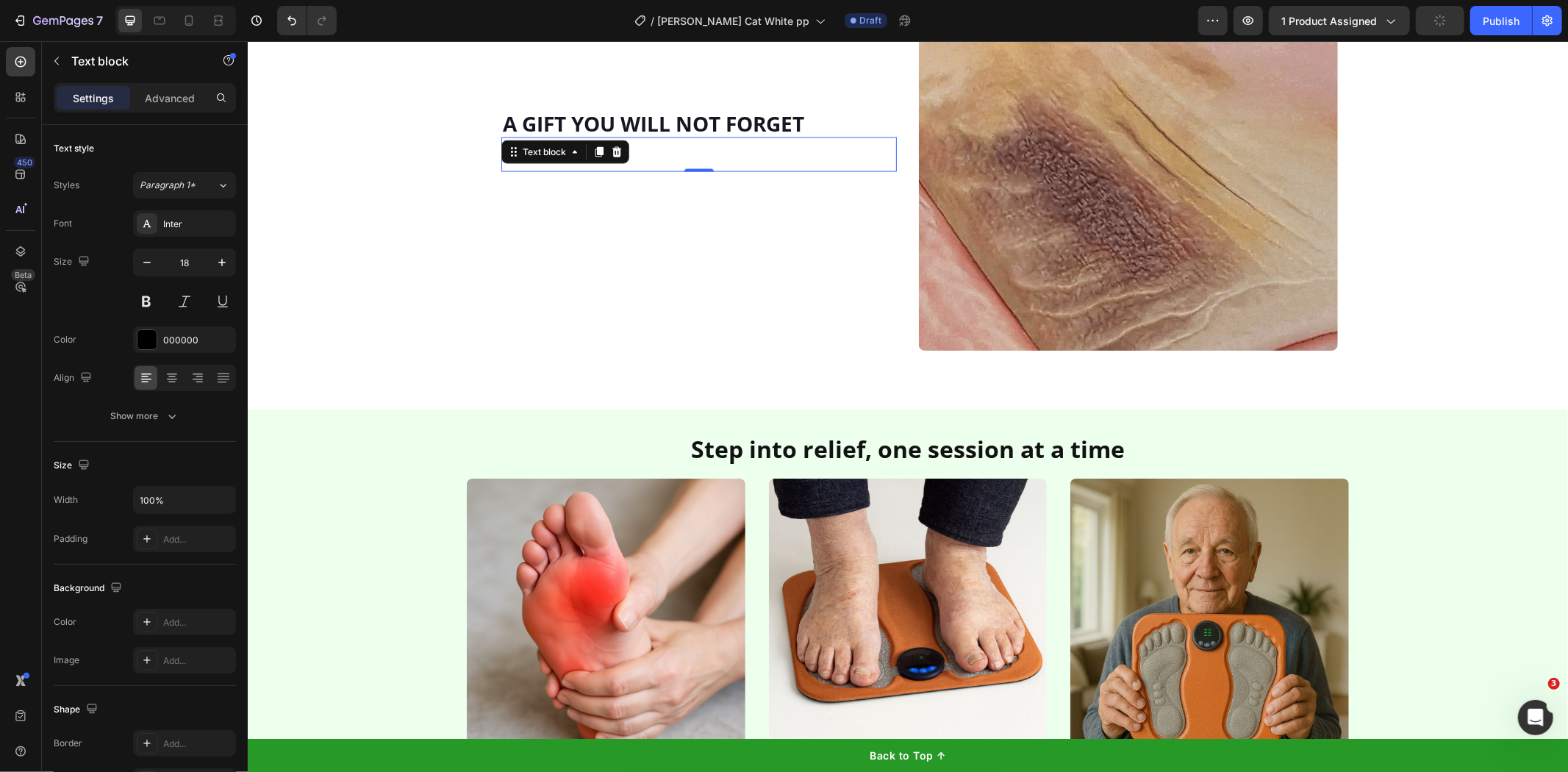
click at [703, 162] on div "Rich Text Editor. Editing area: main" at bounding box center [698, 160] width 395 height 23
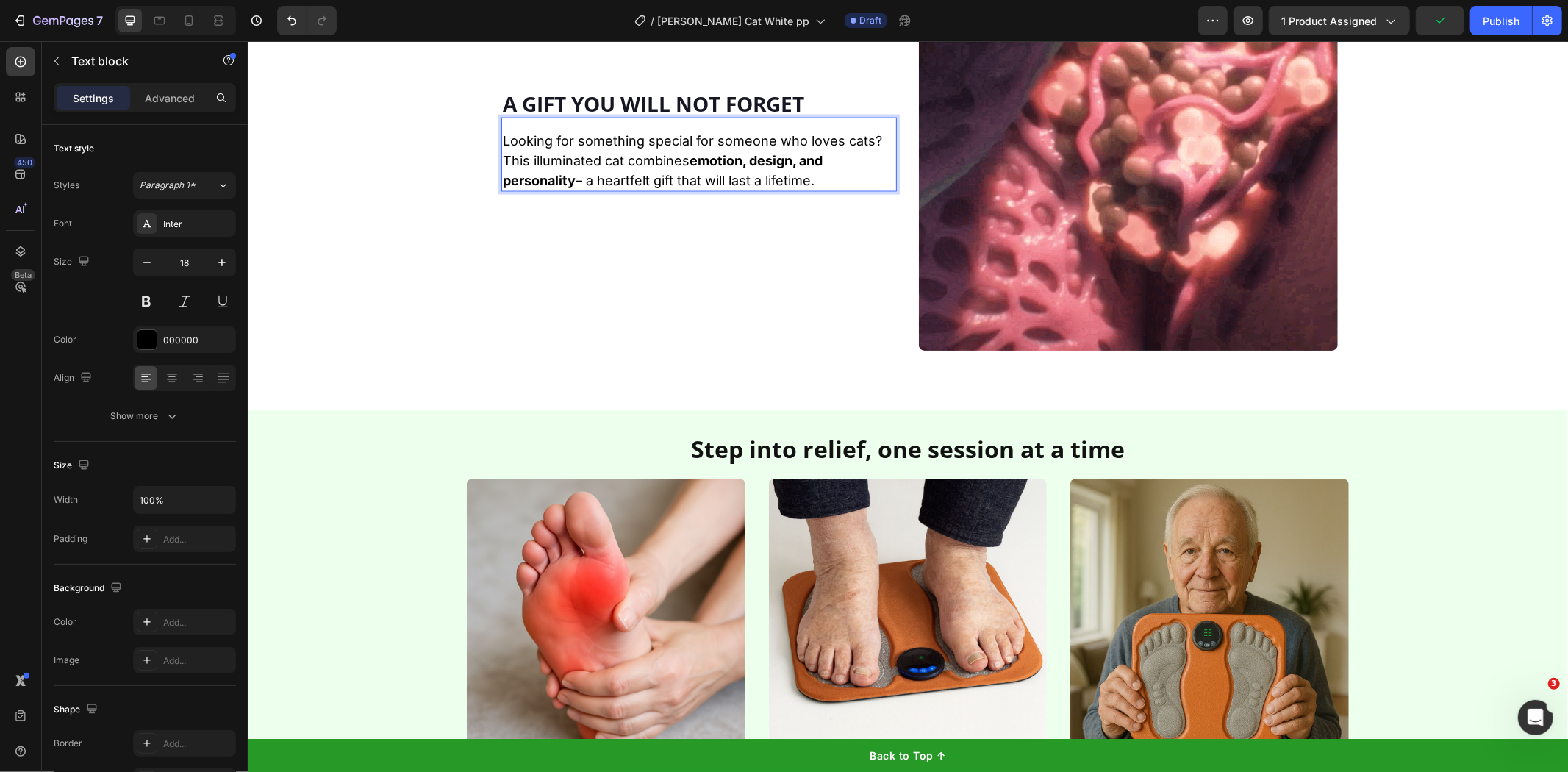
click at [1075, 142] on img at bounding box center [1128, 141] width 419 height 419
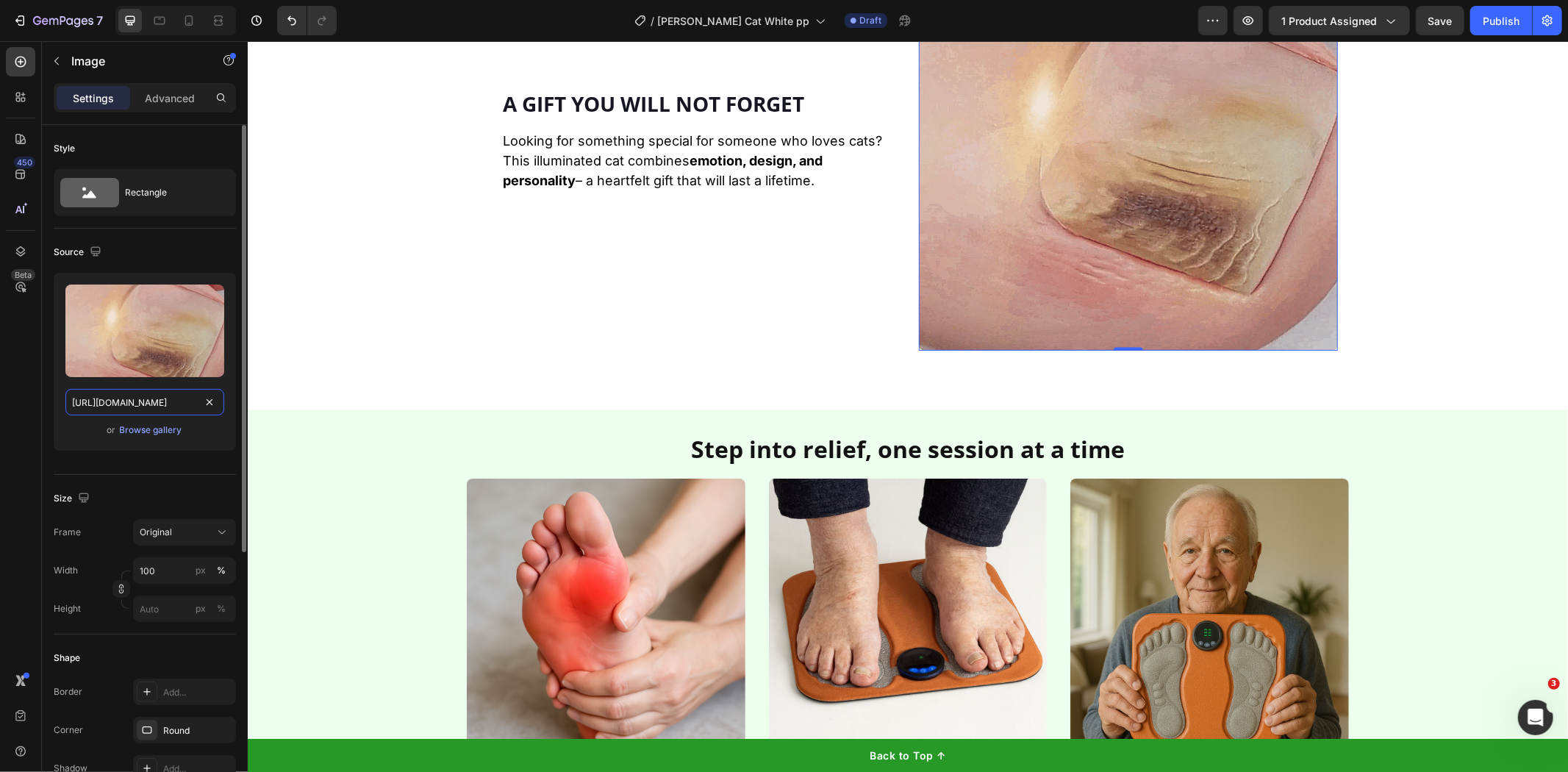
click at [107, 406] on input "[URL][DOMAIN_NAME]" at bounding box center [144, 402] width 159 height 26
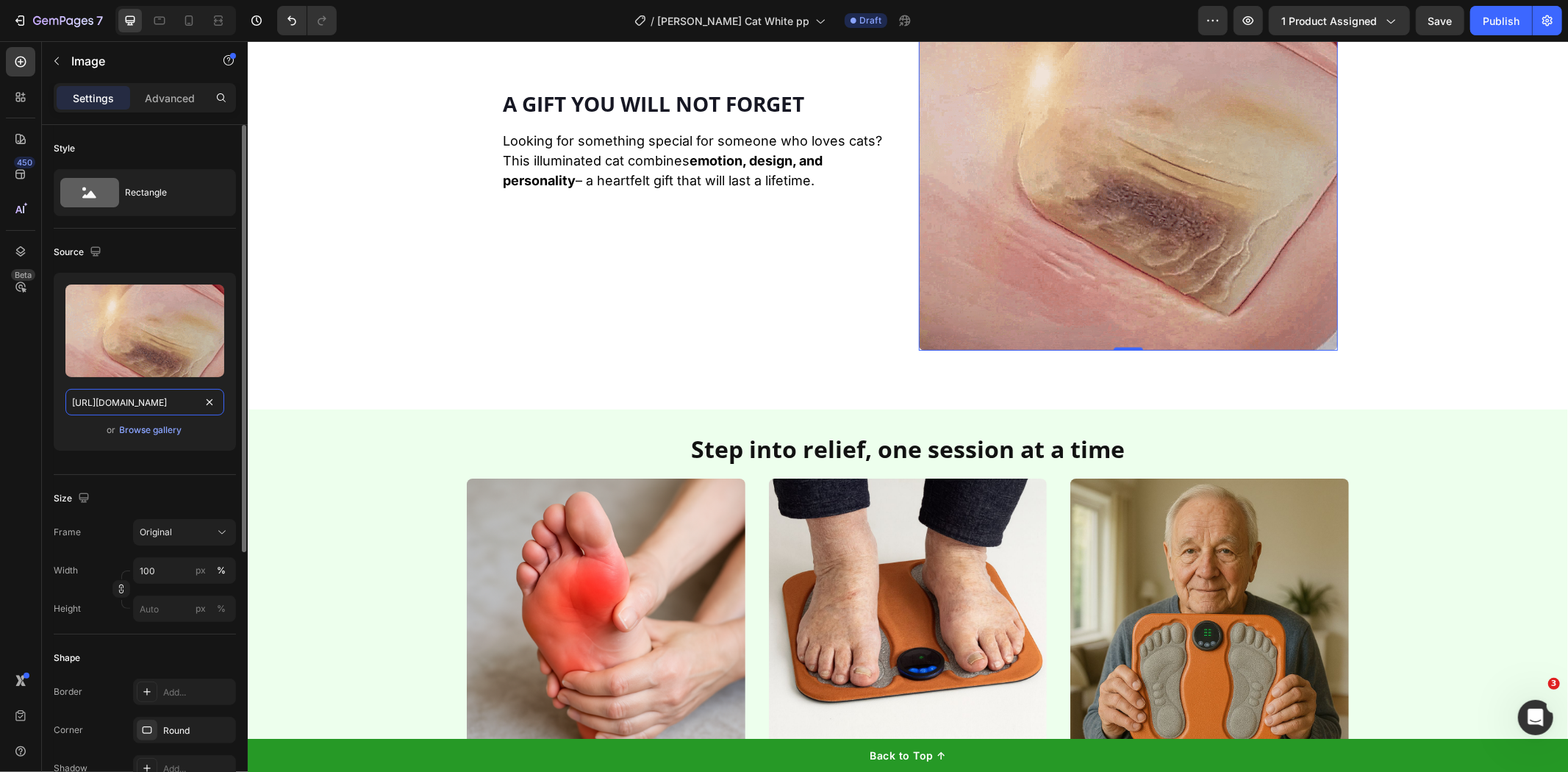
paste input "815/6889/1219/files/WhatsApp_Image_[DATE]_at_17.18.59_b49ce7fe_-_Copy_480x480.j…"
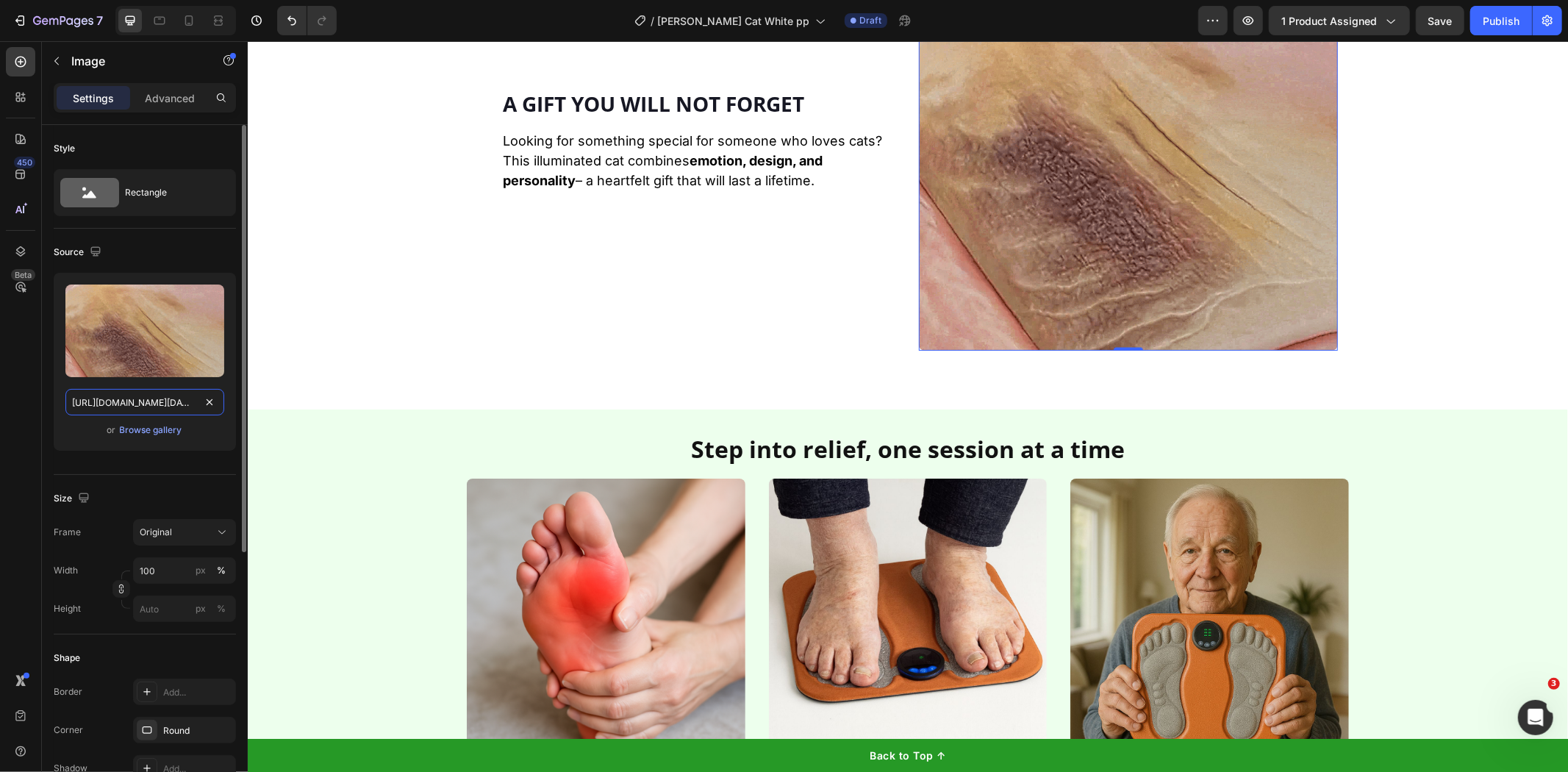
scroll to position [0, 479]
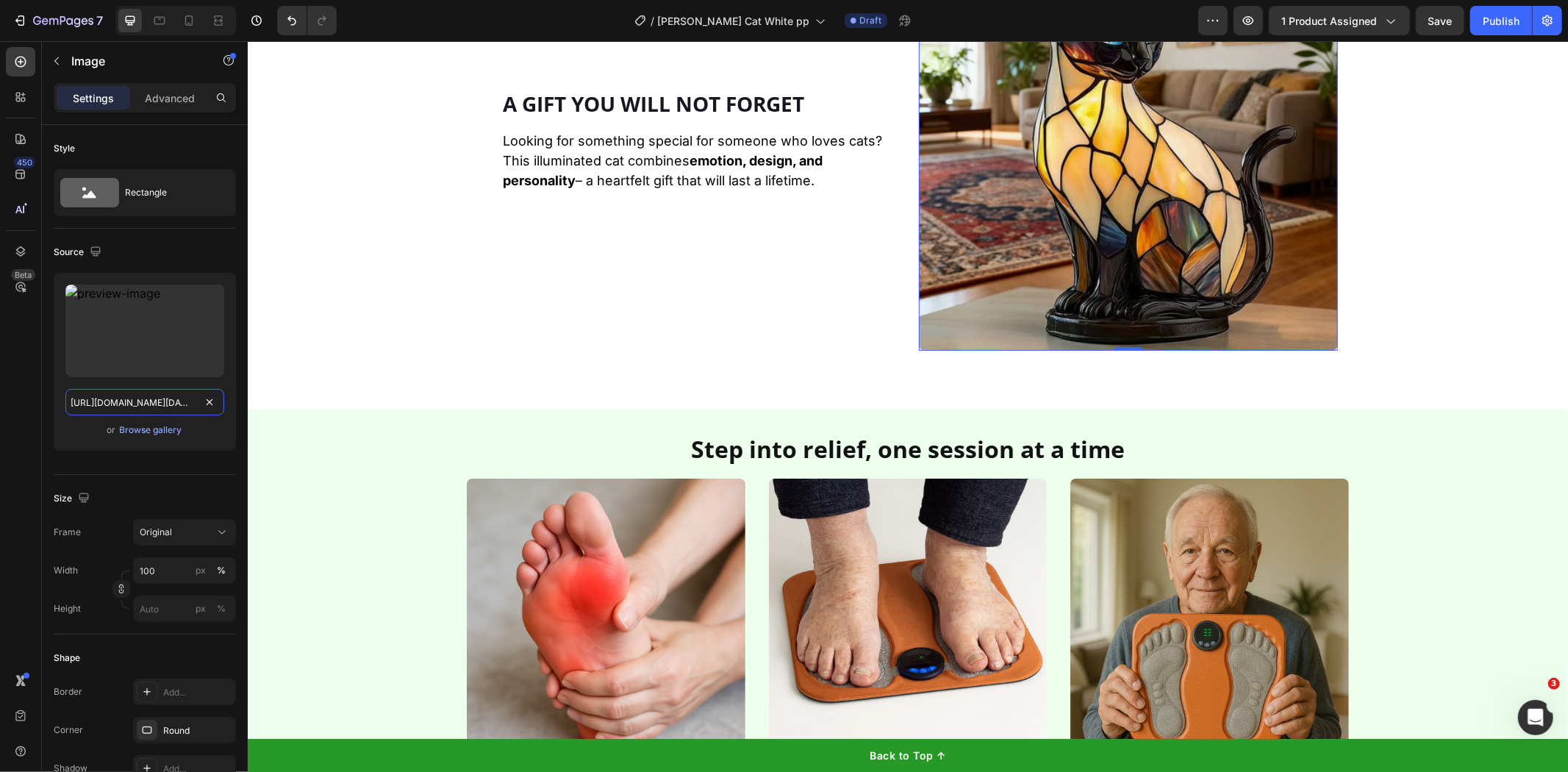
type input "[URL][DOMAIN_NAME][DATE]"
click at [819, 457] on h2 "Step into relief, one session at a time" at bounding box center [907, 449] width 882 height 34
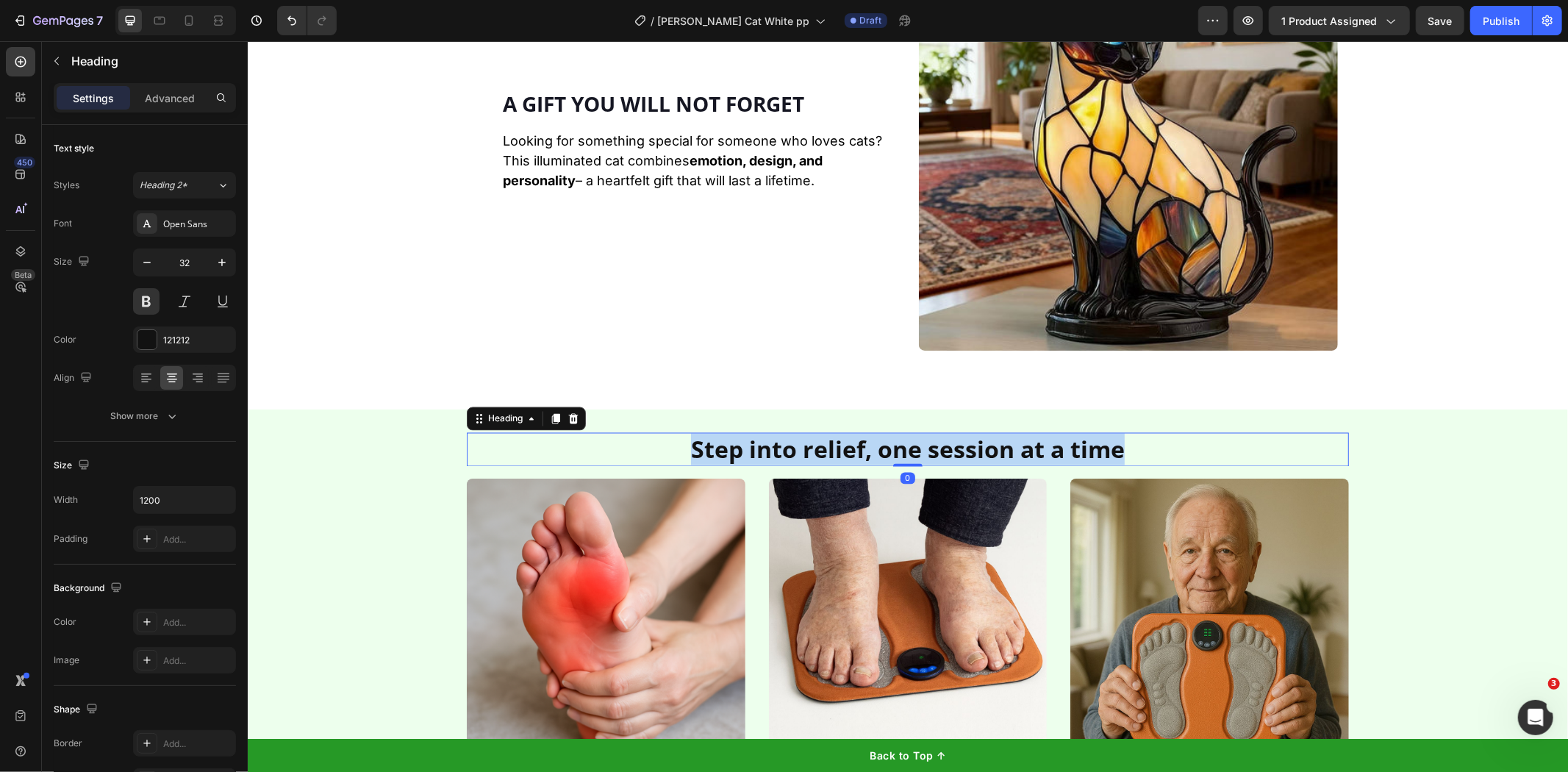
click at [819, 457] on p "Step into relief, one session at a time" at bounding box center [908, 449] width 880 height 31
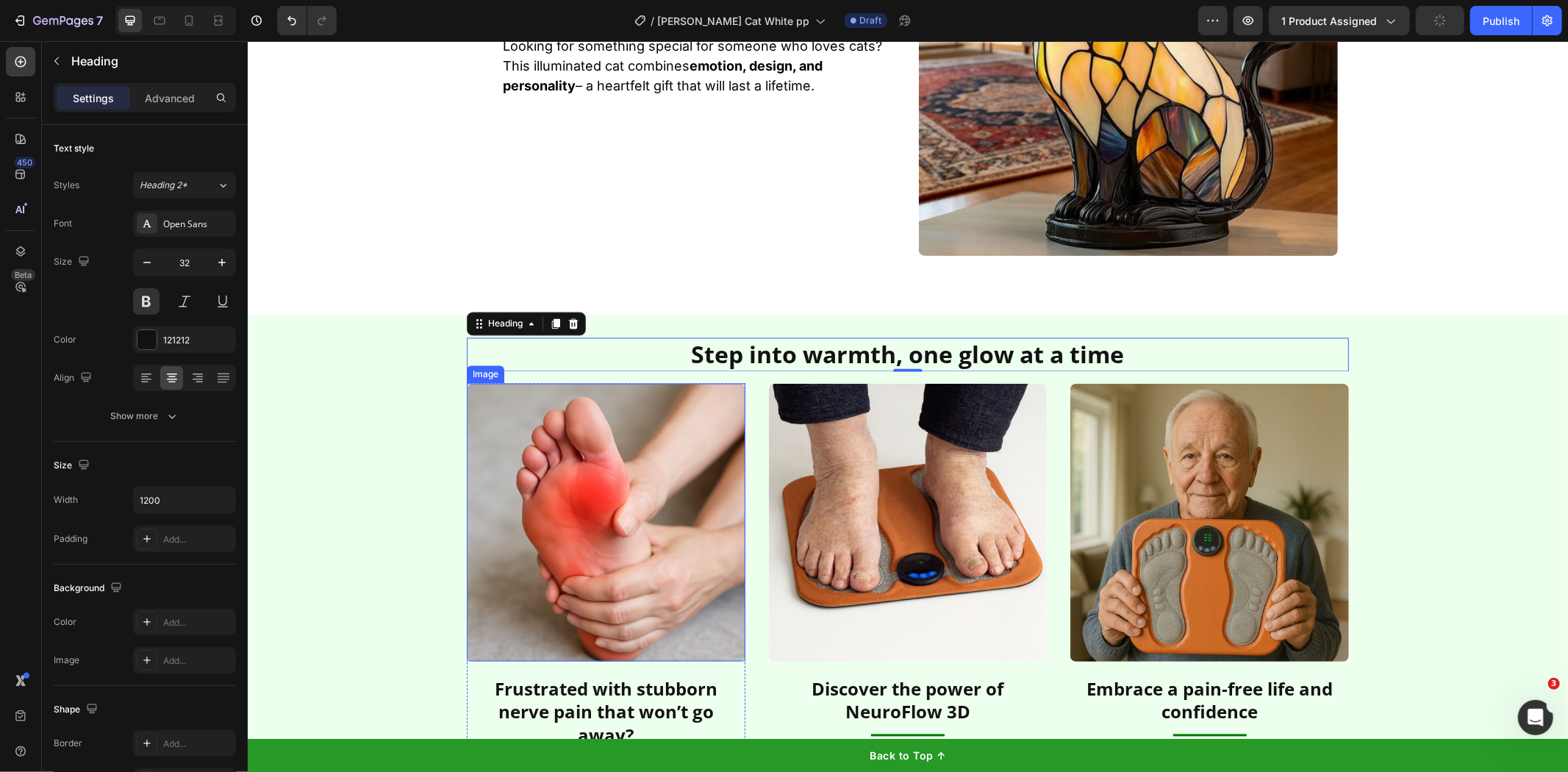
scroll to position [2376, 0]
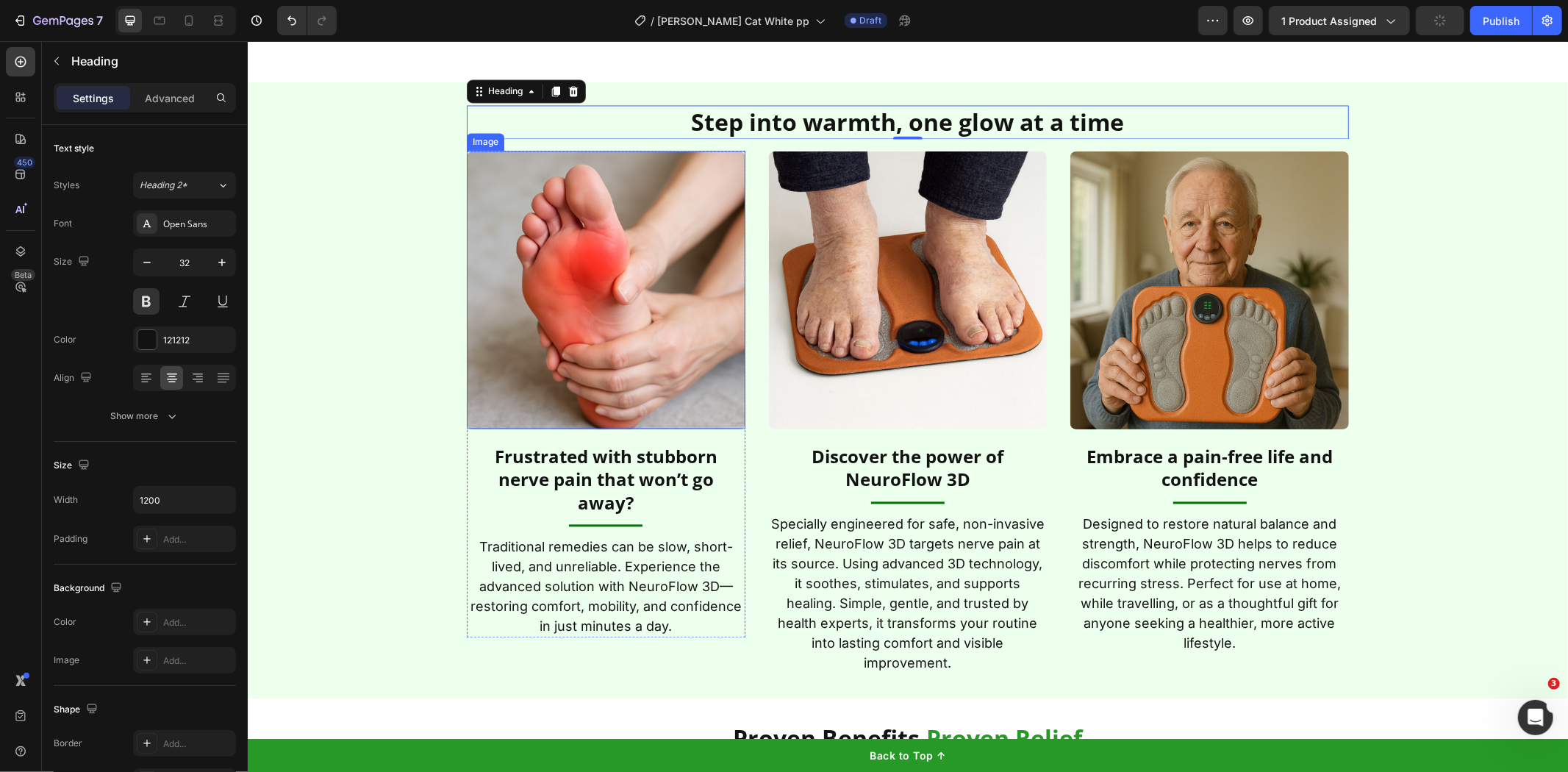
click at [589, 396] on img at bounding box center [605, 289] width 278 height 279
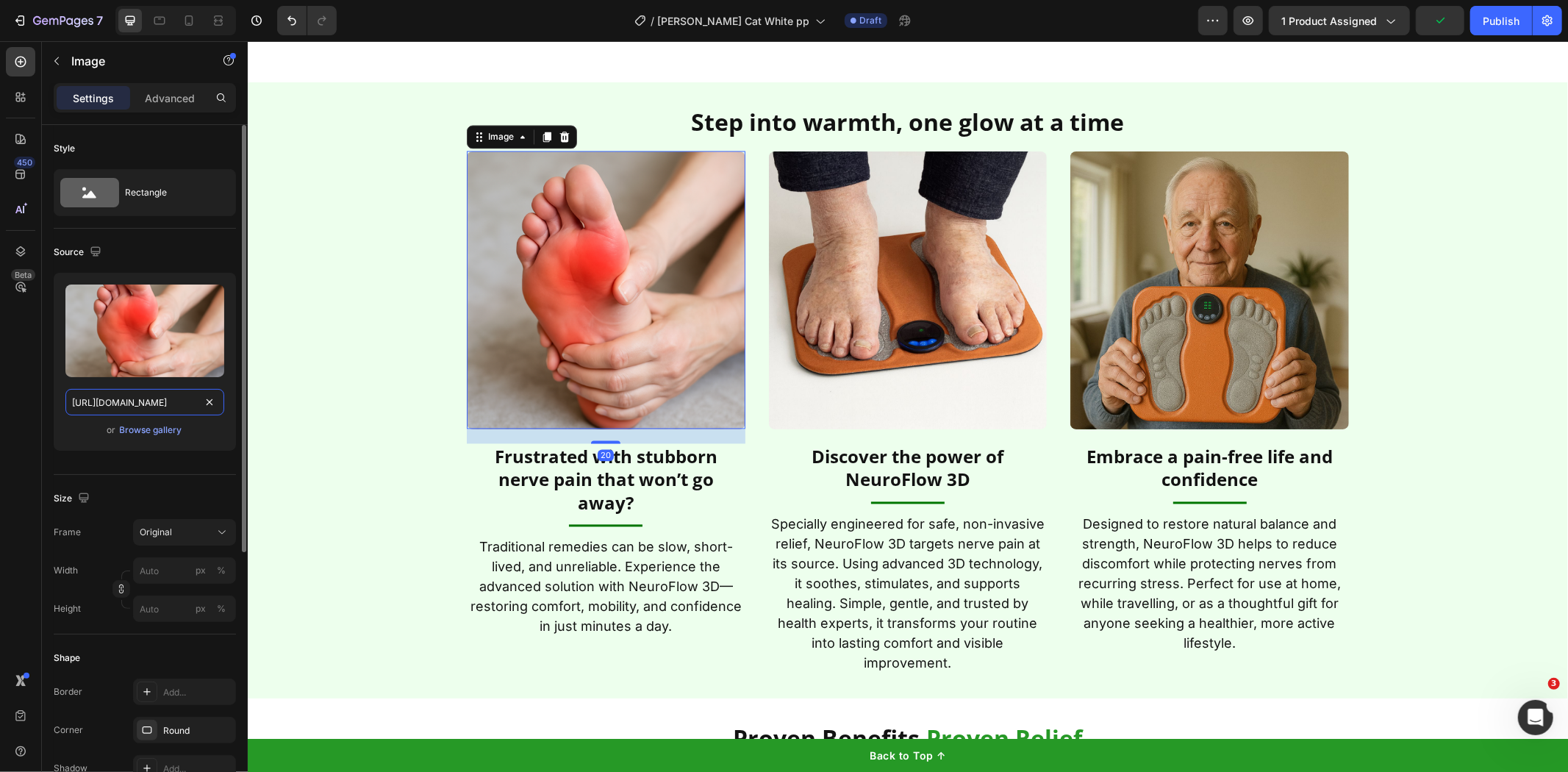
click at [171, 389] on input "[URL][DOMAIN_NAME]" at bounding box center [144, 402] width 159 height 26
paste input "[DOMAIN_NAME][URL]"
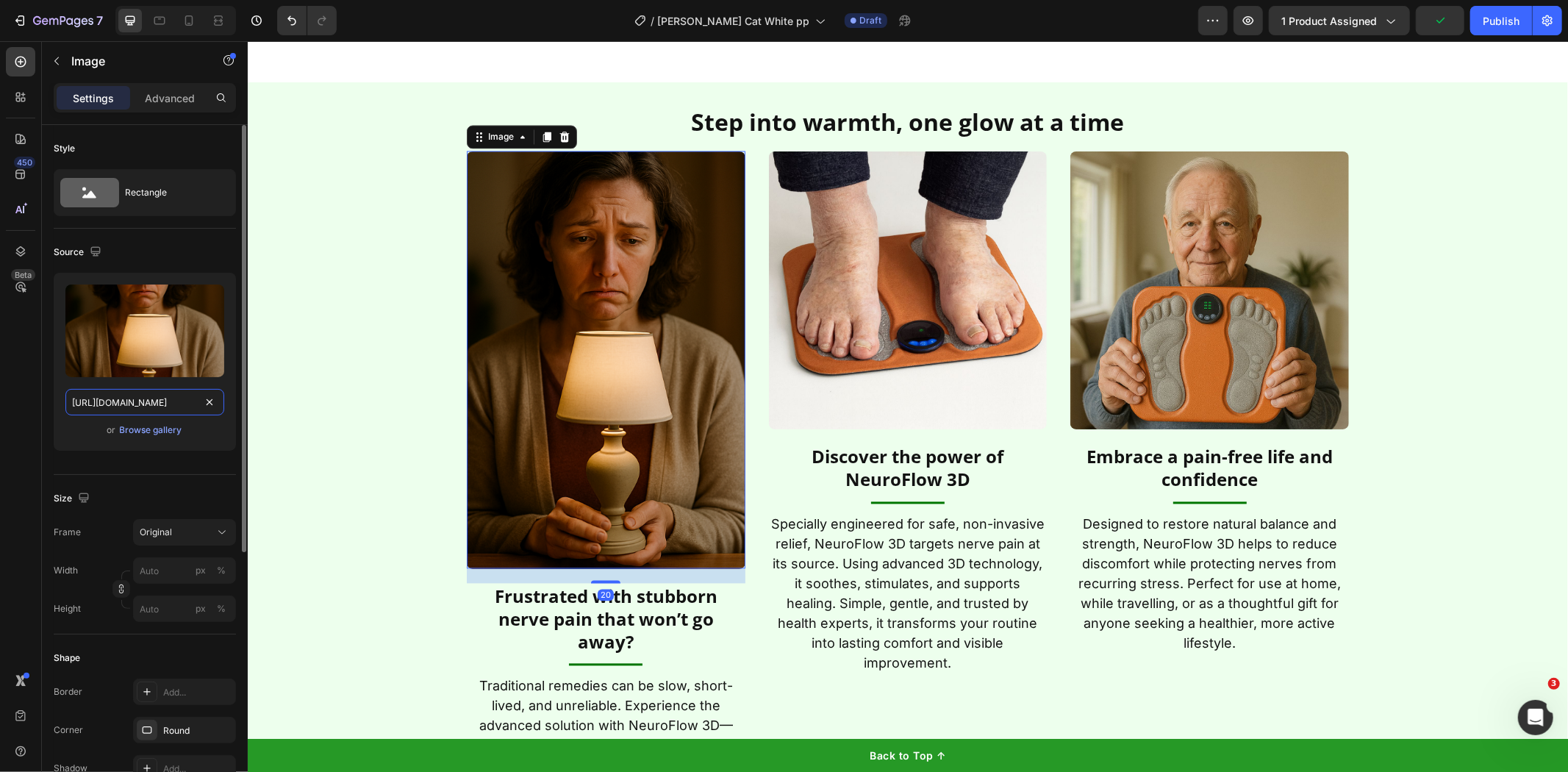
scroll to position [0, 667]
type input "[URL][DOMAIN_NAME]"
click at [193, 513] on div "Size Frame Original Width px % Height px %" at bounding box center [144, 555] width 182 height 160
click at [190, 527] on div "Original" at bounding box center [175, 533] width 72 height 14
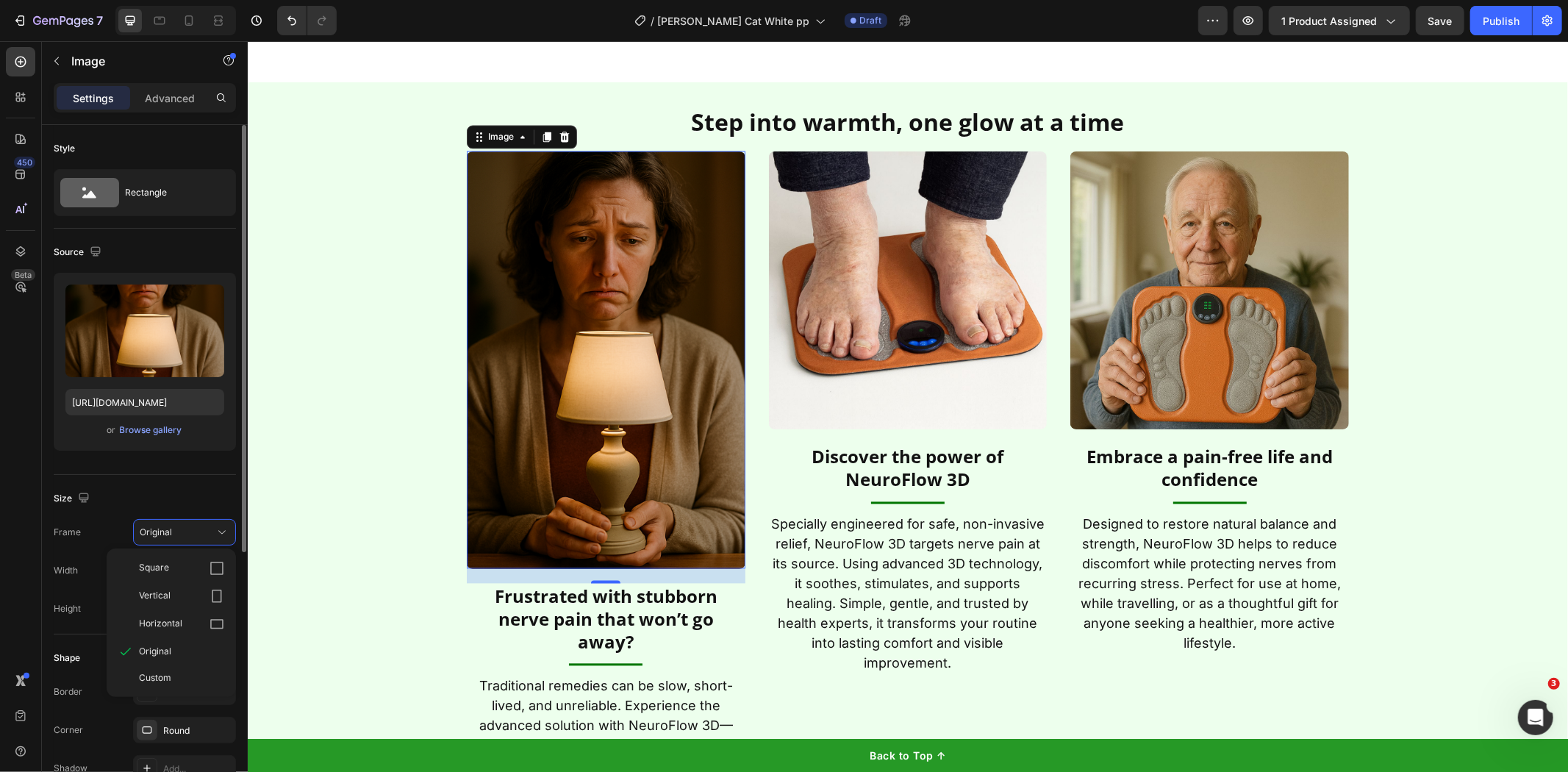
click at [180, 553] on div "Square Vertical Horizontal Original Custom" at bounding box center [171, 623] width 130 height 149
click at [181, 564] on div "Square" at bounding box center [181, 569] width 85 height 15
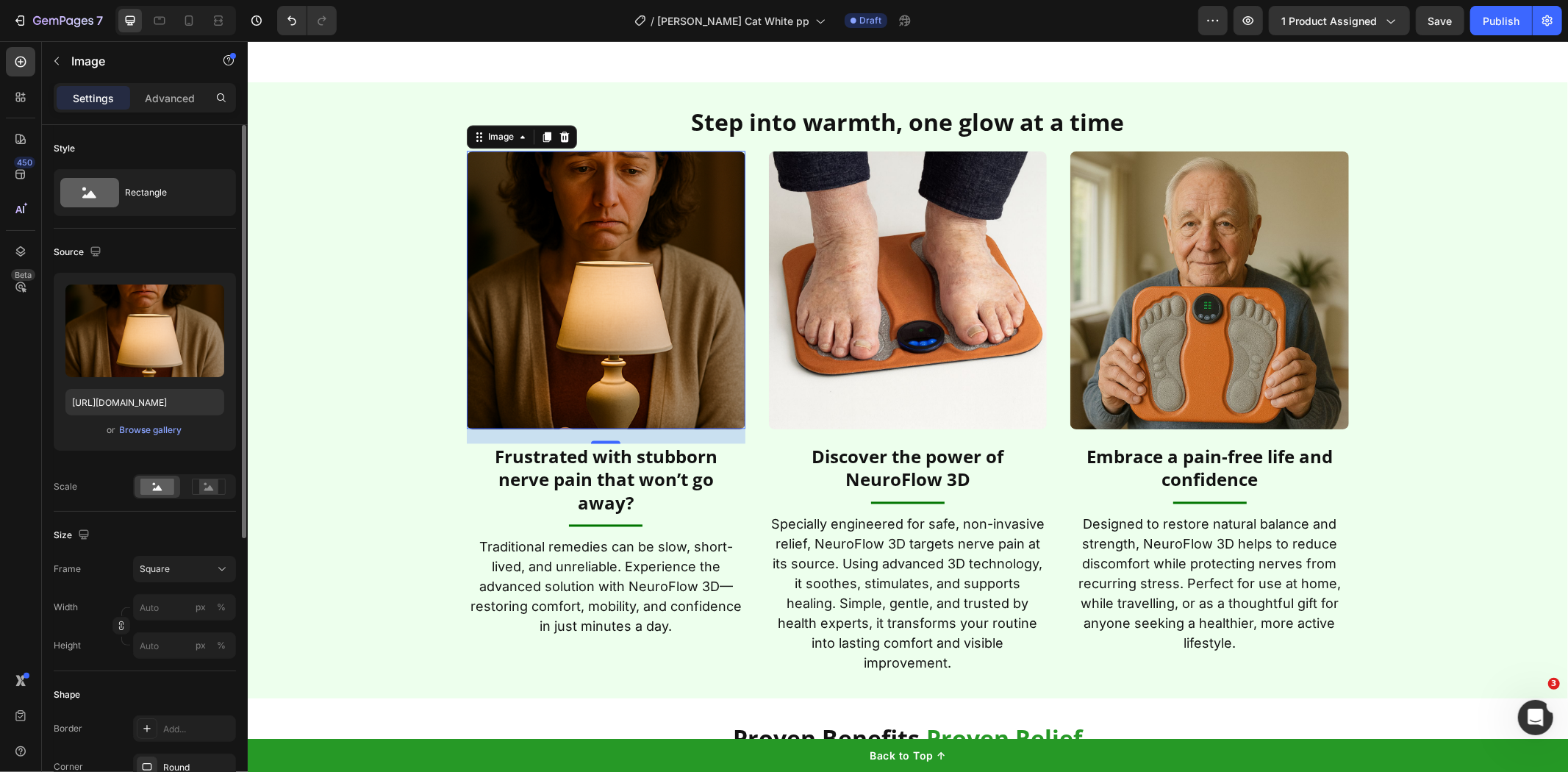
drag, startPoint x: 285, startPoint y: 567, endPoint x: 920, endPoint y: 312, distance: 684.3
click at [920, 312] on div "Image 20 Frustrated with stubborn nerve pain that won’t go away? Heading Title …" at bounding box center [907, 412] width 882 height 523
click at [154, 429] on div "Browse gallery" at bounding box center [151, 430] width 63 height 14
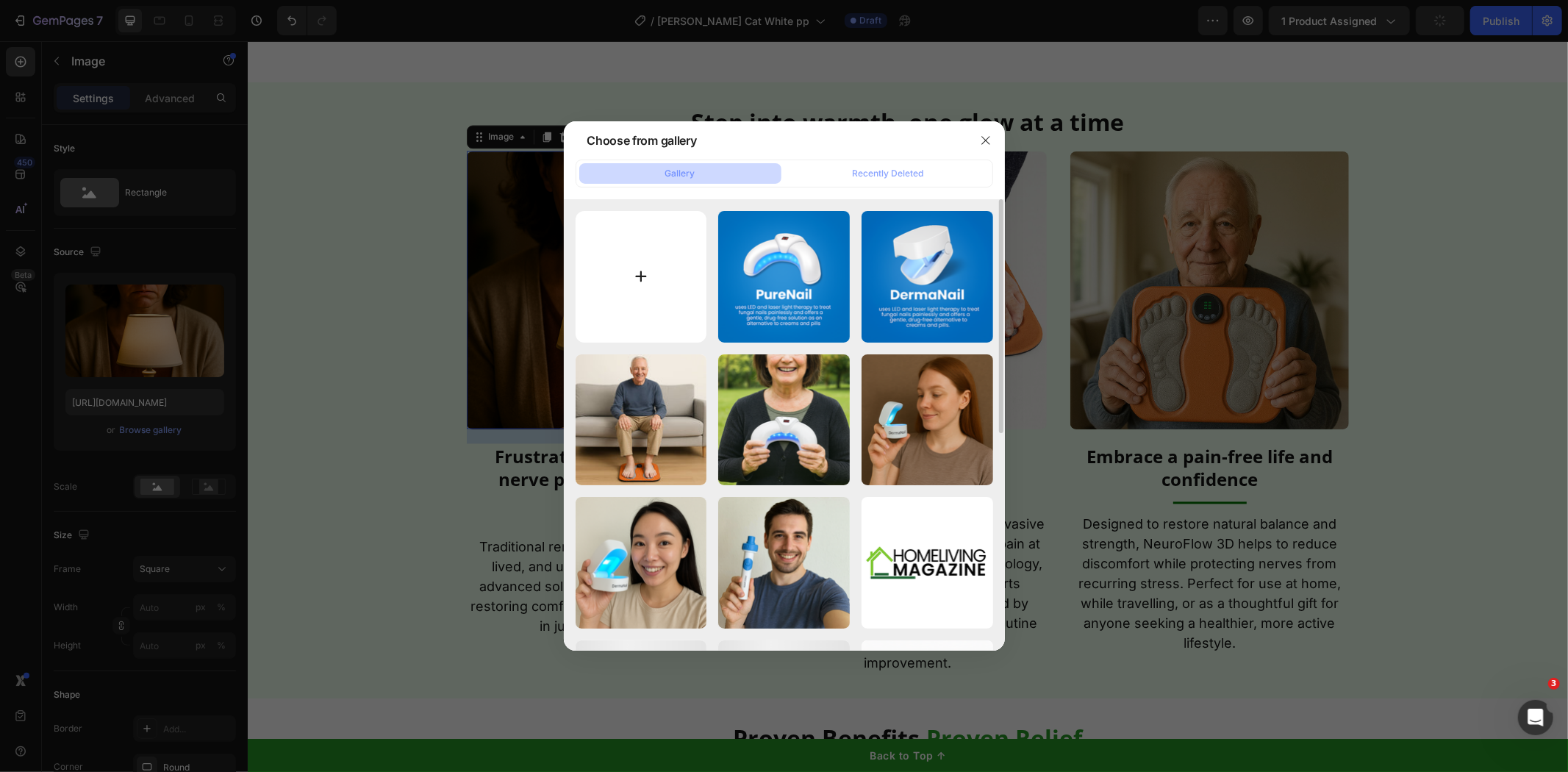
click at [633, 293] on input "file" at bounding box center [641, 277] width 131 height 132
type input "C:\fakepath\WhatsAppImage2025-09-19at14.33.54_457730a4.jpg"
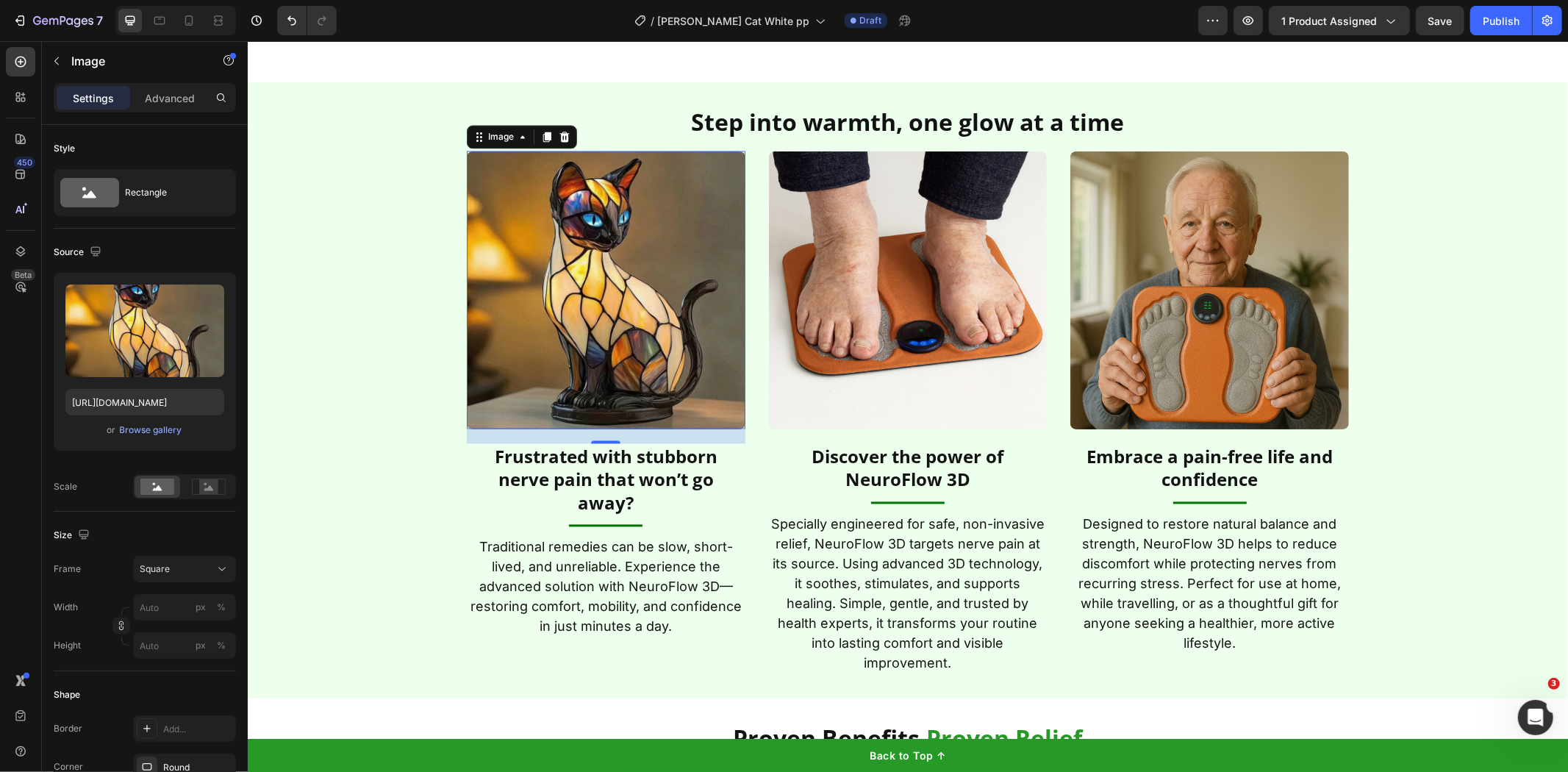
click at [548, 319] on img at bounding box center [605, 289] width 278 height 279
click at [79, 398] on input "[URL][DOMAIN_NAME]" at bounding box center [144, 402] width 159 height 26
paste input "[DOMAIN_NAME][URL]"
type input "[URL][DOMAIN_NAME]"
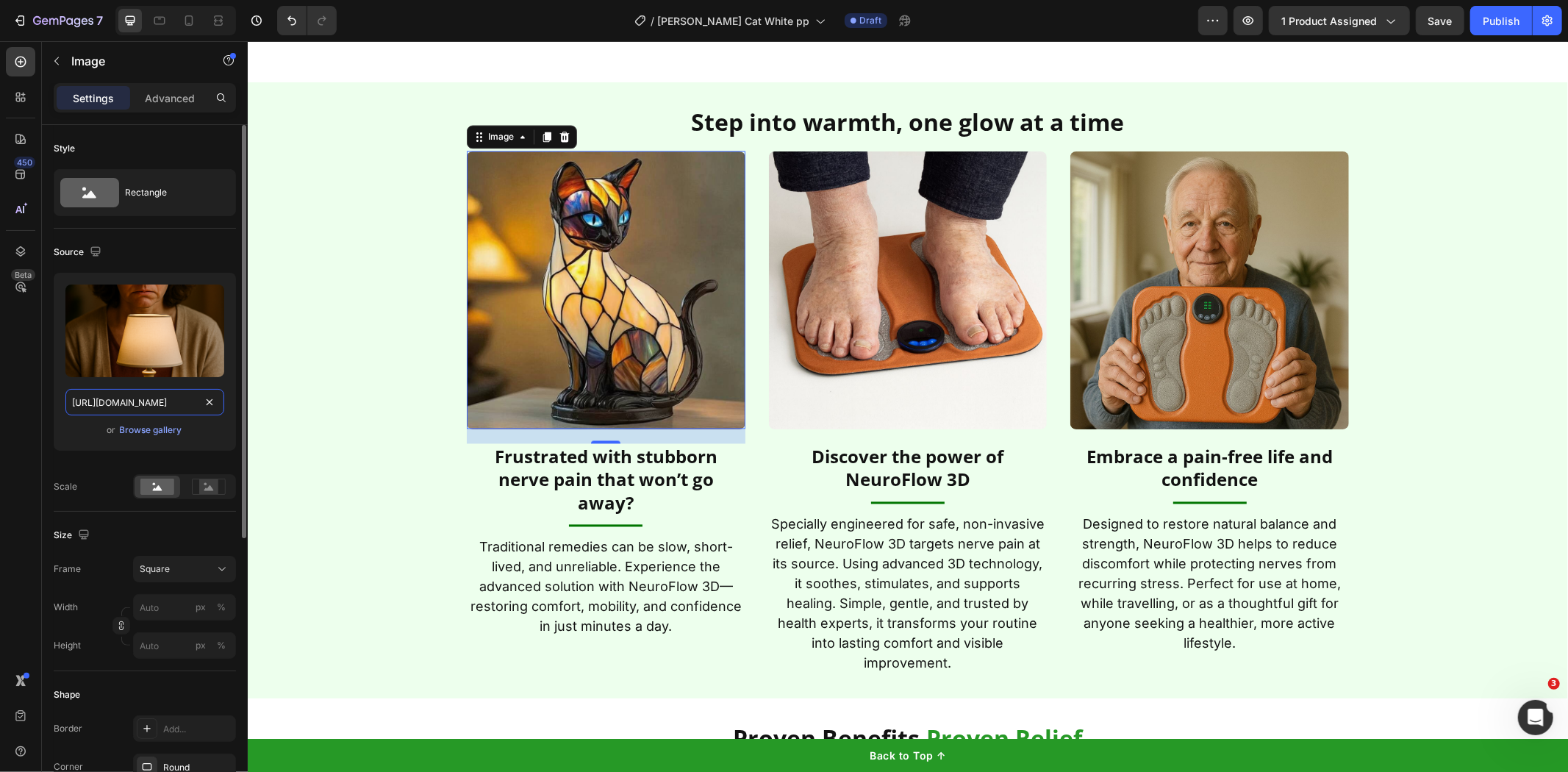
scroll to position [0, 667]
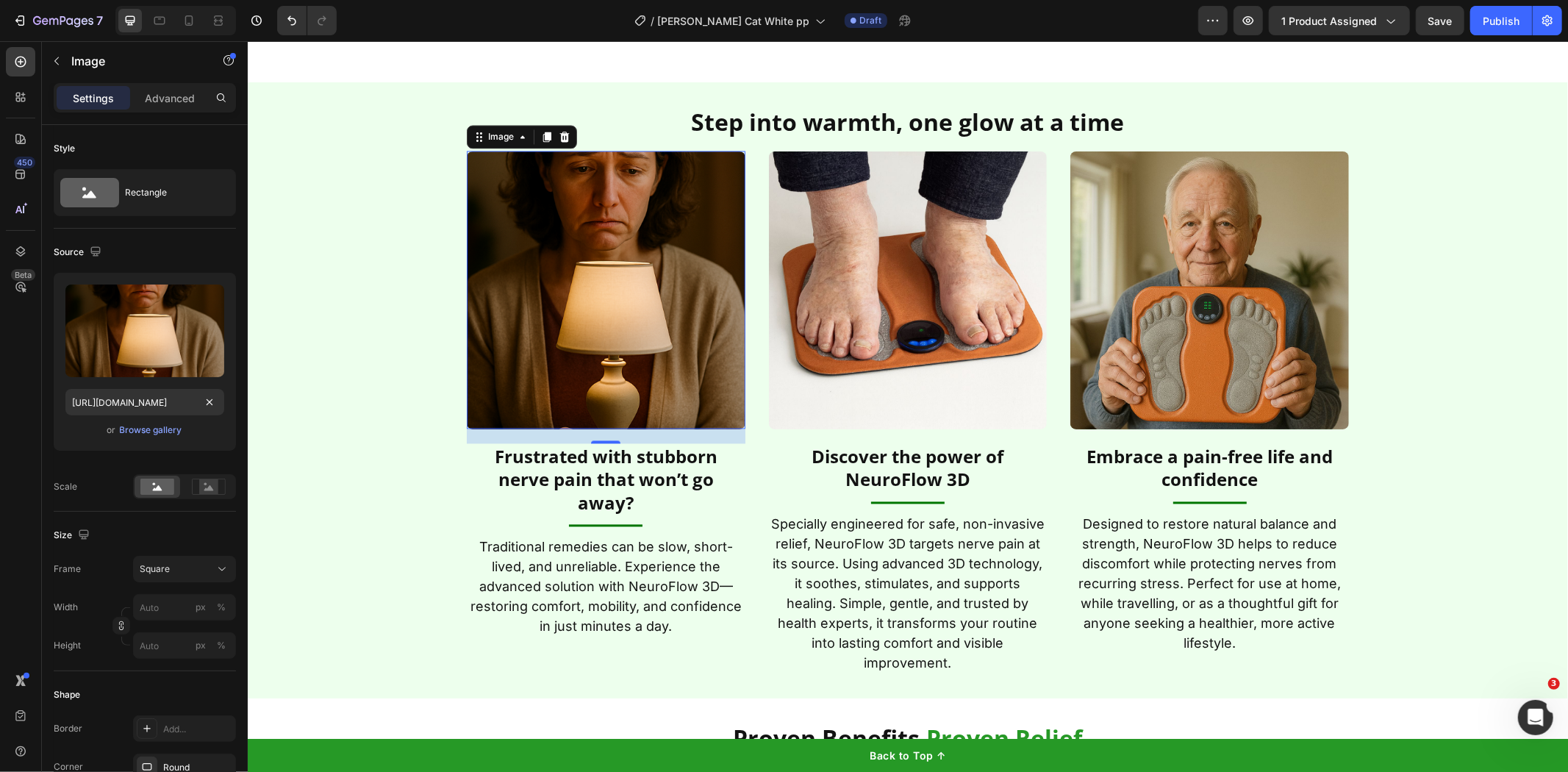
click at [798, 349] on img at bounding box center [907, 289] width 278 height 279
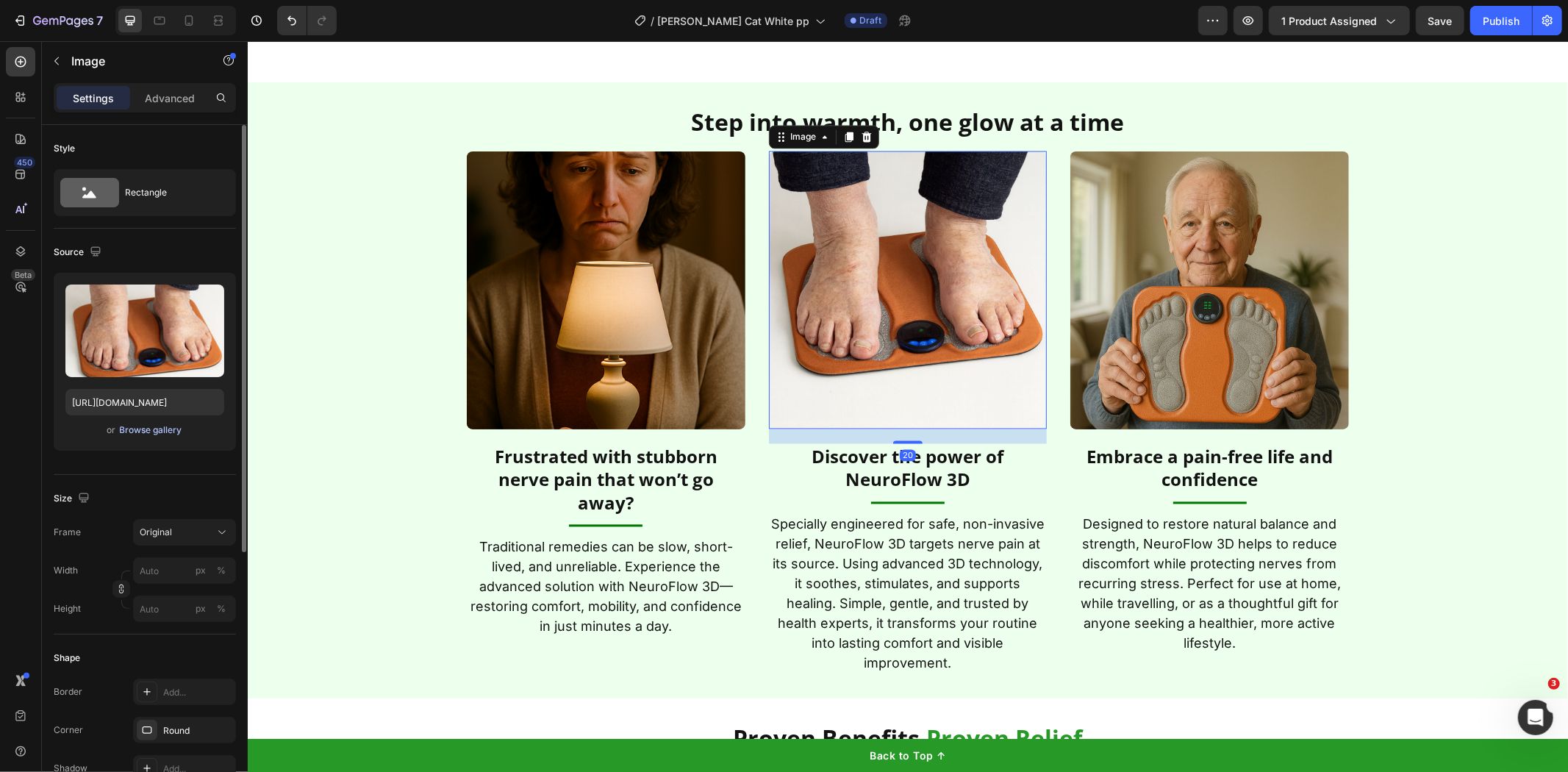
click at [140, 430] on div "Browse gallery" at bounding box center [151, 430] width 63 height 14
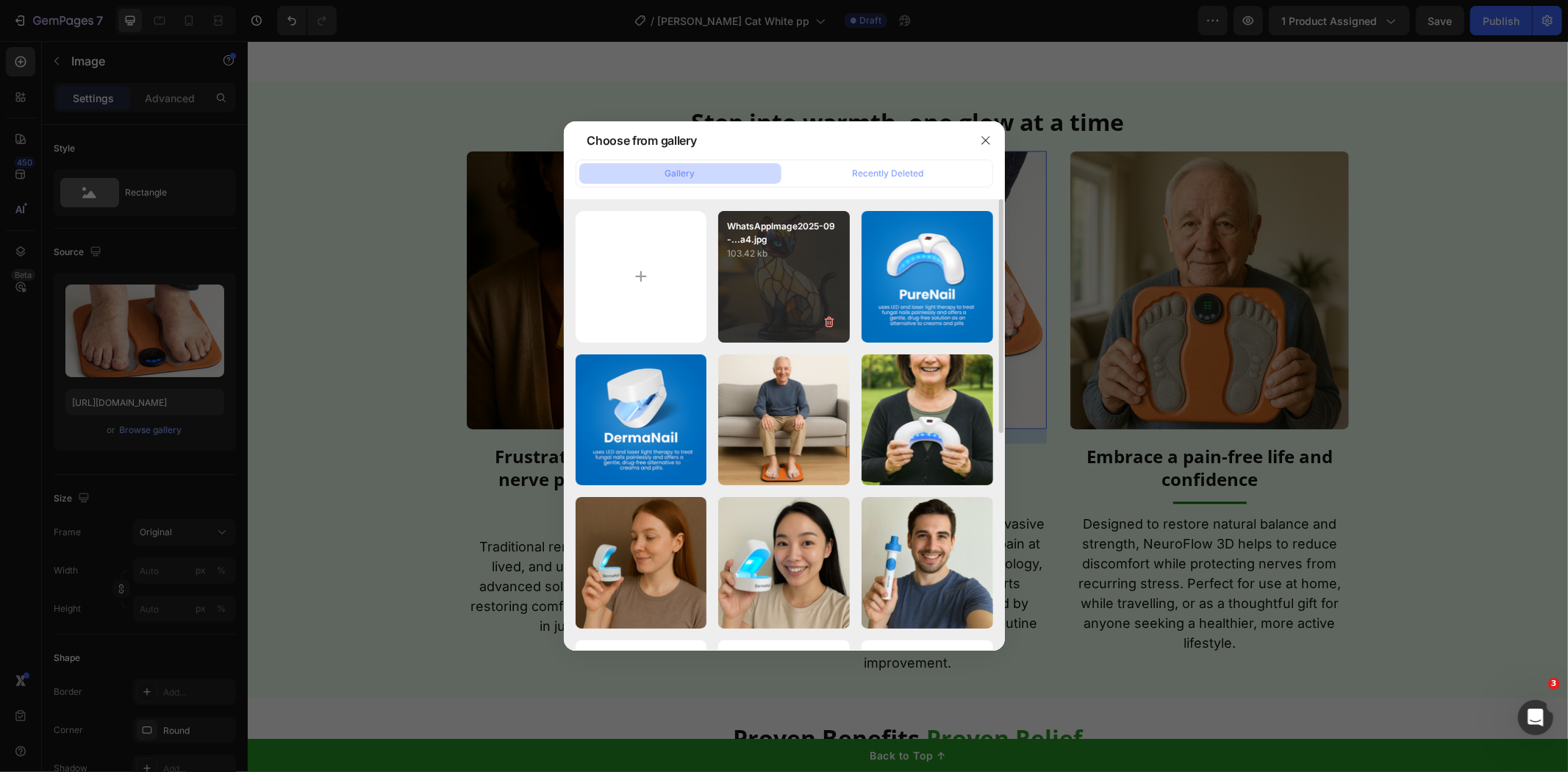
click at [784, 290] on div "WhatsAppImage2025-09-...a4.jpg 103.42 kb" at bounding box center [784, 277] width 131 height 132
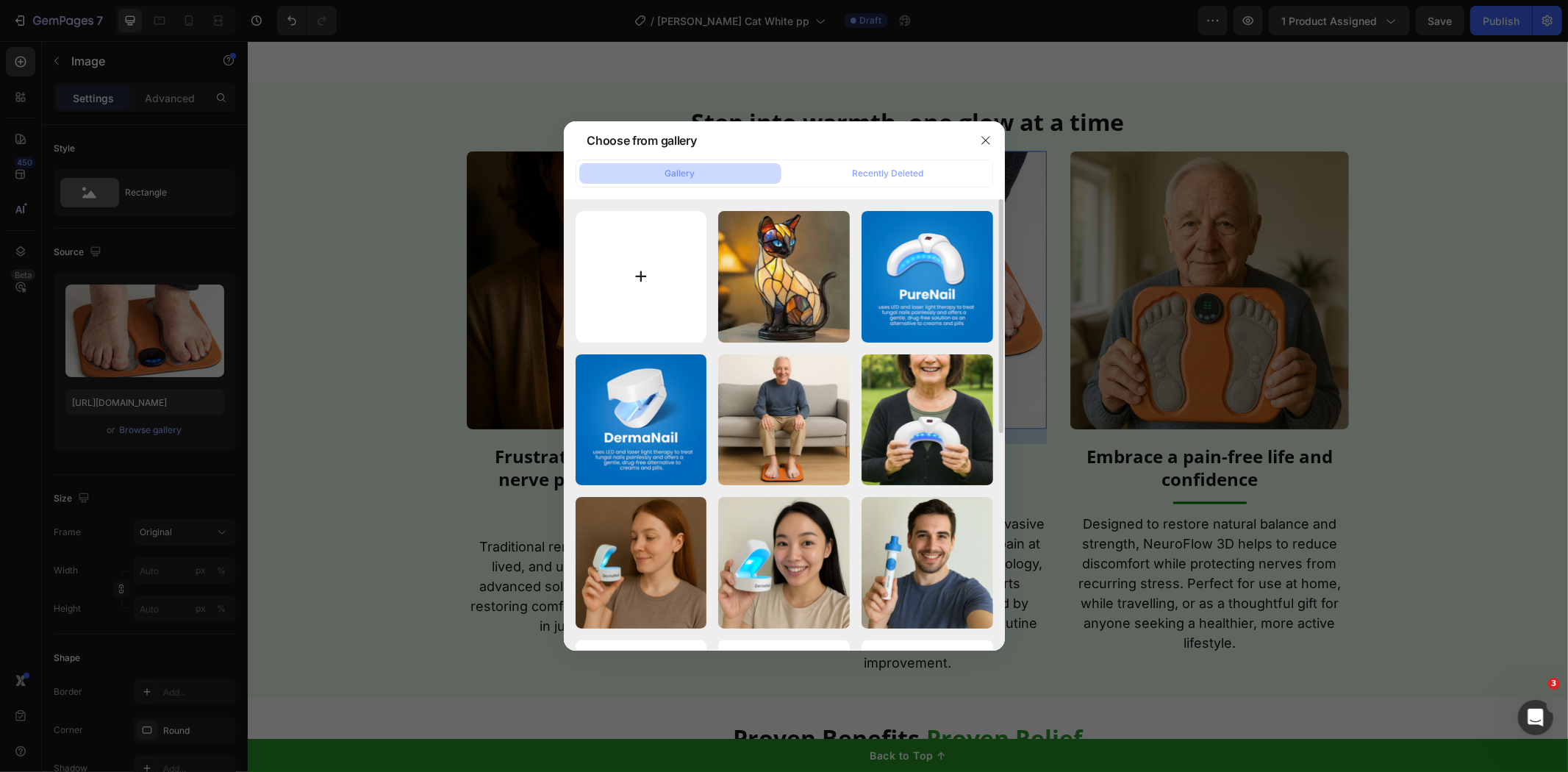
type input "[URL][DOMAIN_NAME]"
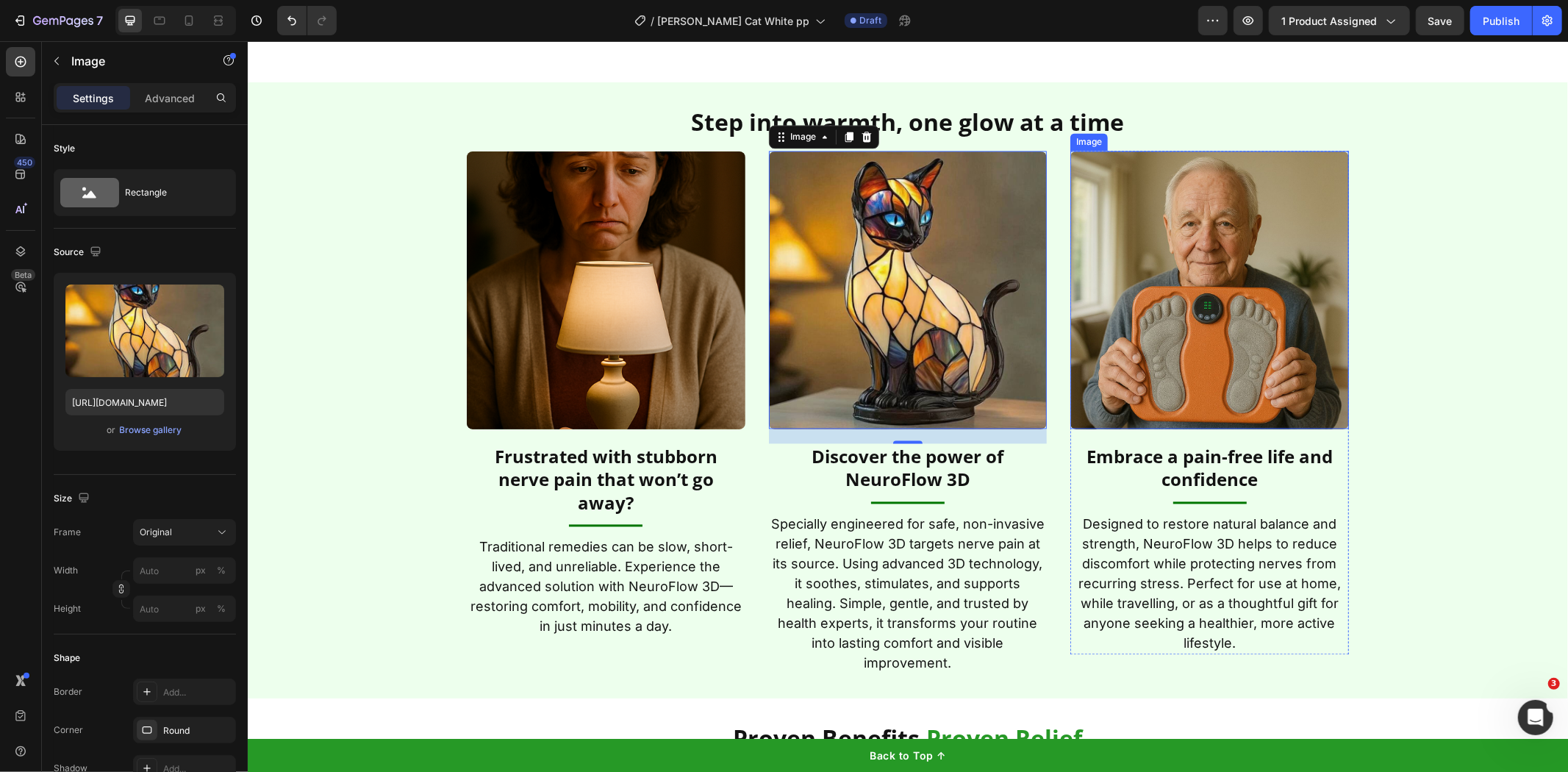
click at [1407, 269] on div "⁠⁠⁠⁠⁠⁠⁠ Step into warmth, one glow at a time Heading Image Frustrated with stub…" at bounding box center [907, 390] width 1320 height 570
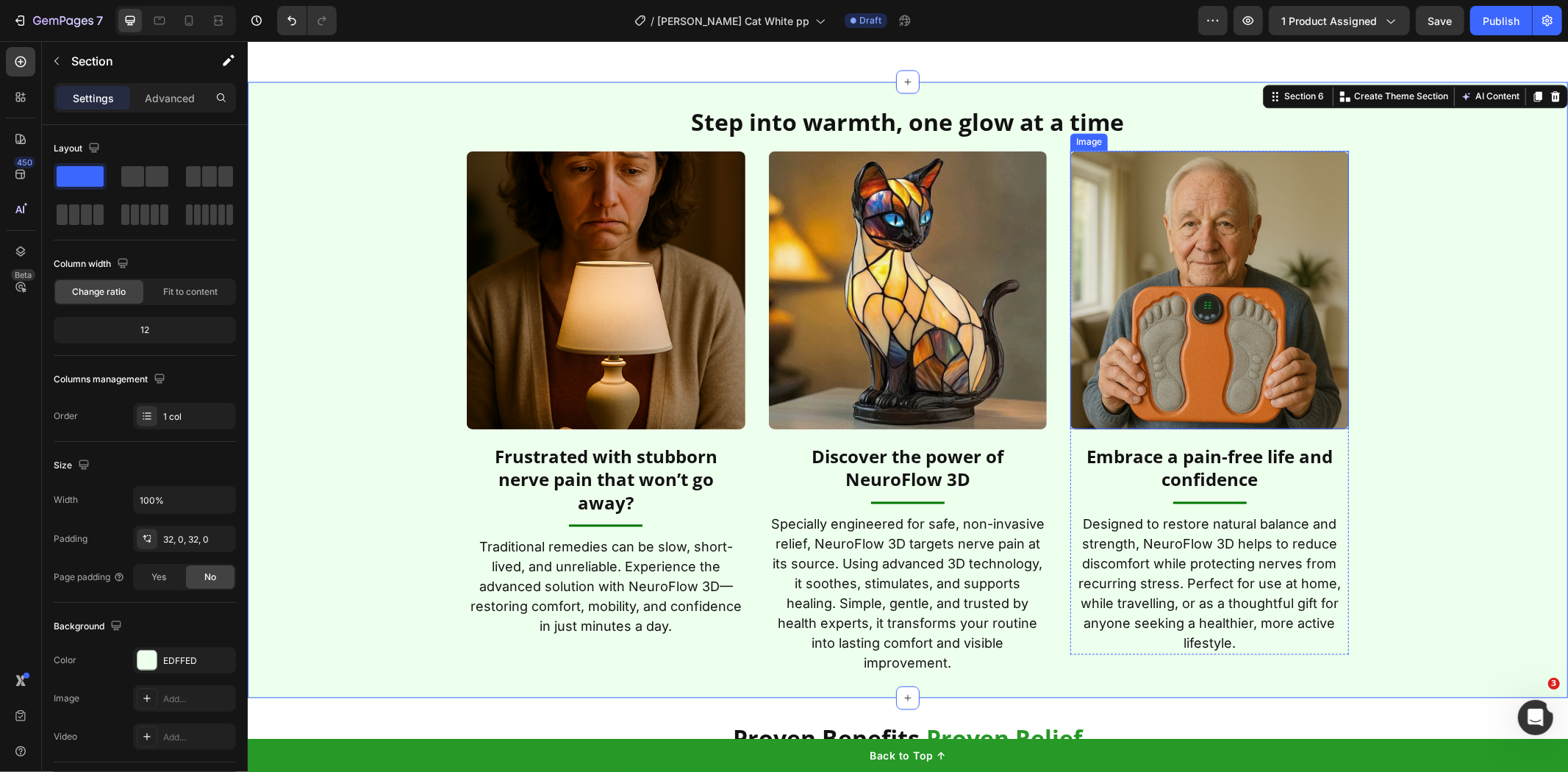
click at [1275, 250] on img at bounding box center [1209, 289] width 278 height 279
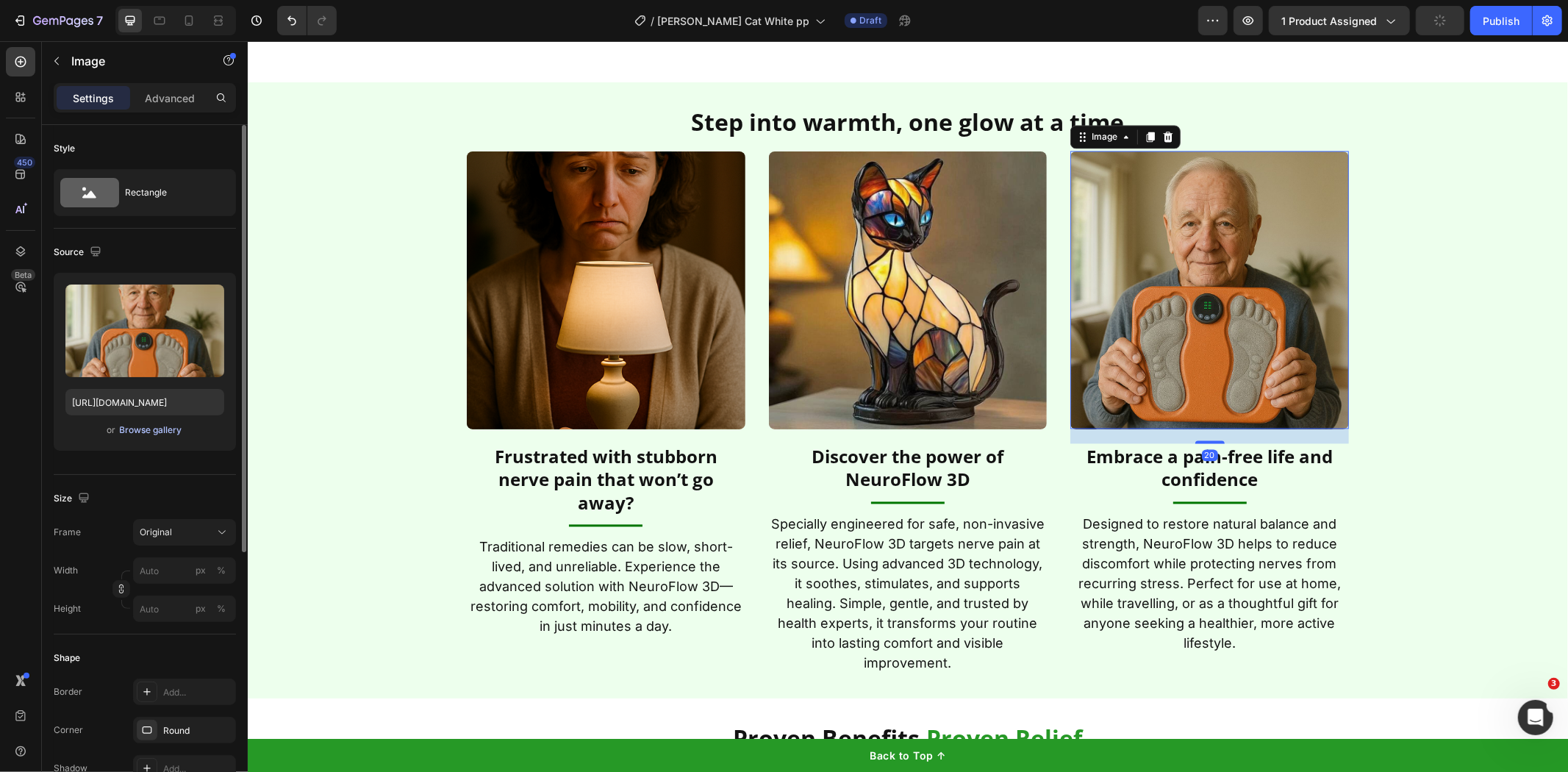
click at [143, 426] on div "Browse gallery" at bounding box center [151, 430] width 63 height 14
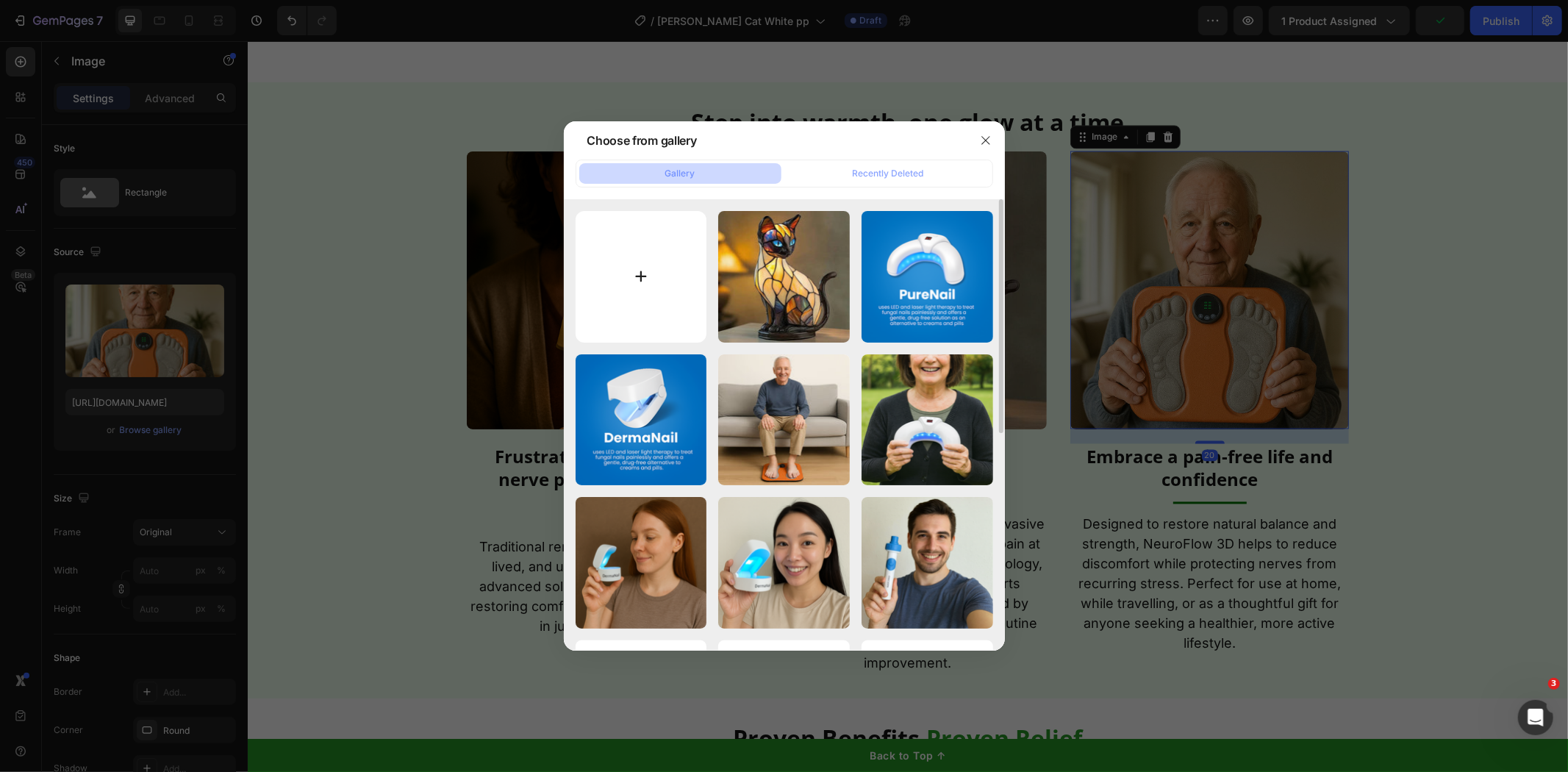
click at [649, 277] on input "file" at bounding box center [641, 277] width 131 height 132
type input "C:\fakepath\2025GARTENGERMAN_28 (1).jpg"
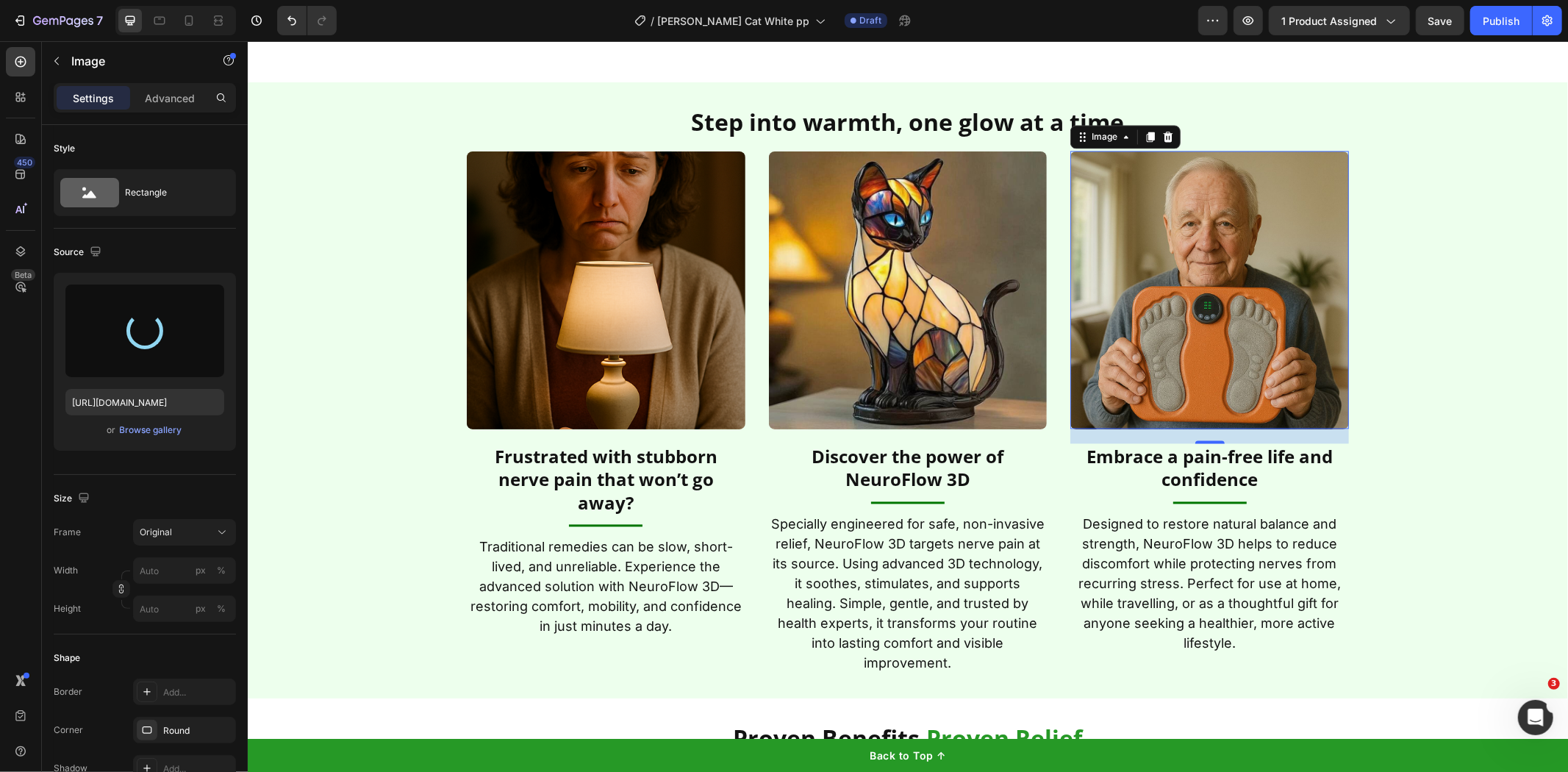
type input "[URL][DOMAIN_NAME]"
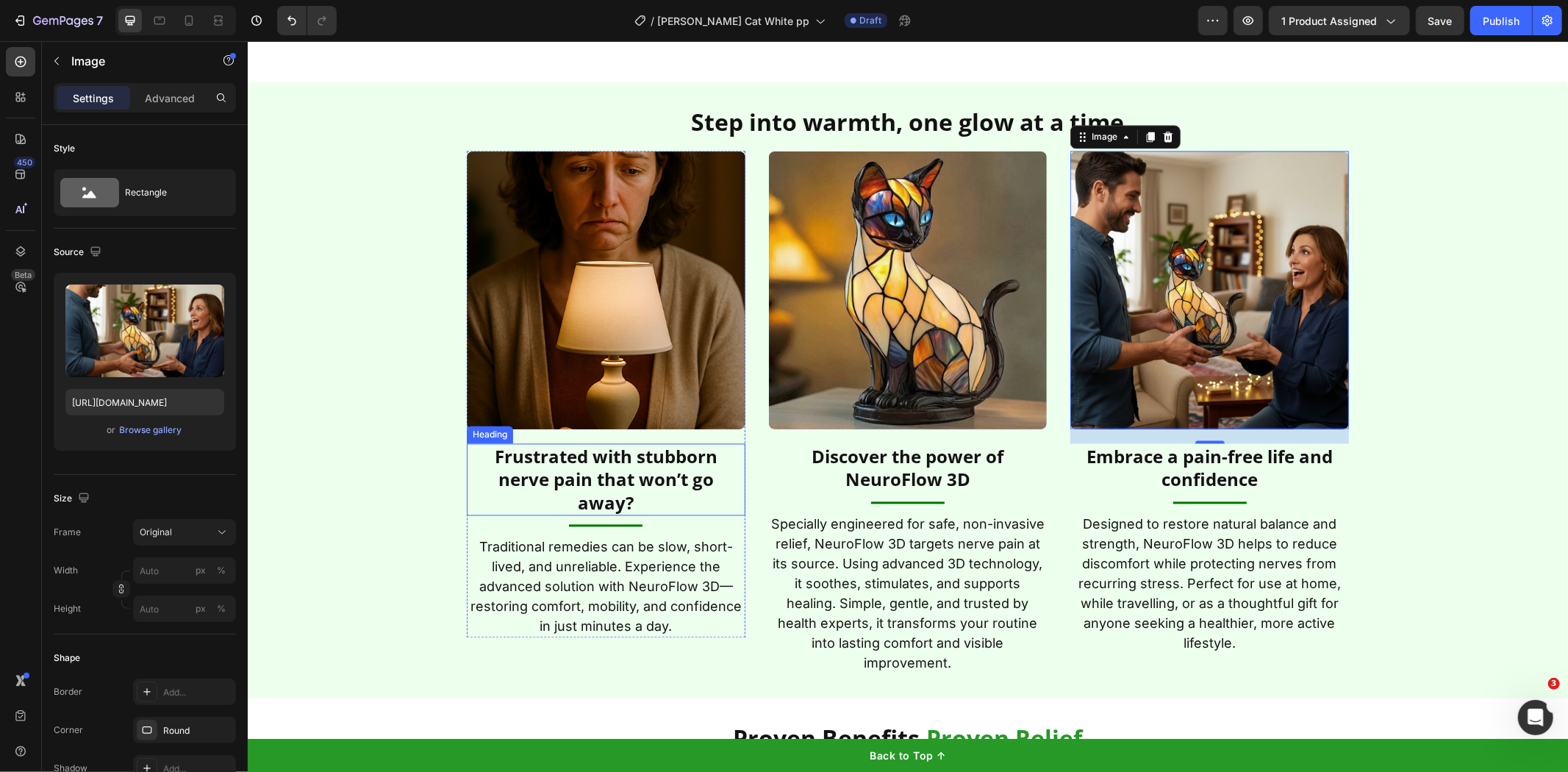
click at [624, 480] on h2 "Frustrated with stubborn nerve pain that won’t go away?" at bounding box center [605, 479] width 278 height 72
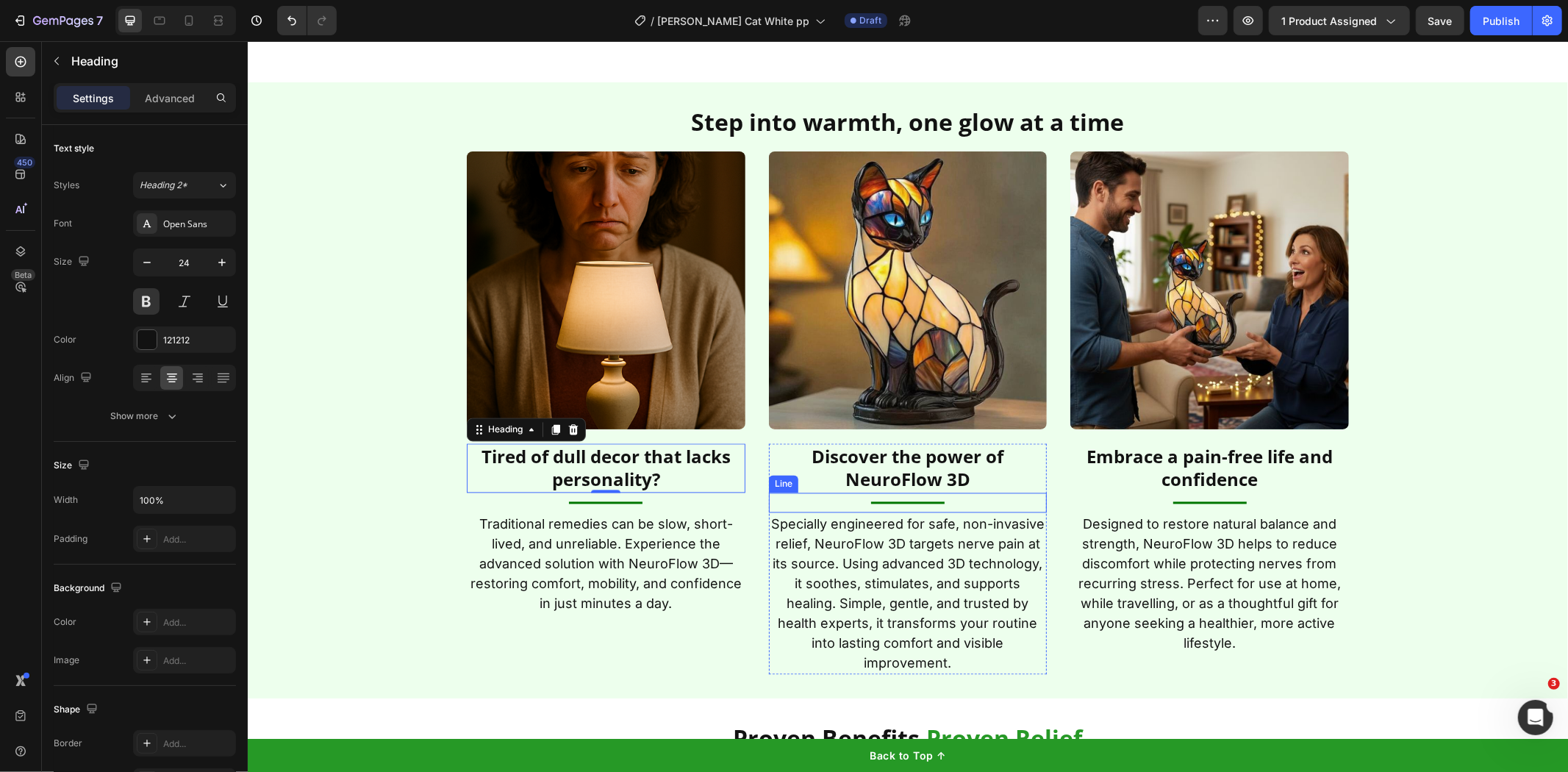
click at [881, 474] on h2 "Discover the power of NeuroFlow 3D" at bounding box center [907, 468] width 278 height 49
click at [881, 474] on p "Discover the power of NeuroFlow 3D" at bounding box center [908, 468] width 276 height 45
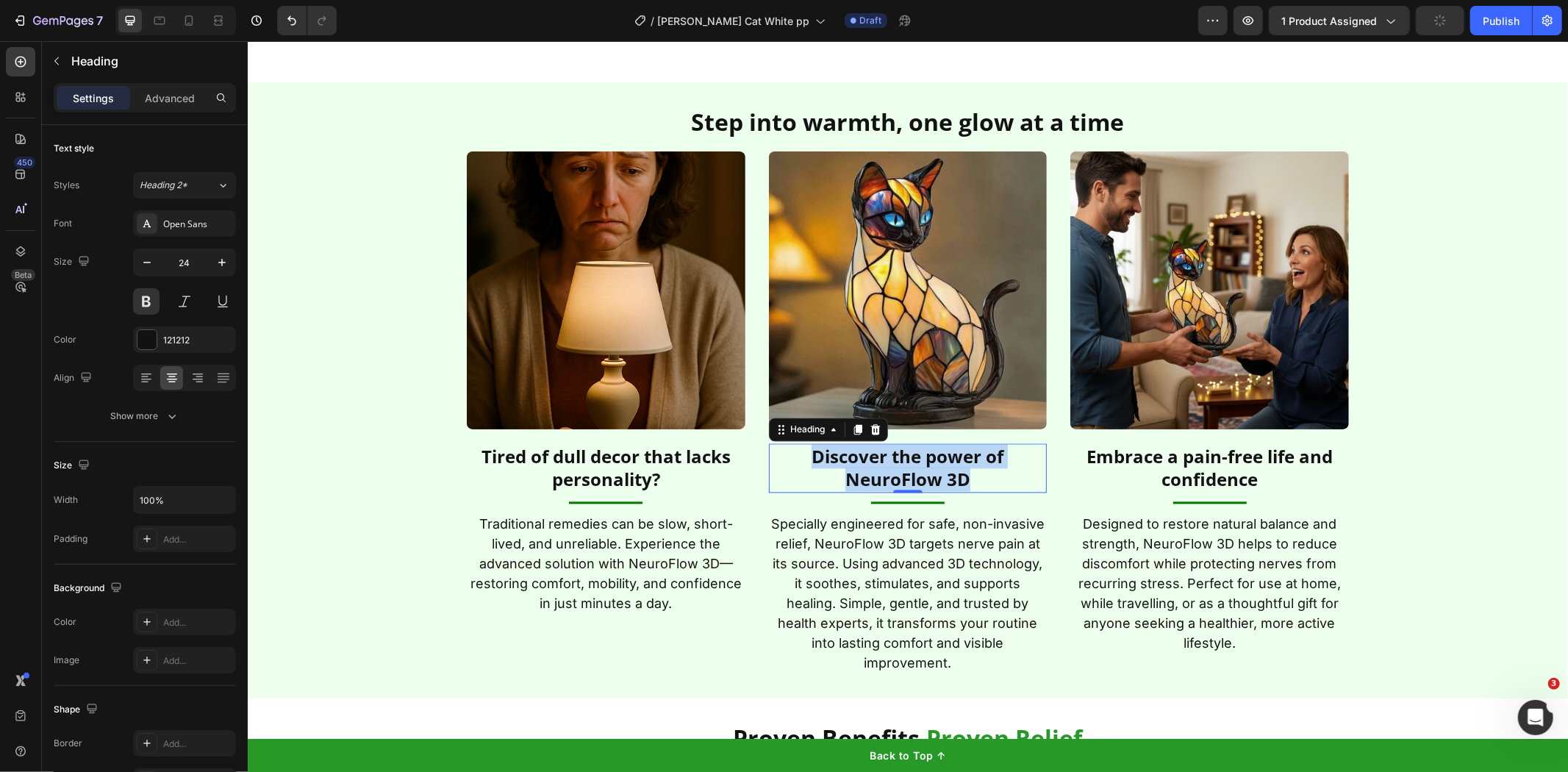
copy p "Discover the power of NeuroFlow 3D"
click at [915, 480] on p "Discover the power of NeuroFlow 3D" at bounding box center [908, 468] width 276 height 45
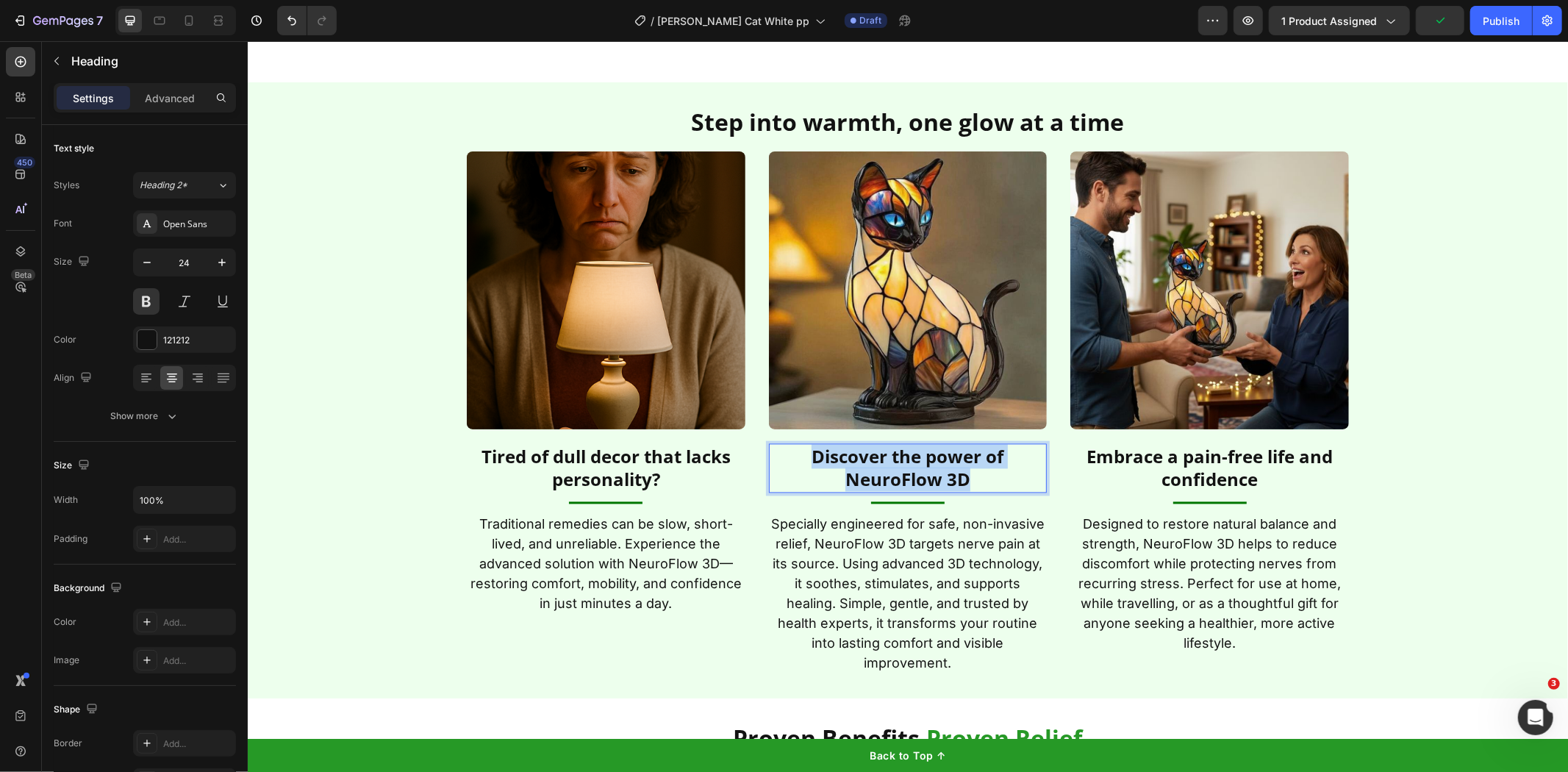
copy p "Discover the power of NeuroFlow 3D"
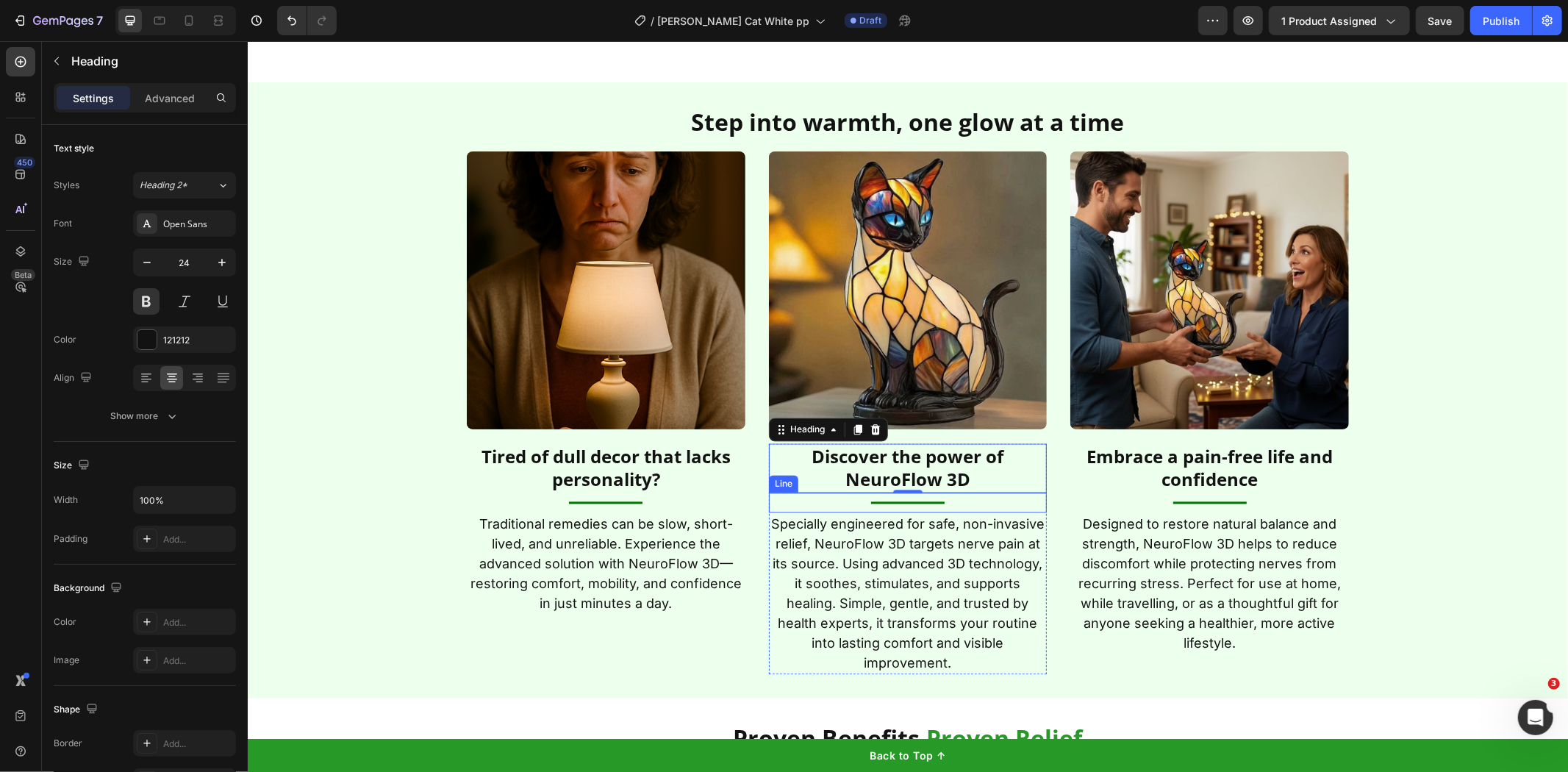
click at [891, 453] on p "Discover the power of NeuroFlow 3D" at bounding box center [908, 468] width 276 height 45
click at [889, 453] on p "Discover the power of NeuroFlow 3D" at bounding box center [908, 468] width 276 height 45
click at [1193, 460] on h2 "Embrace a pain-free life and confidence" at bounding box center [1209, 468] width 278 height 49
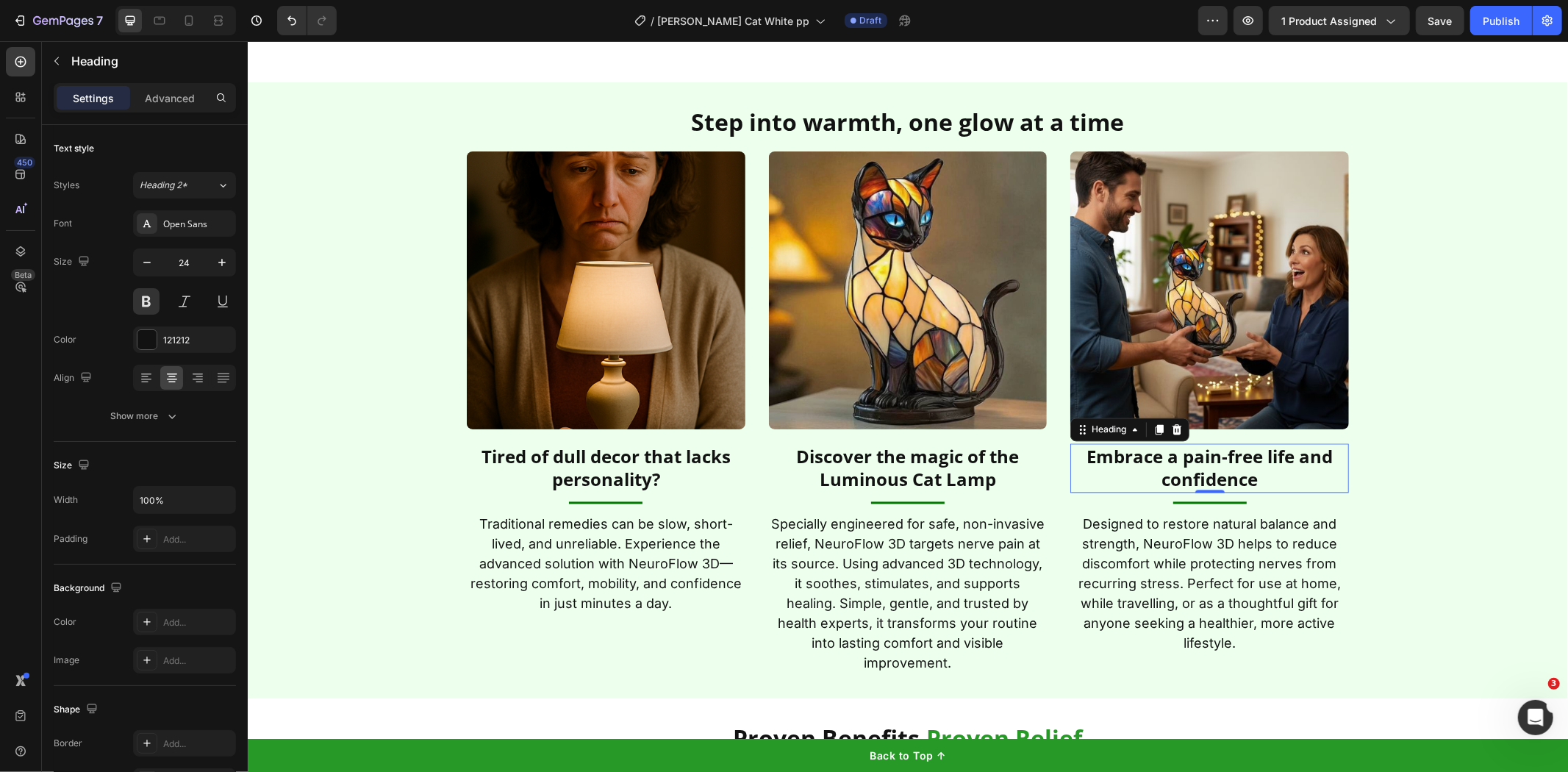
click at [1193, 460] on h2 "Embrace a pain-free life and confidence" at bounding box center [1209, 468] width 278 height 49
click at [1193, 460] on p "Embrace a pain-free life and confidence" at bounding box center [1209, 468] width 276 height 45
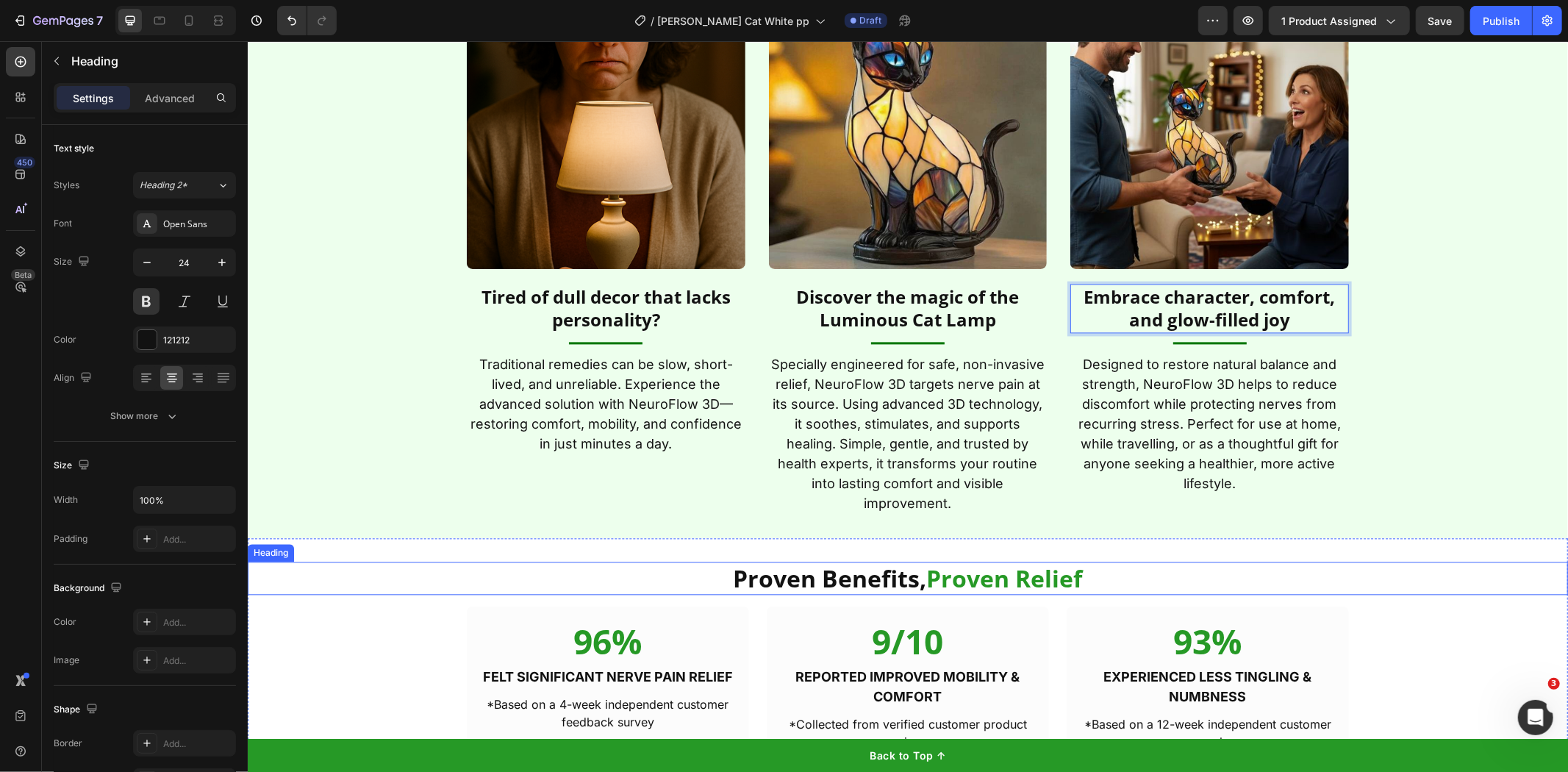
scroll to position [2539, 0]
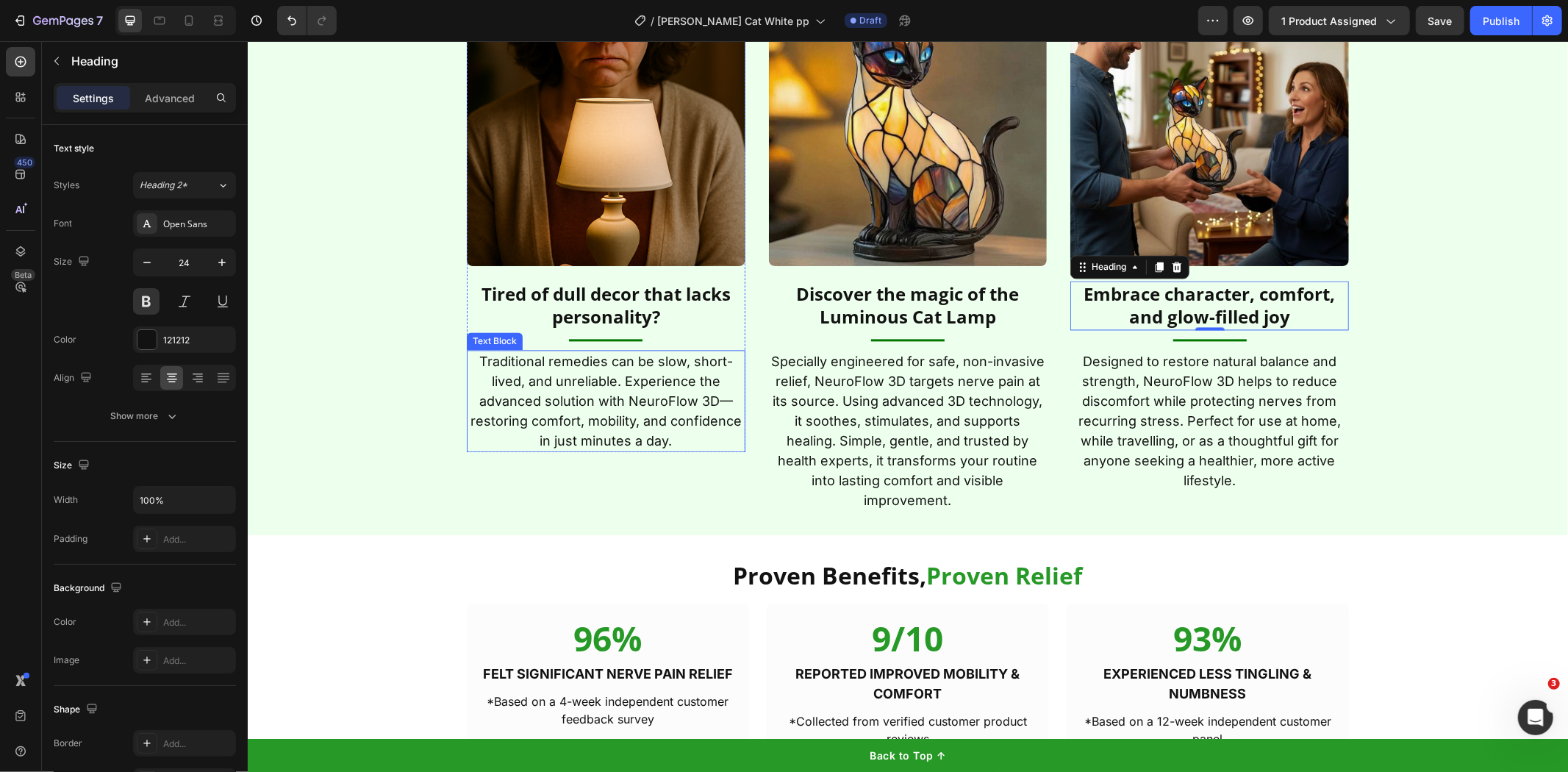
click at [533, 379] on p "Traditional remedies can be slow, short-lived, and unreliable. Experience the a…" at bounding box center [606, 400] width 276 height 99
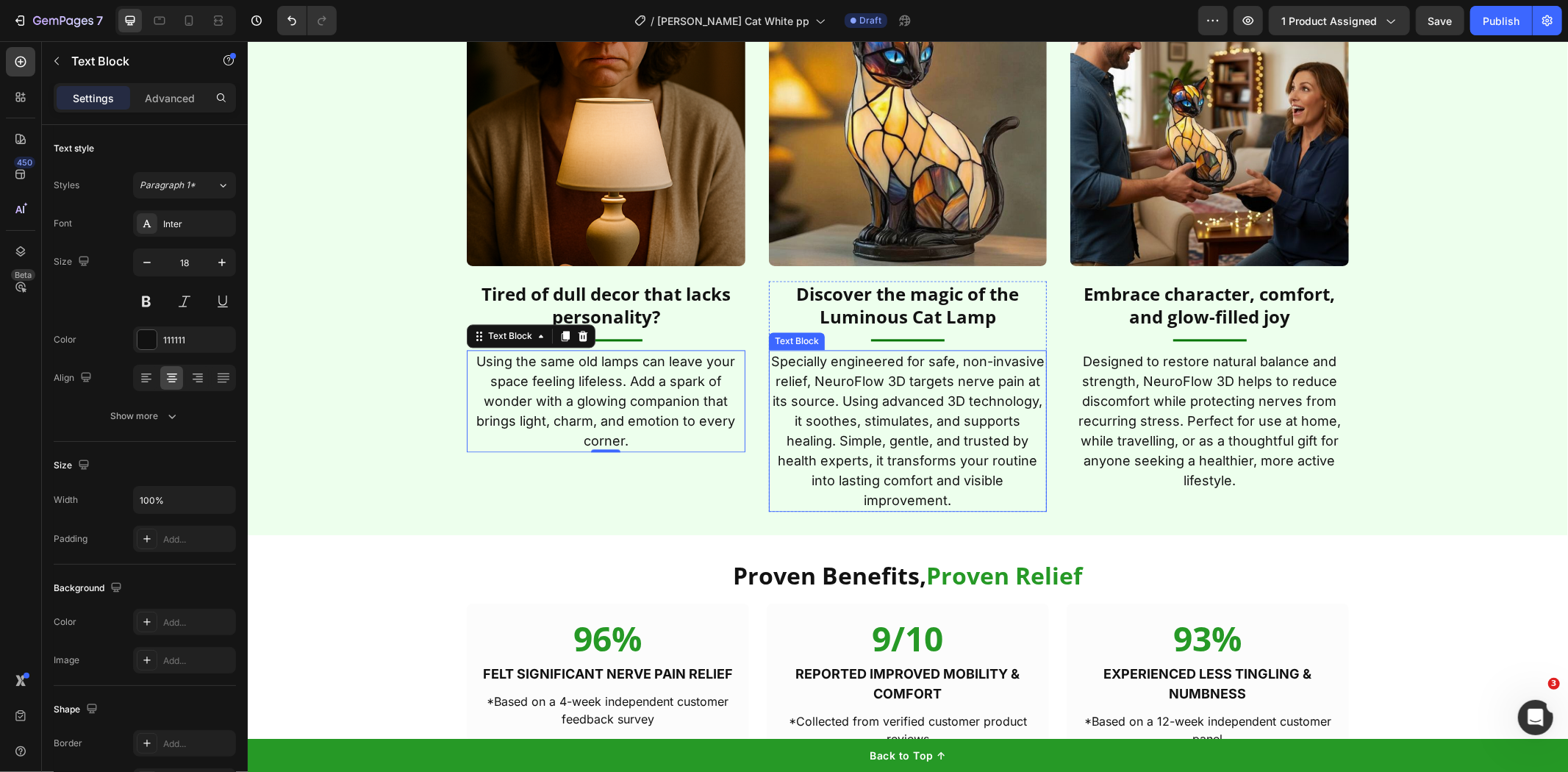
click at [862, 422] on p "Specially engineered for safe, non-invasive relief, NeuroFlow 3D targets nerve …" at bounding box center [908, 430] width 276 height 159
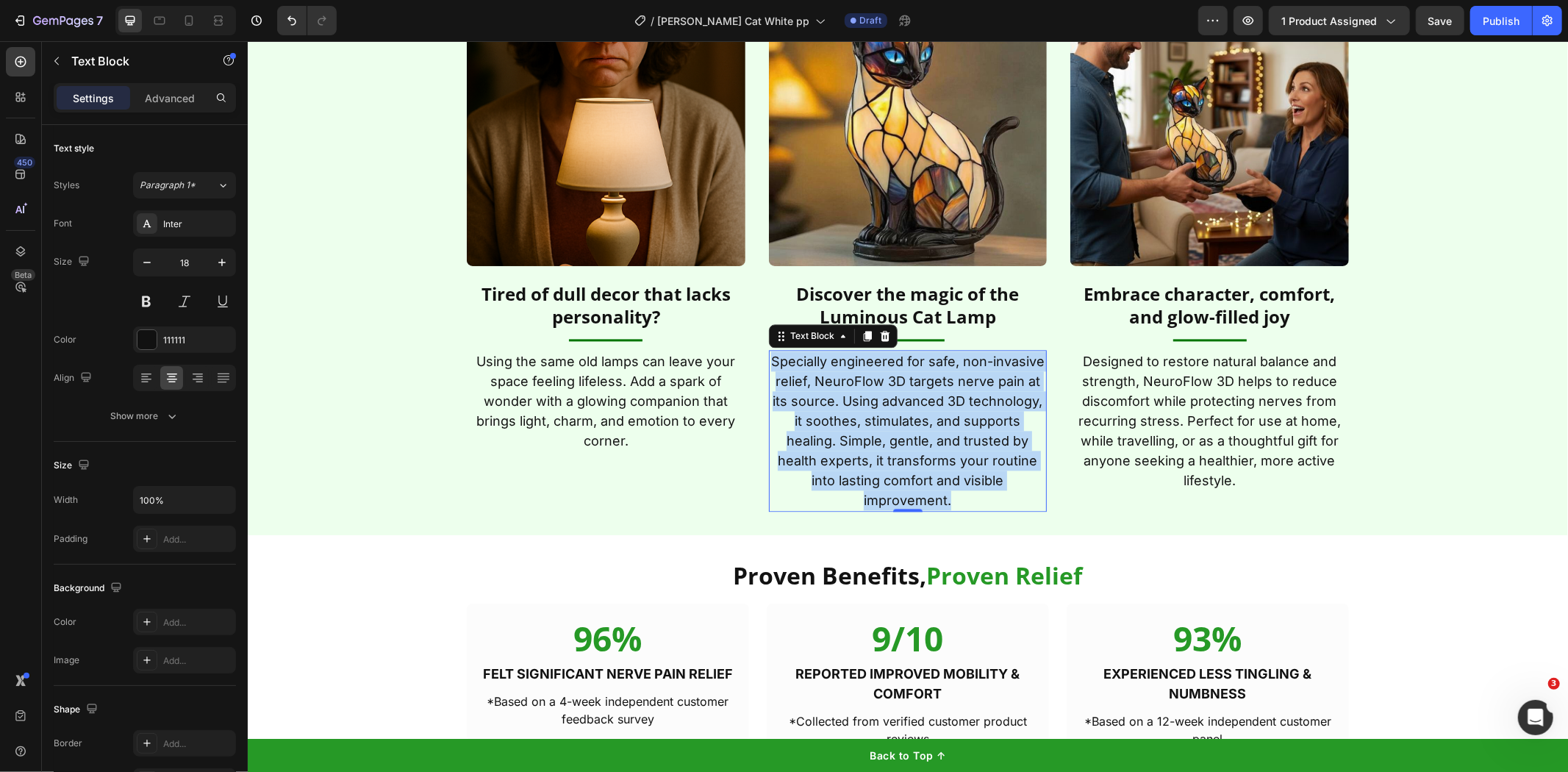
click at [862, 422] on p "Specially engineered for safe, non-invasive relief, NeuroFlow 3D targets nerve …" at bounding box center [908, 430] width 276 height 159
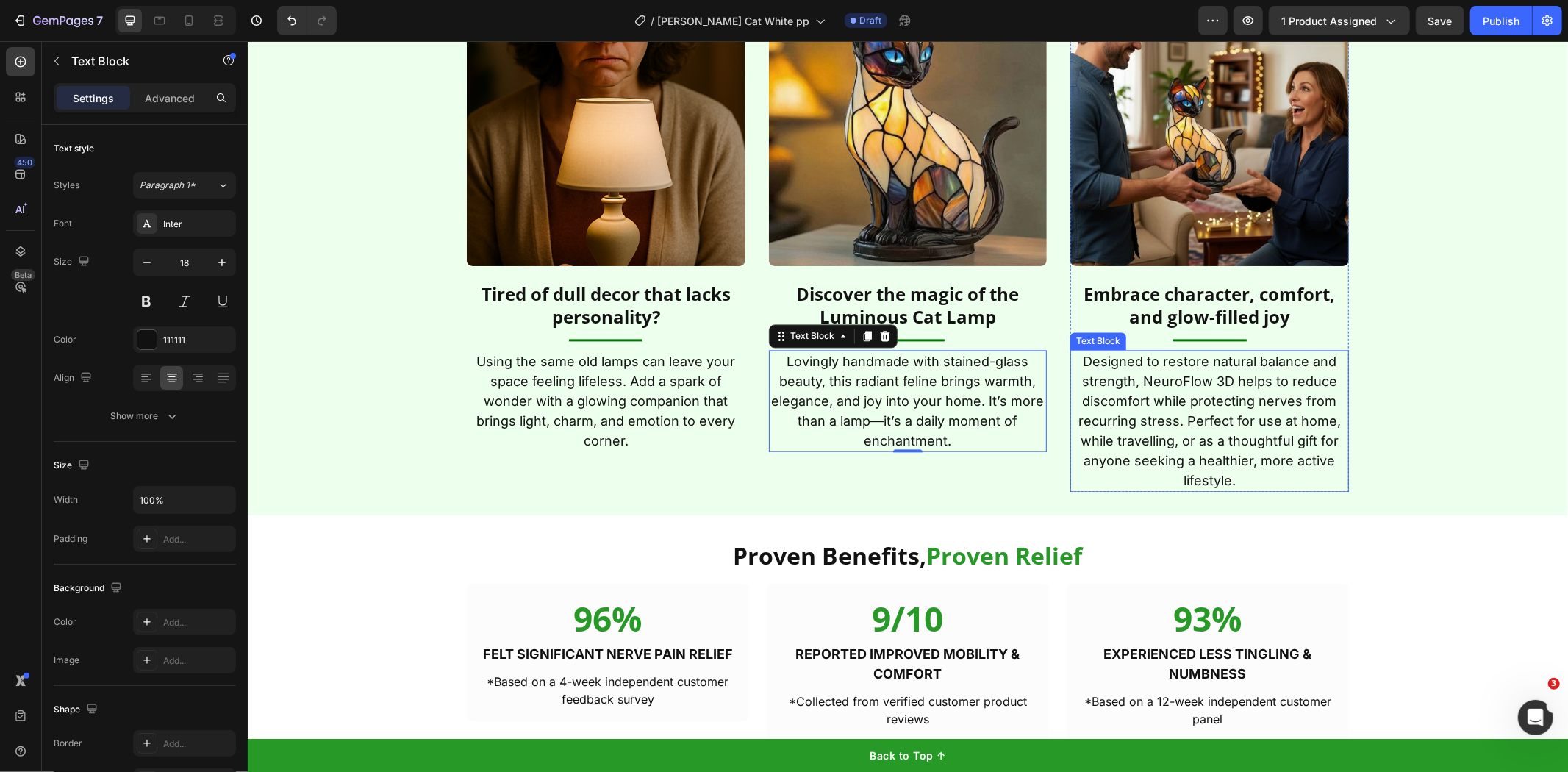
click at [1174, 404] on p "Designed to restore natural balance and strength, NeuroFlow 3D helps to reduce …" at bounding box center [1209, 420] width 276 height 139
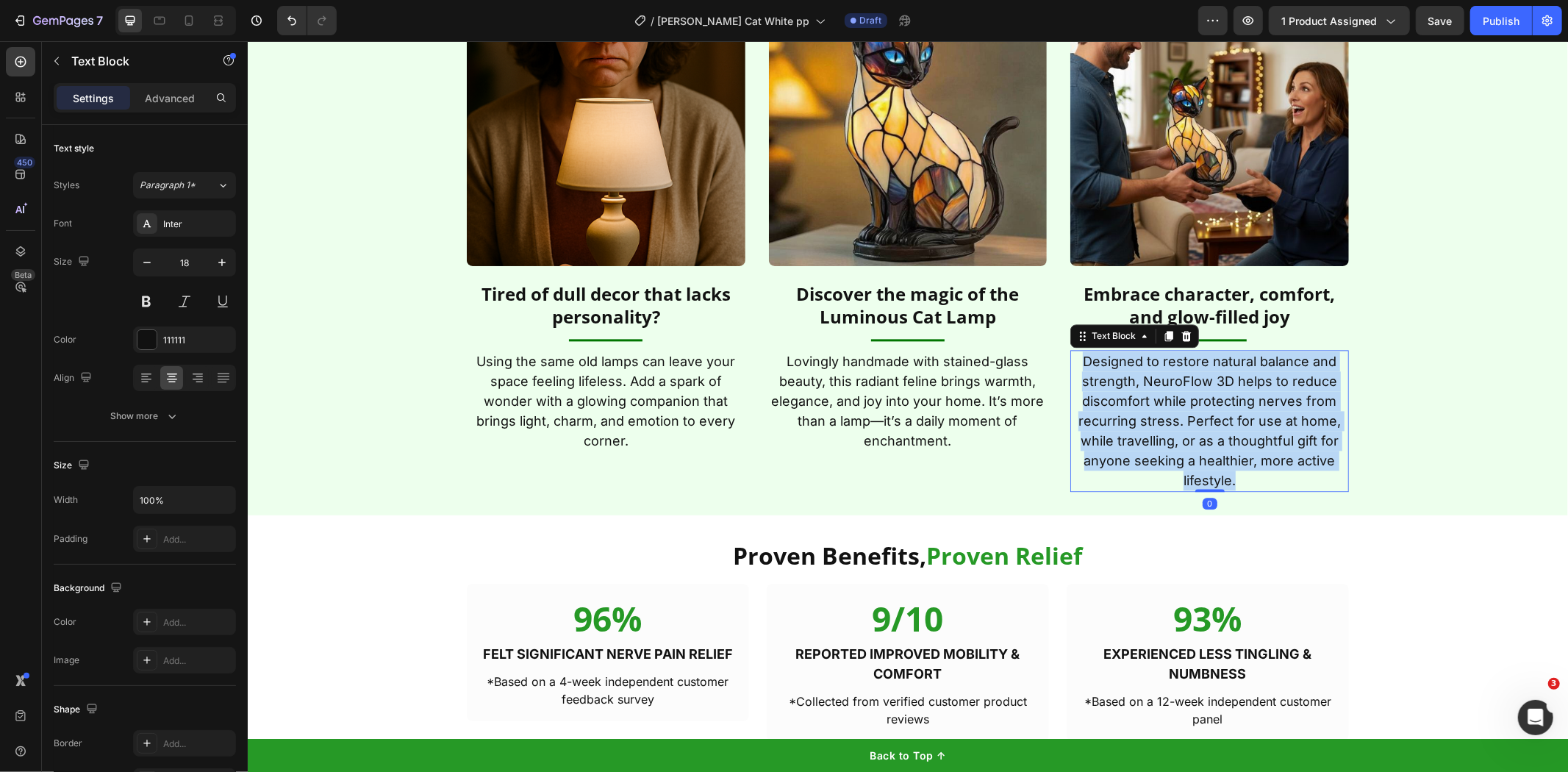
click at [1174, 404] on p "Designed to restore natural balance and strength, NeuroFlow 3D helps to reduce …" at bounding box center [1209, 420] width 276 height 139
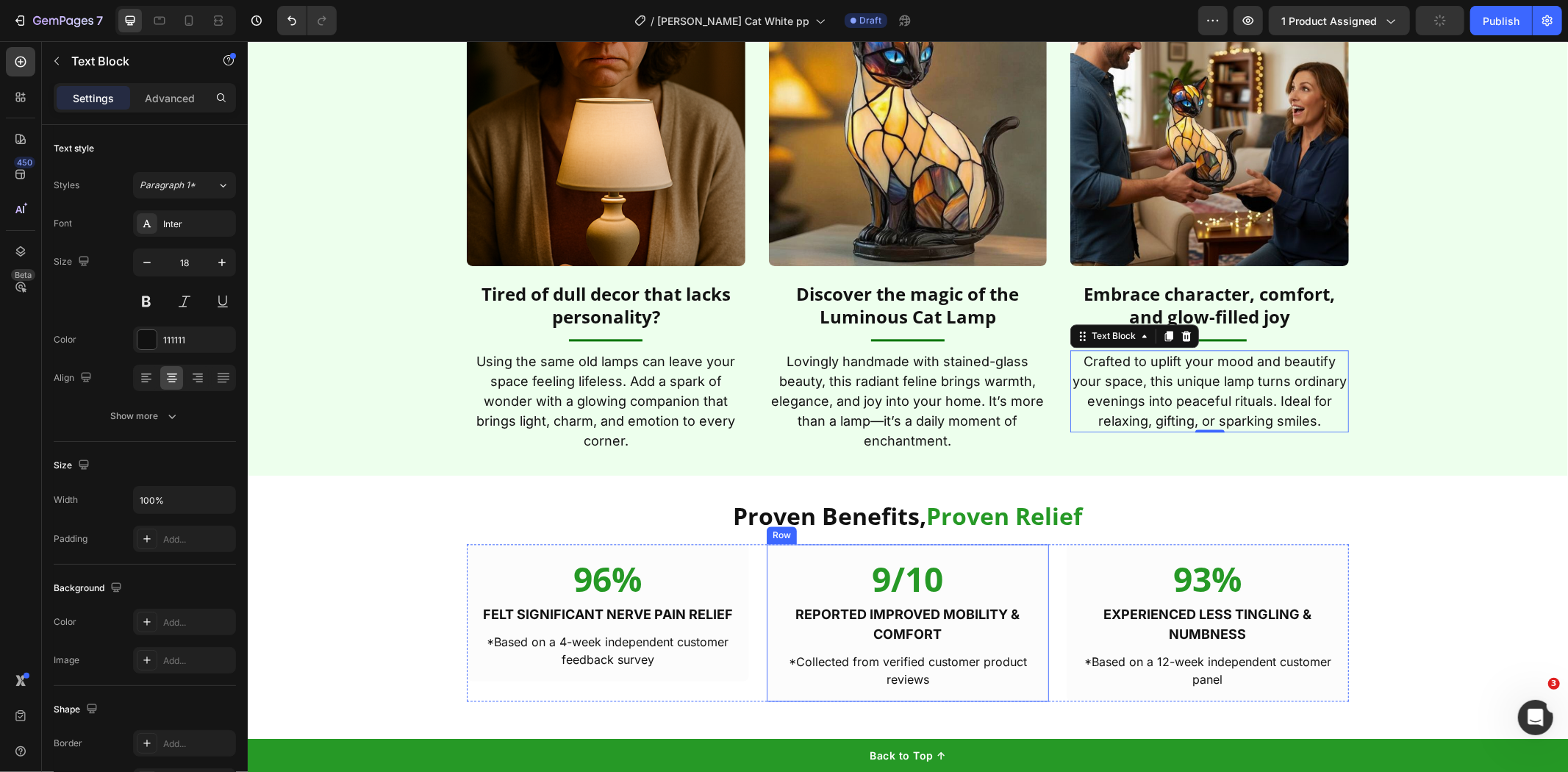
click at [920, 529] on h2 "Proven Benefits, Proven Relief" at bounding box center [907, 515] width 882 height 34
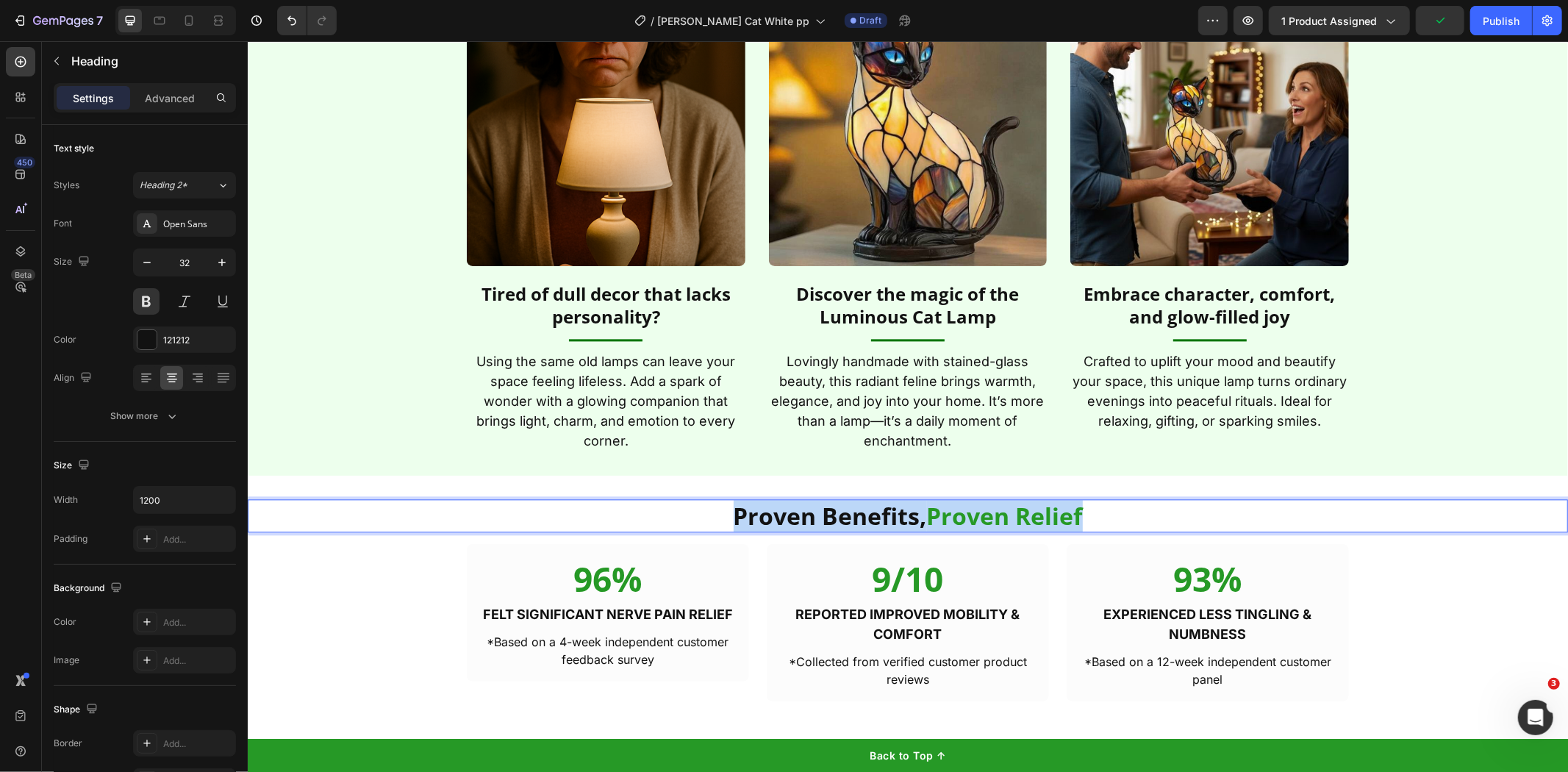
click at [919, 529] on p "Proven Benefits, Proven Relief" at bounding box center [908, 515] width 880 height 31
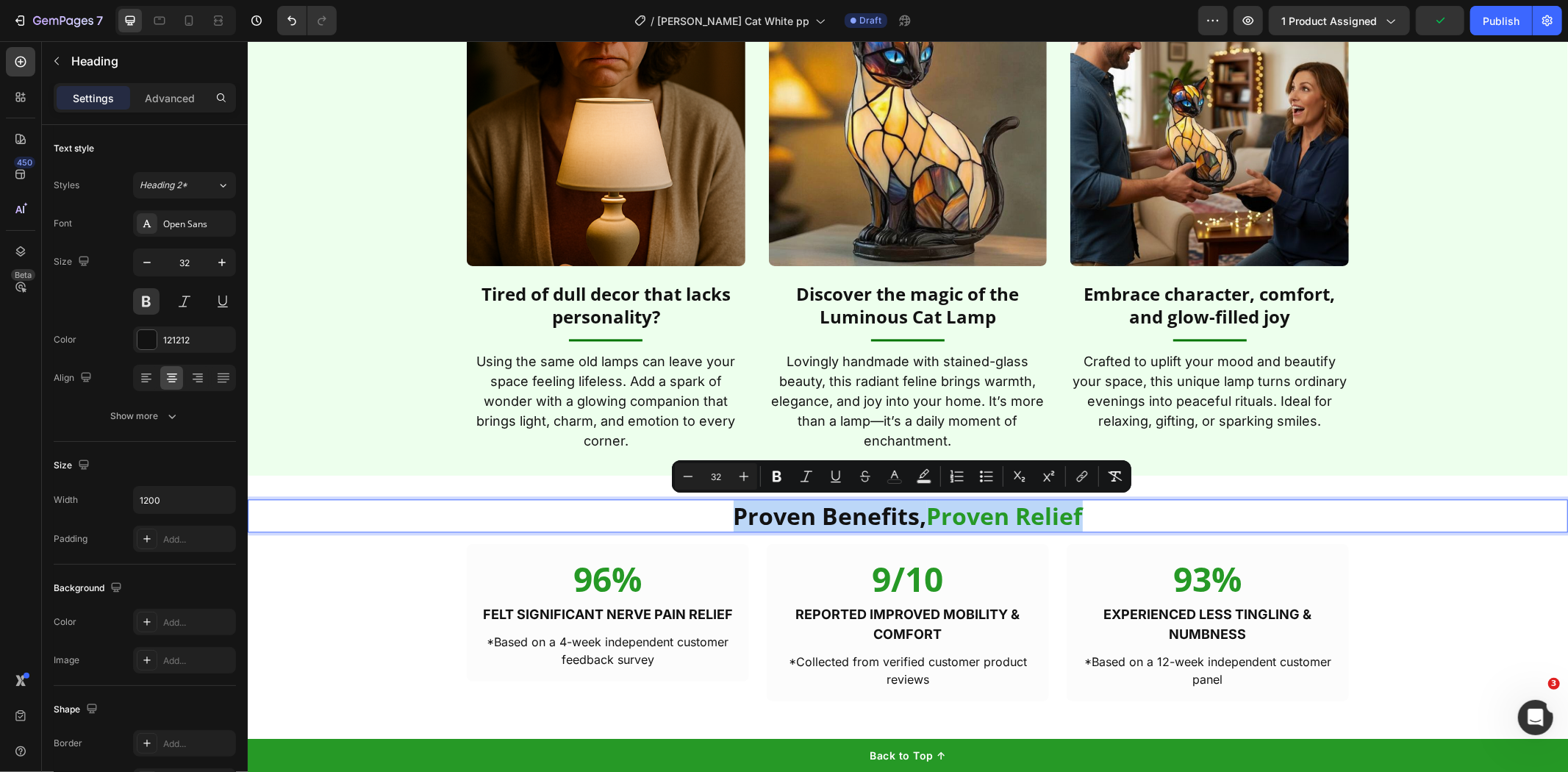
click at [919, 529] on p "Proven Benefits, Proven Relief" at bounding box center [908, 515] width 880 height 31
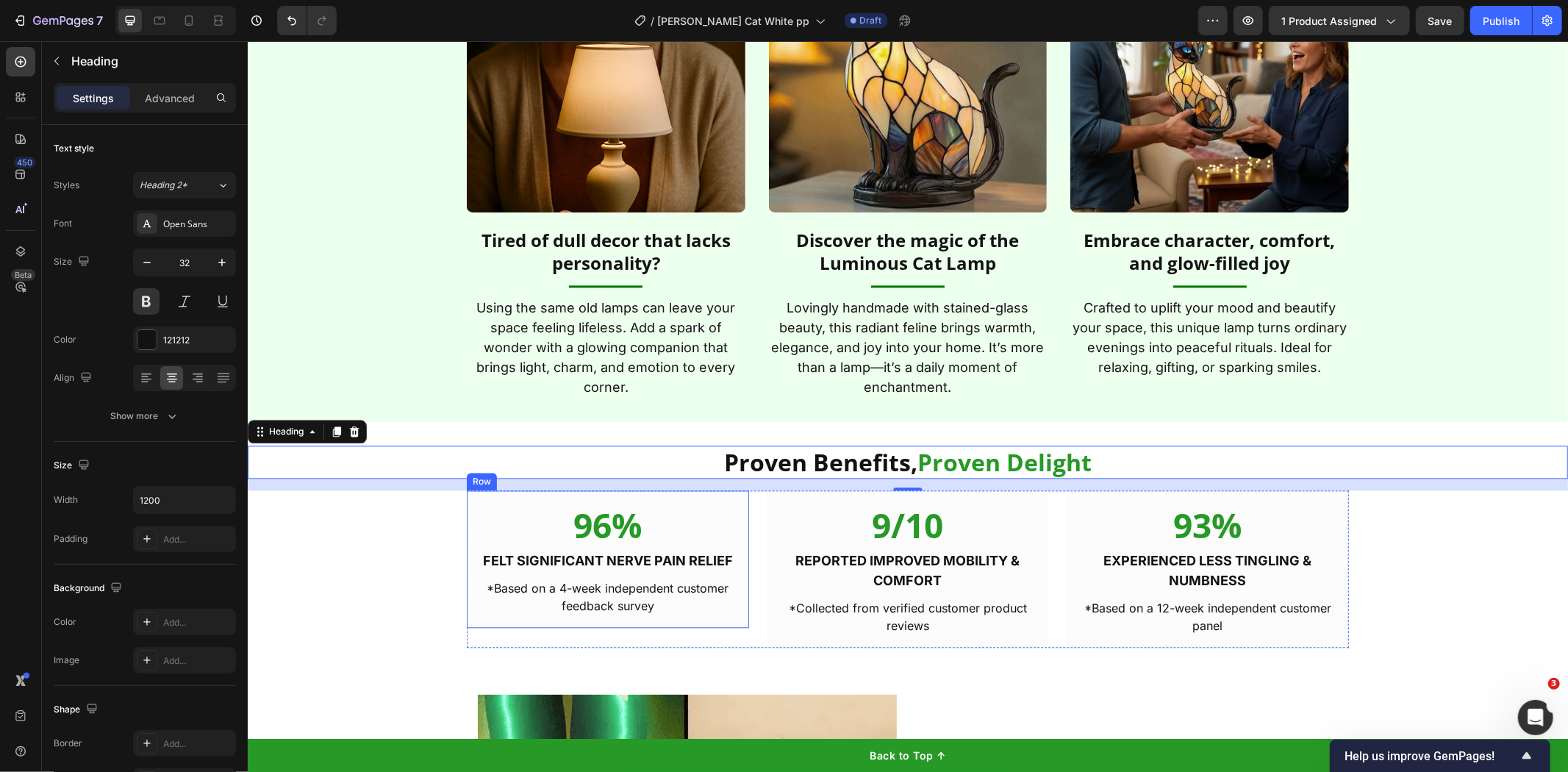
scroll to position [2621, 0]
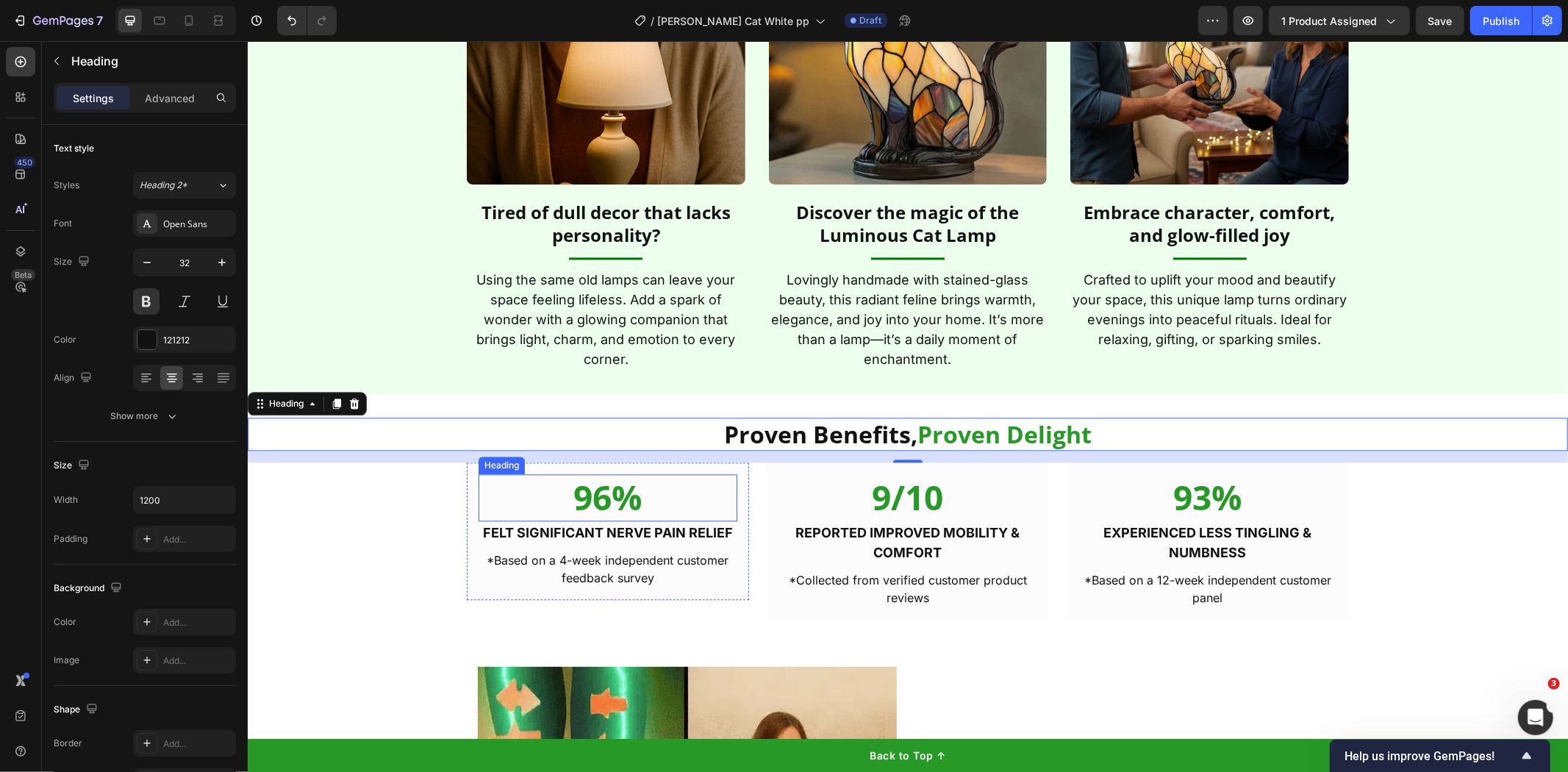
click at [601, 488] on h2 "96%" at bounding box center [607, 497] width 258 height 47
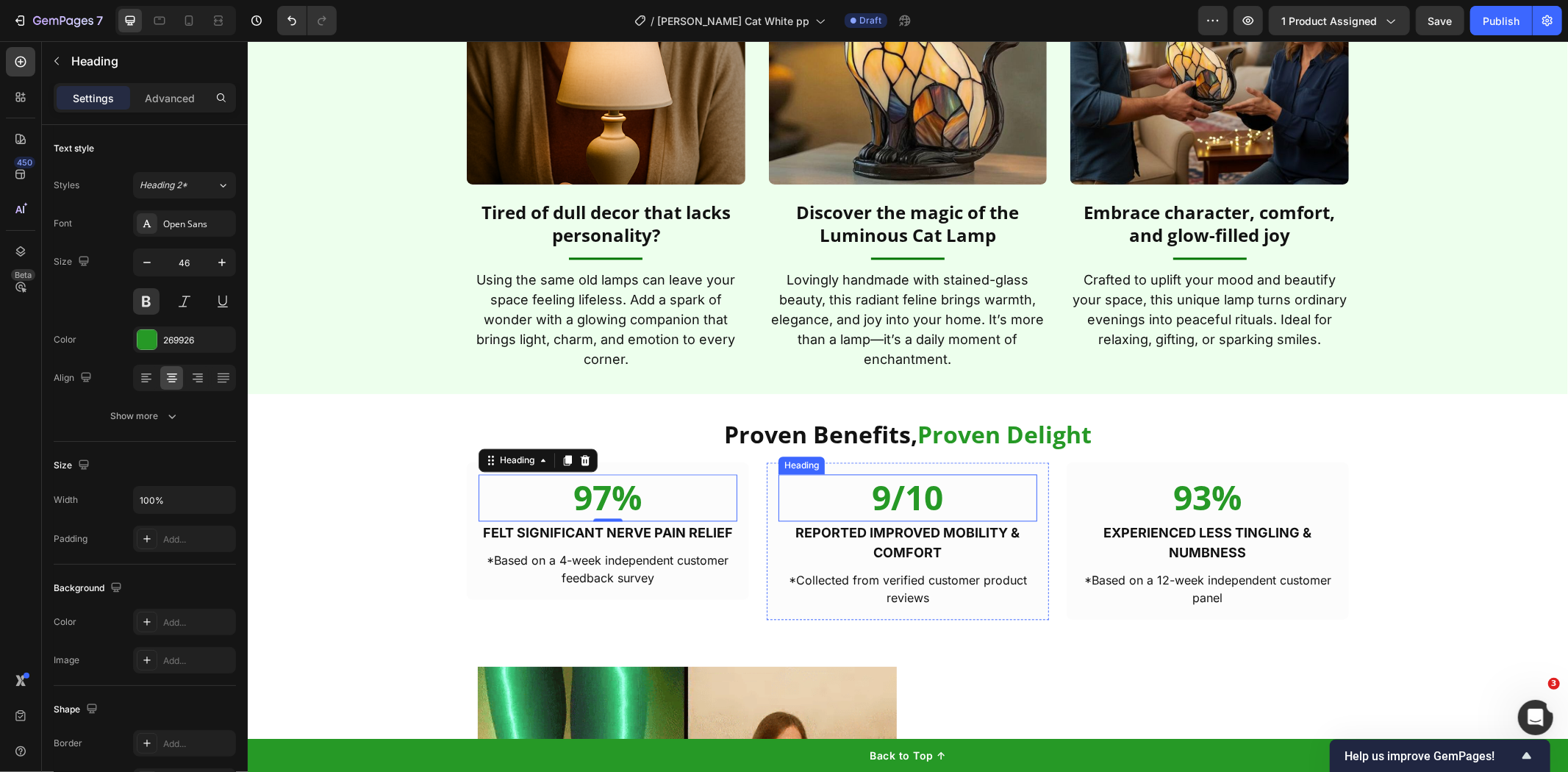
click at [934, 497] on h2 "9/10" at bounding box center [907, 497] width 258 height 47
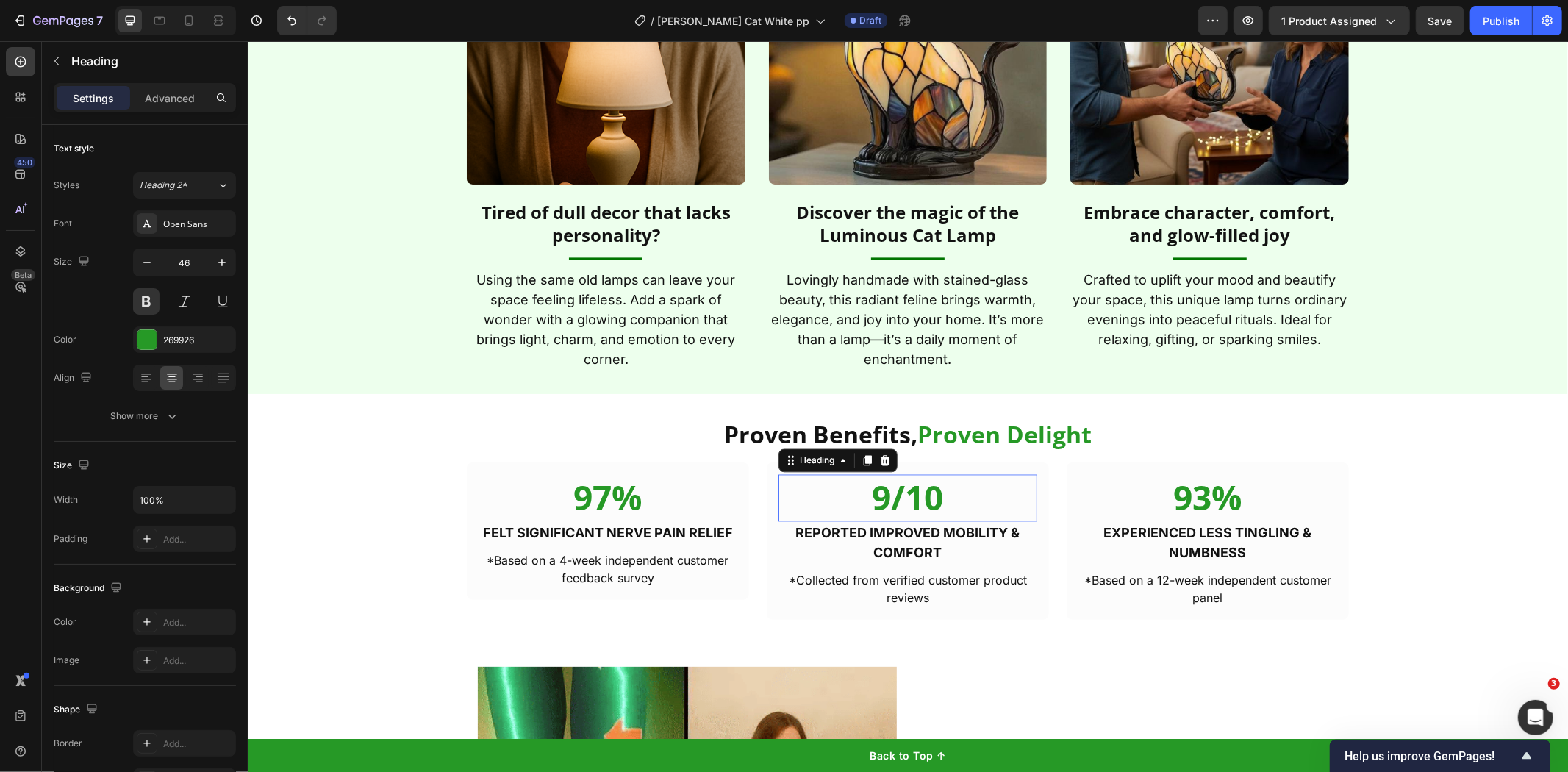
click at [934, 497] on h2 "9/10" at bounding box center [907, 497] width 258 height 47
click at [934, 497] on p "9/10" at bounding box center [907, 497] width 256 height 44
click at [1154, 491] on h2 "93%" at bounding box center [1207, 497] width 258 height 47
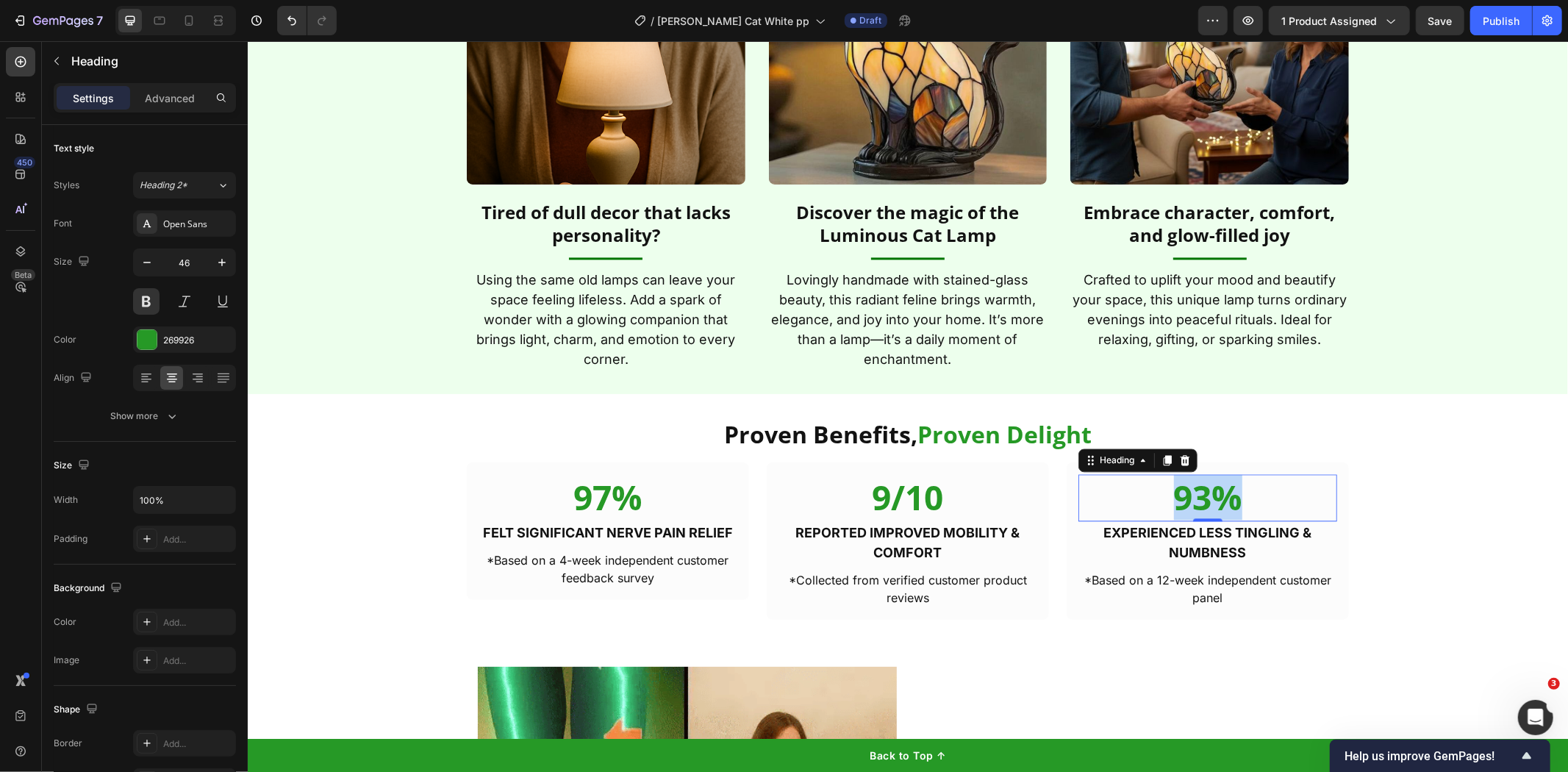
click at [1154, 491] on p "93%" at bounding box center [1207, 497] width 256 height 44
click at [538, 562] on p "*Based on a 4-week independent customer feedback survey" at bounding box center [608, 568] width 256 height 35
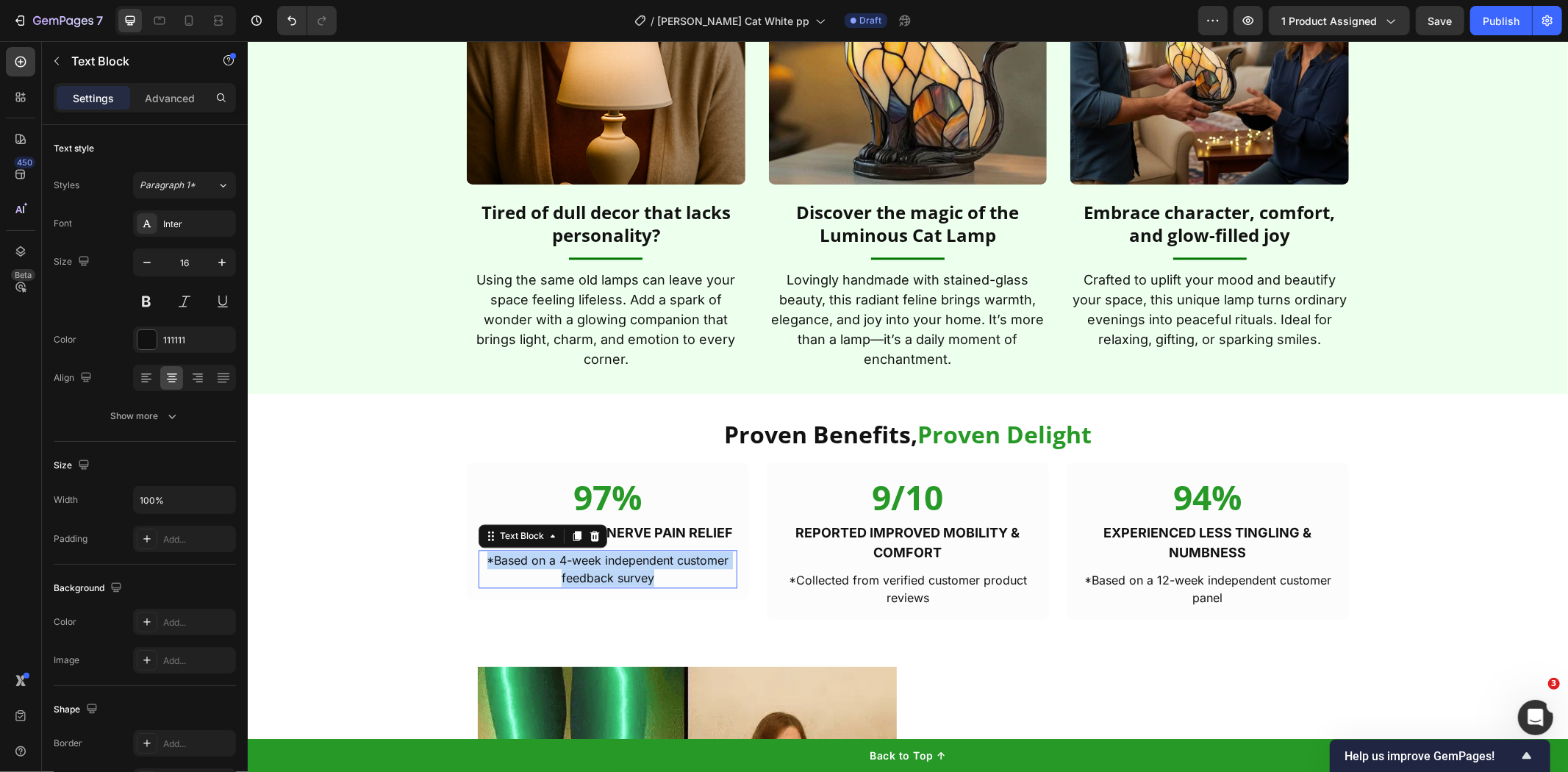
click at [538, 562] on p "*Based on a 4-week independent customer feedback survey" at bounding box center [608, 568] width 256 height 35
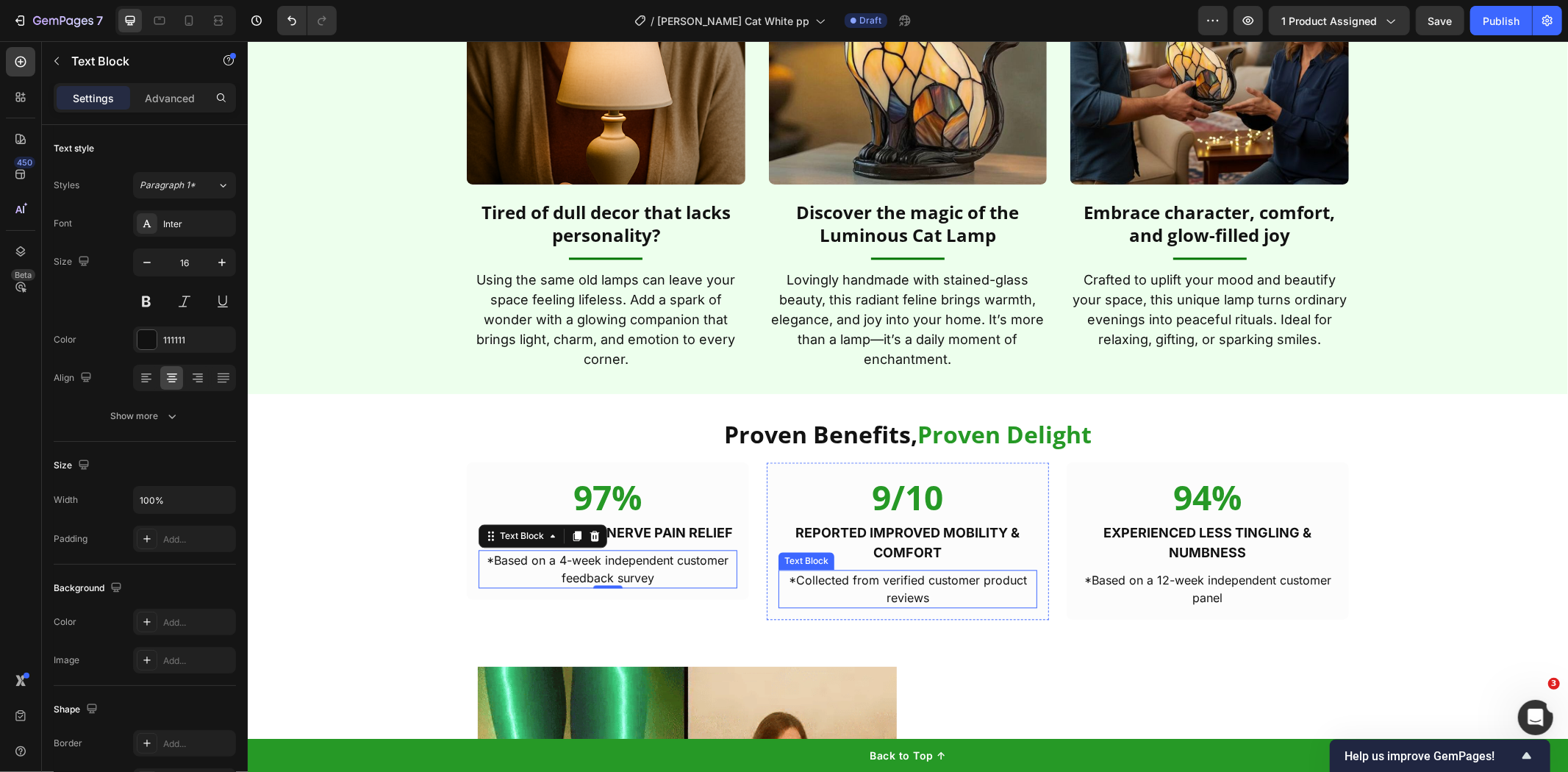
click at [880, 599] on p "*Collected from verified customer product reviews" at bounding box center [907, 588] width 256 height 35
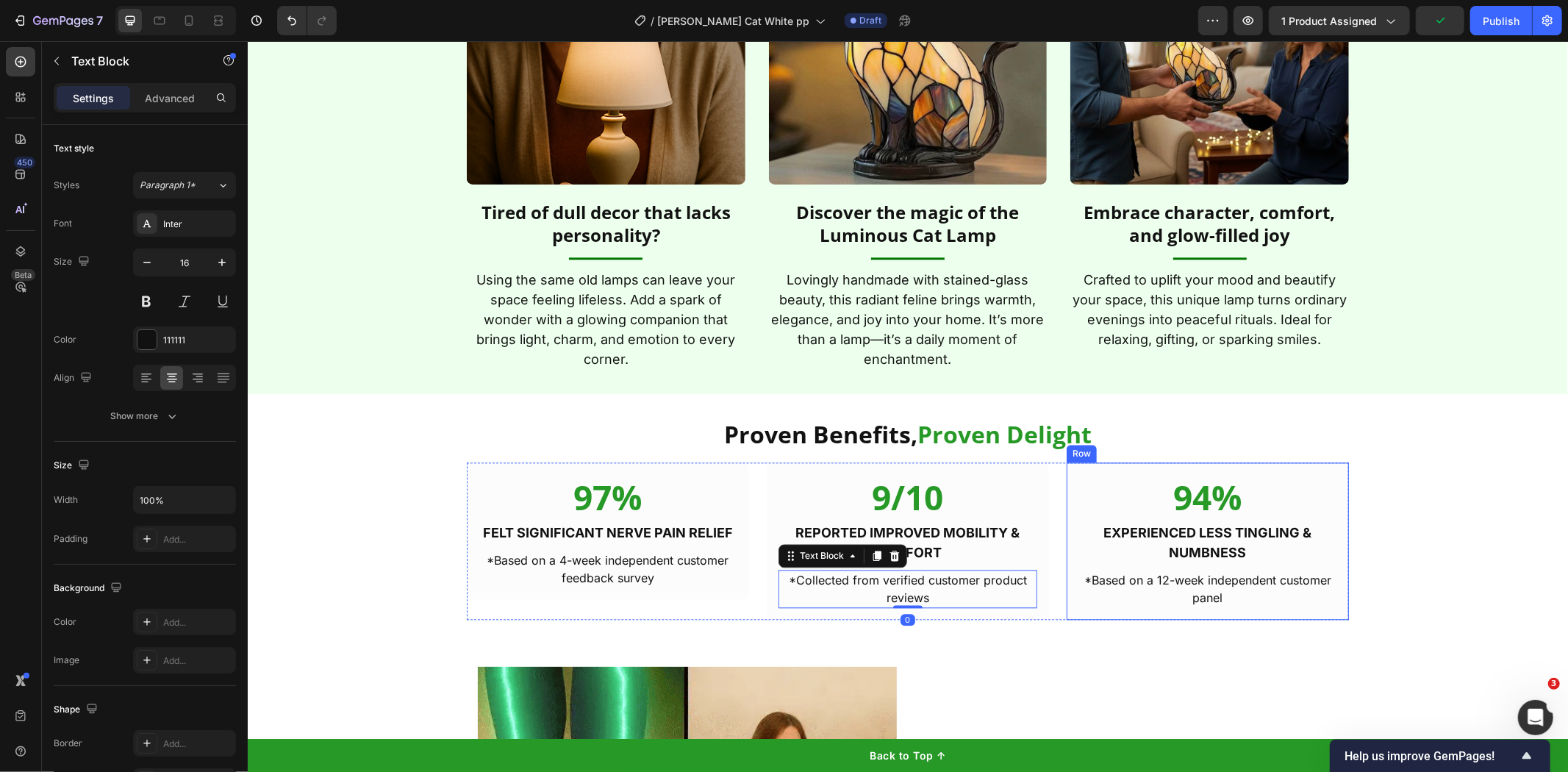
click at [1222, 588] on p "*Based on a 12-week independent customer panel" at bounding box center [1207, 588] width 256 height 35
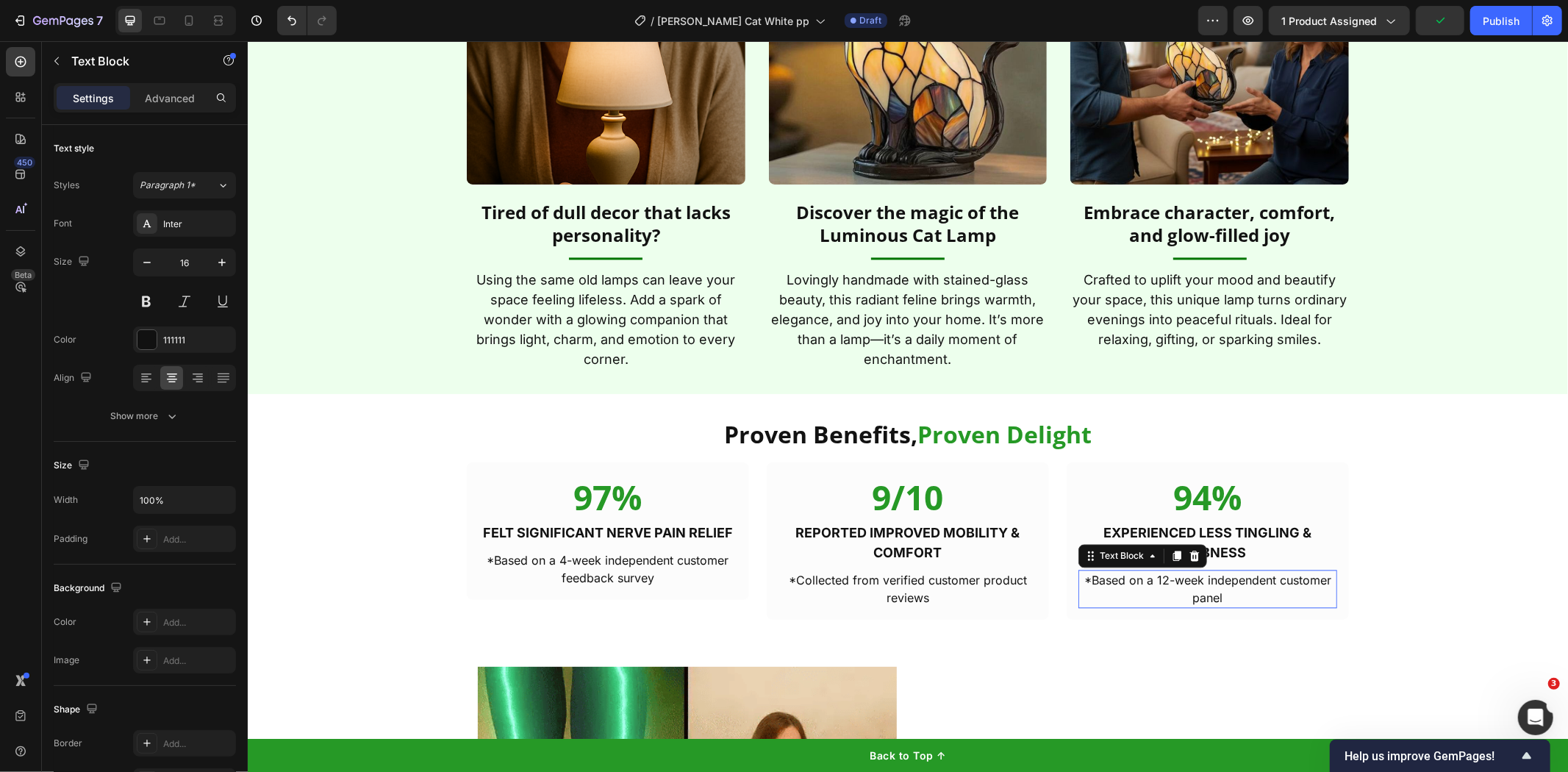
click at [1222, 588] on p "*Based on a 12-week independent customer panel" at bounding box center [1207, 588] width 256 height 35
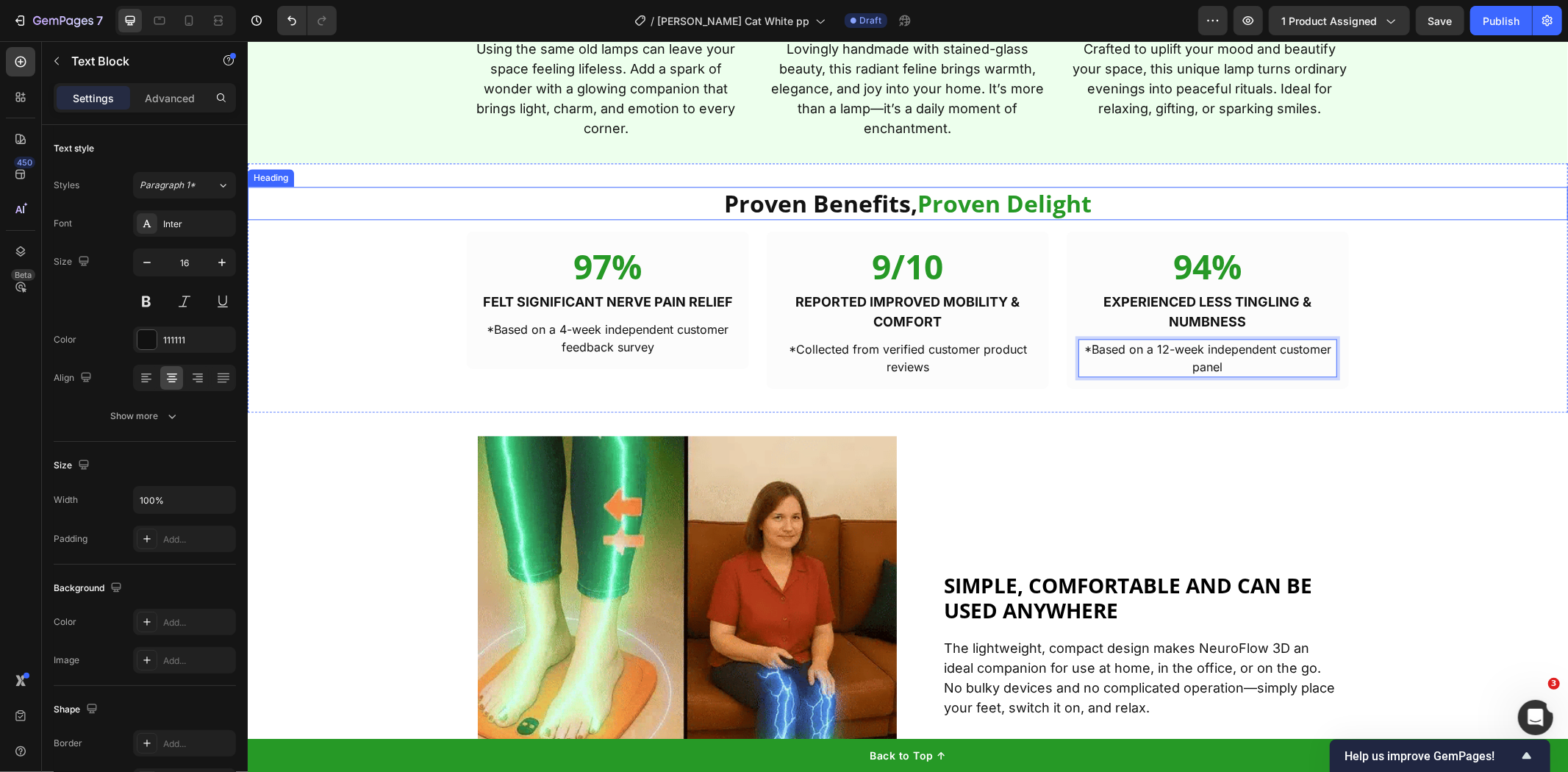
scroll to position [2947, 0]
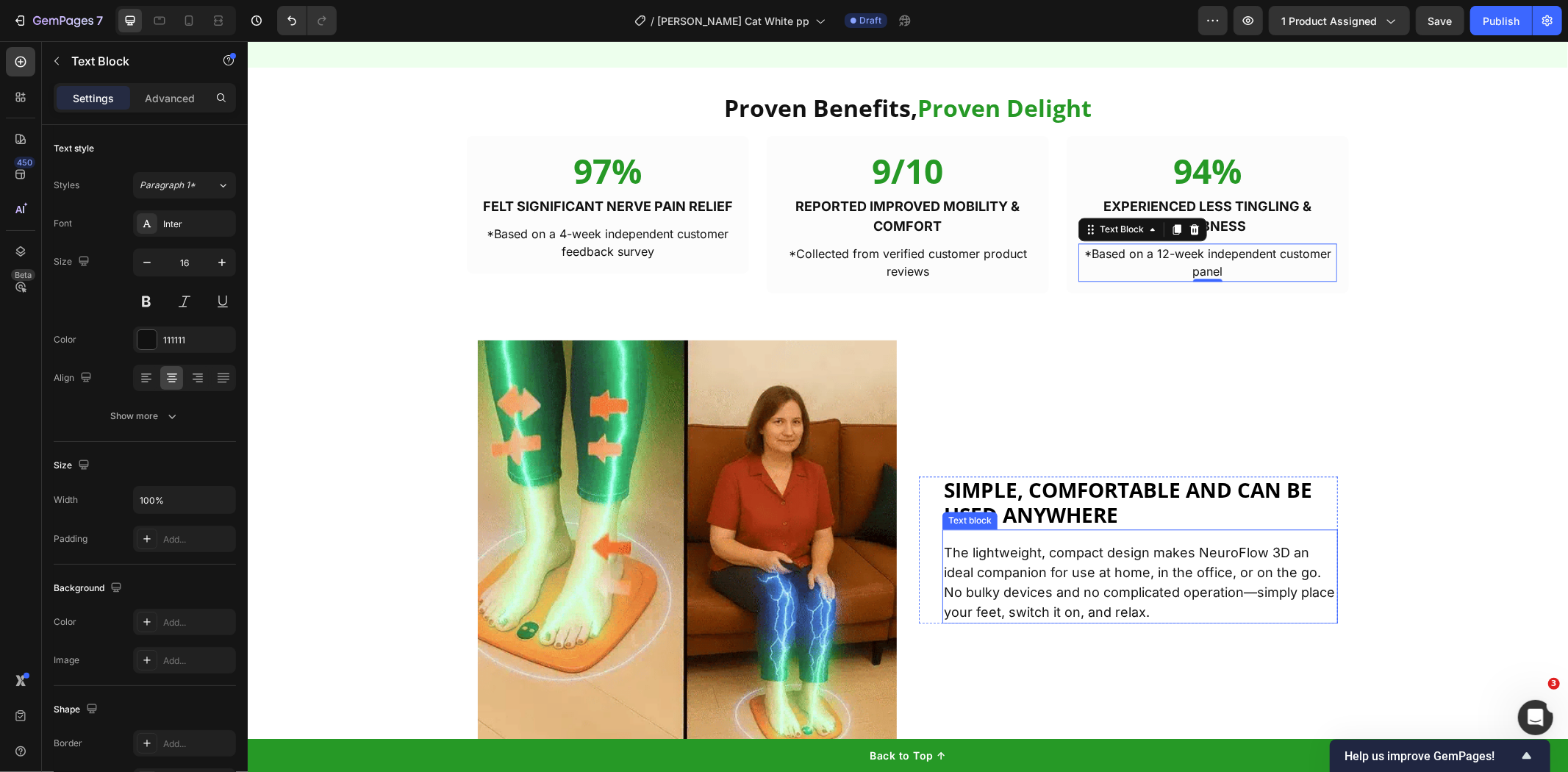
click at [1042, 498] on strong "Simple, comfortable and can be used anywhere" at bounding box center [1127, 502] width 368 height 53
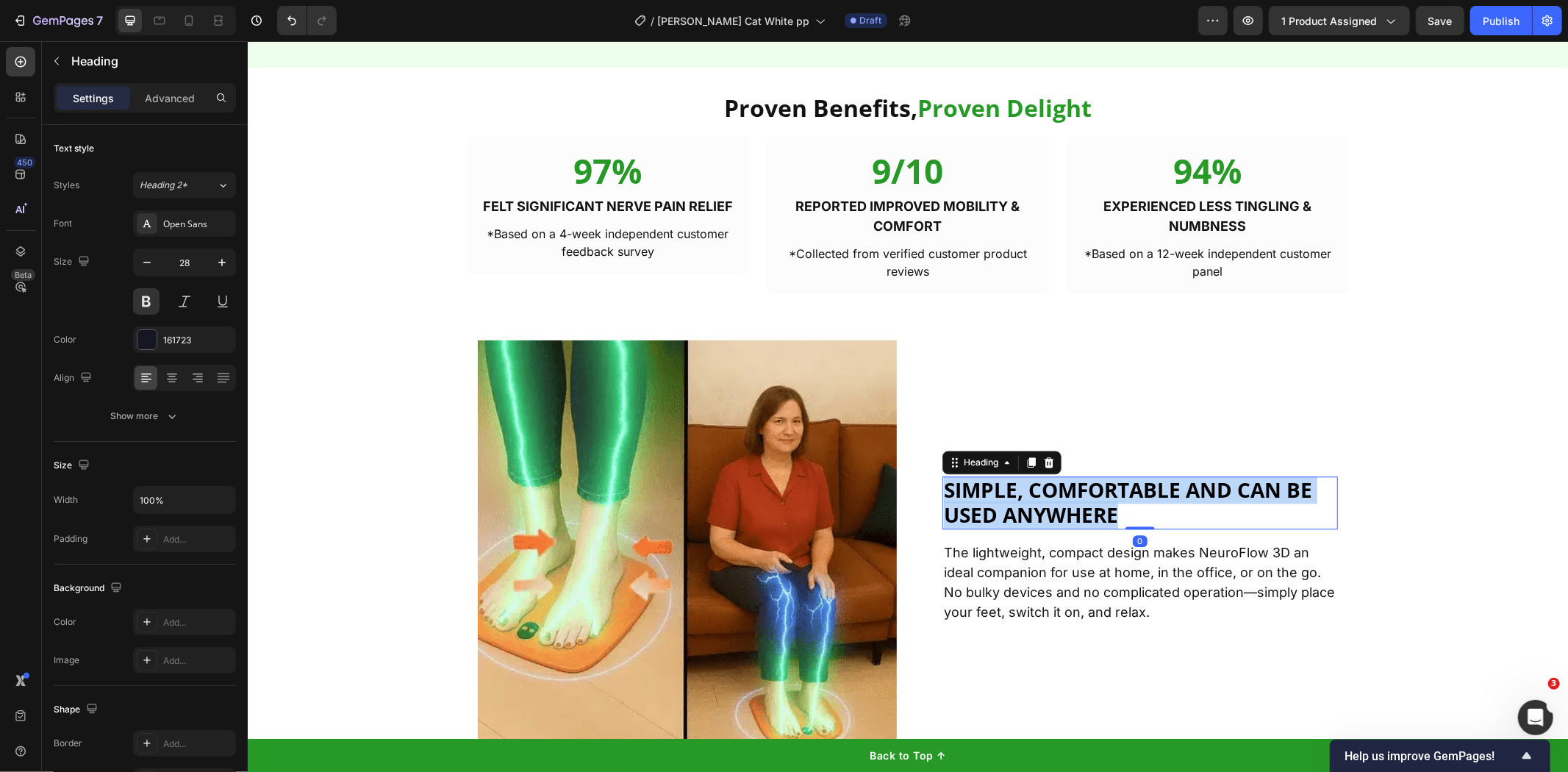
click at [1042, 498] on strong "Simple, comfortable and can be used anywhere" at bounding box center [1127, 502] width 368 height 53
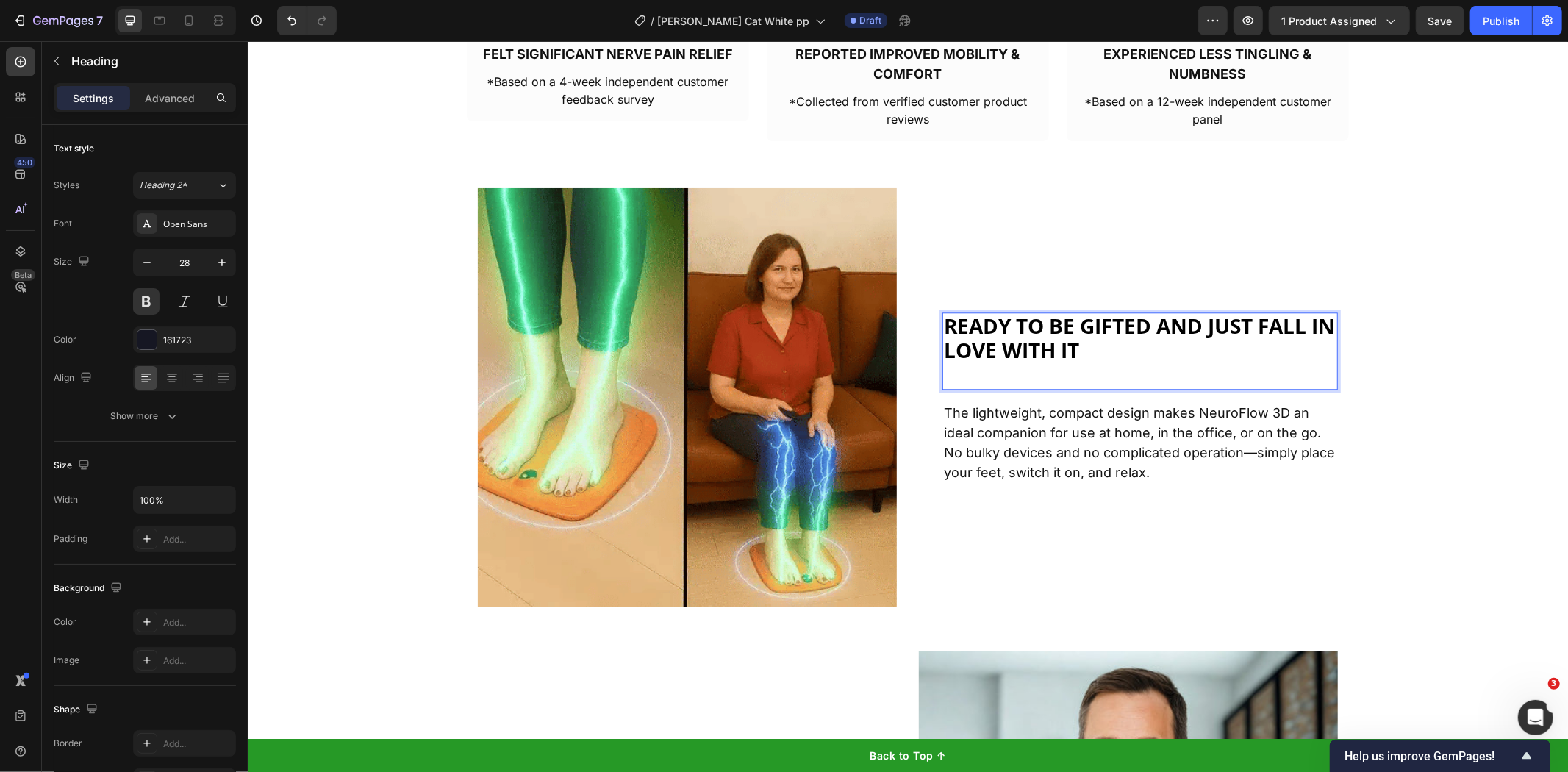
scroll to position [82, 0]
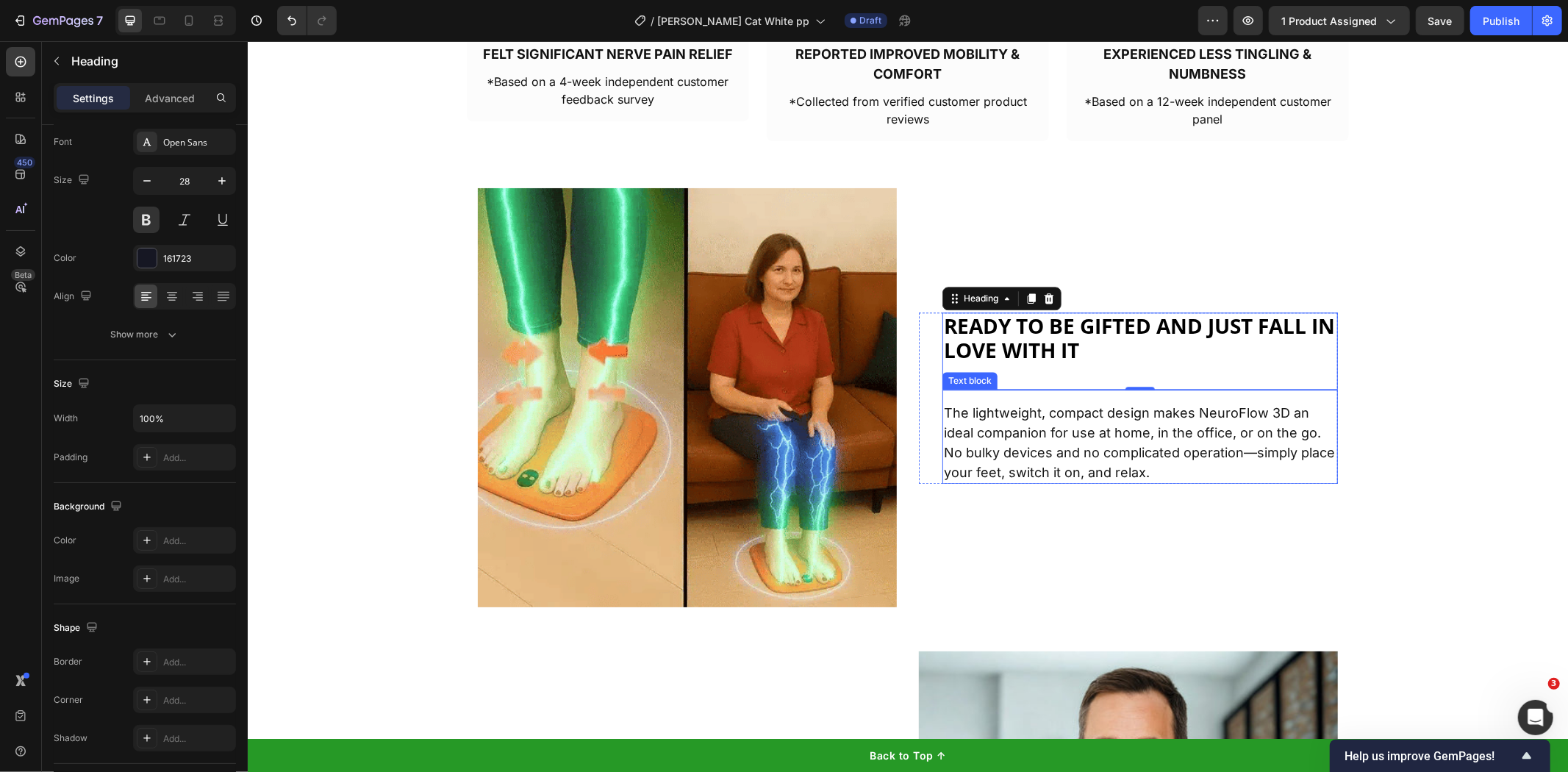
click at [1145, 455] on p "The lightweight, compact design makes NeuroFlow 3D an ideal companion for use a…" at bounding box center [1139, 442] width 393 height 80
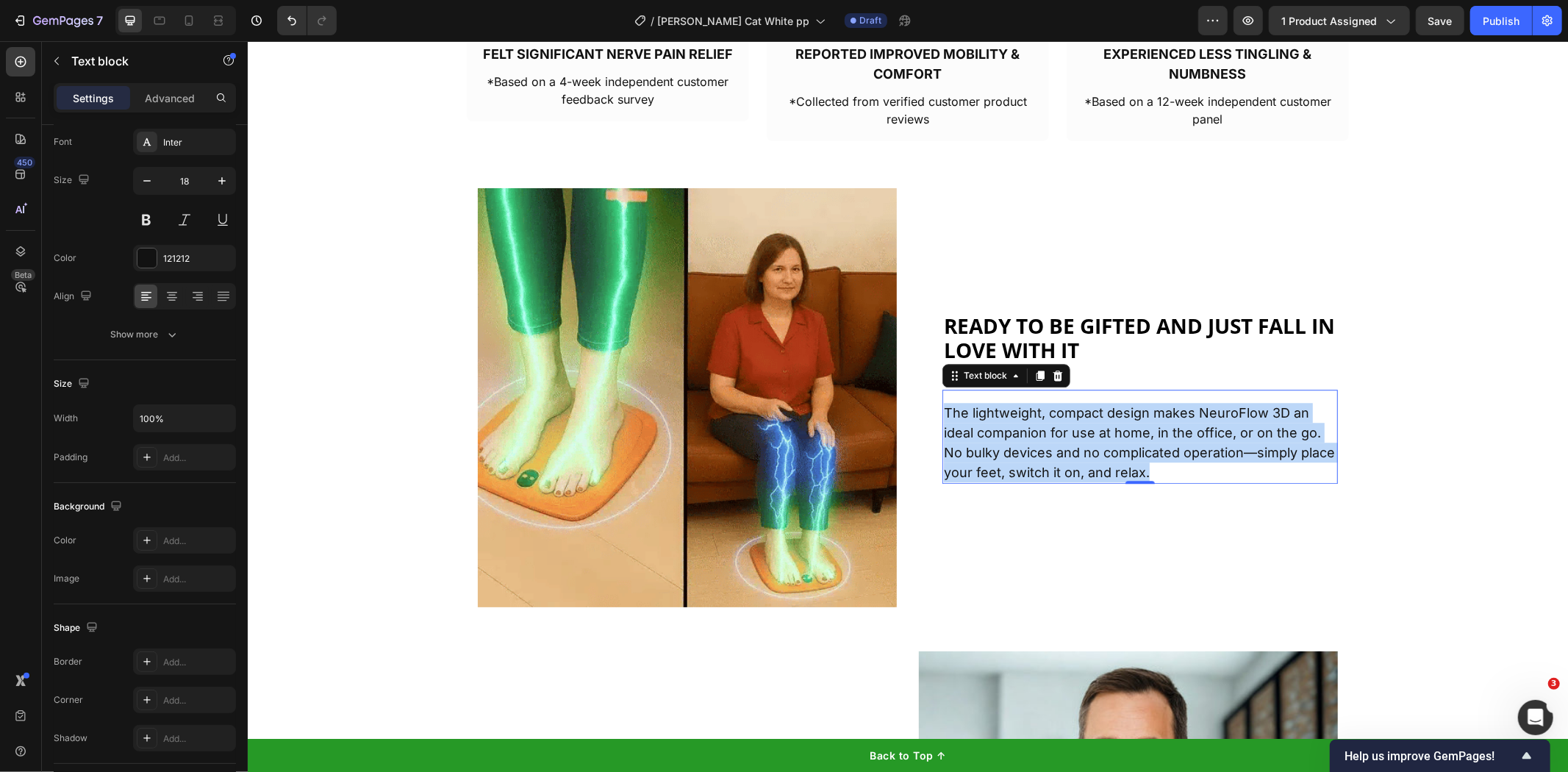
scroll to position [0, 0]
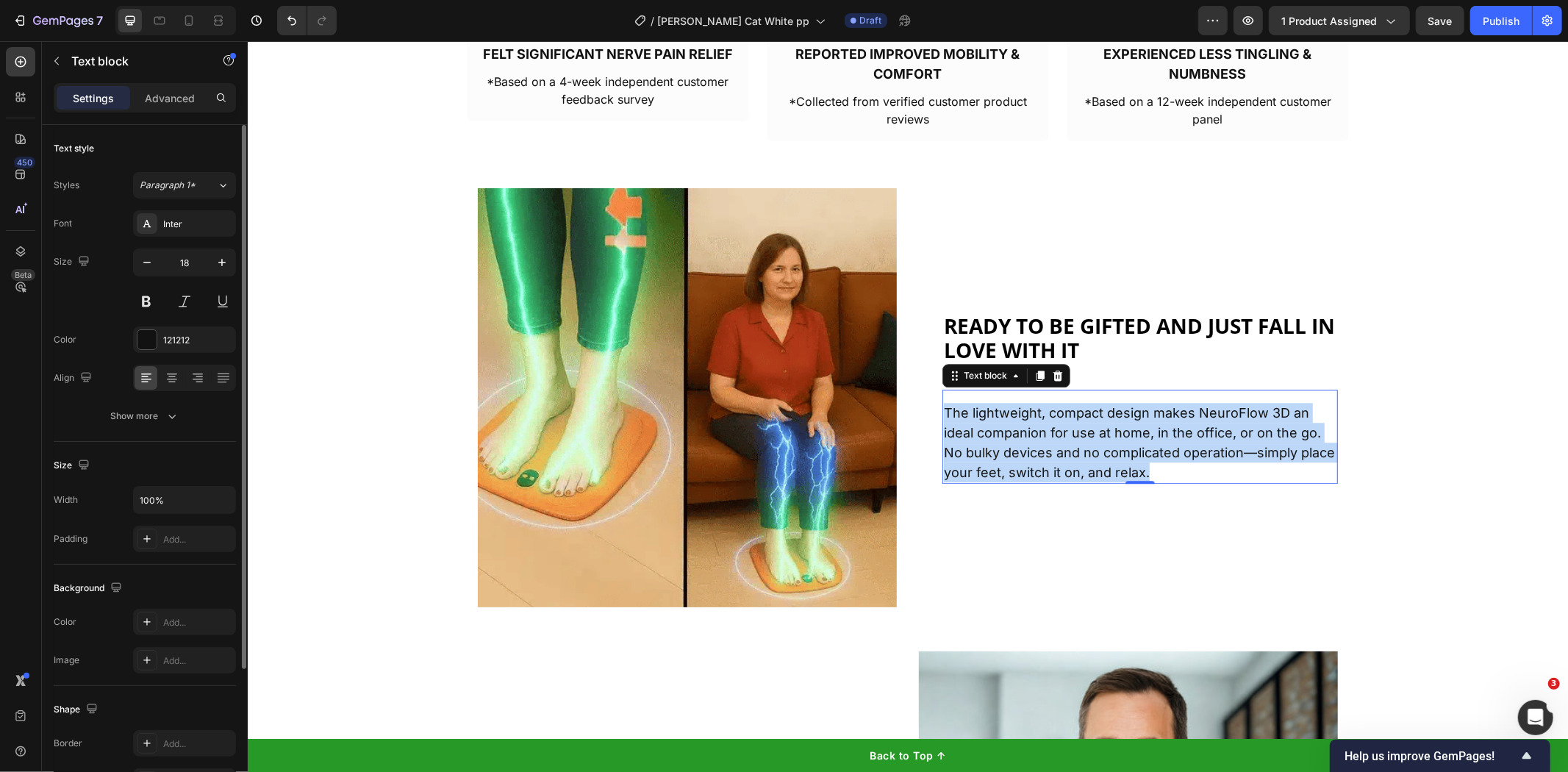
click at [1145, 455] on p "The lightweight, compact design makes NeuroFlow 3D an ideal companion for use a…" at bounding box center [1139, 442] width 393 height 80
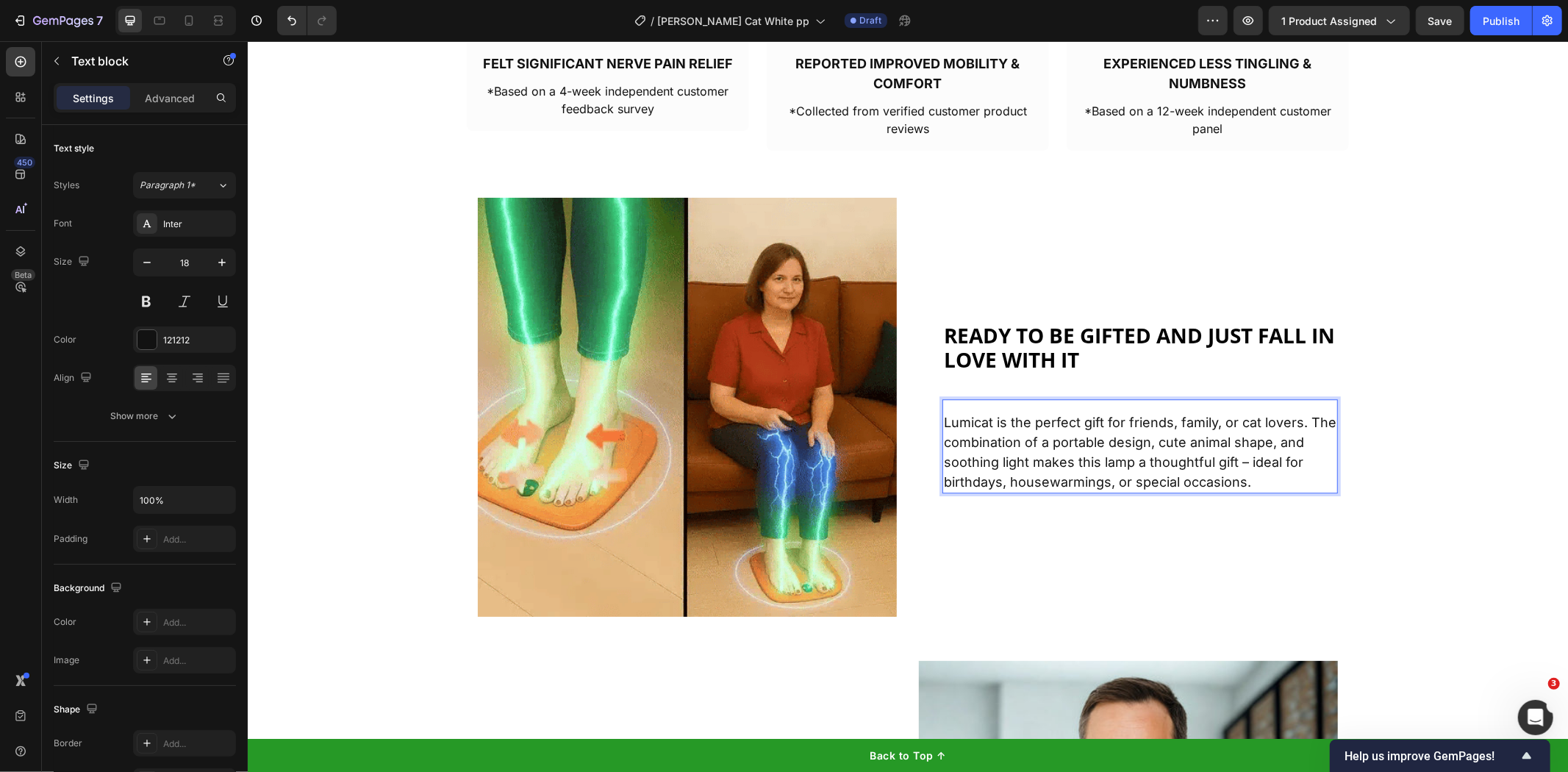
scroll to position [3099, 0]
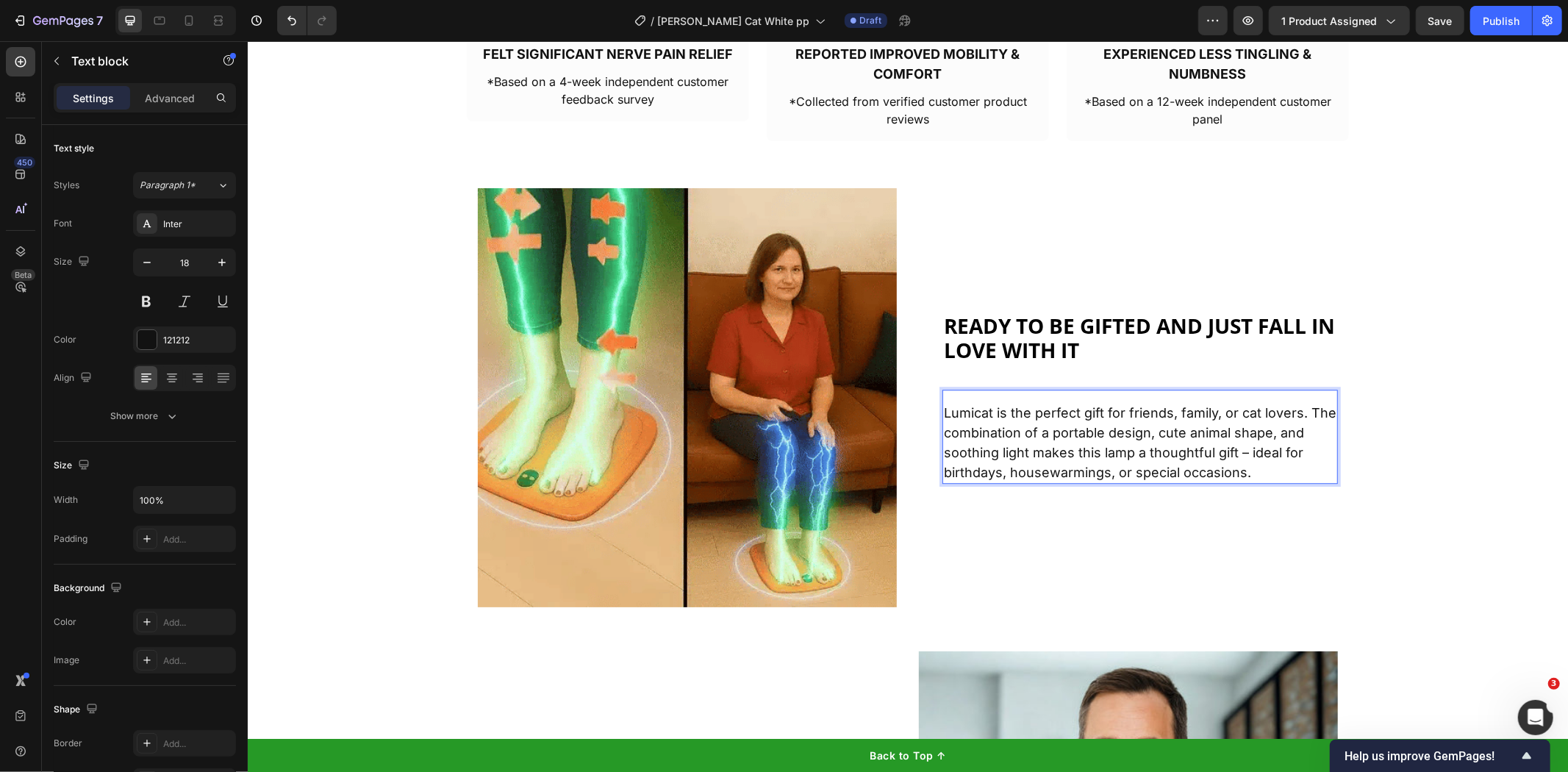
click at [947, 410] on p "Lumicat is the perfect gift for friends, family, or cat lovers. The combination…" at bounding box center [1139, 442] width 393 height 80
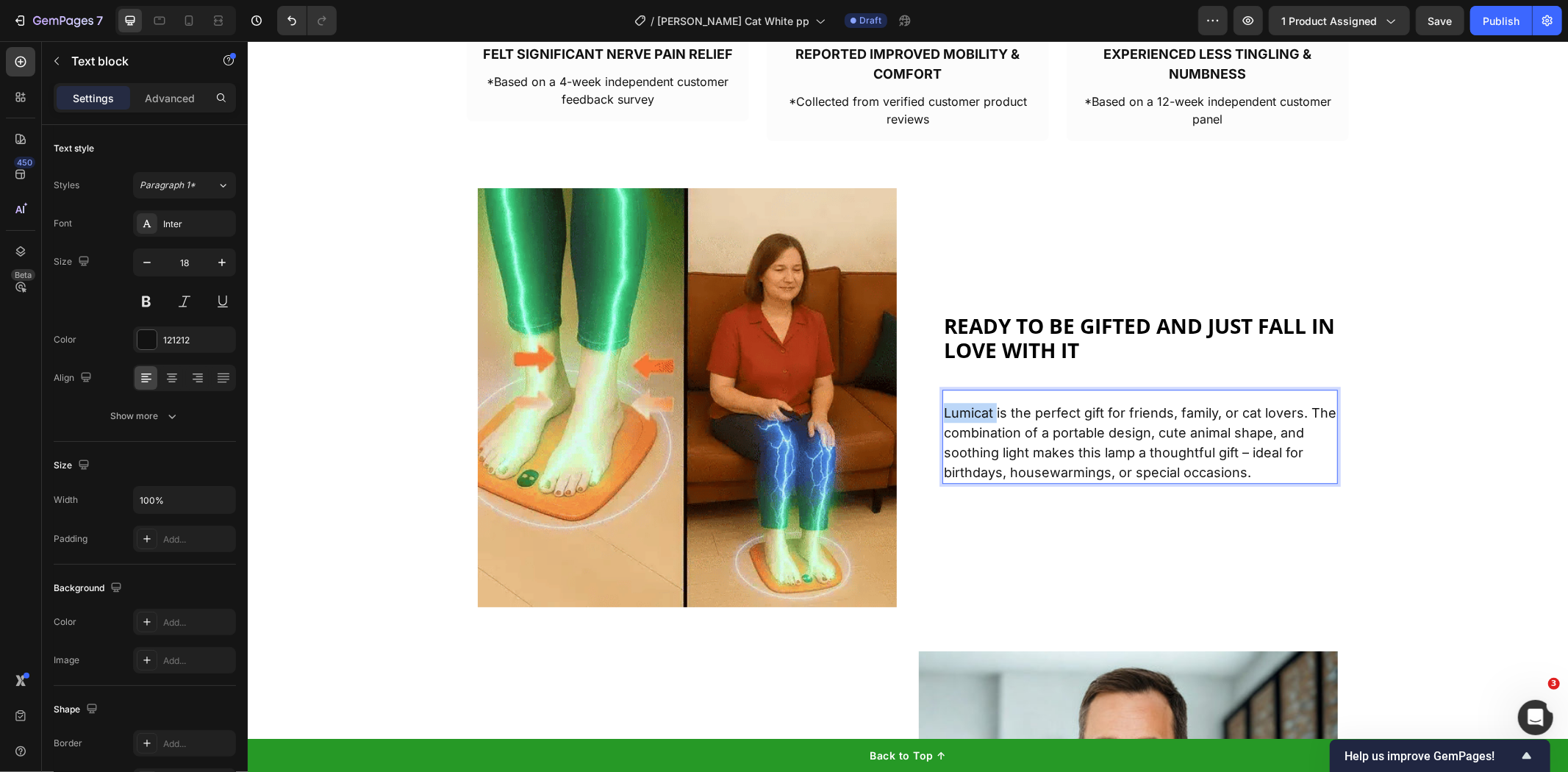
click at [947, 410] on p "Lumicat is the perfect gift for friends, family, or cat lovers. The combination…" at bounding box center [1139, 442] width 393 height 80
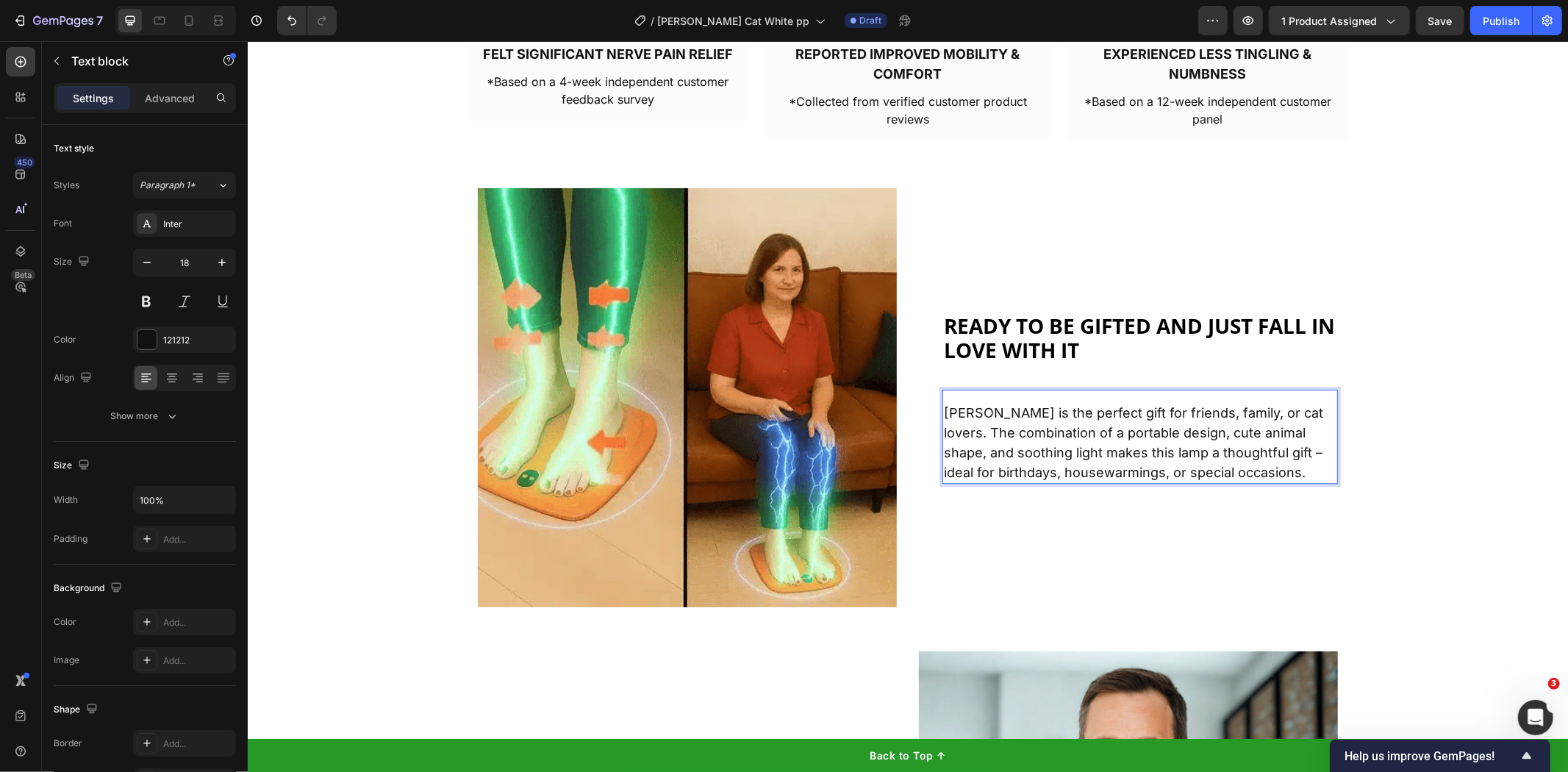
click at [758, 254] on img at bounding box center [687, 397] width 419 height 419
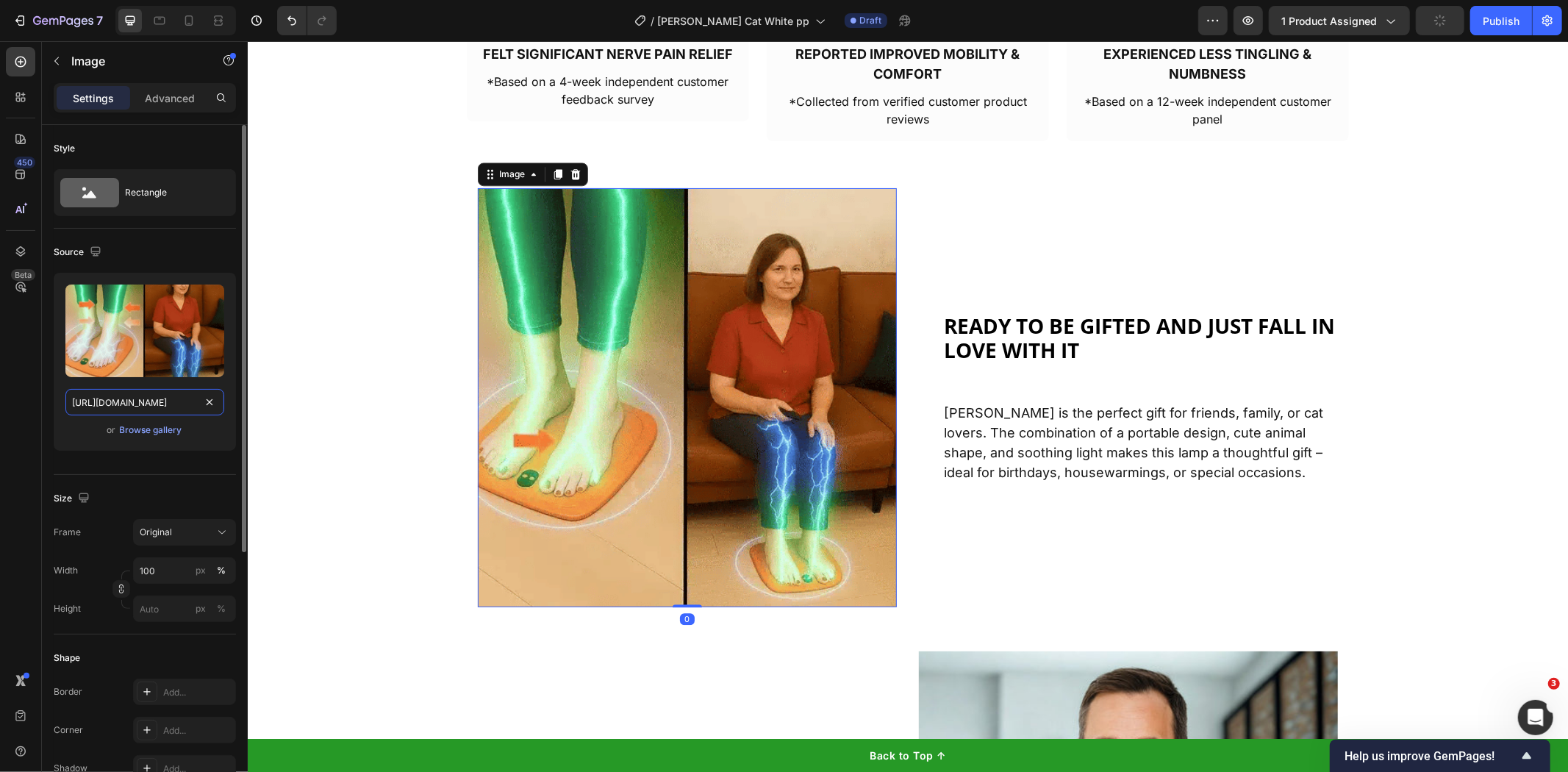
click at [138, 396] on input "[URL][DOMAIN_NAME]" at bounding box center [144, 402] width 159 height 26
paste input "815/6889/1219/files/WhatsApp_Image_[DATE]_at_17.18.32_f29af168_480x480.jpg?v=17…"
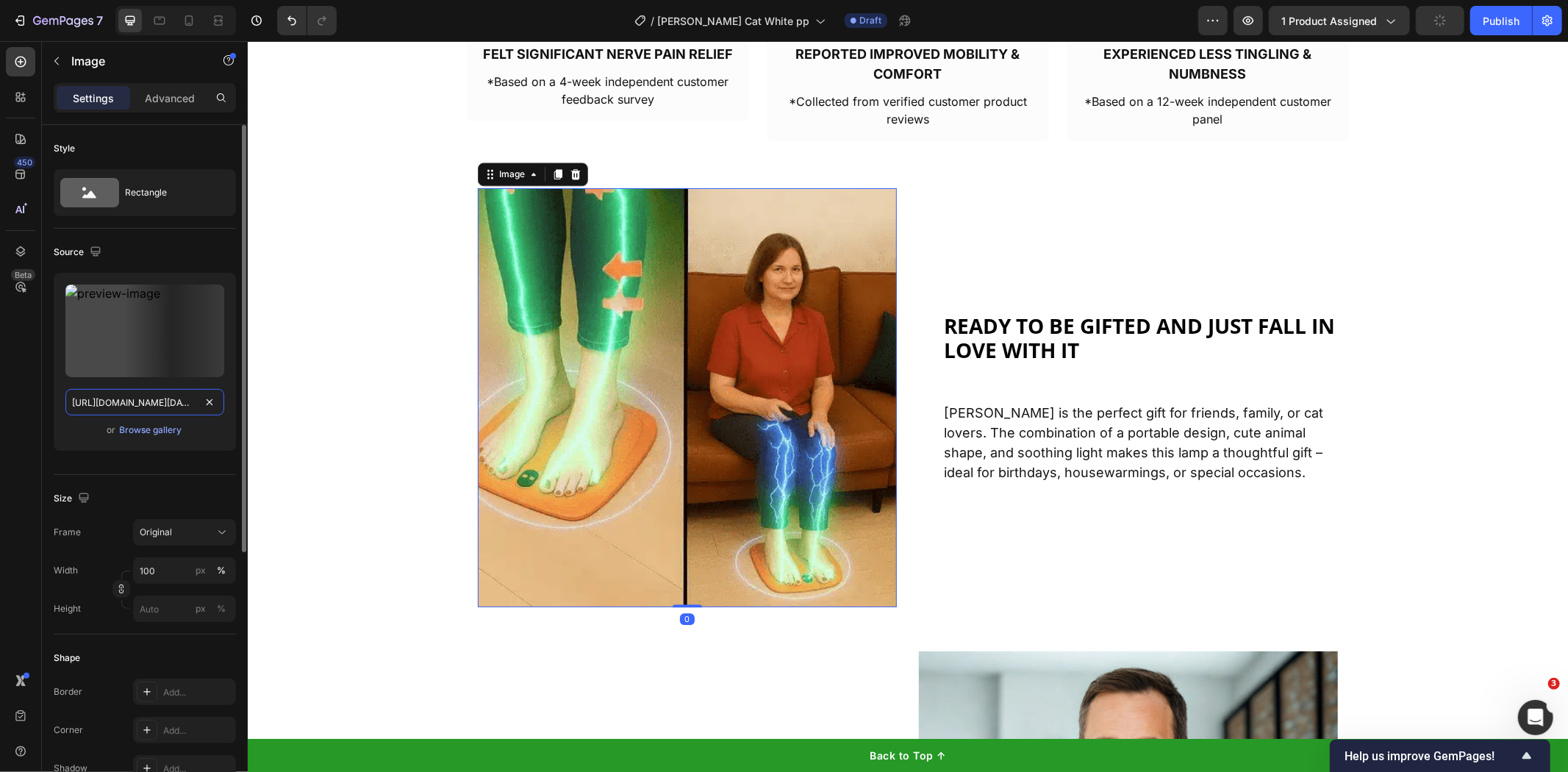
scroll to position [0, 443]
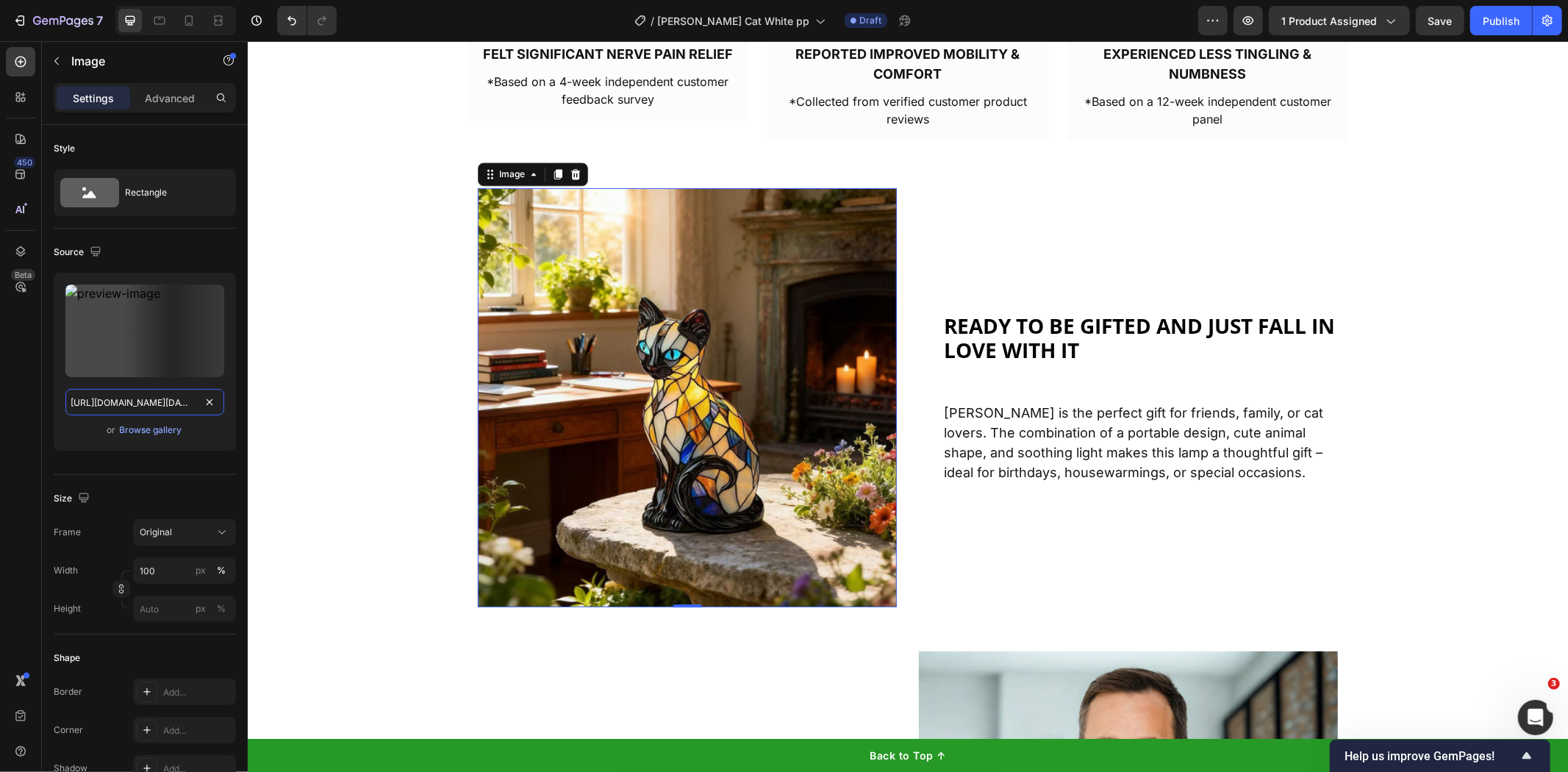
type input "[URL][DOMAIN_NAME][DATE]"
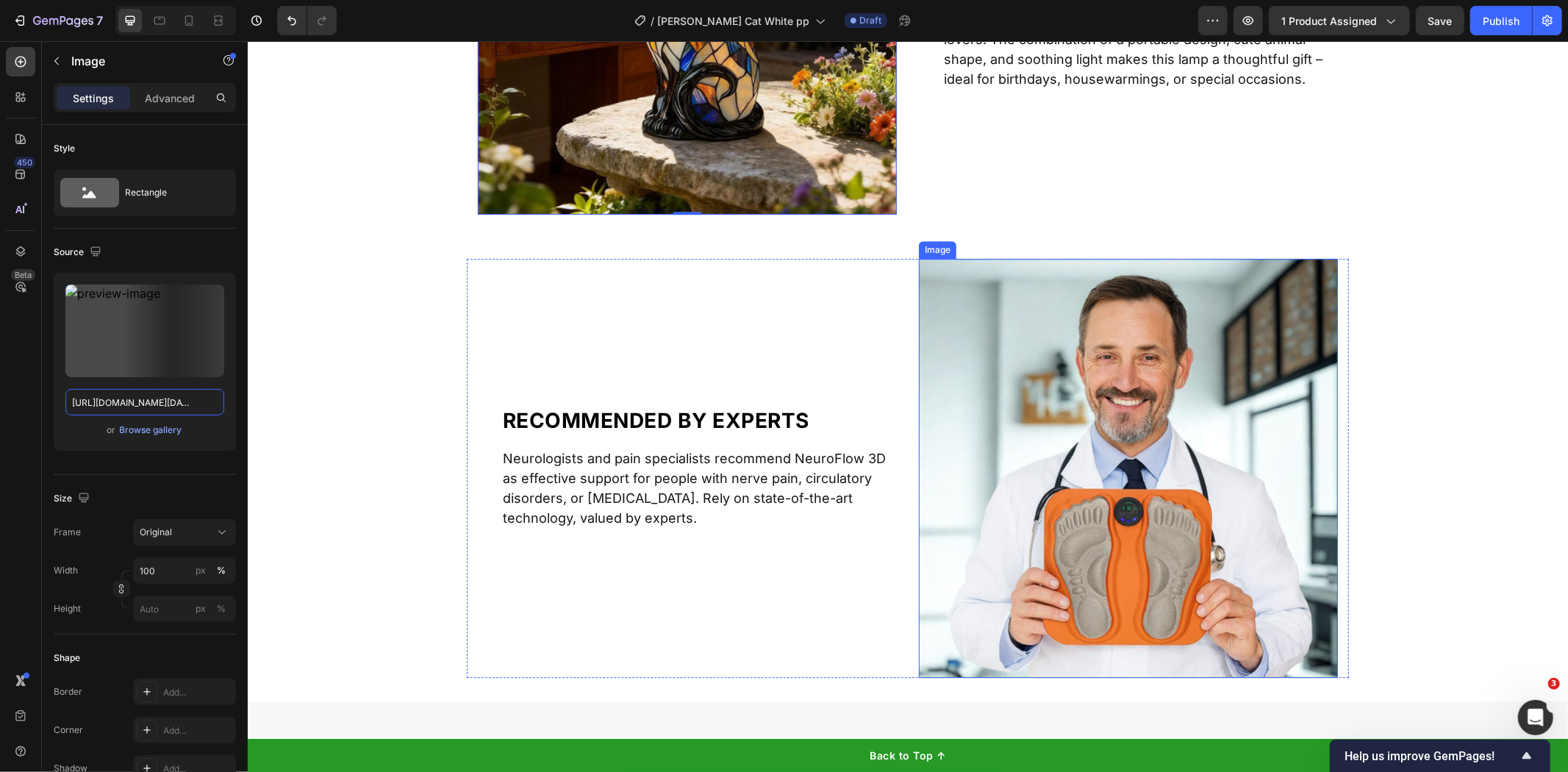
scroll to position [3507, 0]
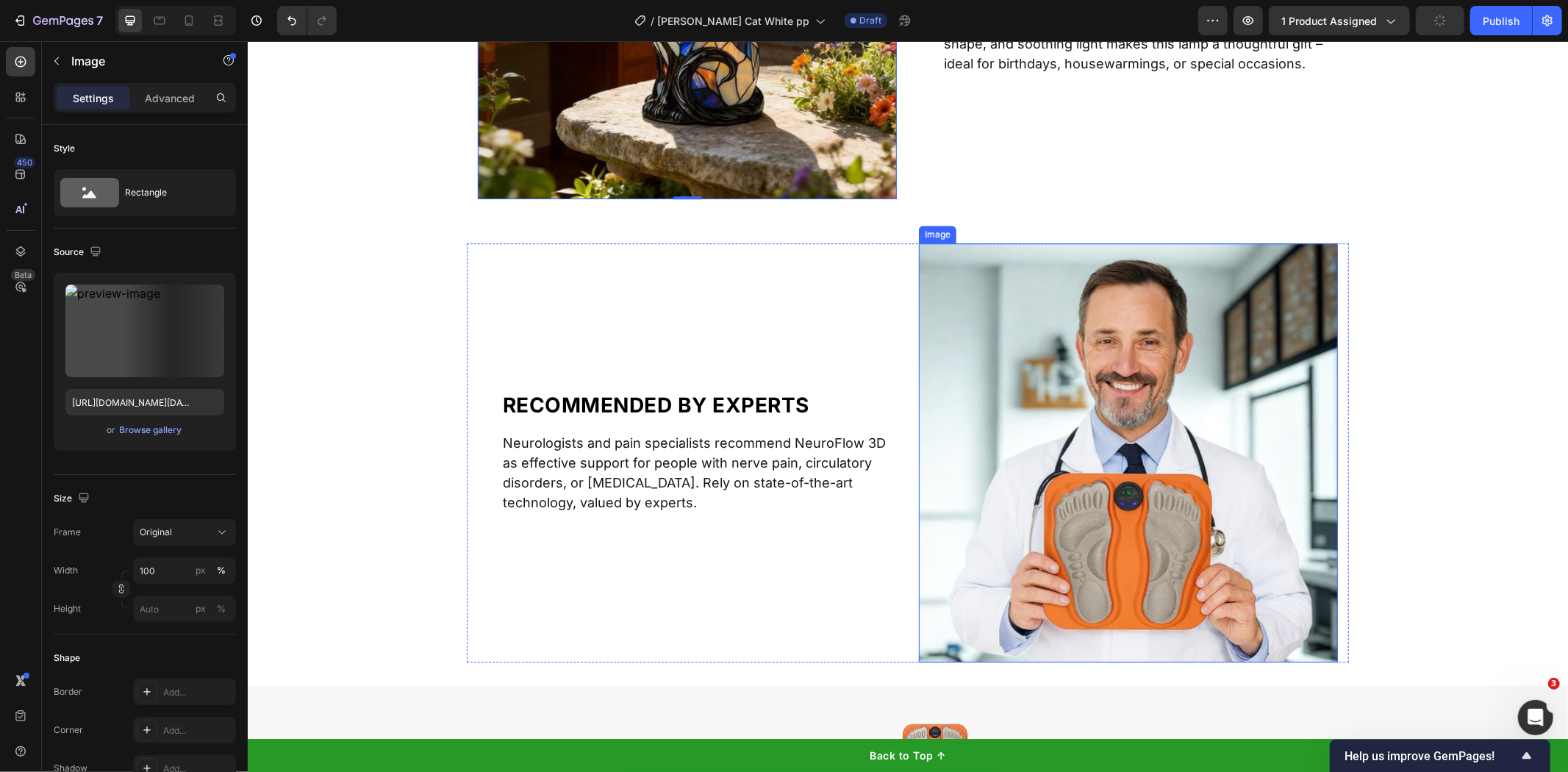
click at [1180, 488] on img at bounding box center [1128, 453] width 419 height 419
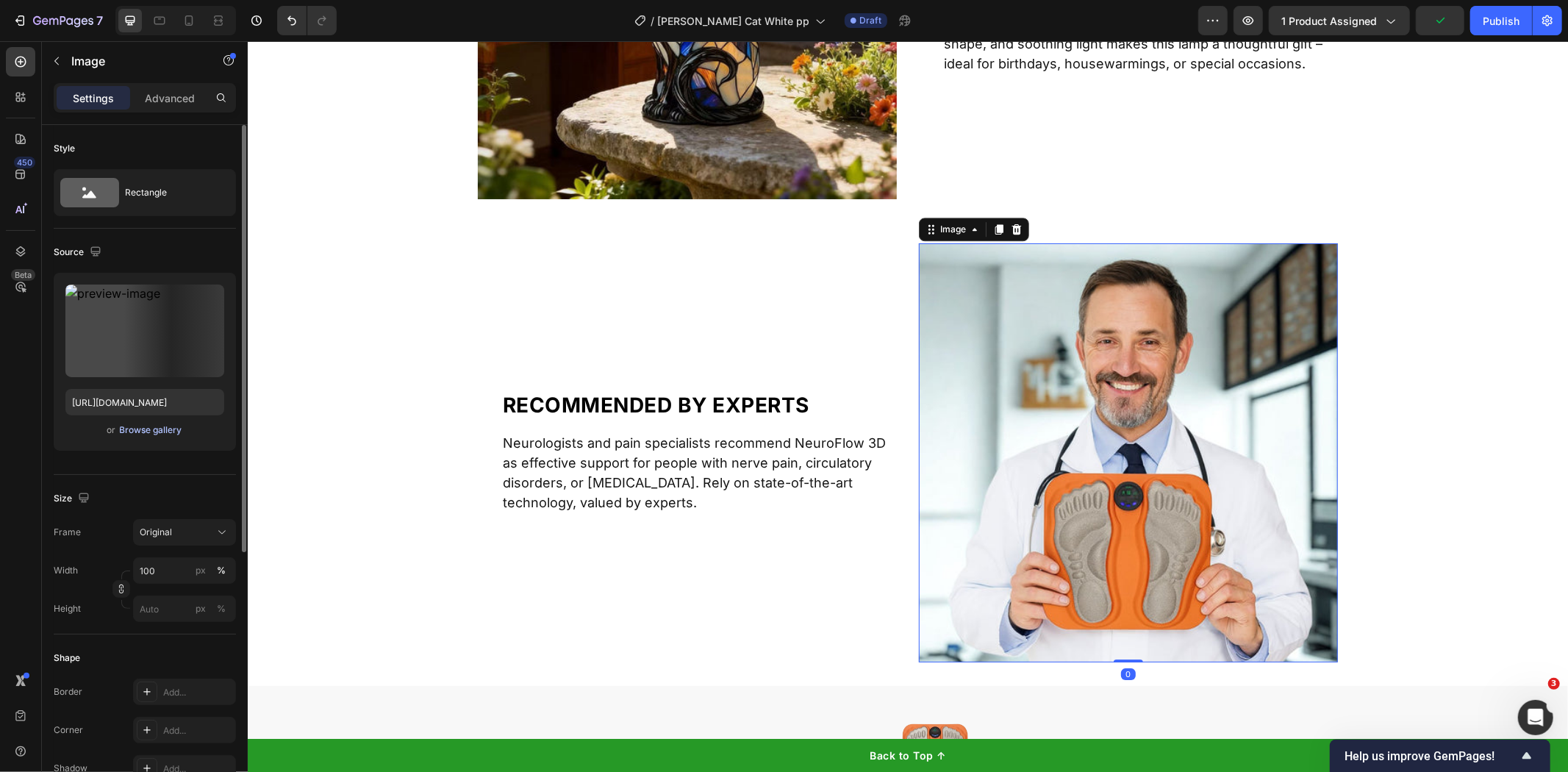
click at [120, 426] on div "Browse gallery" at bounding box center [151, 430] width 63 height 14
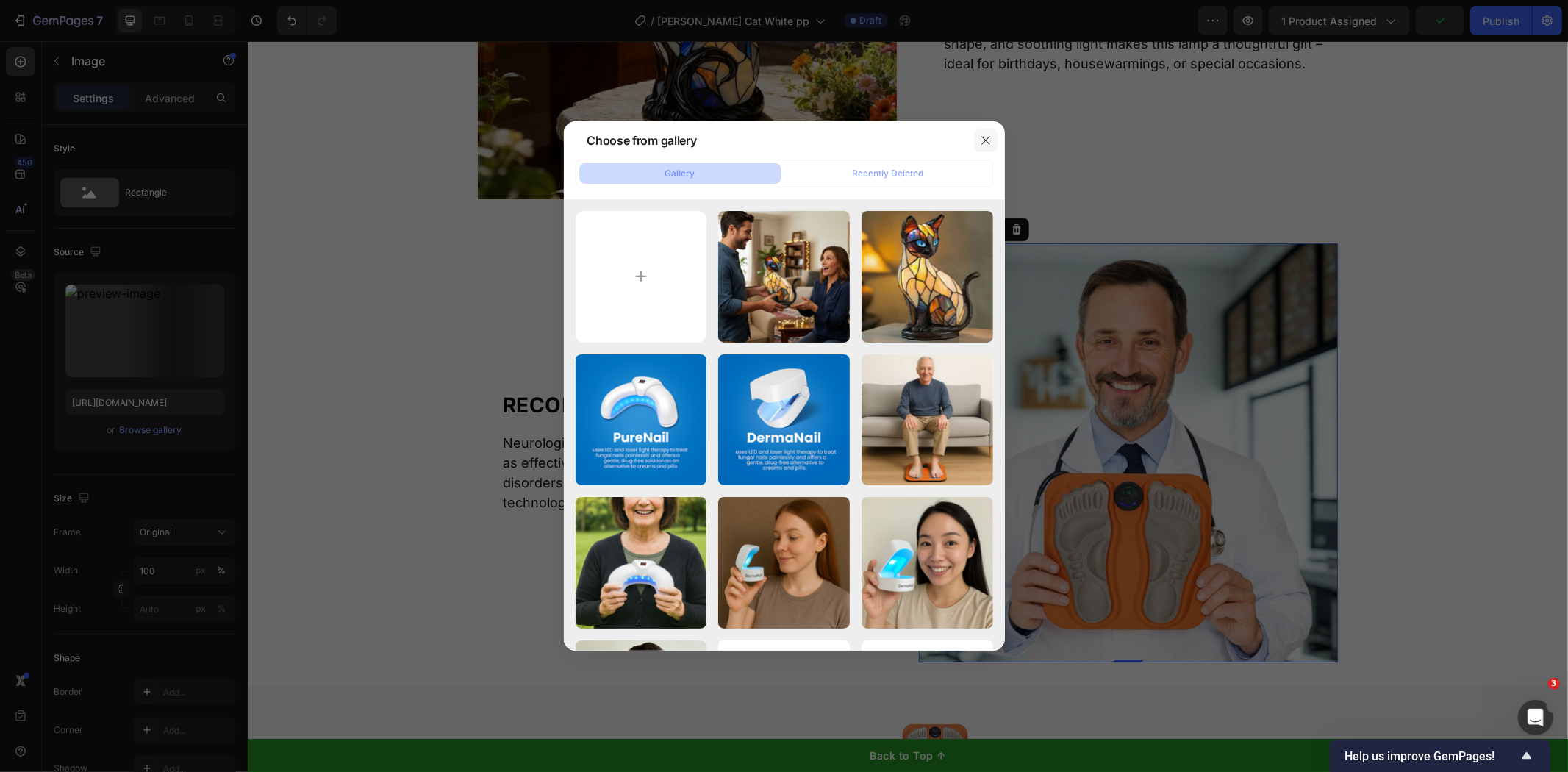
click at [977, 146] on button "button" at bounding box center [986, 141] width 24 height 24
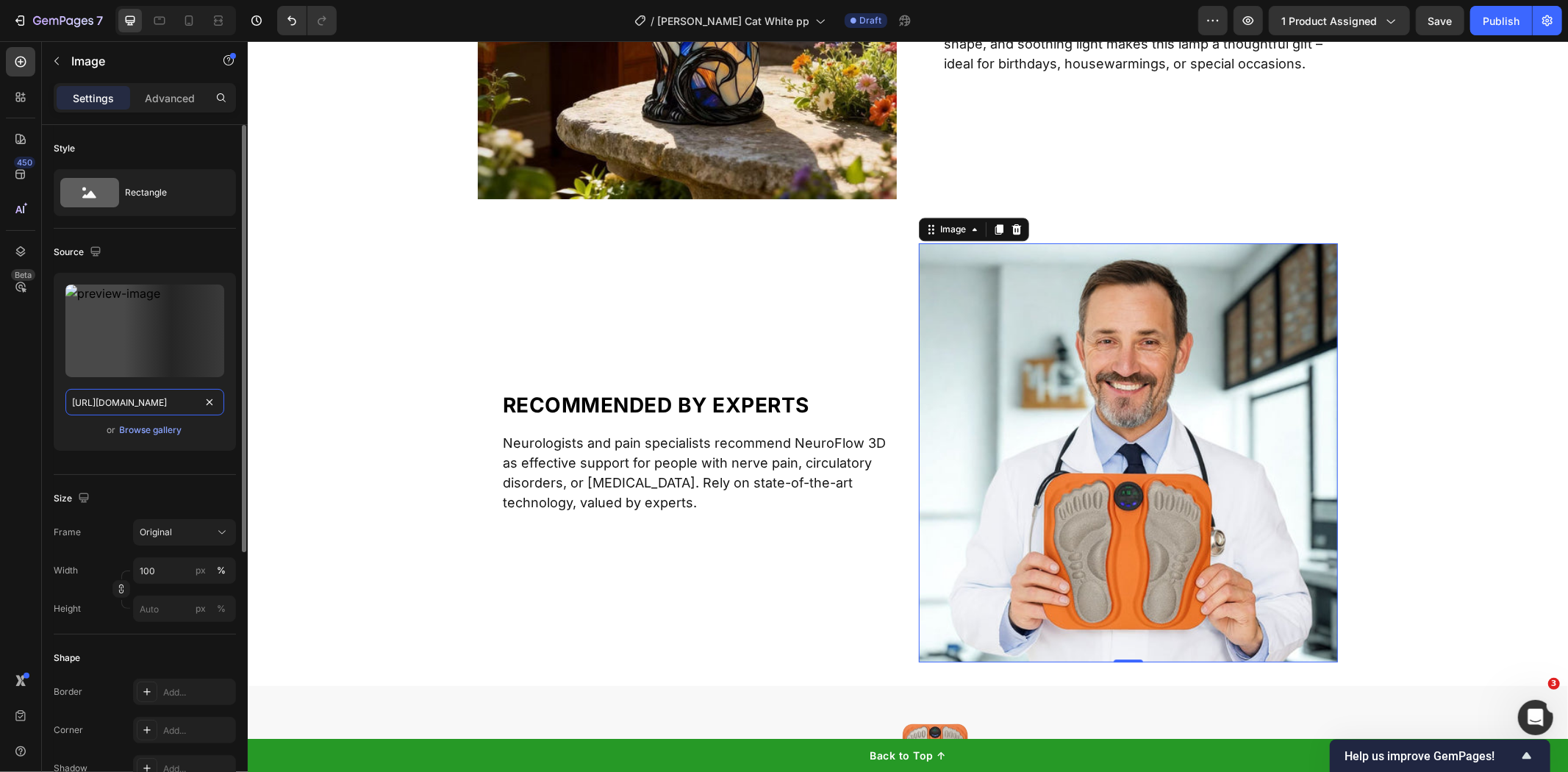
click at [164, 402] on input "[URL][DOMAIN_NAME]" at bounding box center [144, 402] width 159 height 26
paste input "815/6889/1219/files/2_0a68fbeb-0677-4ba4-b50b-a094fb83be43_480x480.jpg?v=175205…"
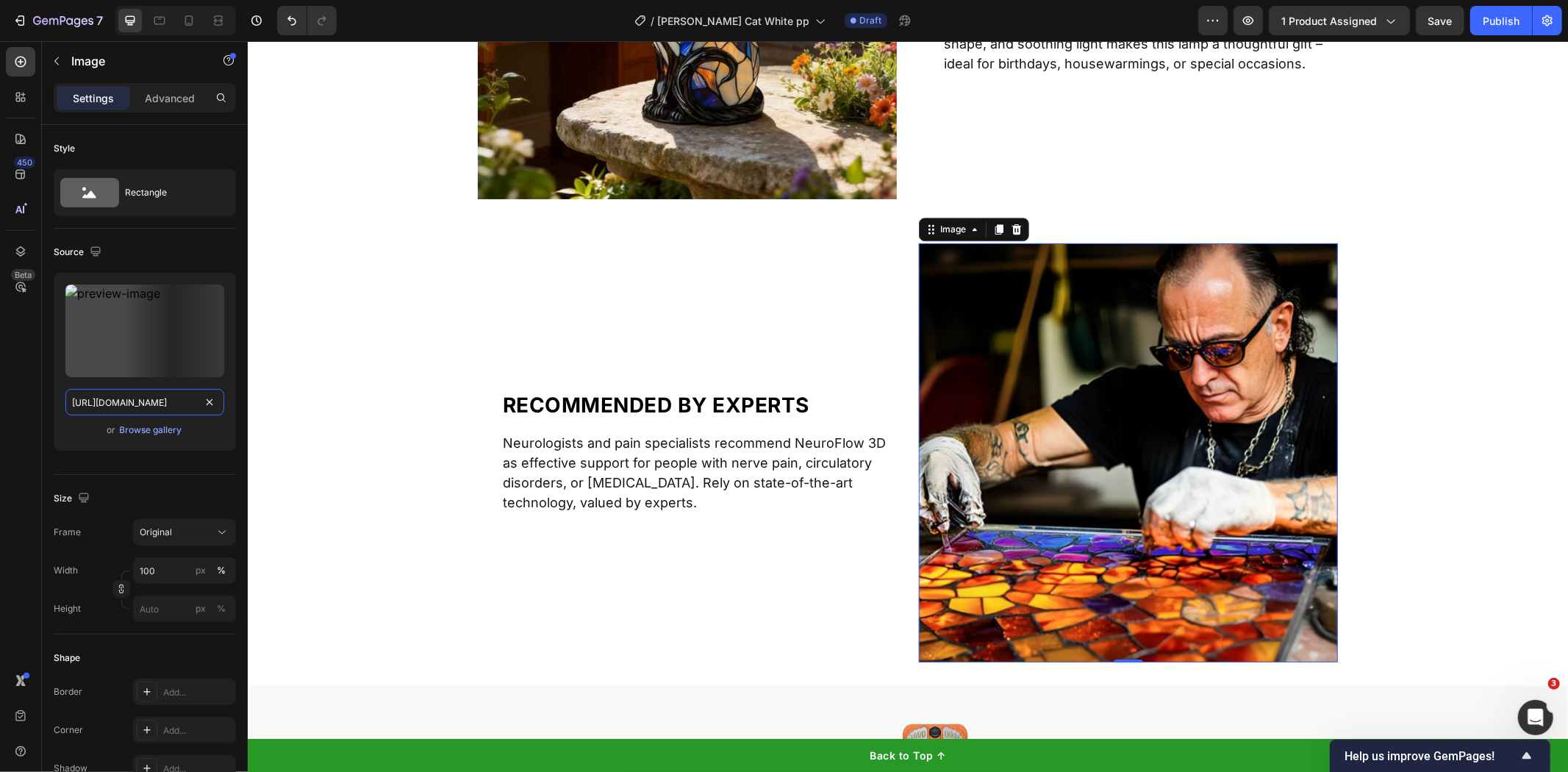
type input "[URL][DOMAIN_NAME]"
click at [621, 400] on span "Recommended by experts" at bounding box center [656, 405] width 307 height 25
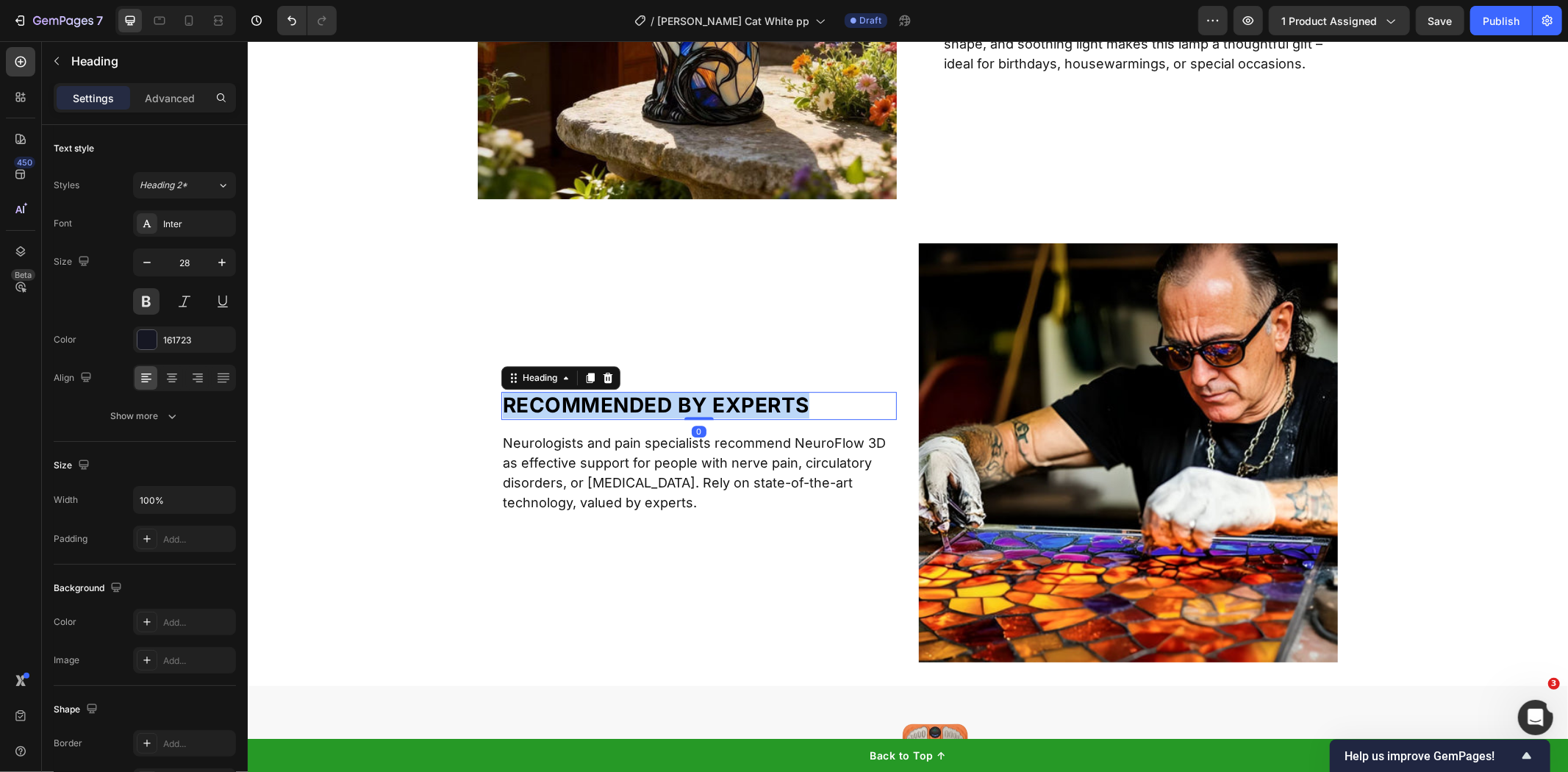
click at [621, 400] on span "Recommended by experts" at bounding box center [656, 405] width 307 height 25
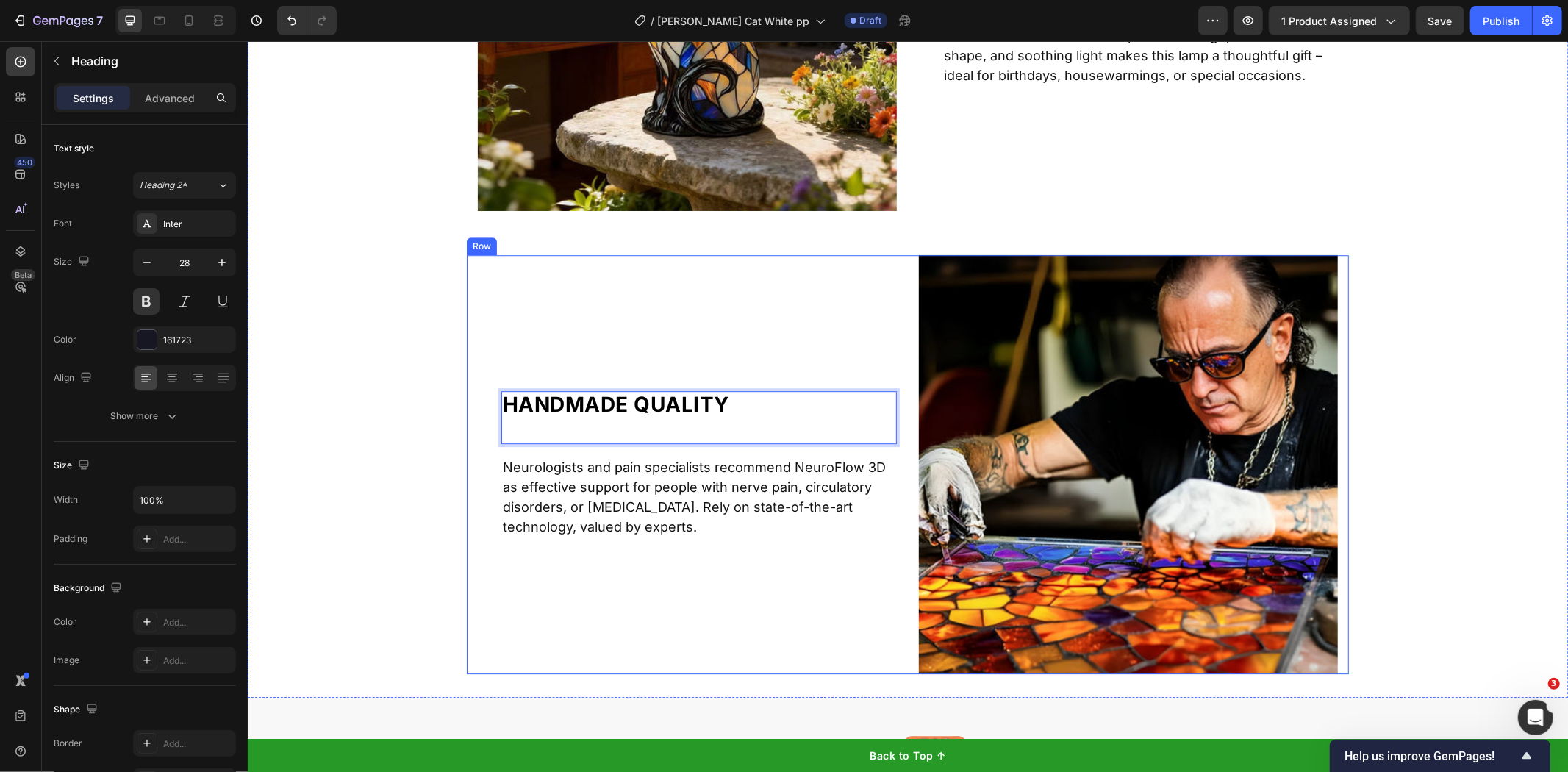
scroll to position [3507, 0]
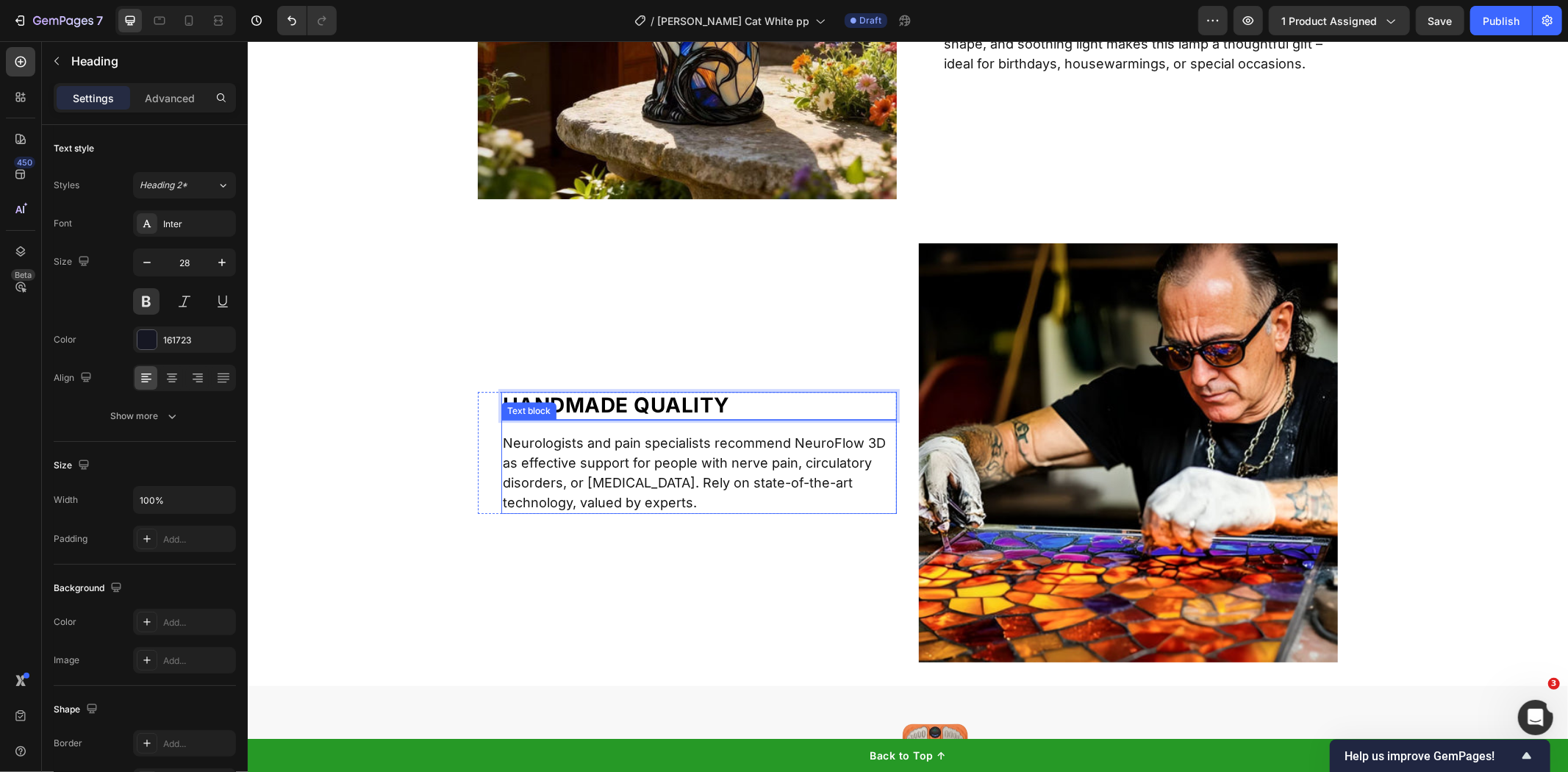
click at [583, 468] on p "Neurologists and pain specialists recommend NeuroFlow 3D as effective support f…" at bounding box center [698, 473] width 393 height 80
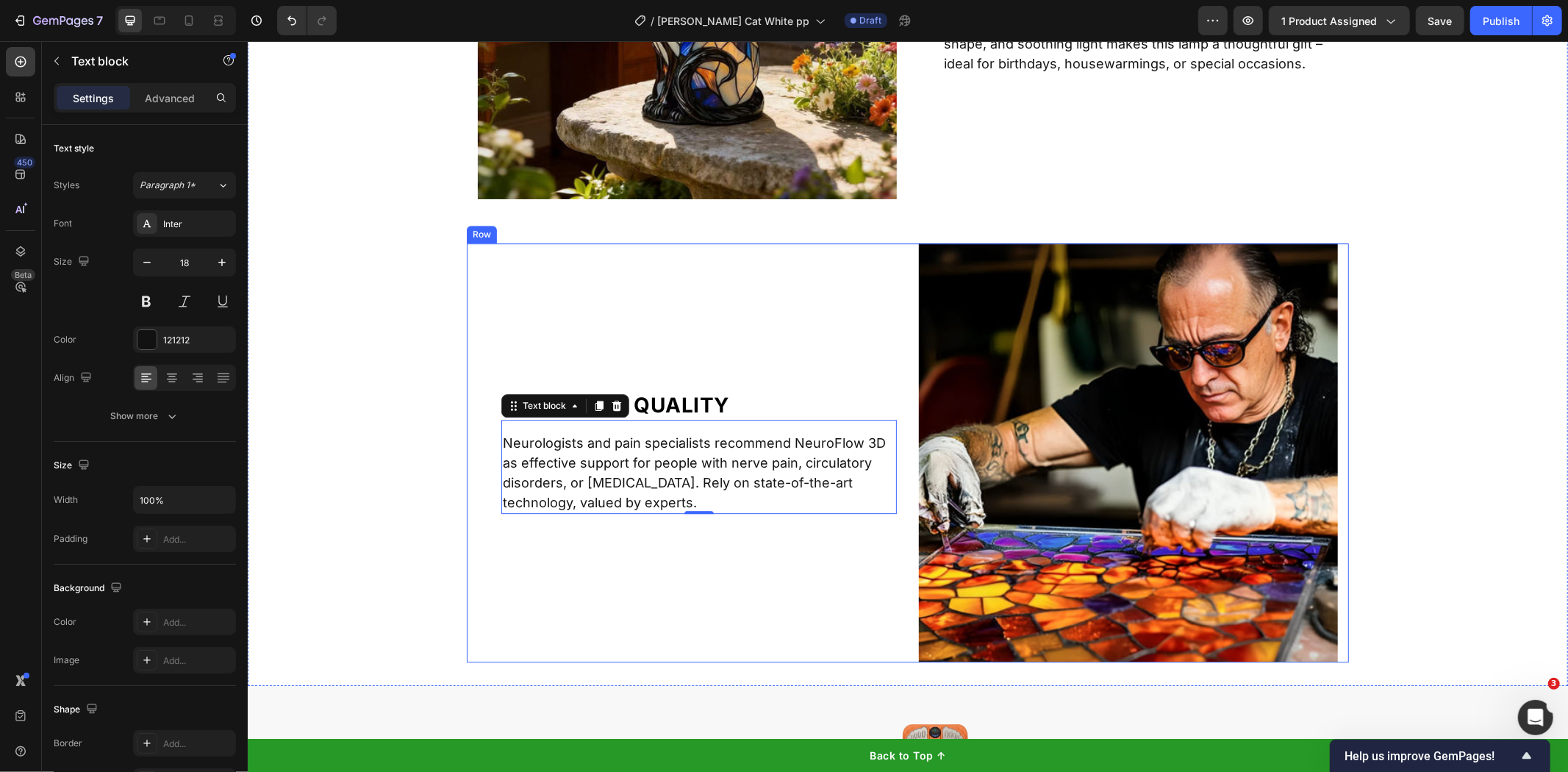
drag, startPoint x: 464, startPoint y: 434, endPoint x: 541, endPoint y: 449, distance: 78.4
click at [466, 434] on div "Image Image ⁠⁠⁠⁠⁠⁠⁠ HANDMADE QUALITY Heading Neurologists and pain specialists …" at bounding box center [907, 453] width 882 height 419
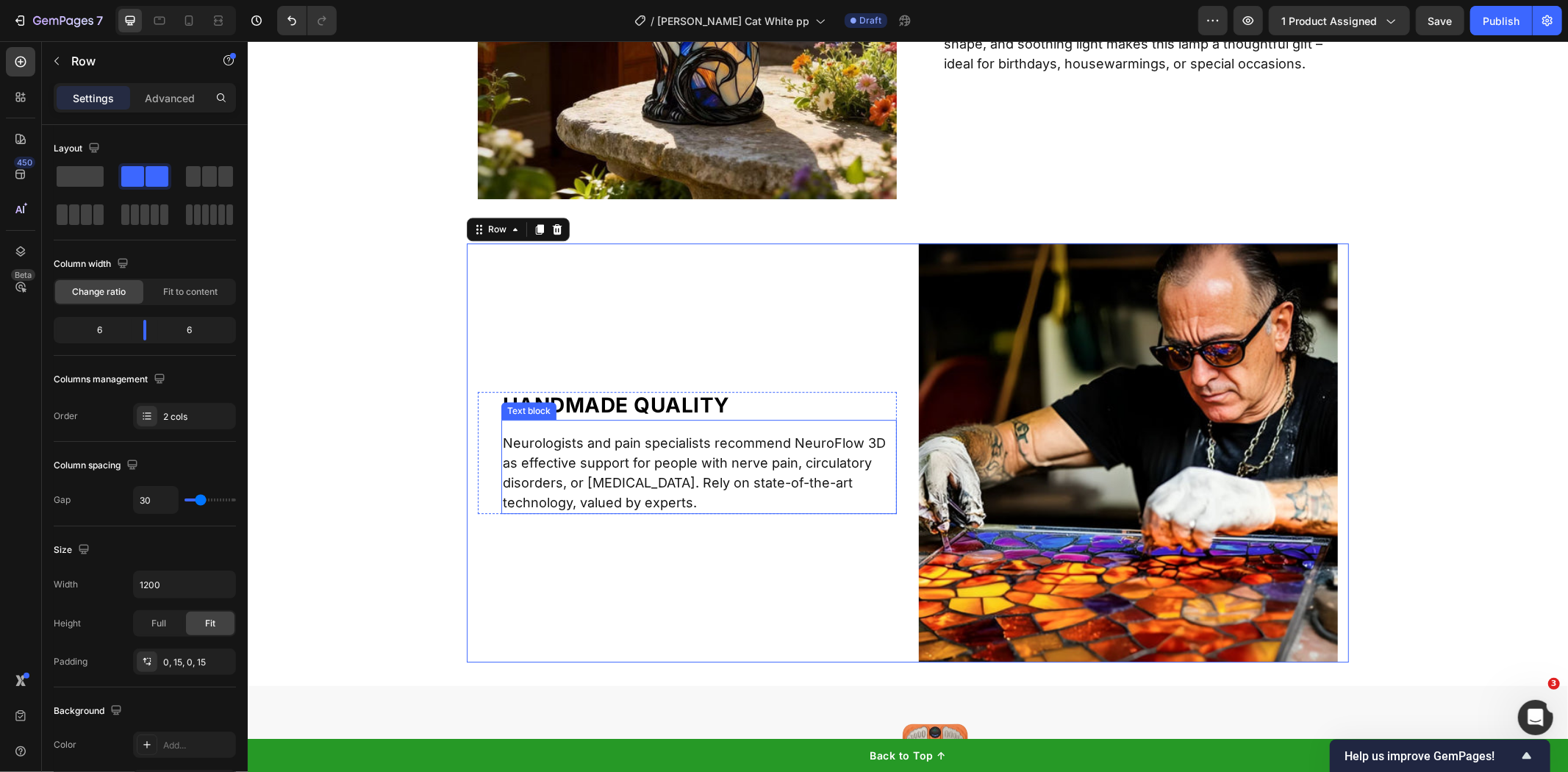
click at [545, 449] on p "Neurologists and pain specialists recommend NeuroFlow 3D as effective support f…" at bounding box center [698, 473] width 393 height 80
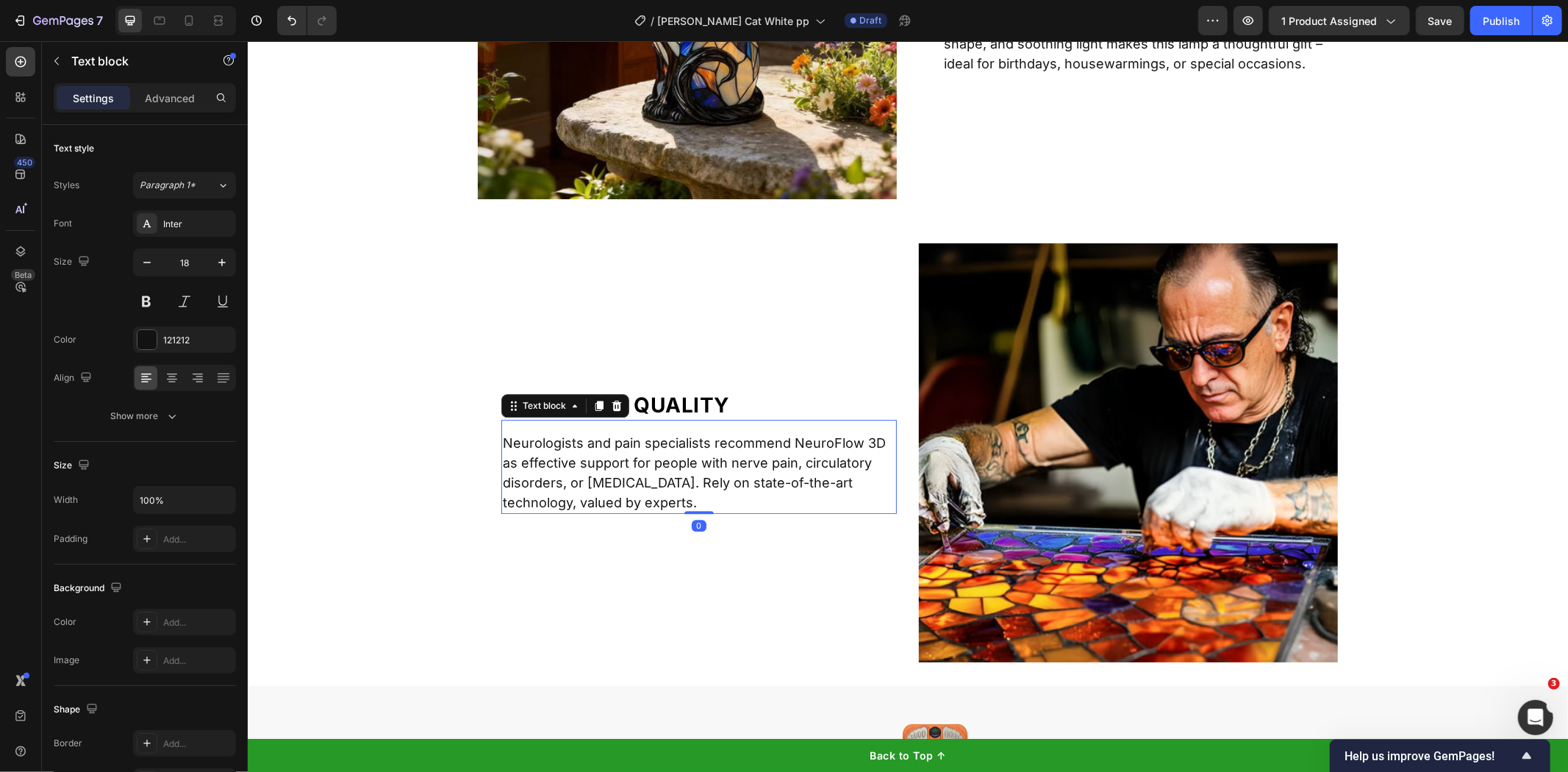
click at [545, 449] on p "Neurologists and pain specialists recommend NeuroFlow 3D as effective support f…" at bounding box center [698, 473] width 393 height 80
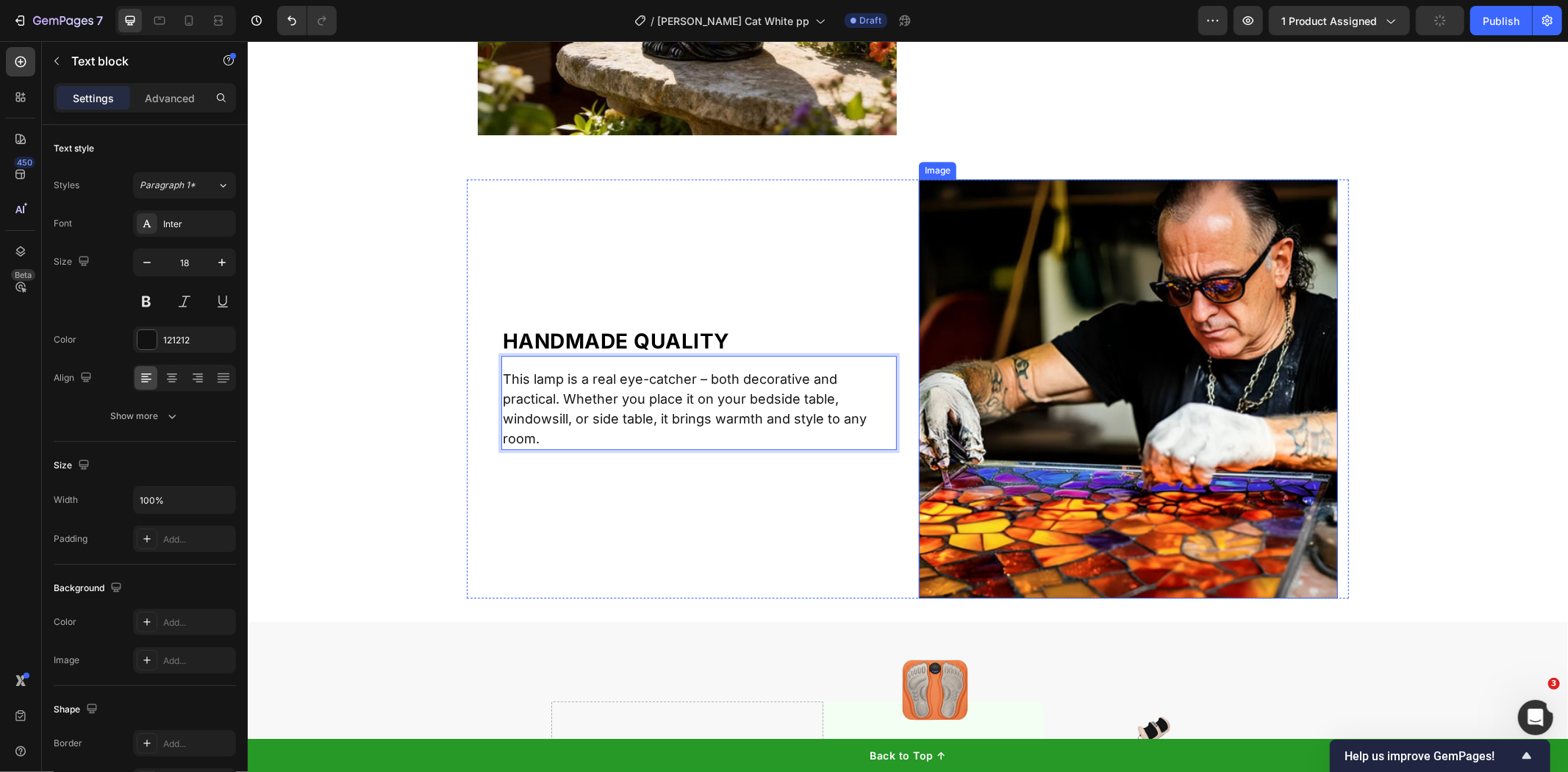
scroll to position [3834, 0]
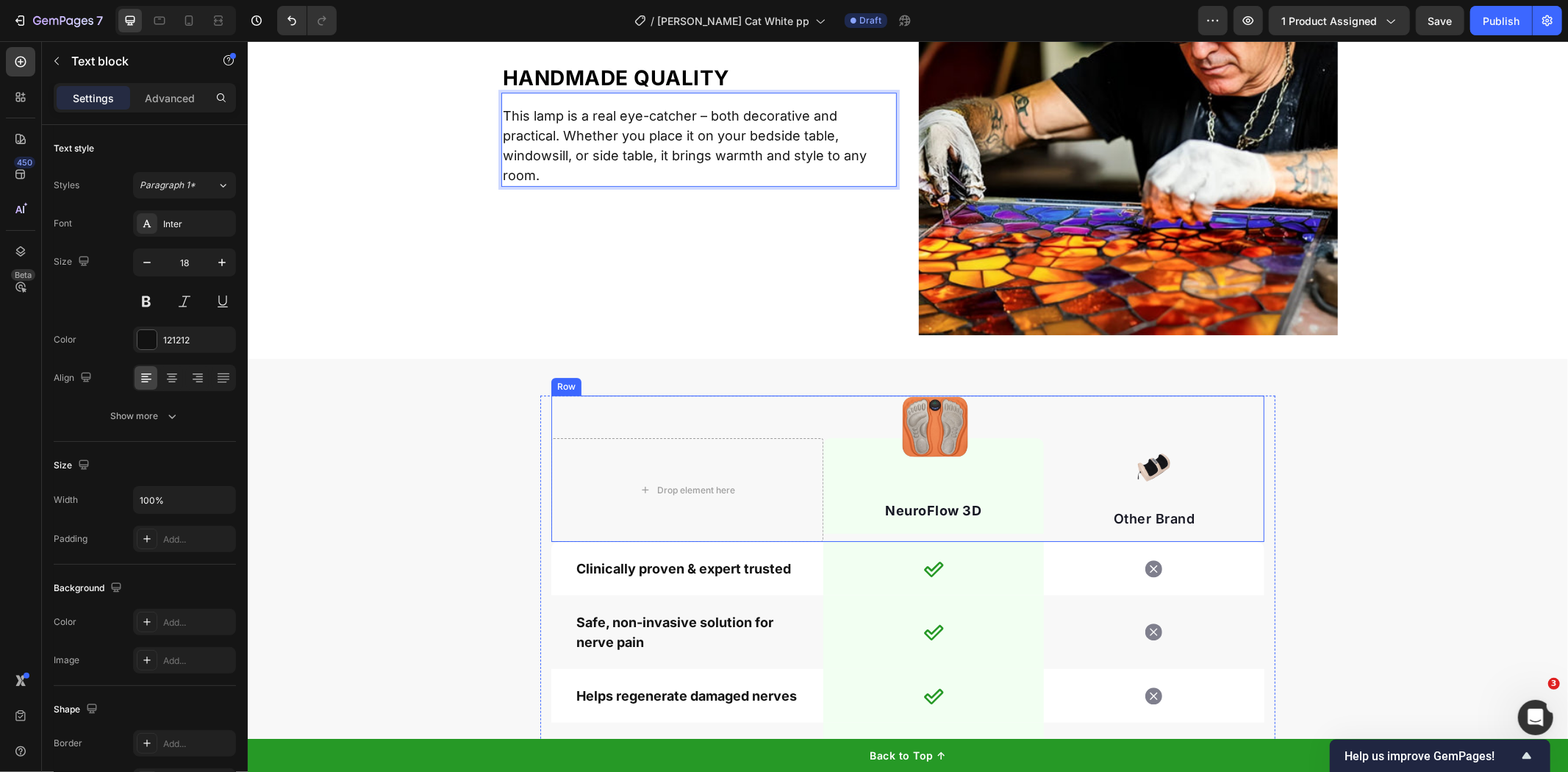
click at [969, 435] on img at bounding box center [933, 428] width 111 height 111
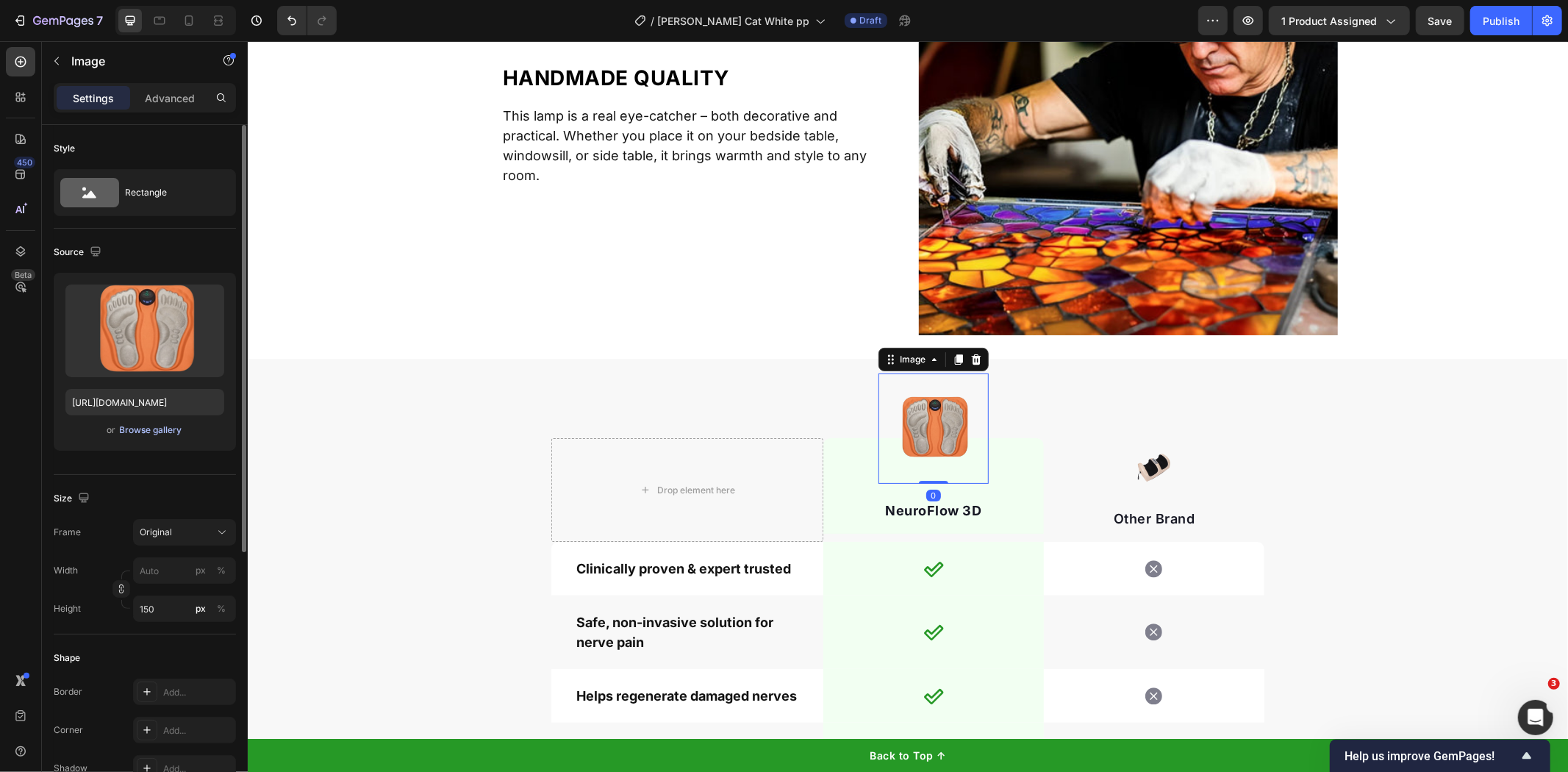
click at [122, 434] on div "Browse gallery" at bounding box center [151, 430] width 63 height 14
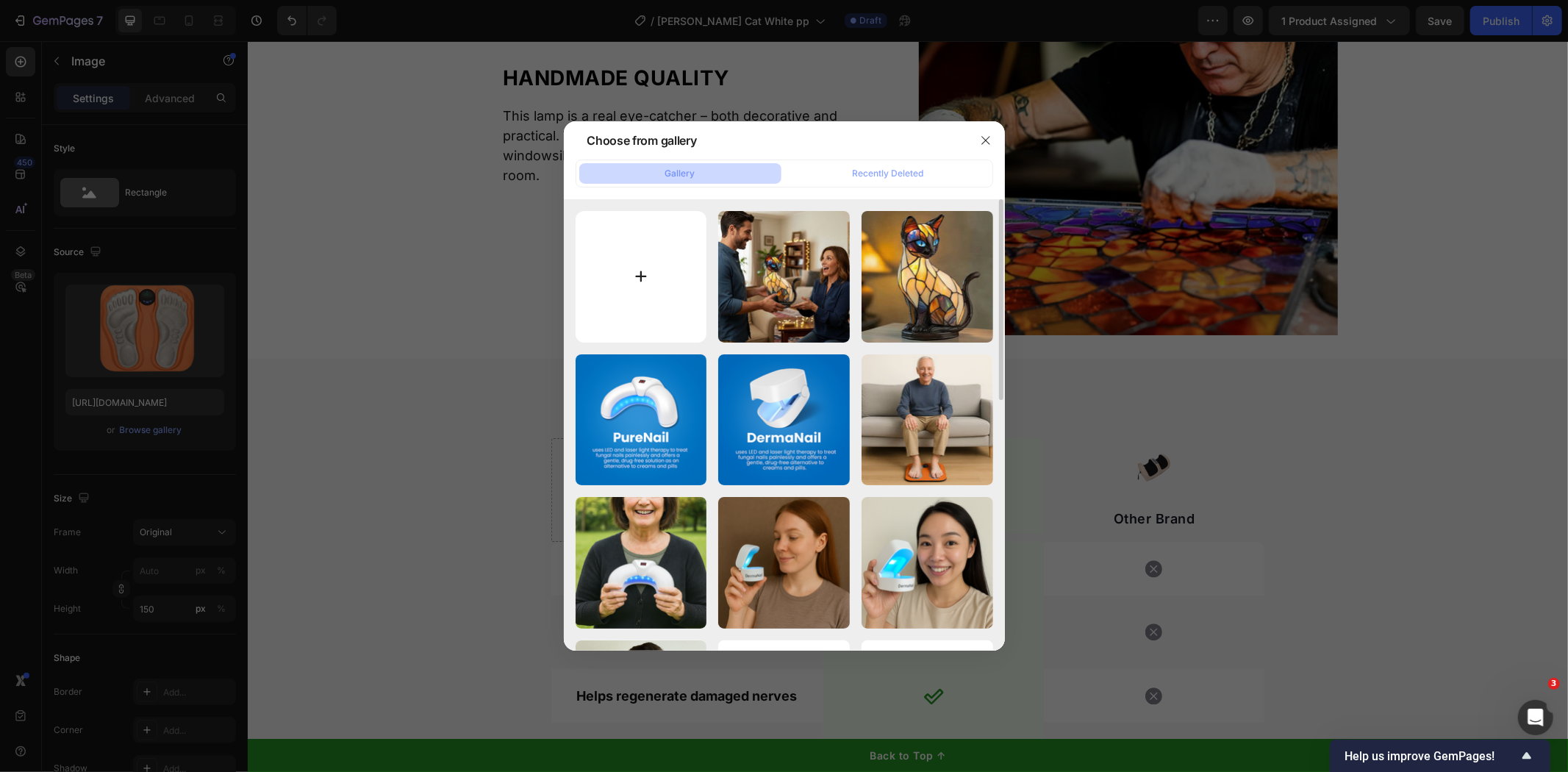
click at [620, 292] on input "file" at bounding box center [641, 277] width 131 height 132
type input "C:\fakepath\Untitled design (13).png"
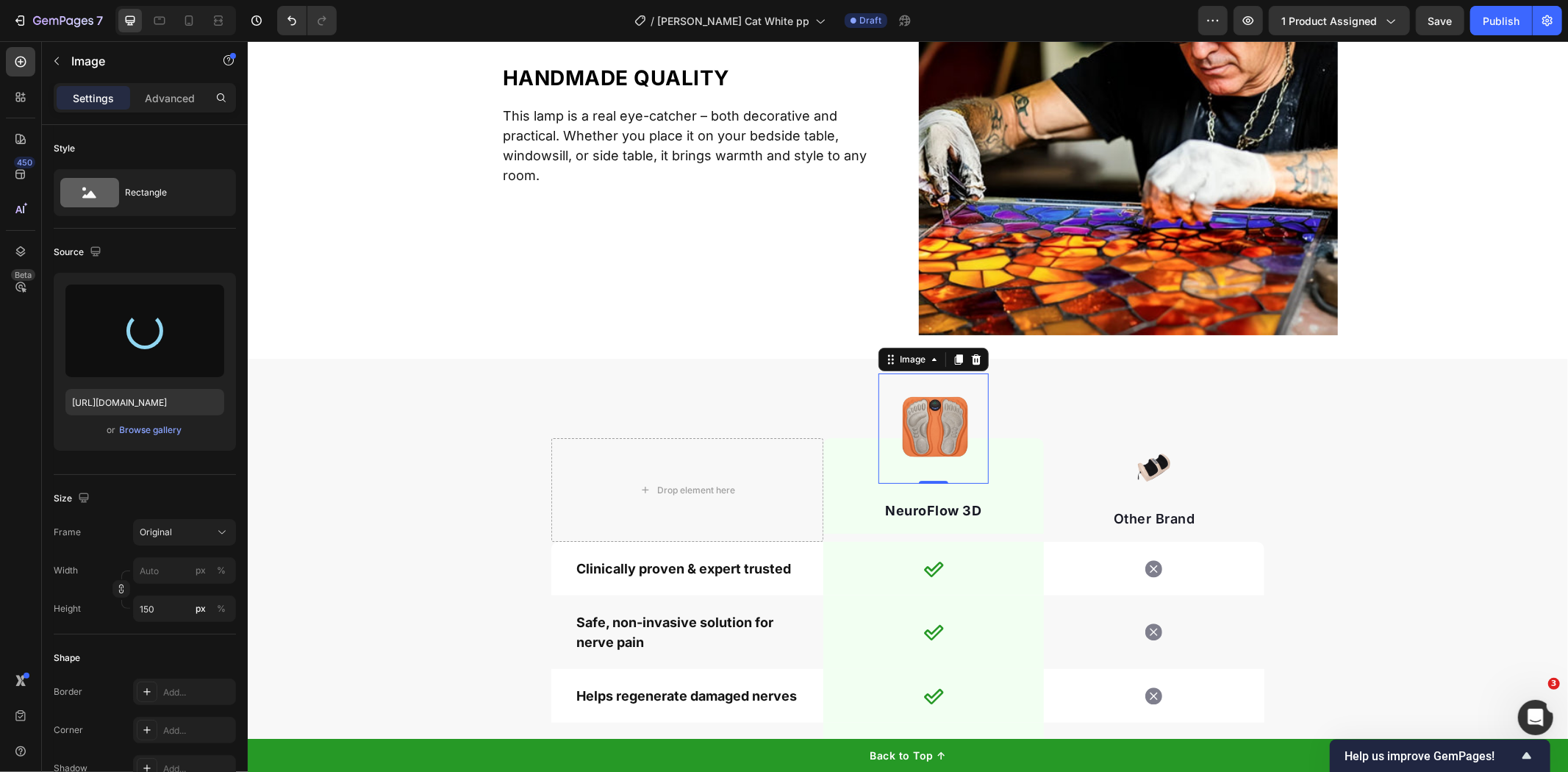
type input "[URL][DOMAIN_NAME]"
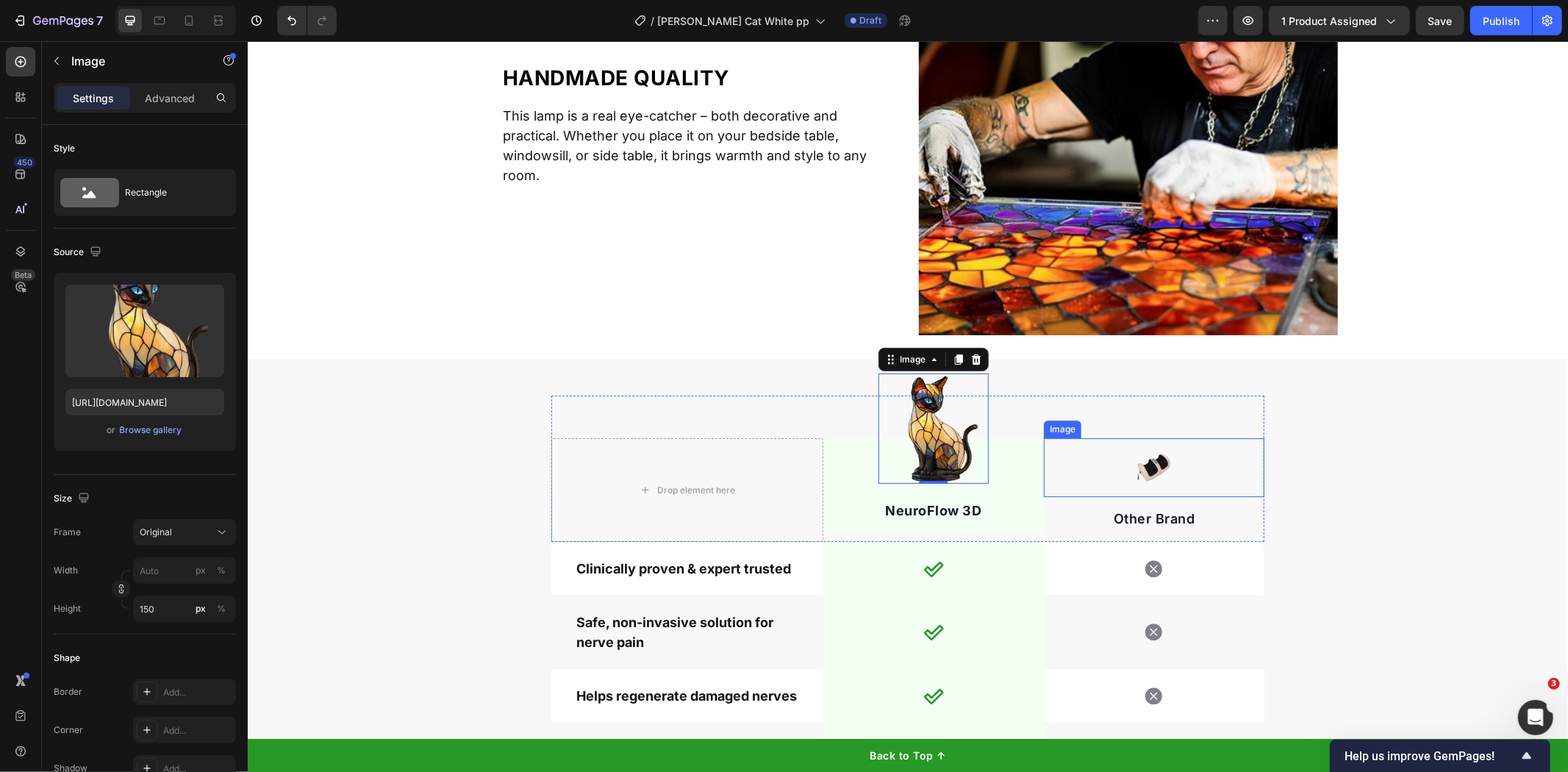
drag, startPoint x: 1156, startPoint y: 481, endPoint x: 628, endPoint y: 457, distance: 528.5
click at [1156, 481] on img at bounding box center [1154, 466] width 59 height 59
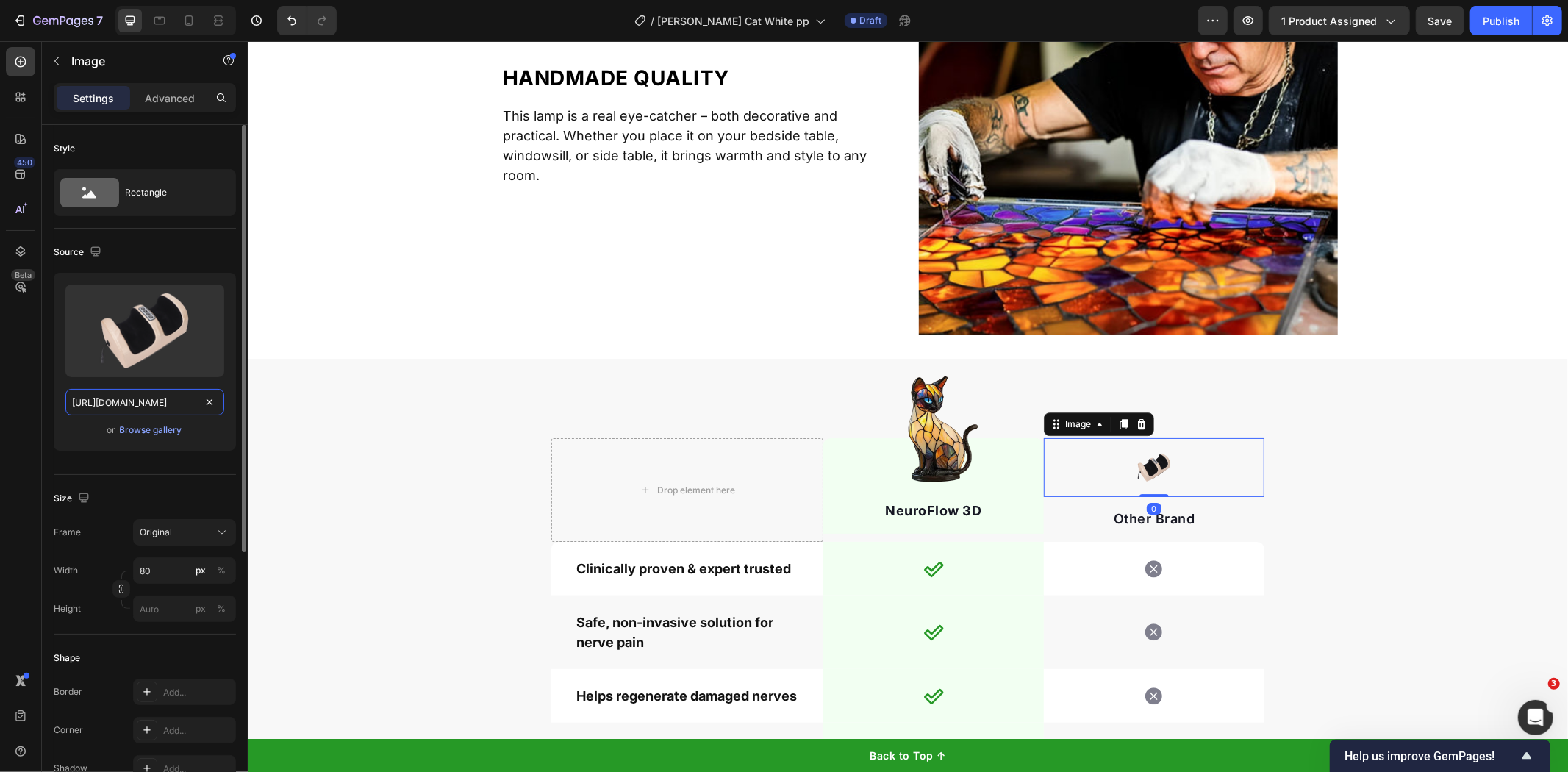
click at [189, 406] on input "[URL][DOMAIN_NAME]" at bounding box center [144, 402] width 159 height 26
paste input "[DOMAIN_NAME][URL]"
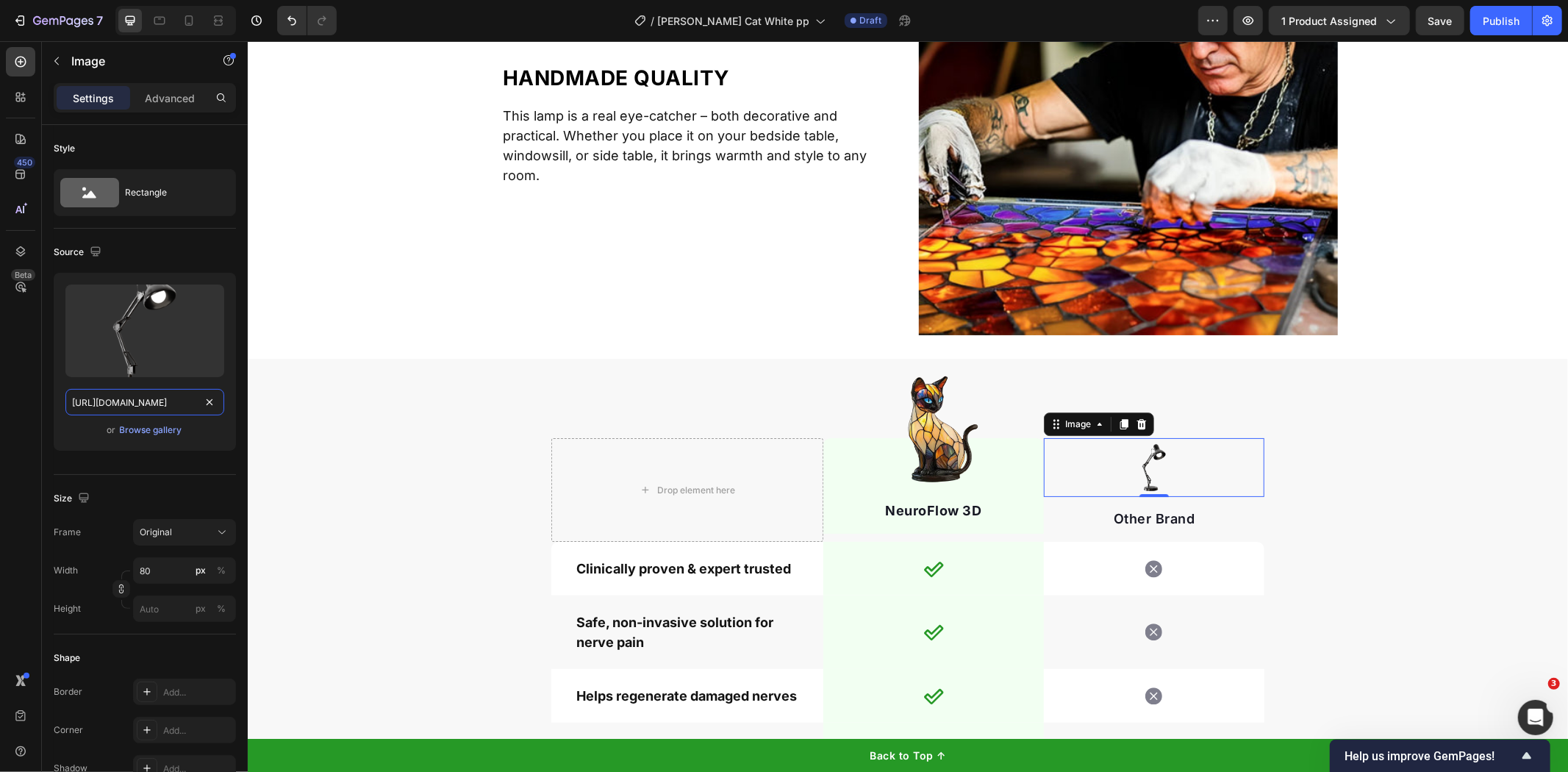
type input "[URL][DOMAIN_NAME]"
click at [711, 569] on p "Clinically proven & expert trusted" at bounding box center [687, 568] width 222 height 20
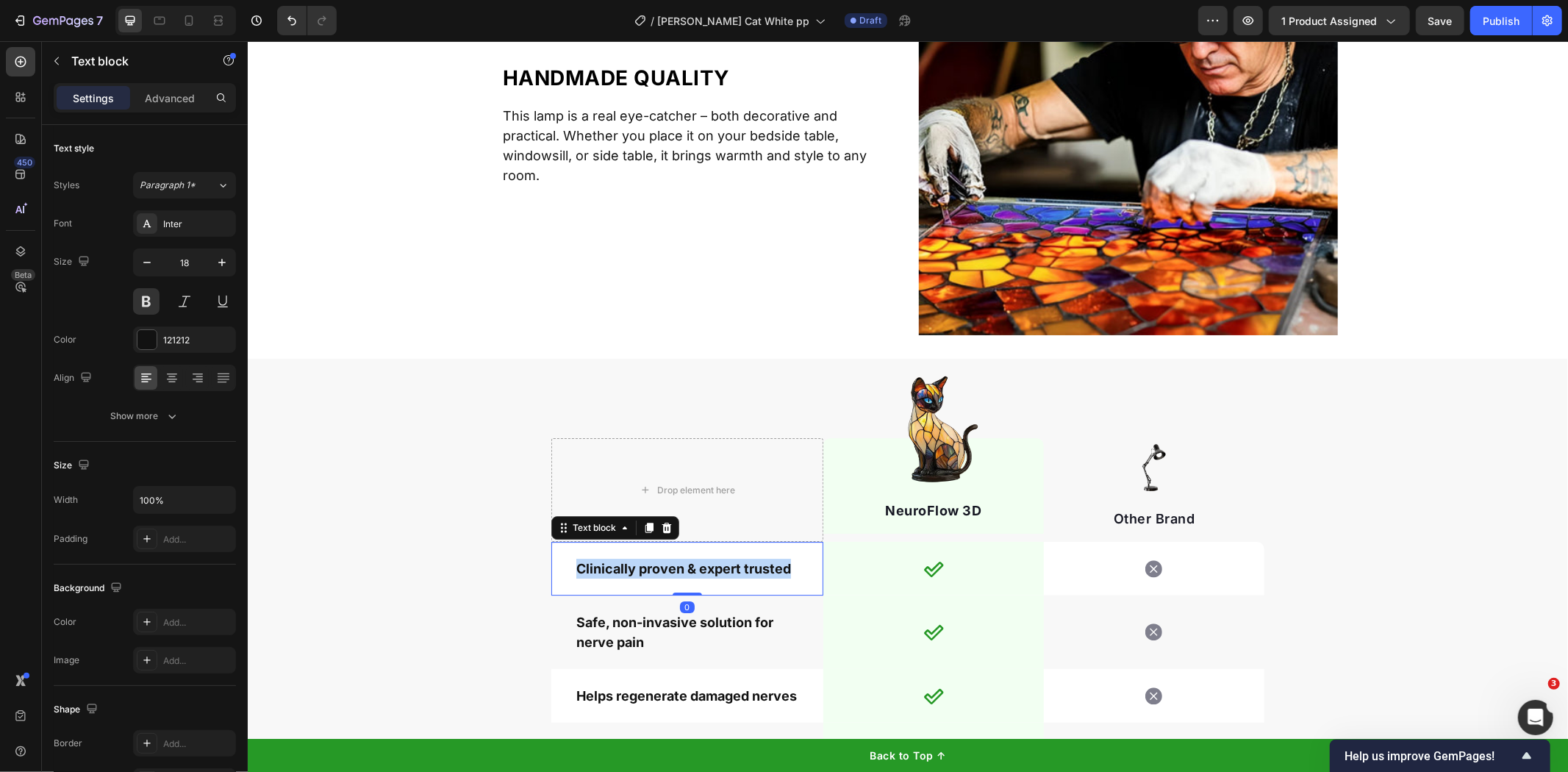
click at [711, 569] on p "Clinically proven & expert trusted" at bounding box center [687, 568] width 222 height 20
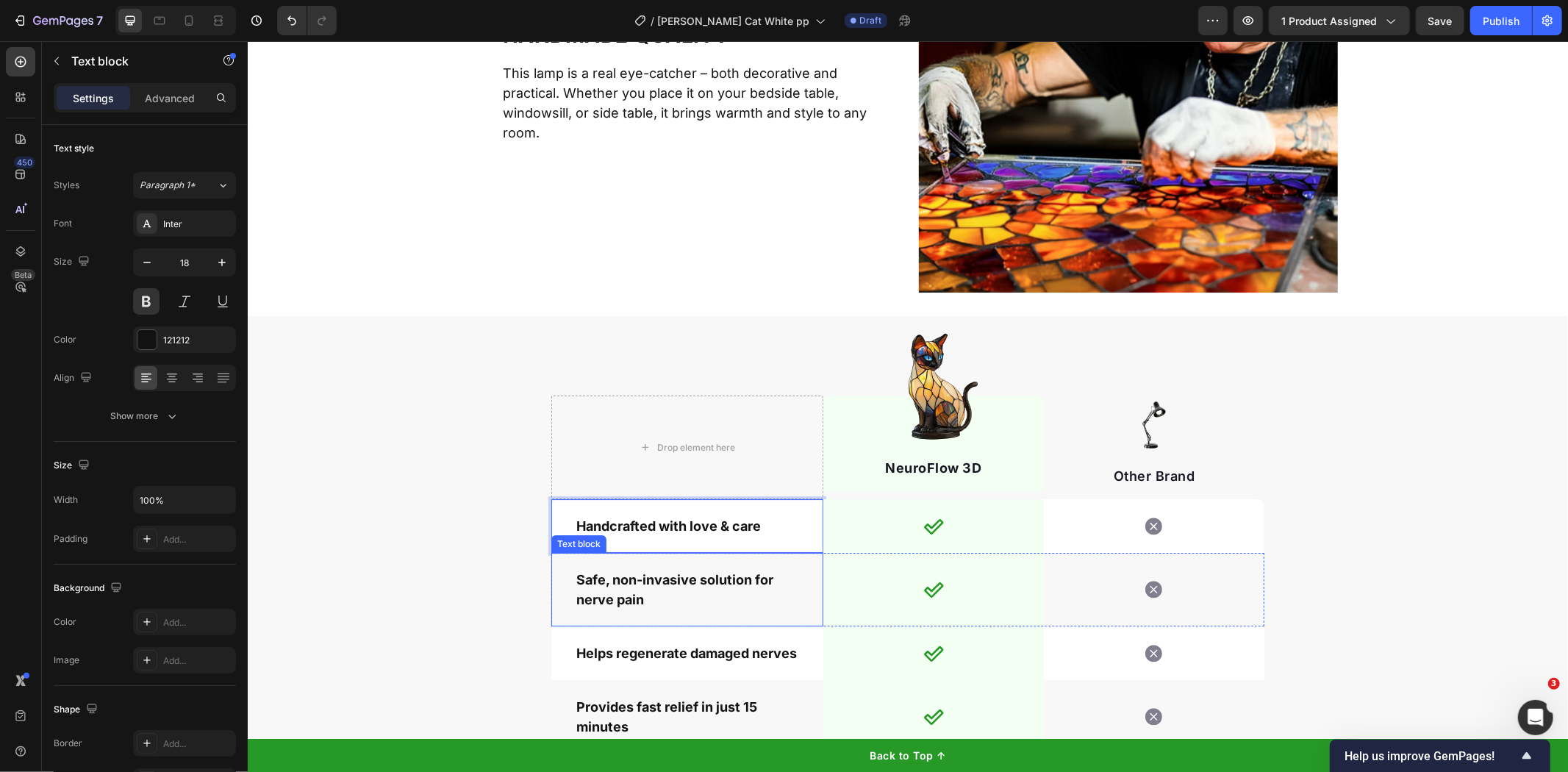
scroll to position [3915, 0]
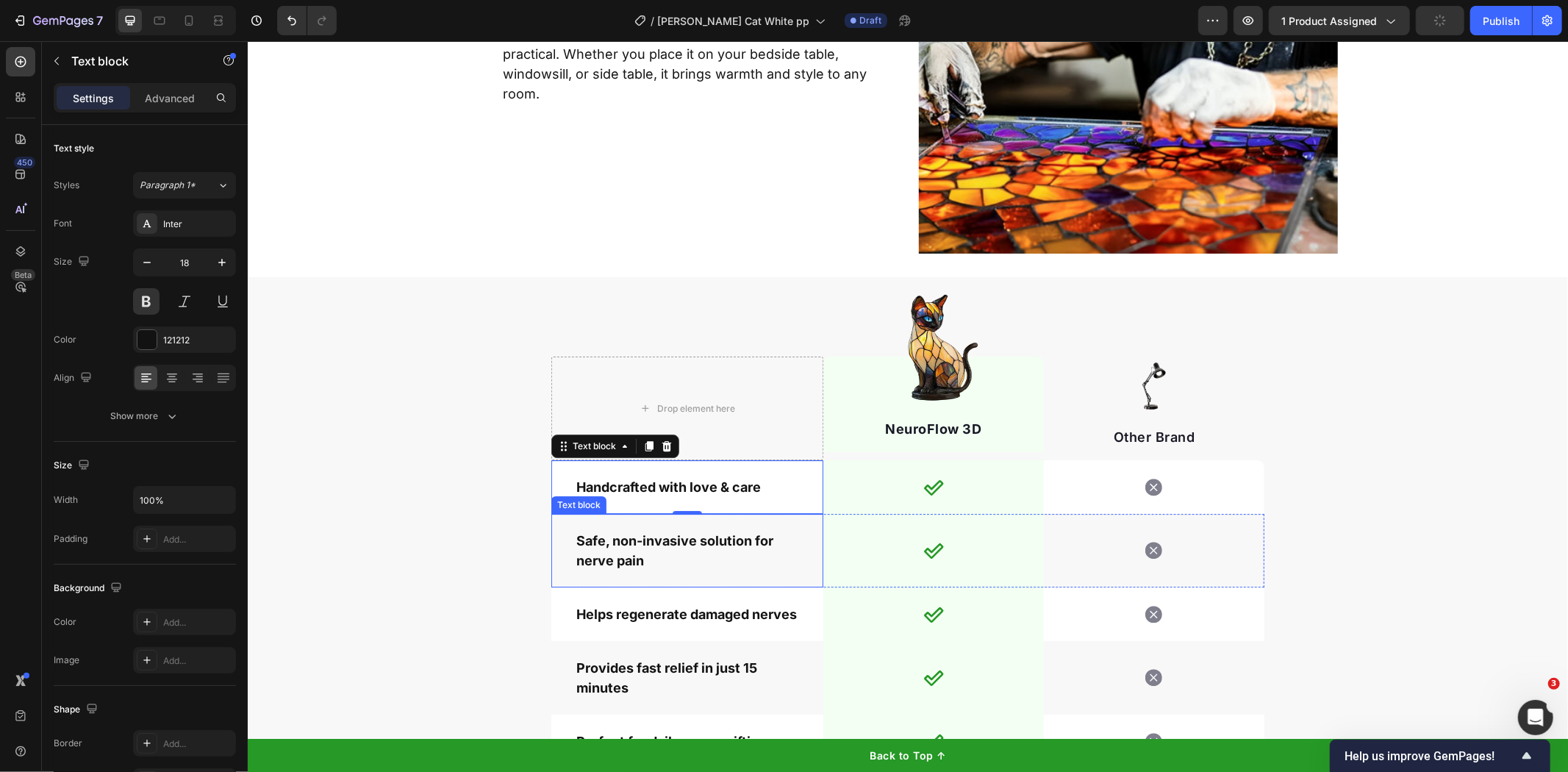
click at [590, 523] on div "Safe, non-invasive solution for nerve pain Text block" at bounding box center [687, 550] width 272 height 73
click at [599, 543] on p "Safe, non-invasive solution for nerve pain" at bounding box center [687, 551] width 222 height 40
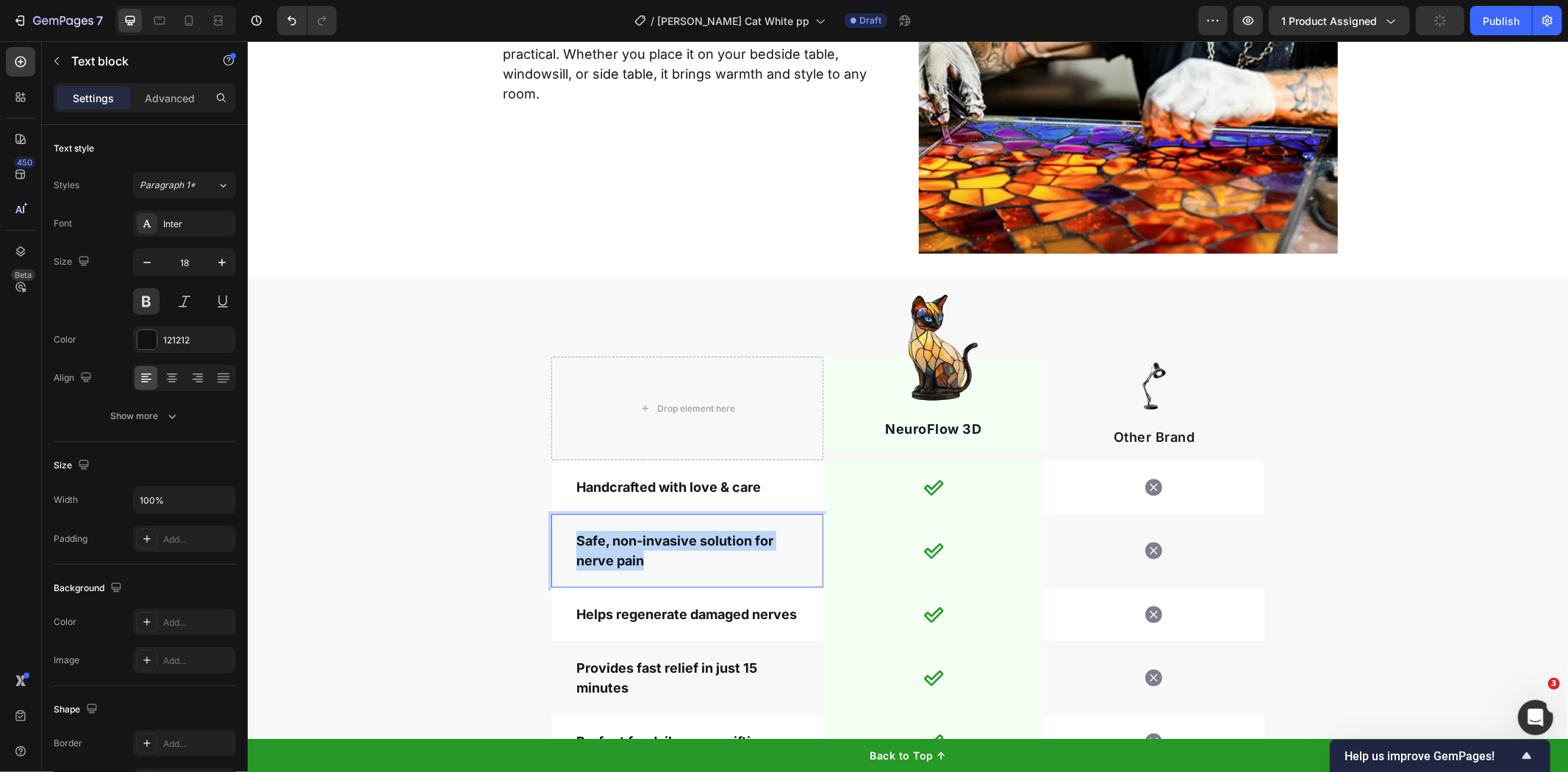
click at [599, 543] on p "Safe, non-invasive solution for nerve pain" at bounding box center [687, 551] width 222 height 40
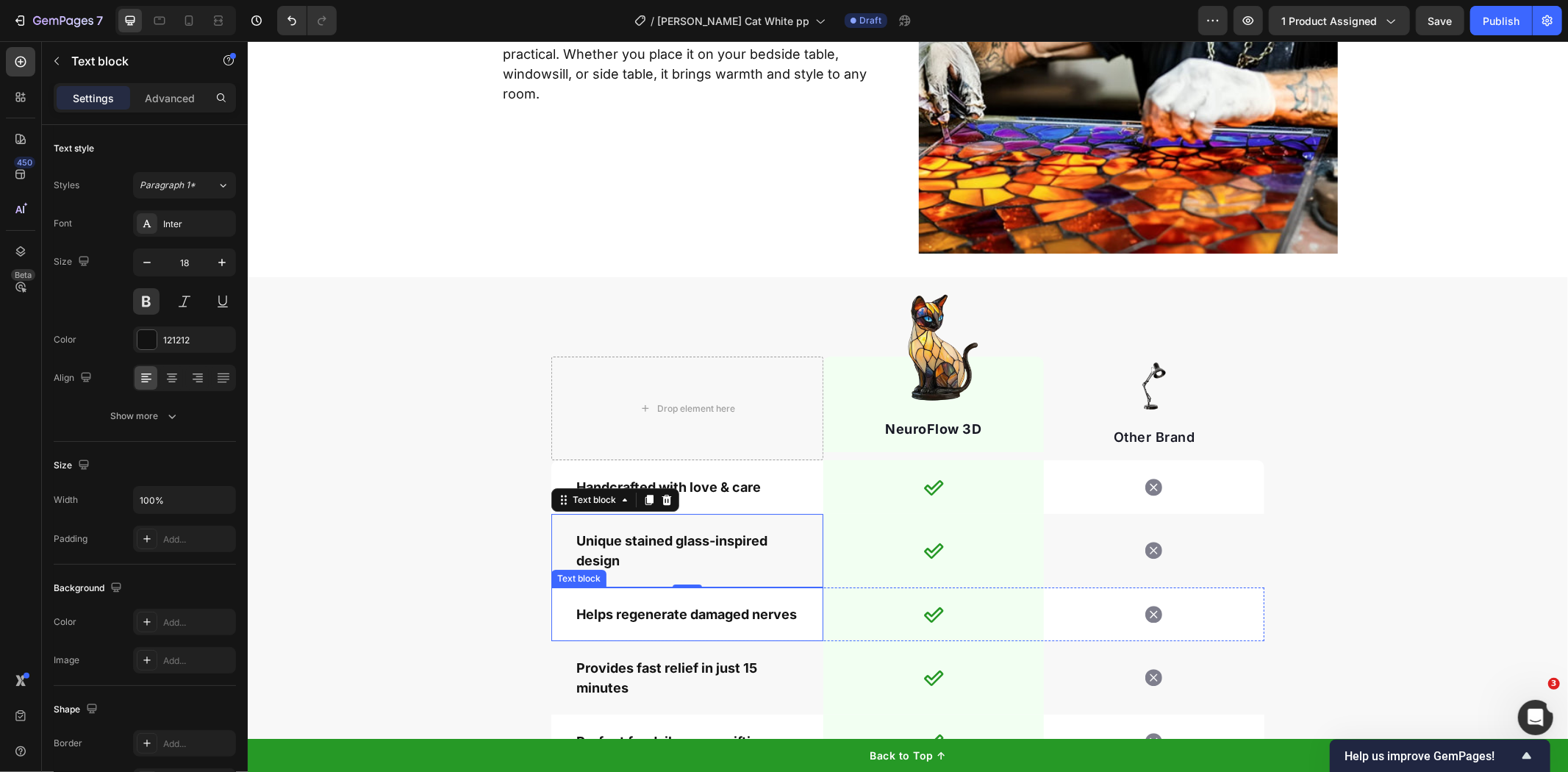
click at [601, 602] on div "Helps regenerate damaged nerves" at bounding box center [687, 613] width 225 height 23
click at [597, 612] on p "Helps regenerate damaged nerves" at bounding box center [687, 614] width 222 height 20
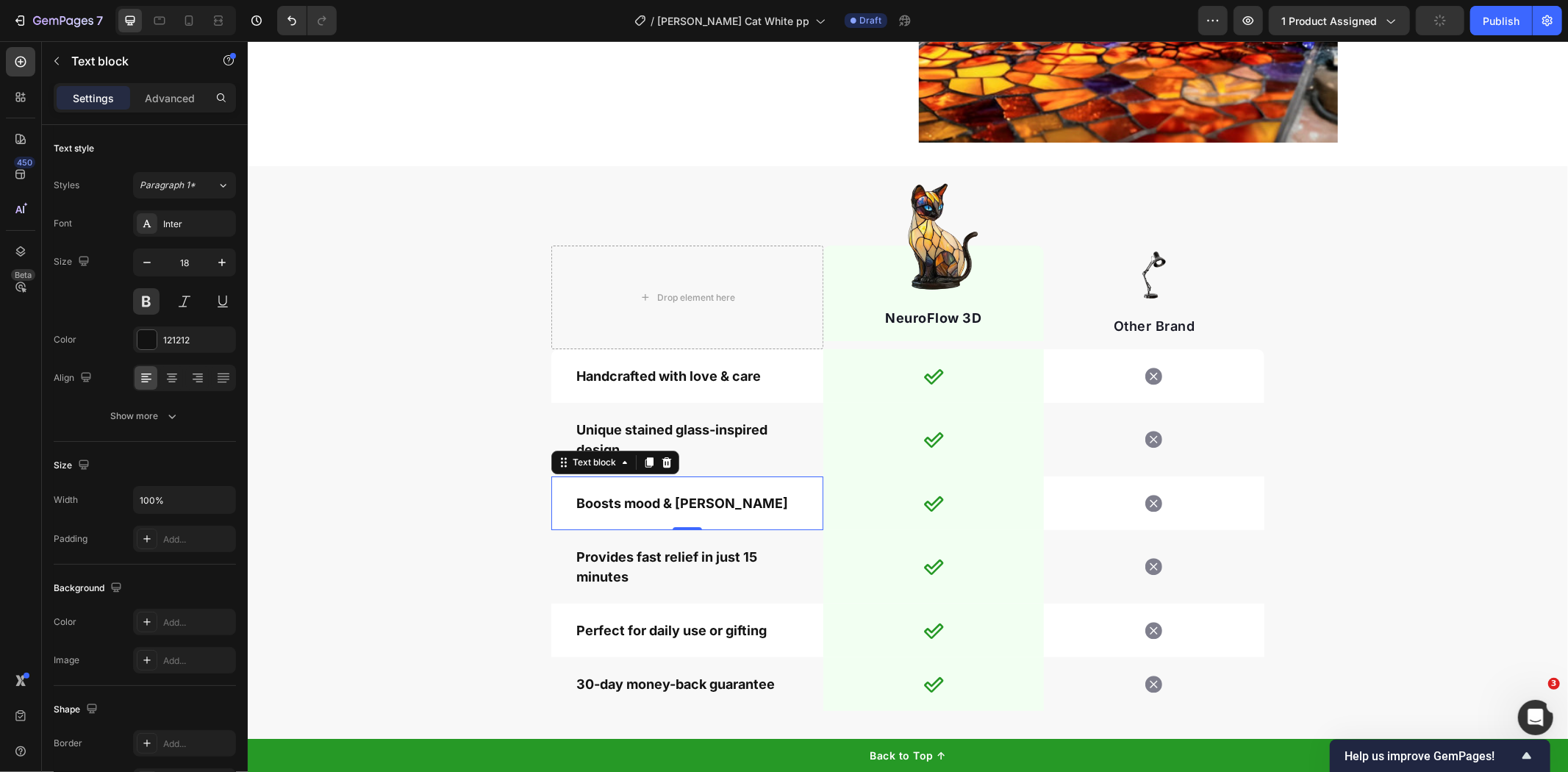
scroll to position [4160, 0]
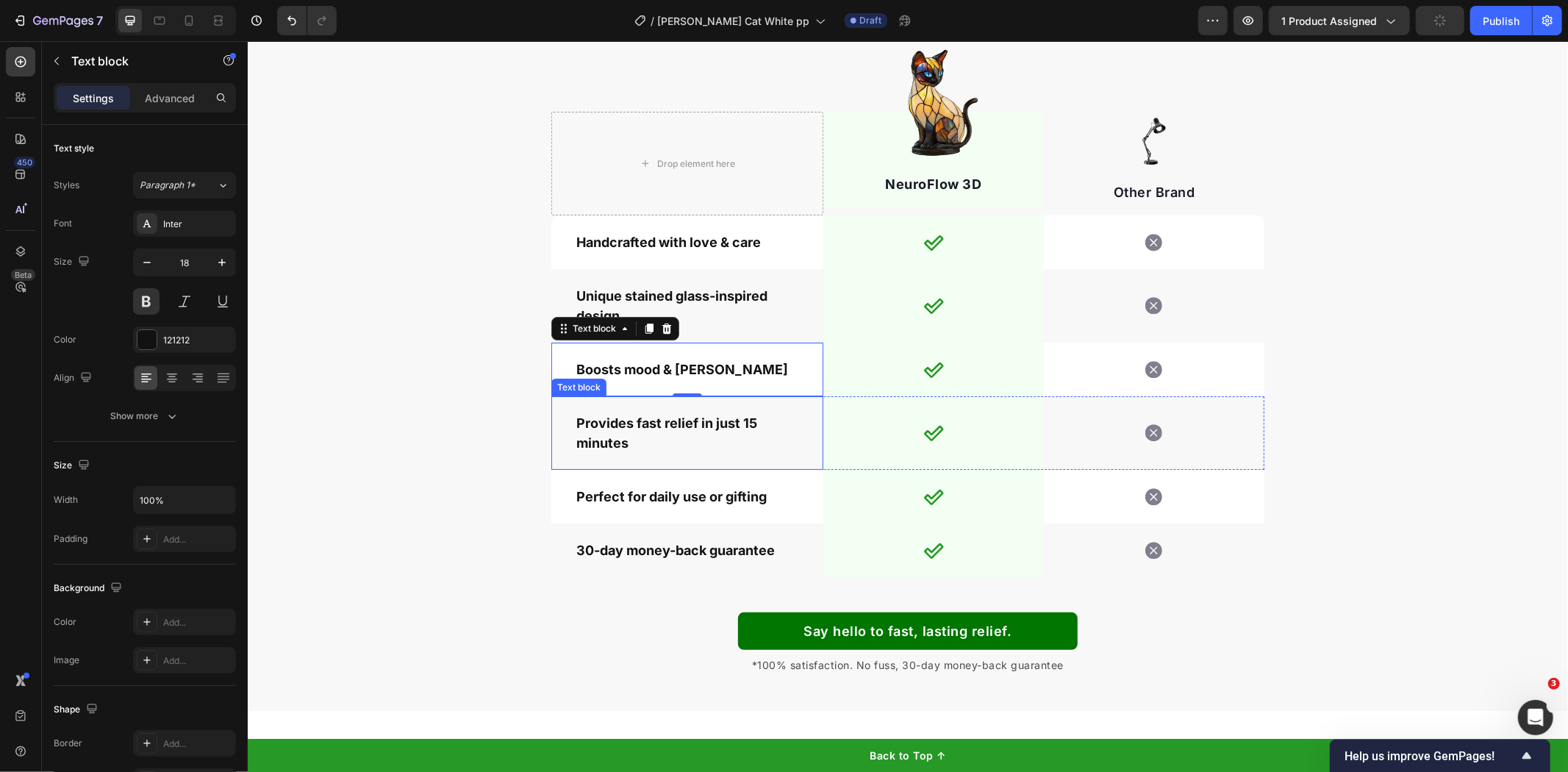
click at [689, 429] on p "Provides fast relief in just 15 minutes" at bounding box center [687, 433] width 222 height 40
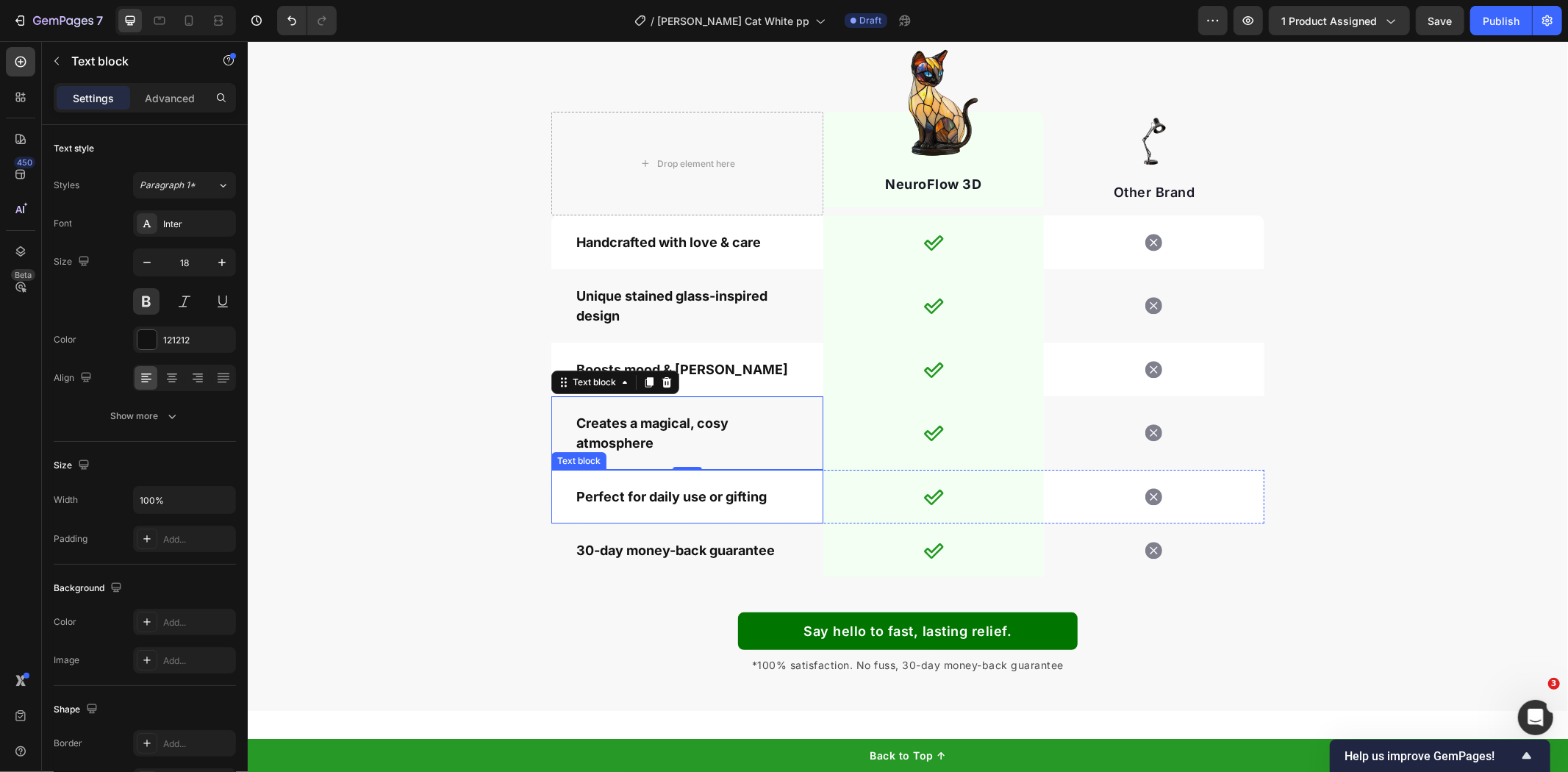
click at [643, 488] on p "Perfect for daily use or gifting" at bounding box center [687, 496] width 222 height 20
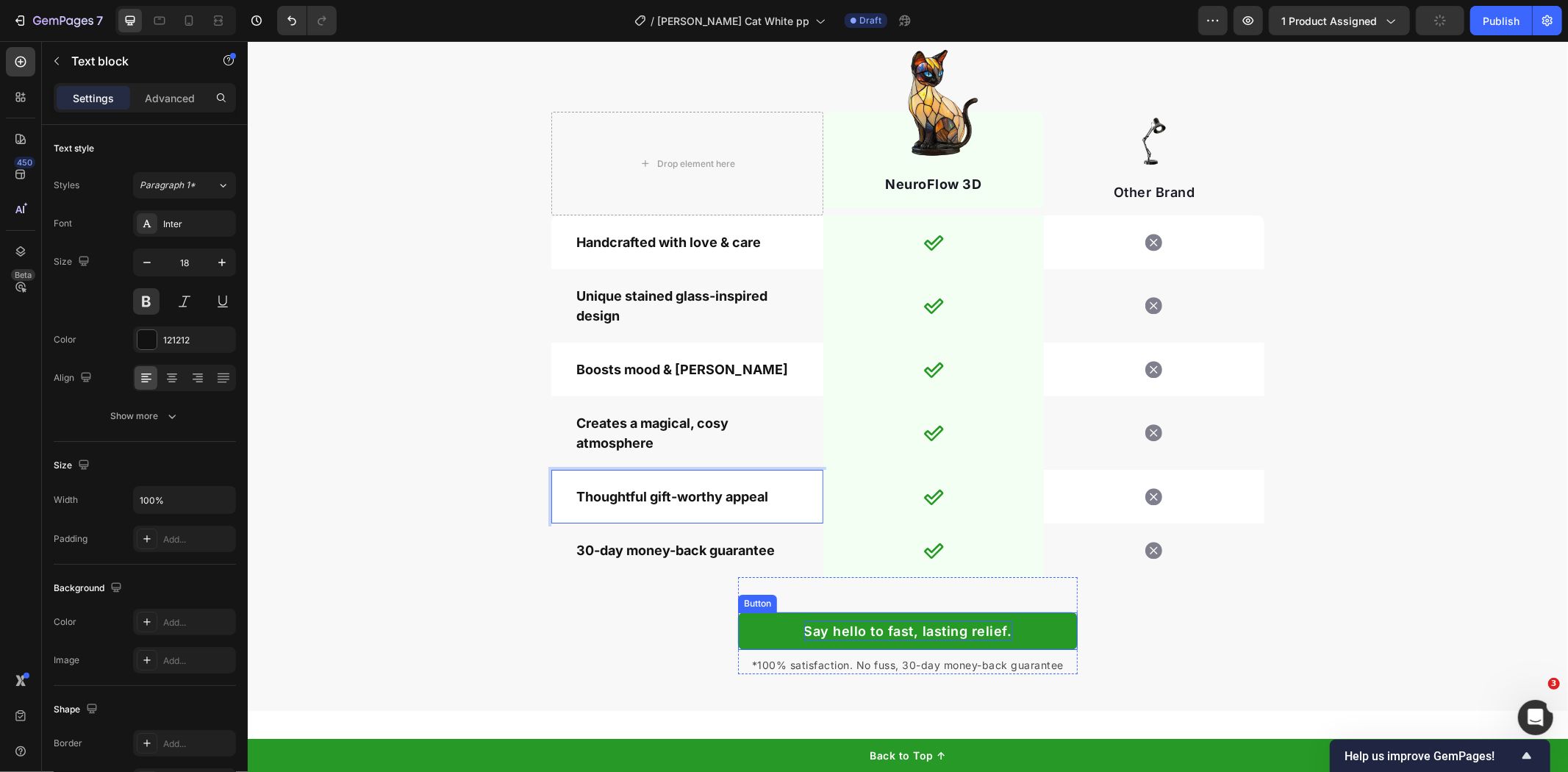
click at [928, 629] on p "Say hello to fast, lasting relief." at bounding box center [907, 630] width 208 height 20
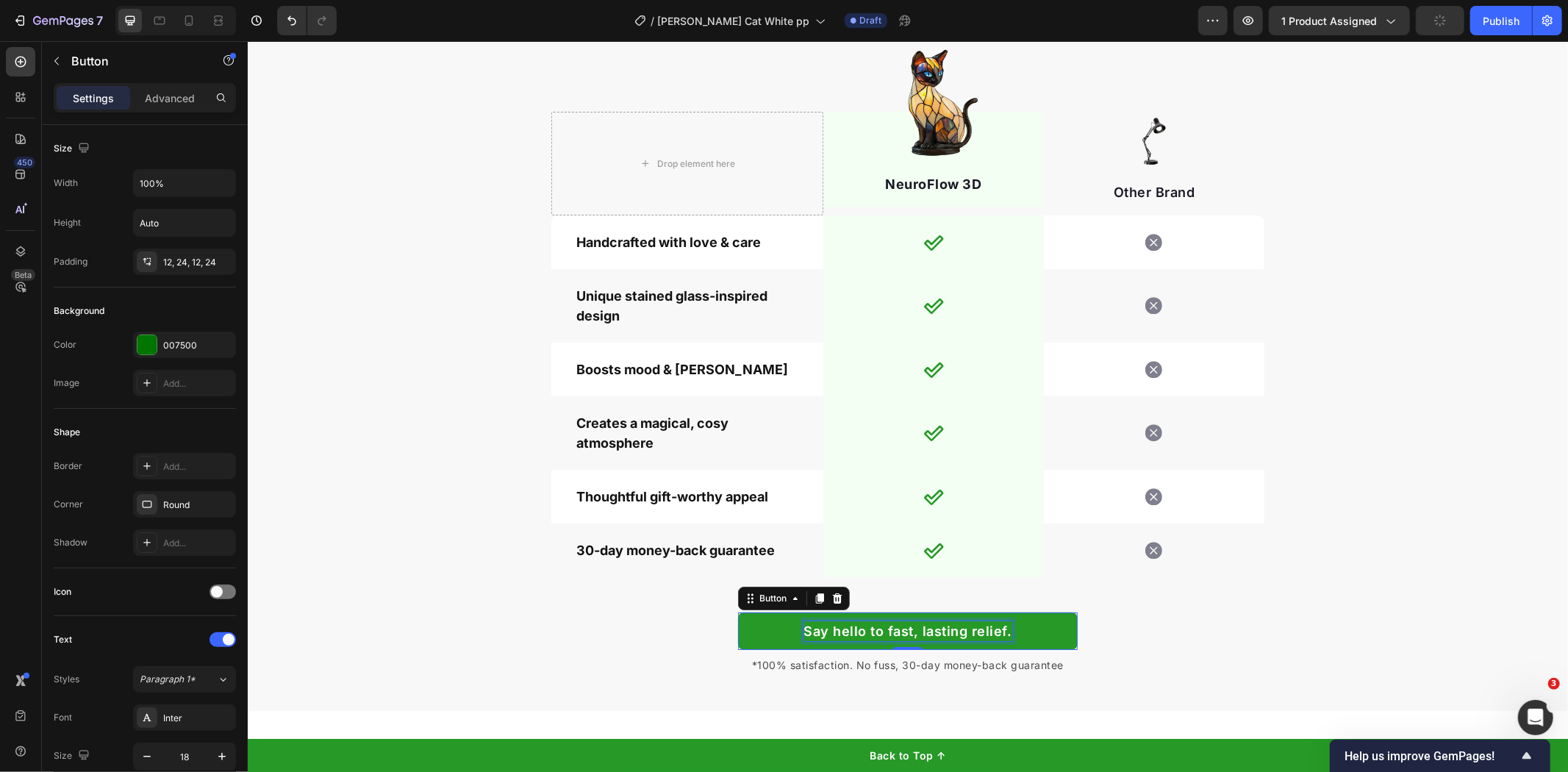
click at [928, 629] on p "Say hello to fast, lasting relief." at bounding box center [907, 630] width 208 height 20
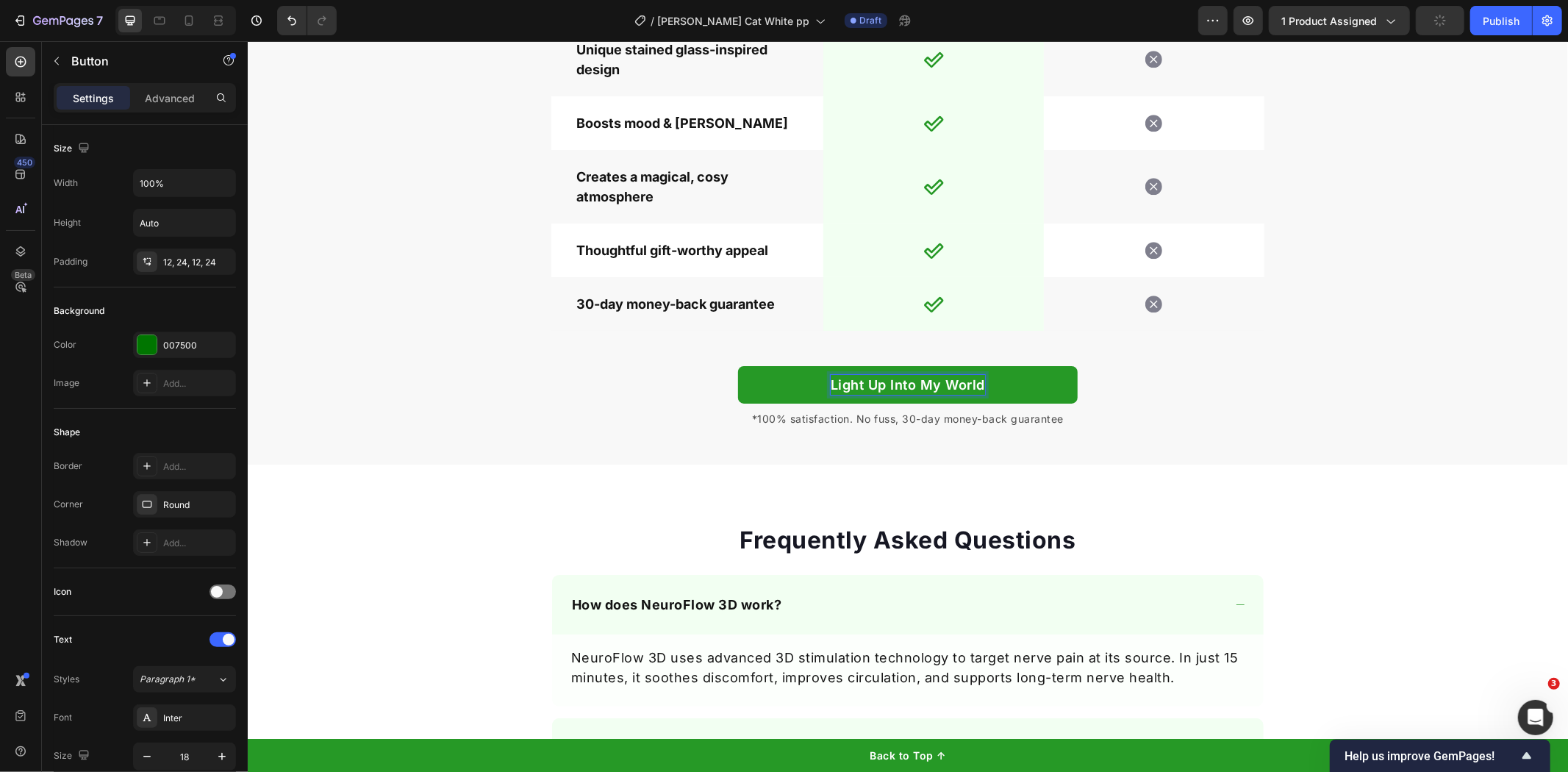
scroll to position [4651, 0]
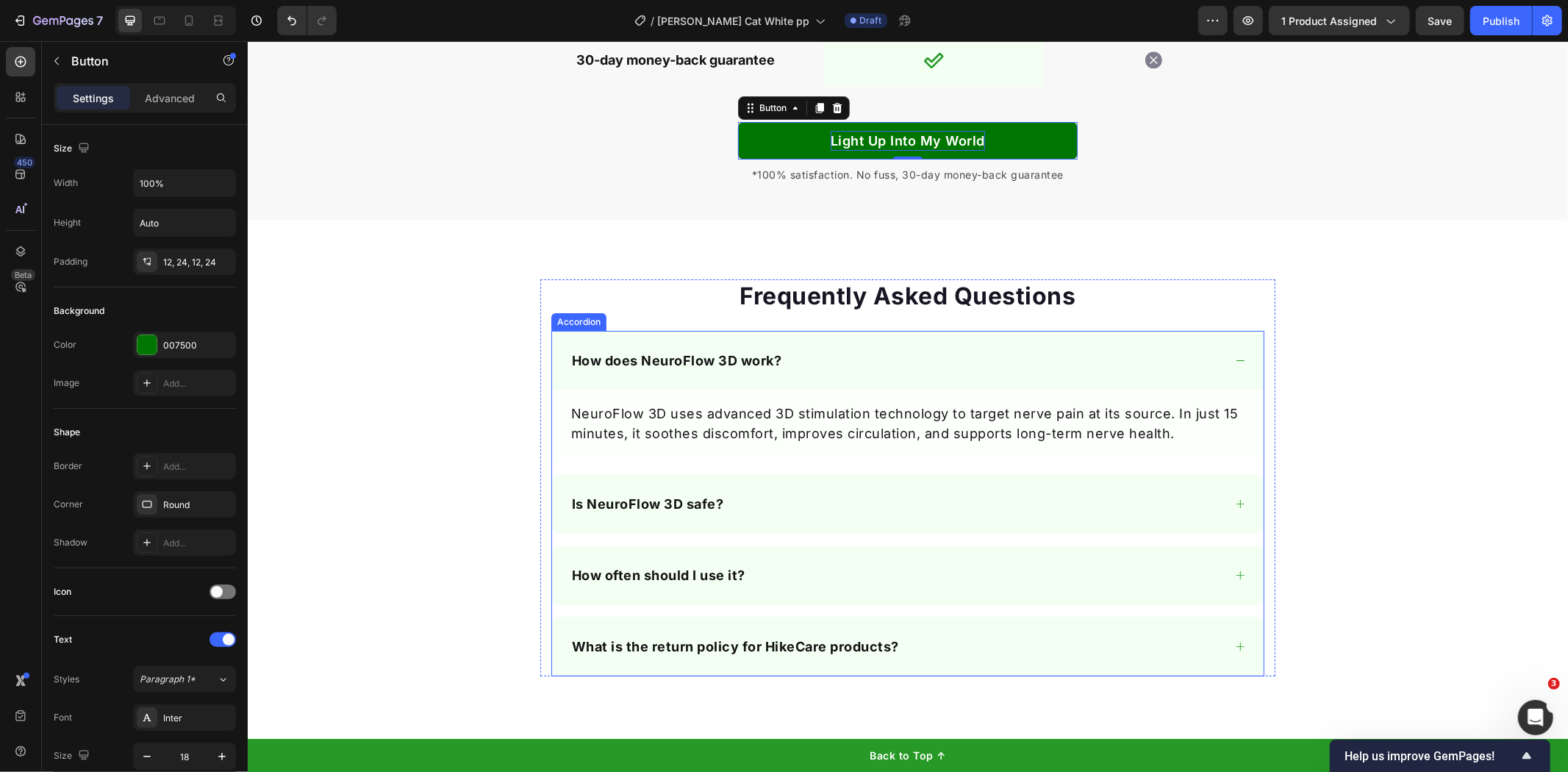
click at [729, 364] on strong "How does NeuroFlow 3D work?" at bounding box center [677, 359] width 210 height 15
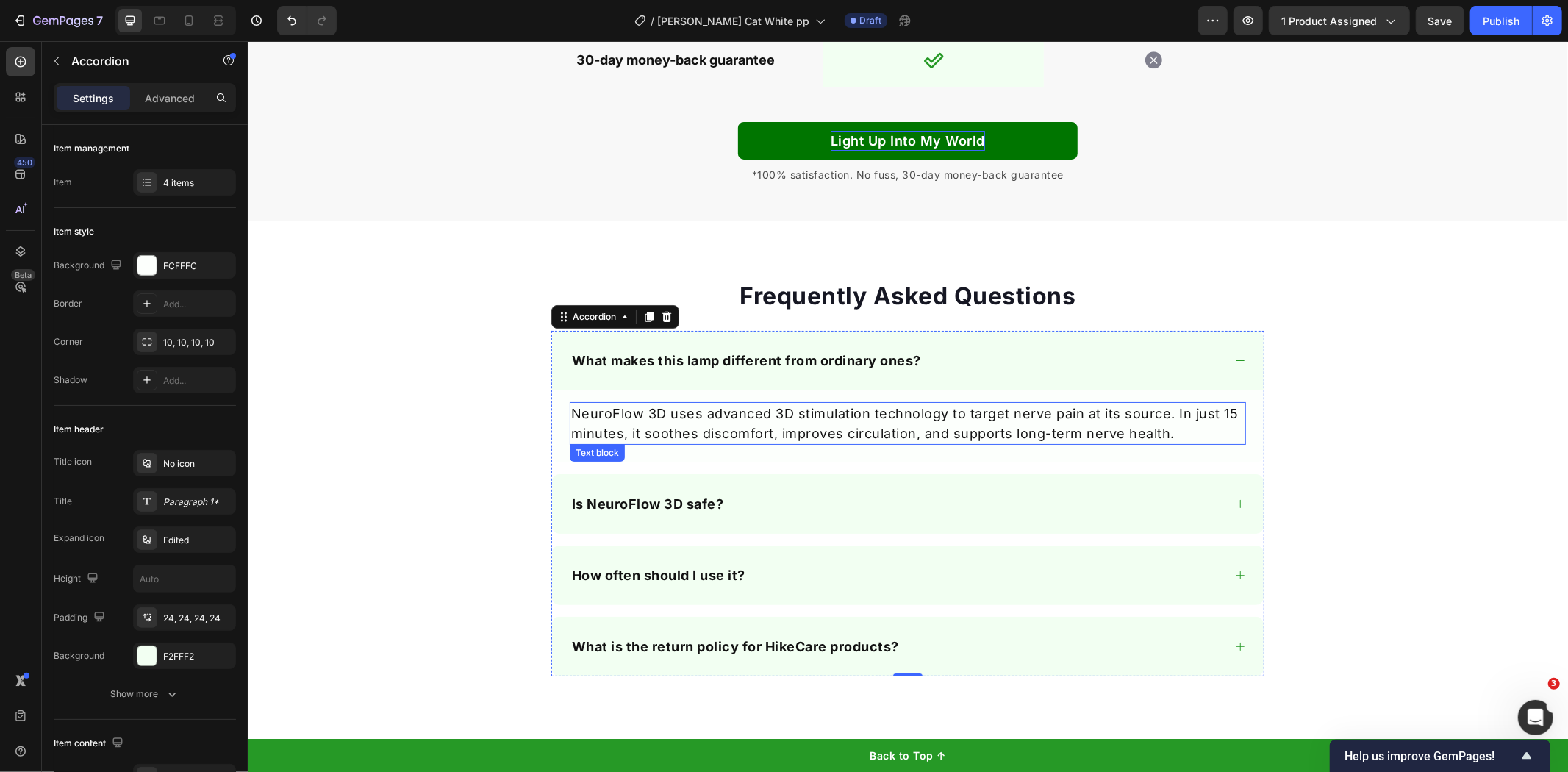
click at [883, 429] on p "NeuroFlow 3D uses advanced 3D stimulation technology to target nerve pain at it…" at bounding box center [907, 423] width 674 height 40
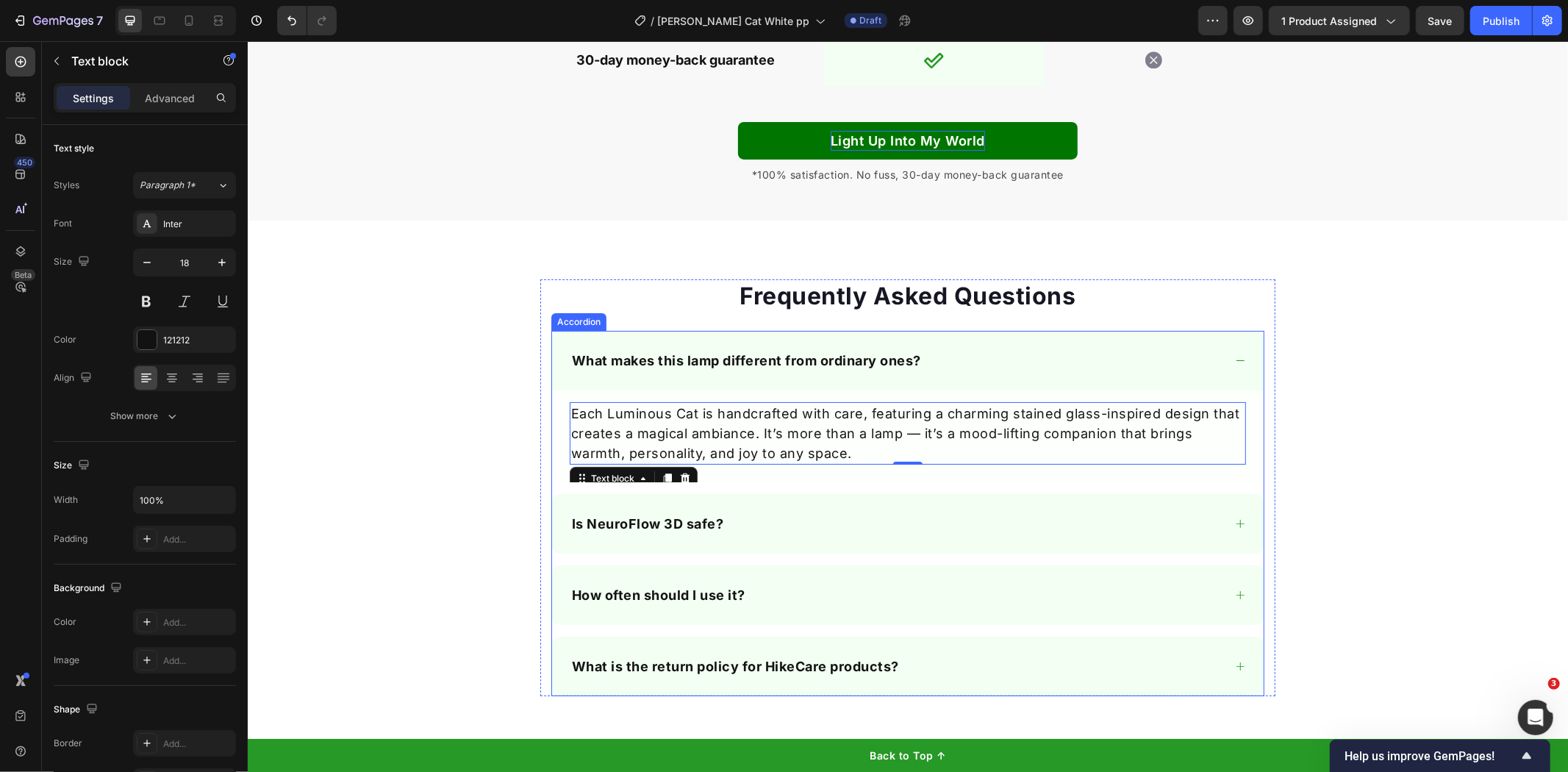
click at [572, 511] on div "Is NeuroFlow 3D safe?" at bounding box center [648, 523] width 157 height 24
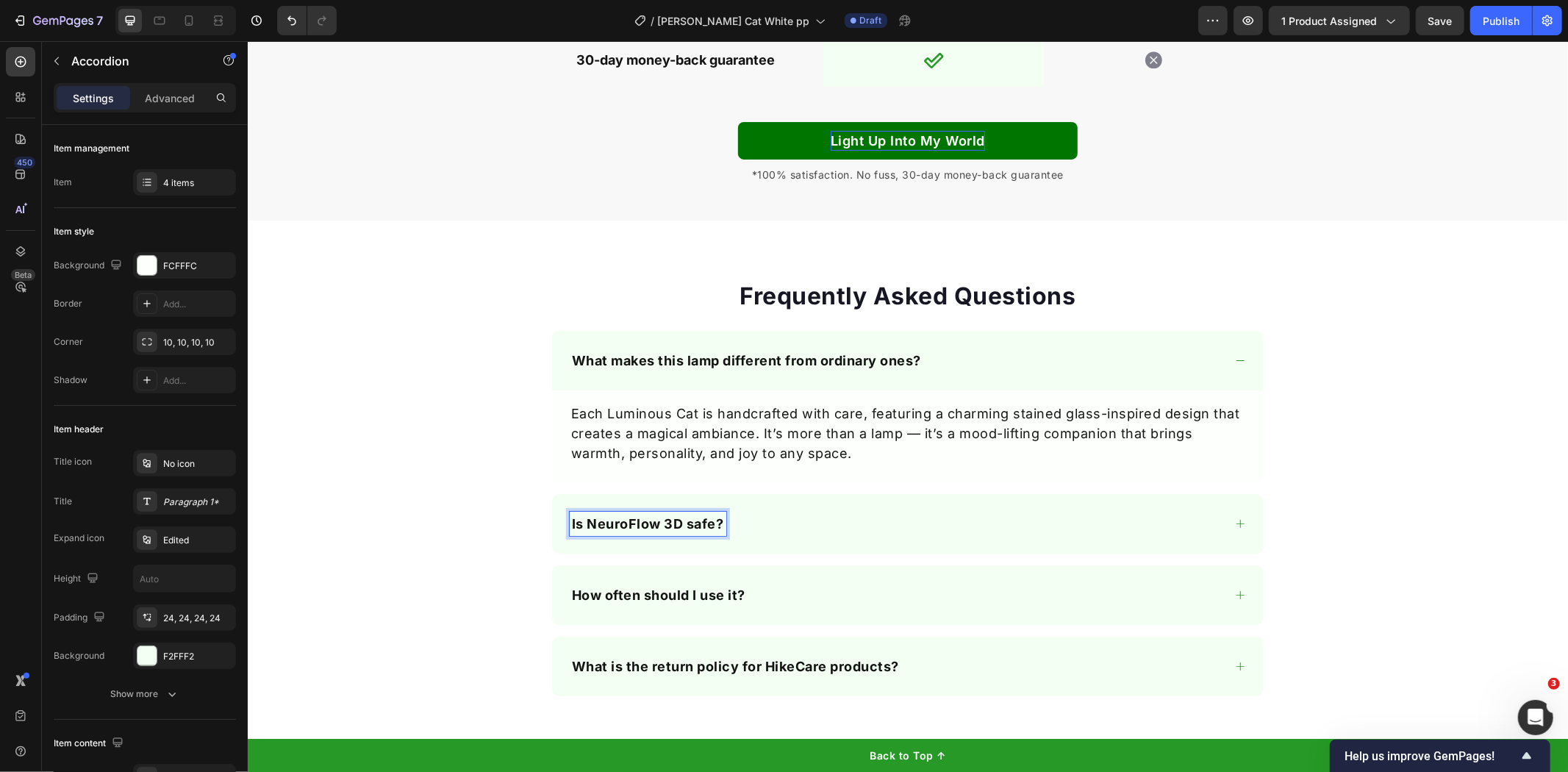
click at [590, 519] on strong "Is NeuroFlow 3D safe?" at bounding box center [648, 523] width 152 height 15
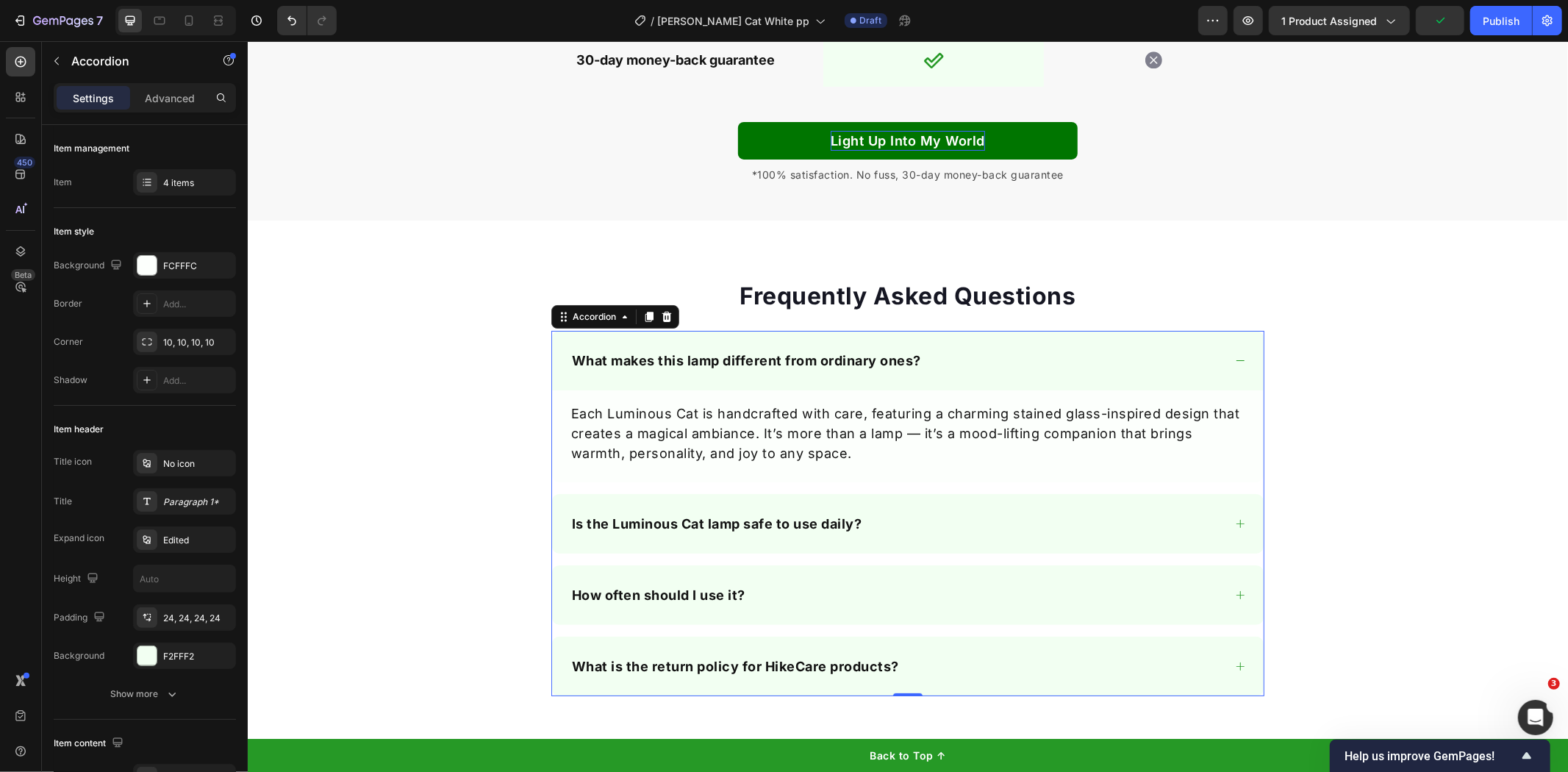
click at [906, 531] on div "Is the Luminous Cat lamp safe to use daily?" at bounding box center [896, 523] width 654 height 24
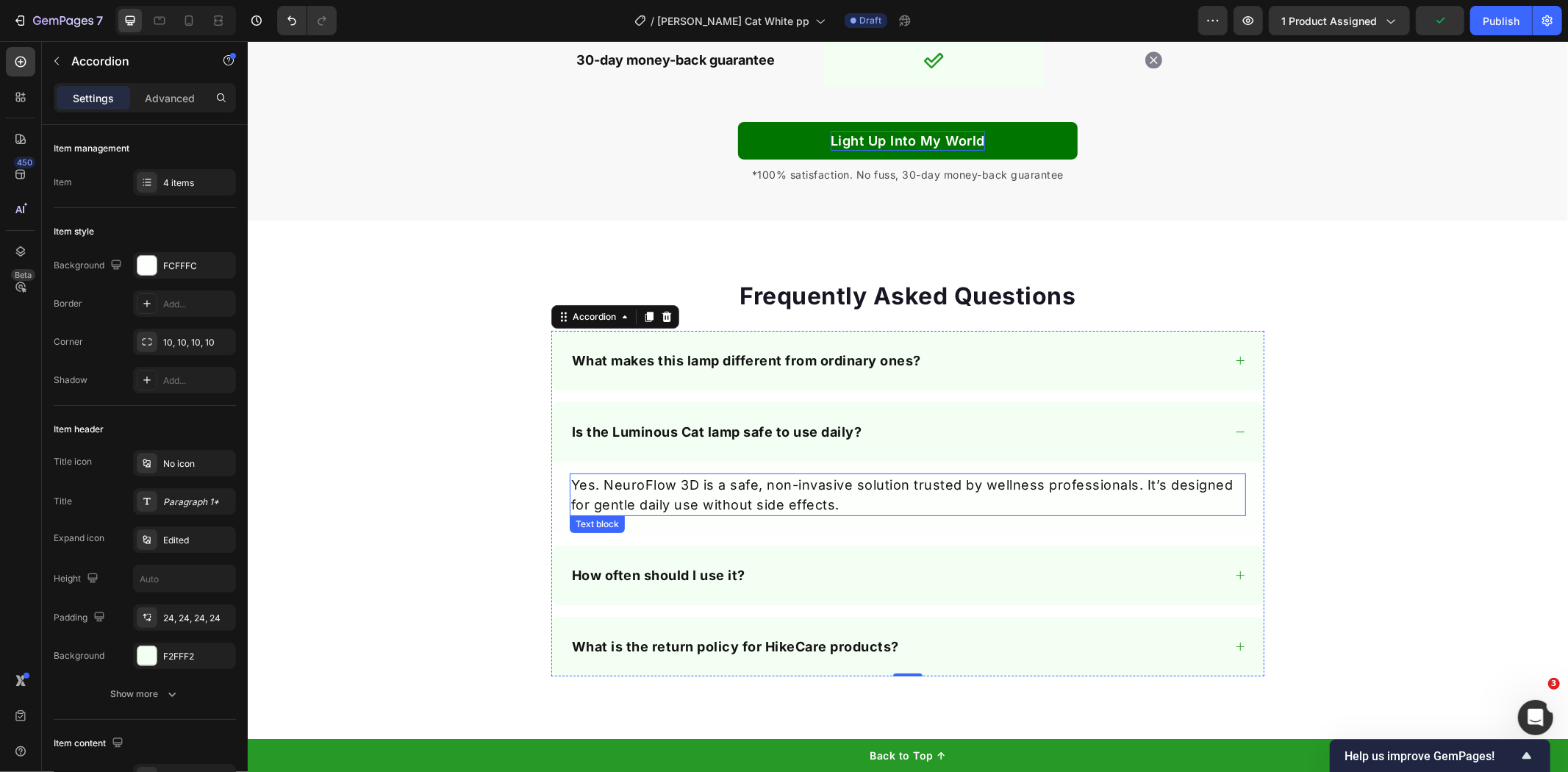
click at [643, 501] on p "Yes. NeuroFlow 3D is a safe, non-invasive solution trusted by wellness professi…" at bounding box center [907, 494] width 674 height 40
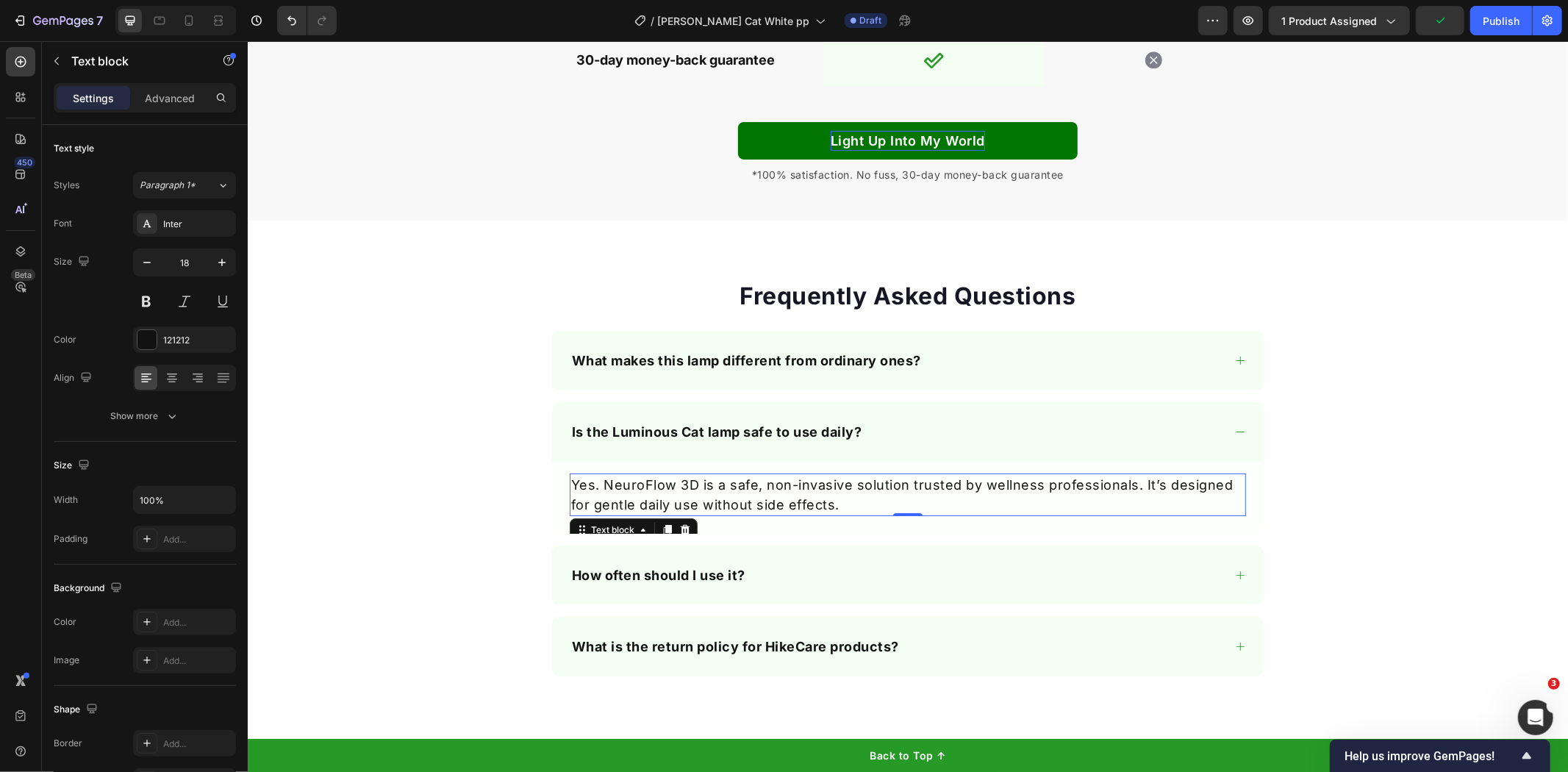
click at [643, 501] on p "Yes. NeuroFlow 3D is a safe, non-invasive solution trusted by wellness professi…" at bounding box center [907, 494] width 674 height 40
click at [709, 577] on p "How often should I use it?" at bounding box center [657, 575] width 173 height 20
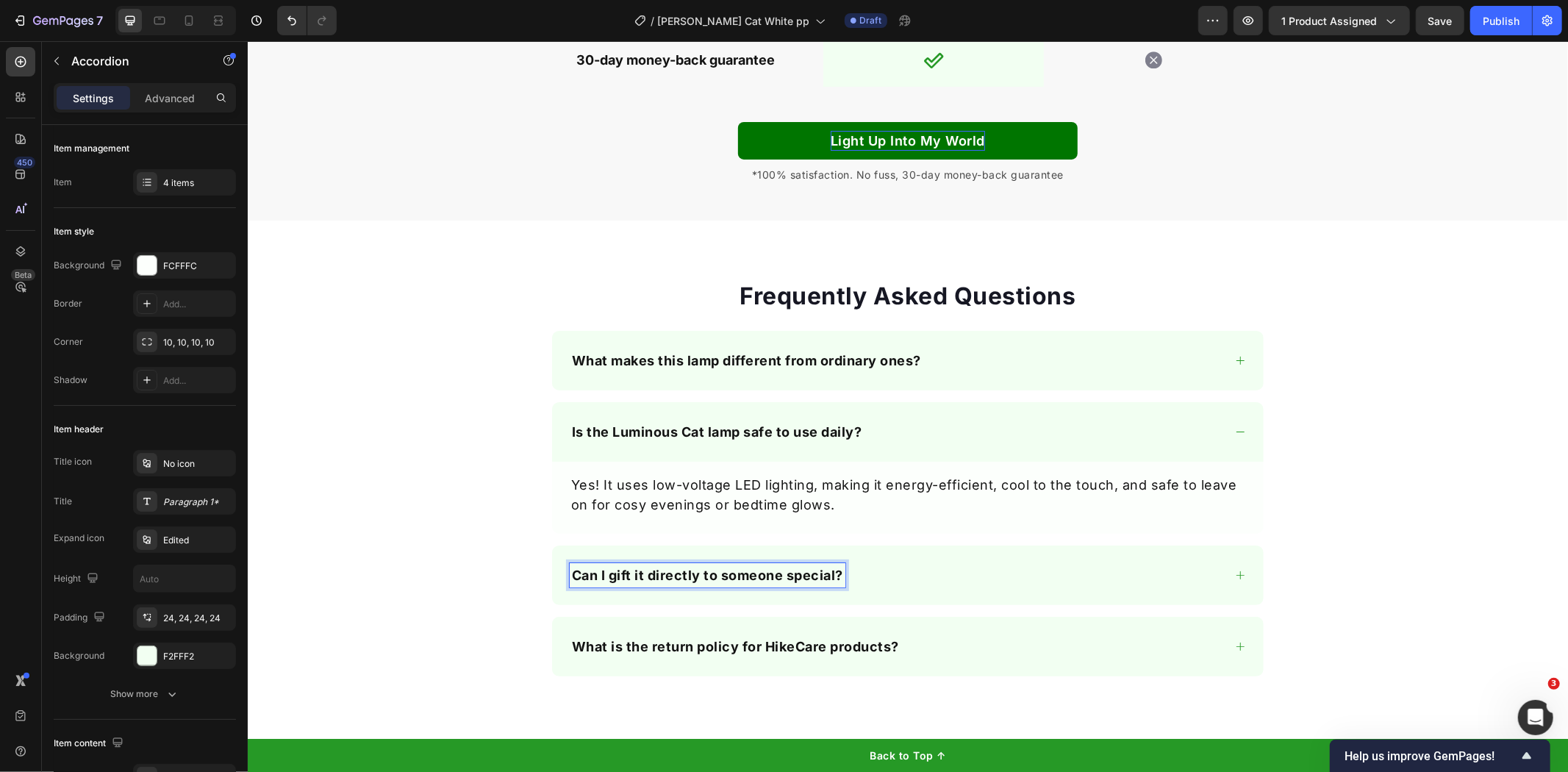
click at [911, 574] on div "Can I gift it directly to someone special?" at bounding box center [896, 574] width 654 height 24
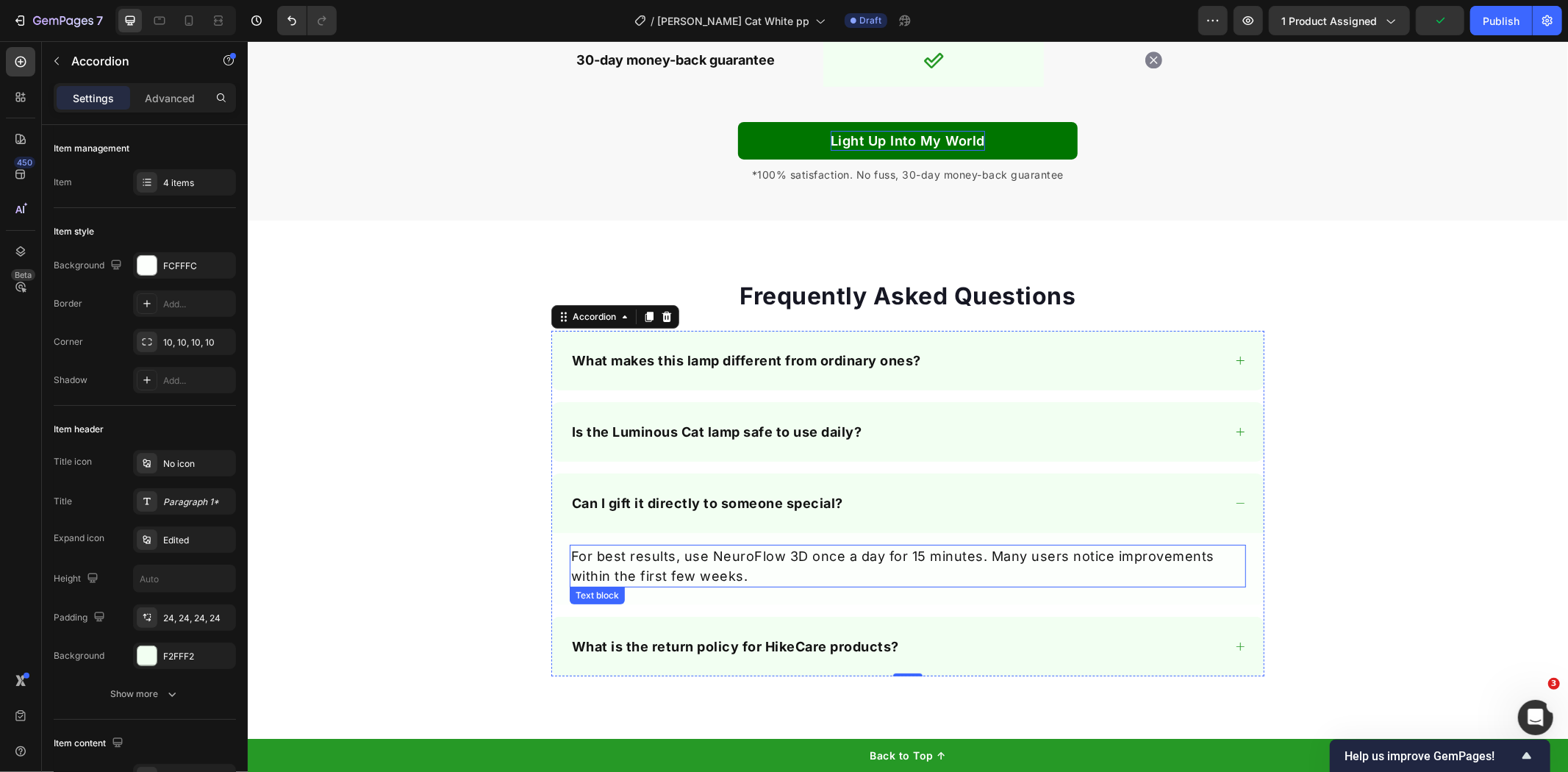
click at [830, 563] on p "For best results, use NeuroFlow 3D once a day for 15 minutes. Many users notice…" at bounding box center [907, 566] width 674 height 40
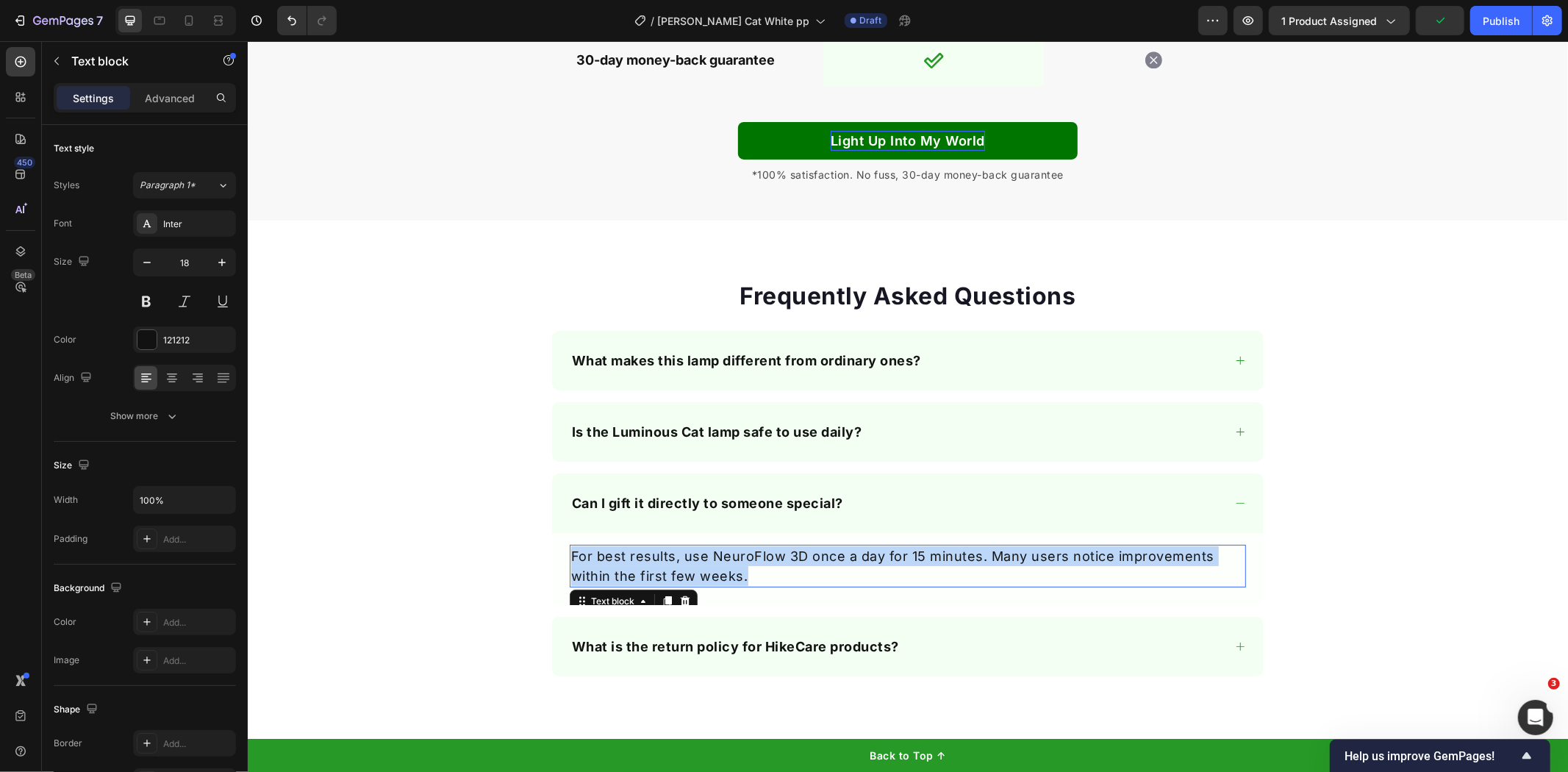
click at [830, 563] on p "For best results, use NeuroFlow 3D once a day for 15 minutes. Many users notice…" at bounding box center [907, 566] width 674 height 40
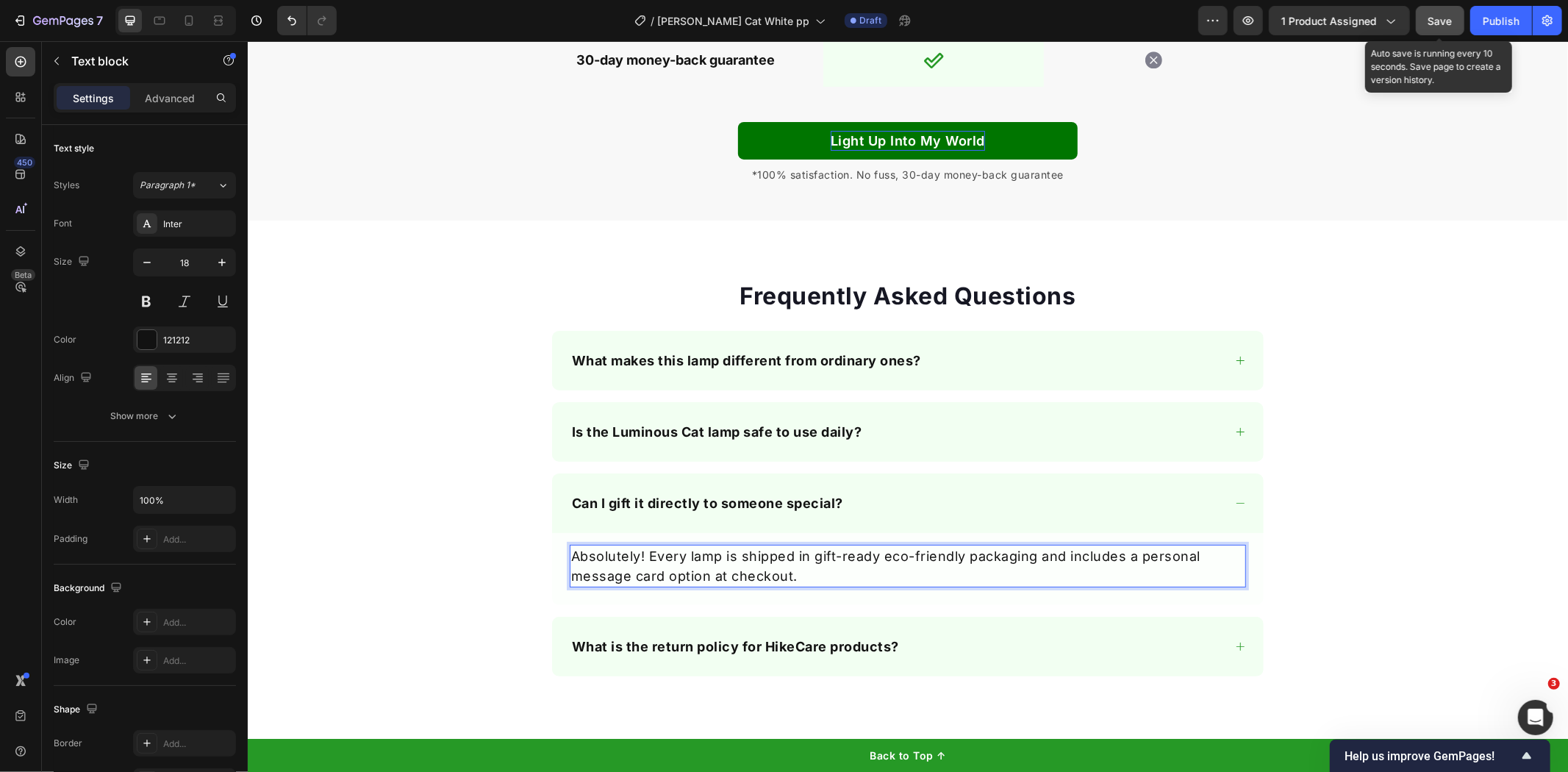
click at [1455, 19] on button "Save" at bounding box center [1441, 20] width 49 height 29
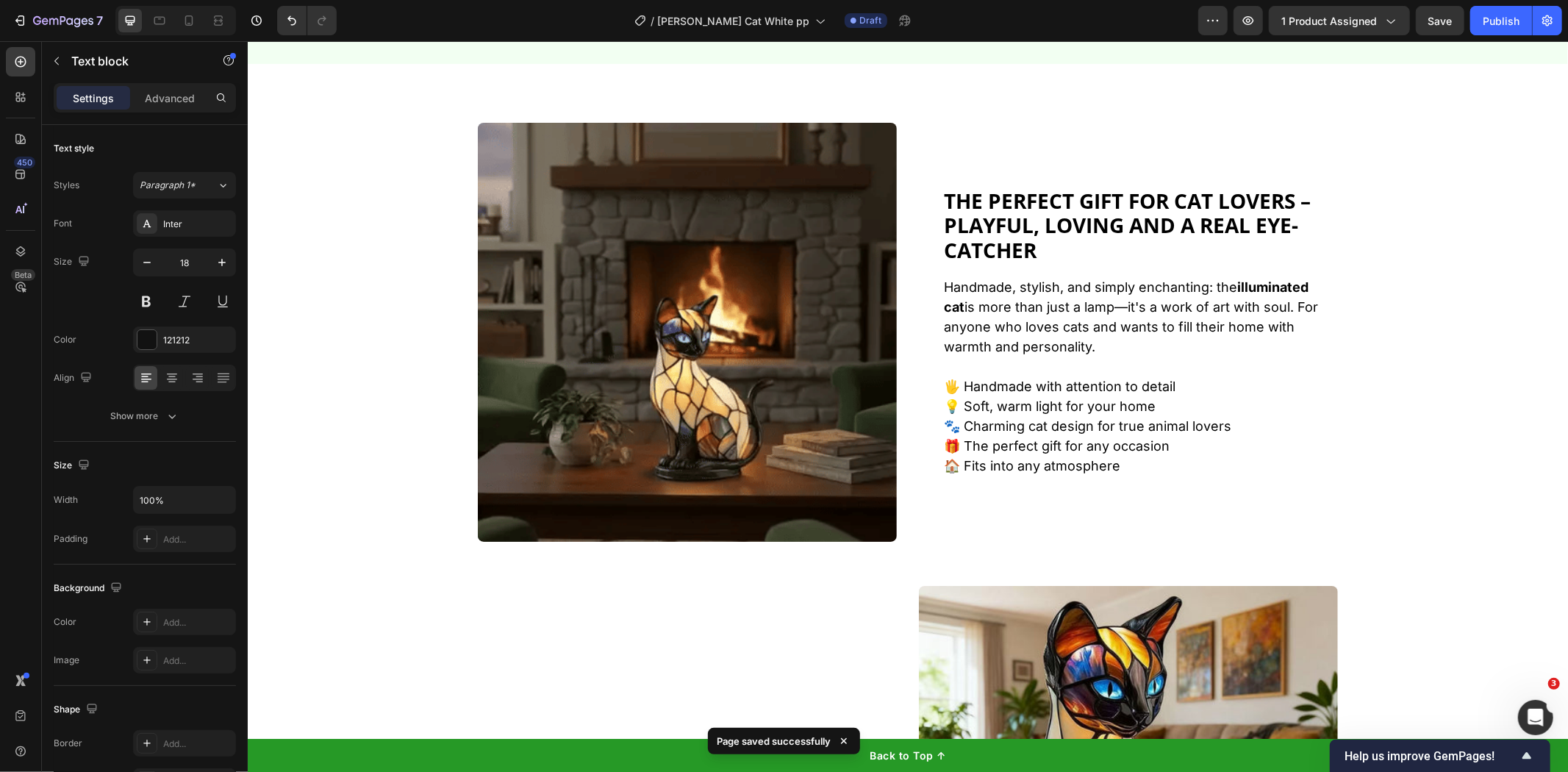
scroll to position [904, 0]
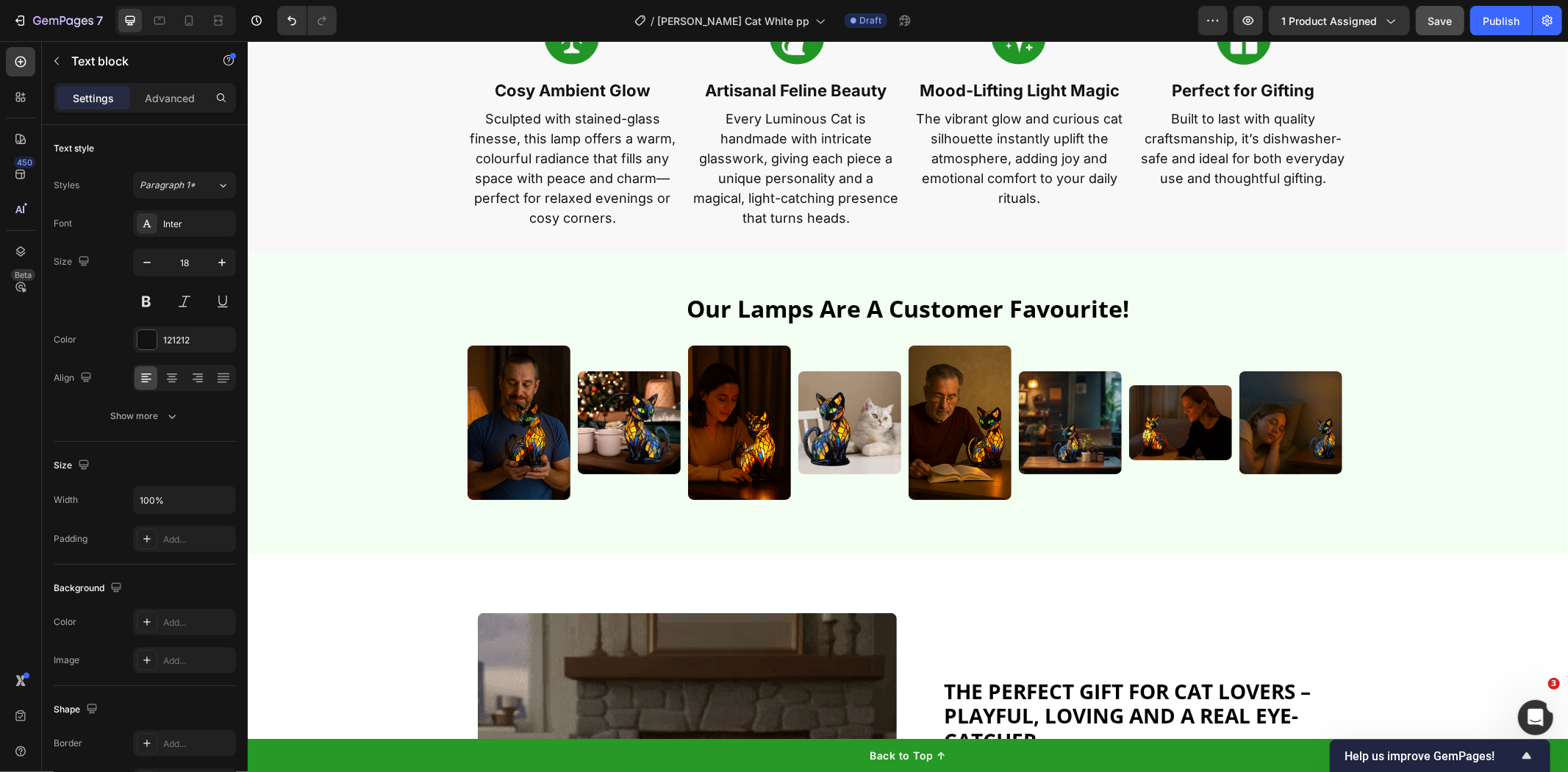
click at [1452, 24] on span "Save" at bounding box center [1440, 21] width 24 height 13
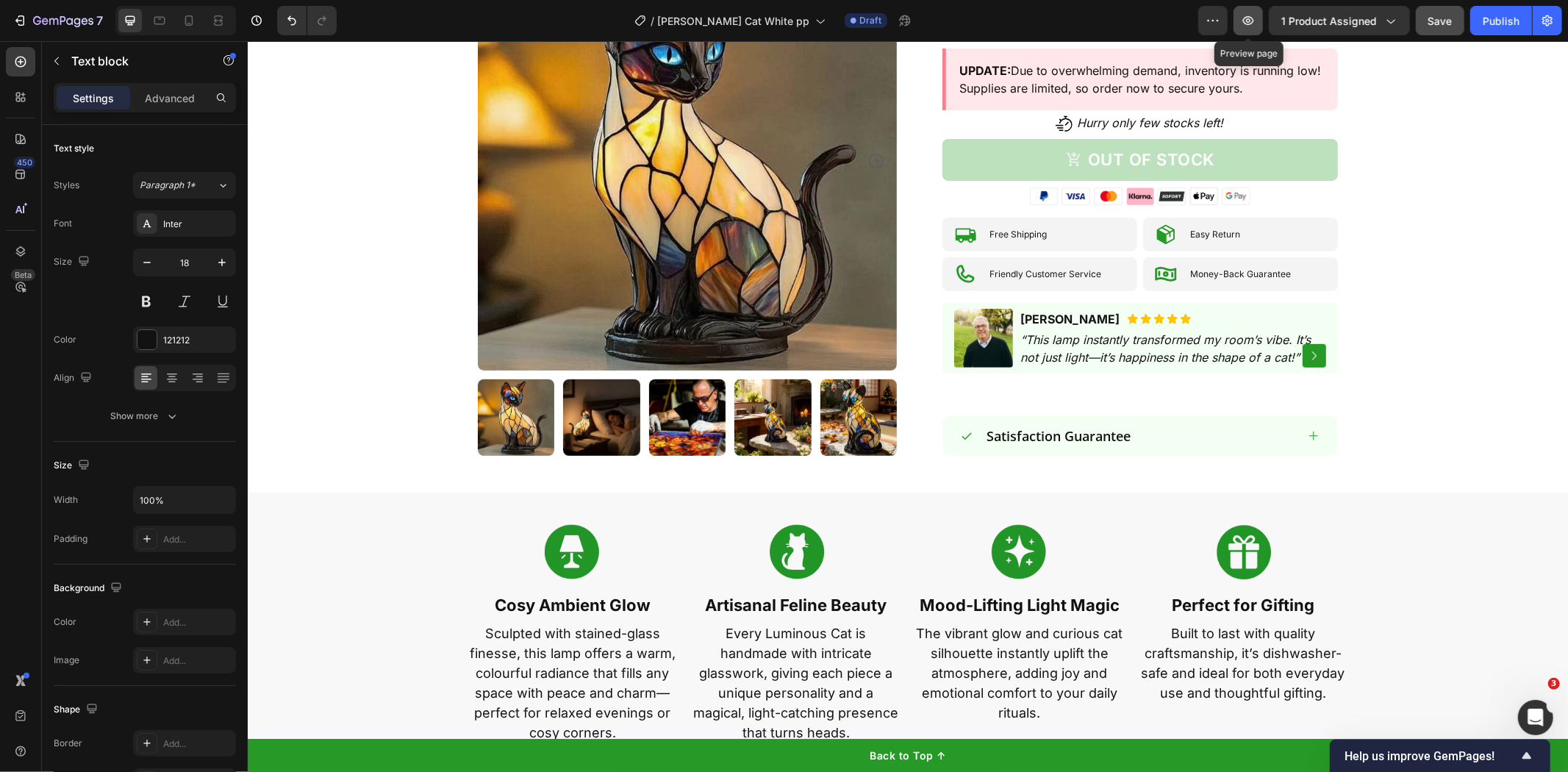
click at [1246, 24] on icon "button" at bounding box center [1249, 21] width 15 height 15
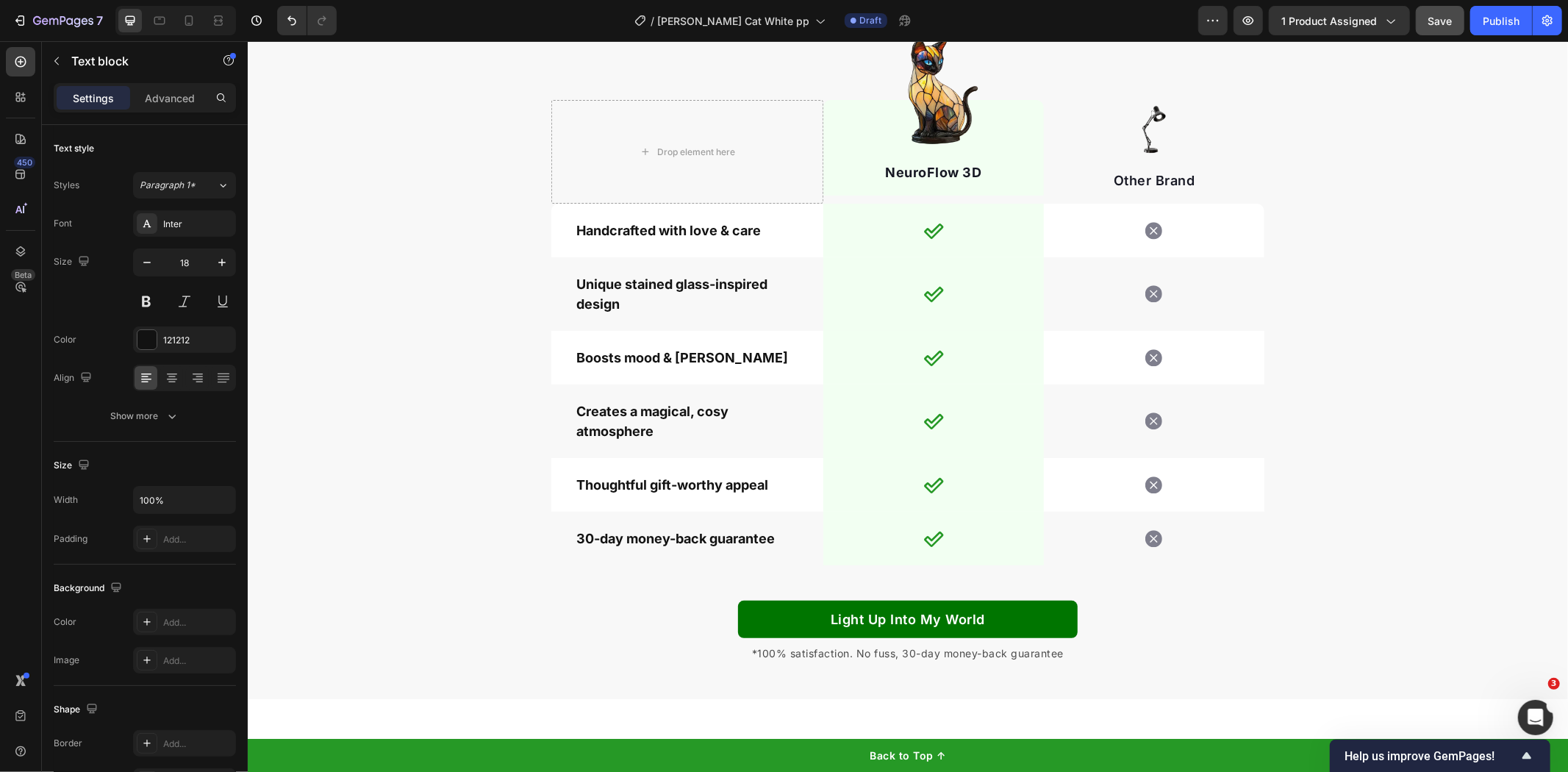
scroll to position [4826, 0]
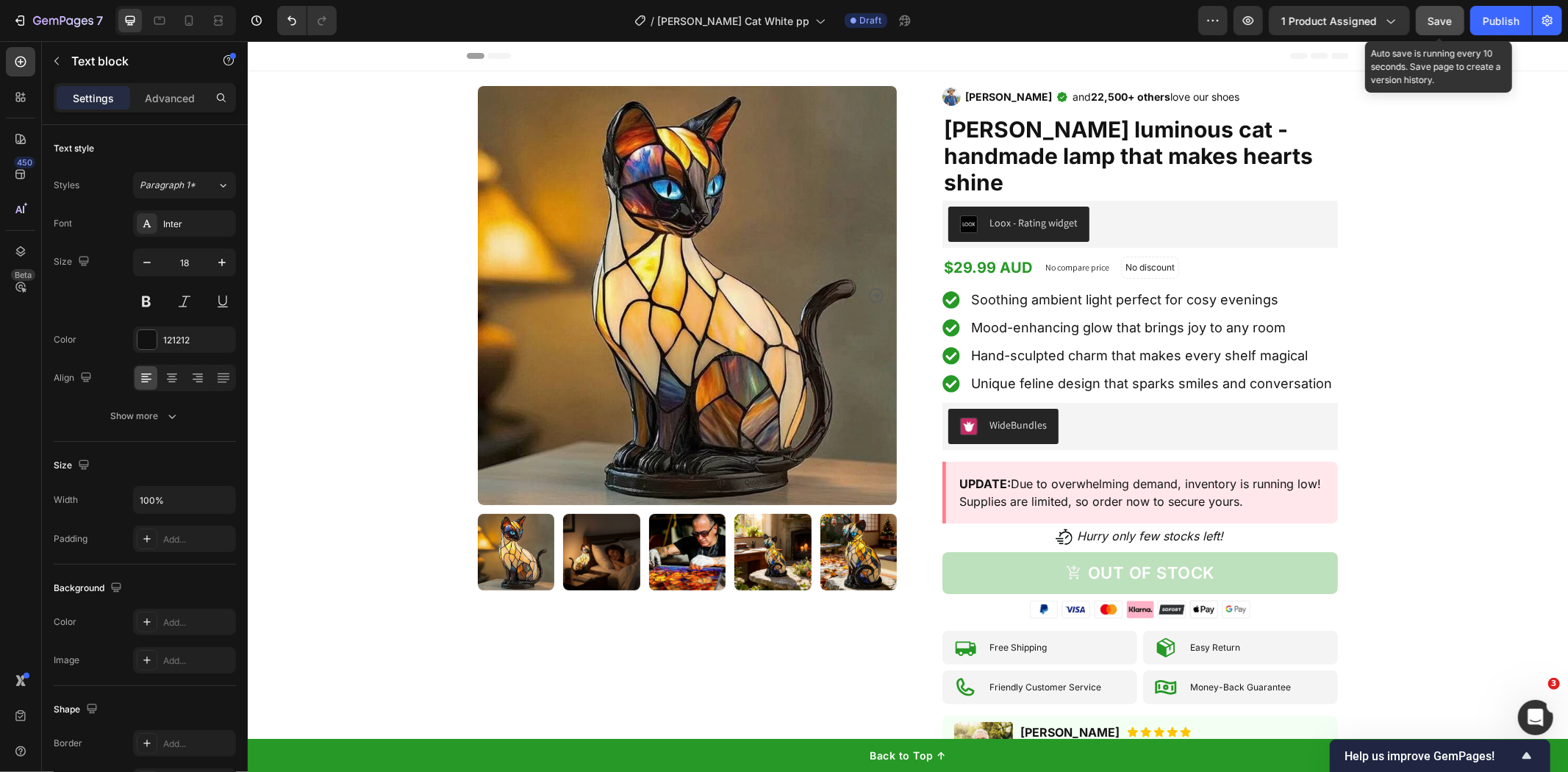
click at [1449, 17] on span "Save" at bounding box center [1440, 21] width 24 height 13
